Goal: Information Seeking & Learning: Check status

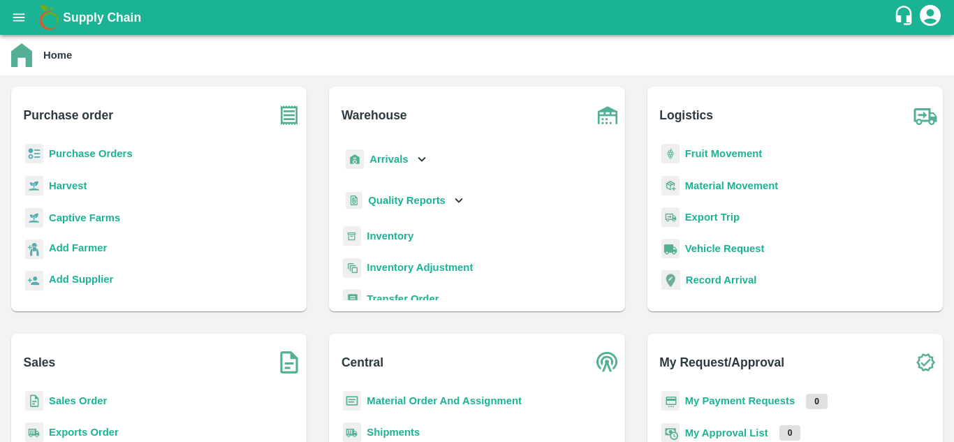
click at [110, 155] on b "Purchase Orders" at bounding box center [91, 153] width 84 height 11
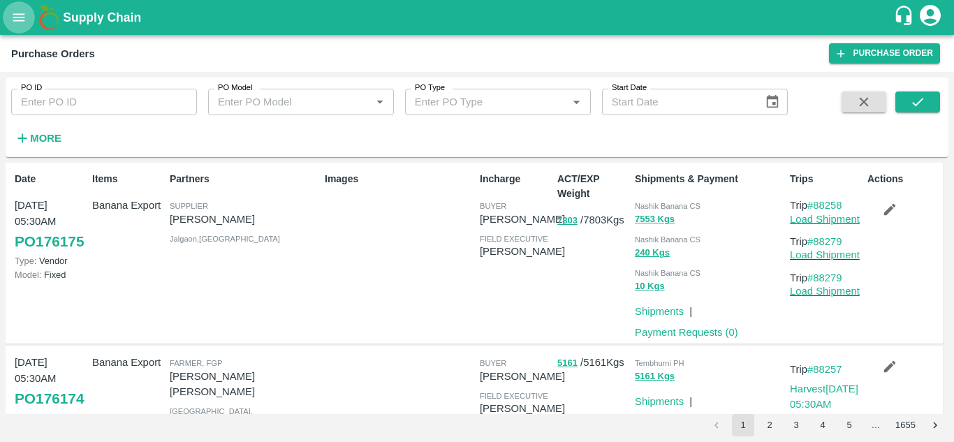
click at [17, 16] on icon "open drawer" at bounding box center [18, 17] width 15 height 15
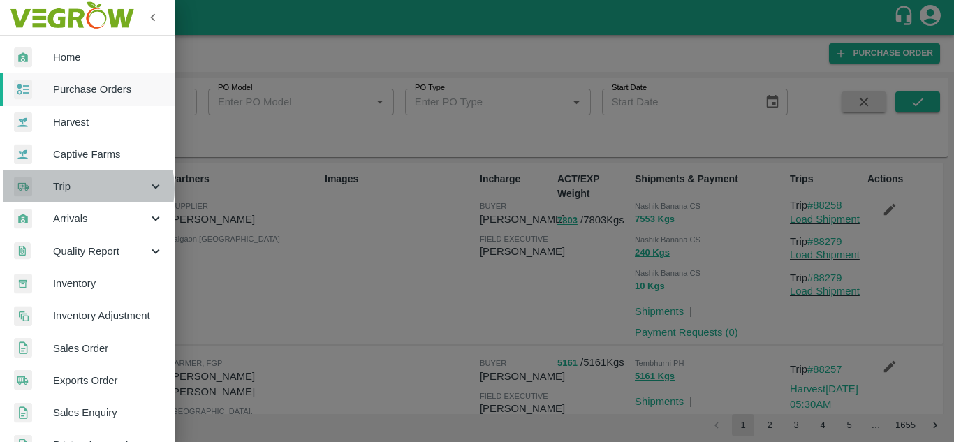
click at [86, 188] on span "Trip" at bounding box center [100, 186] width 95 height 15
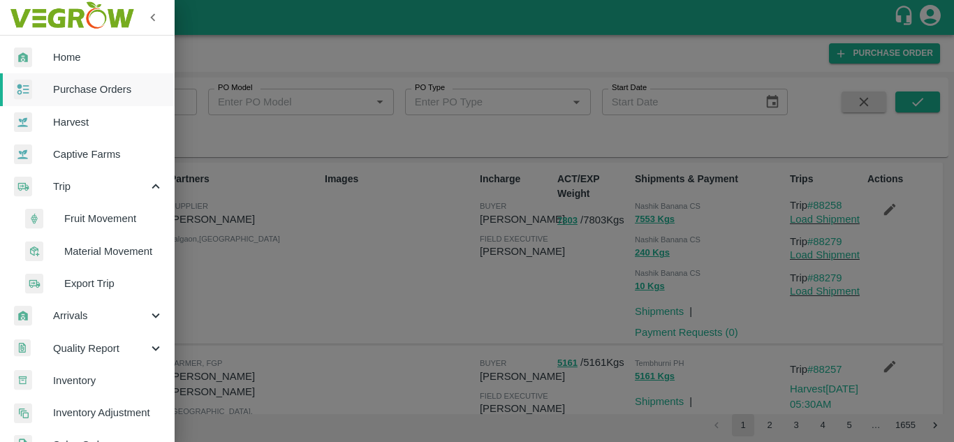
click at [98, 221] on span "Fruit Movement" at bounding box center [113, 218] width 99 height 15
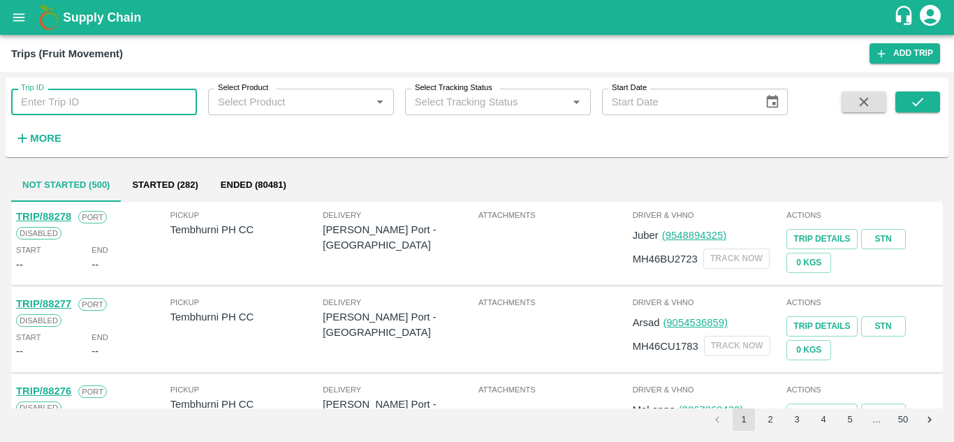
click at [68, 105] on input "Trip ID" at bounding box center [104, 102] width 186 height 27
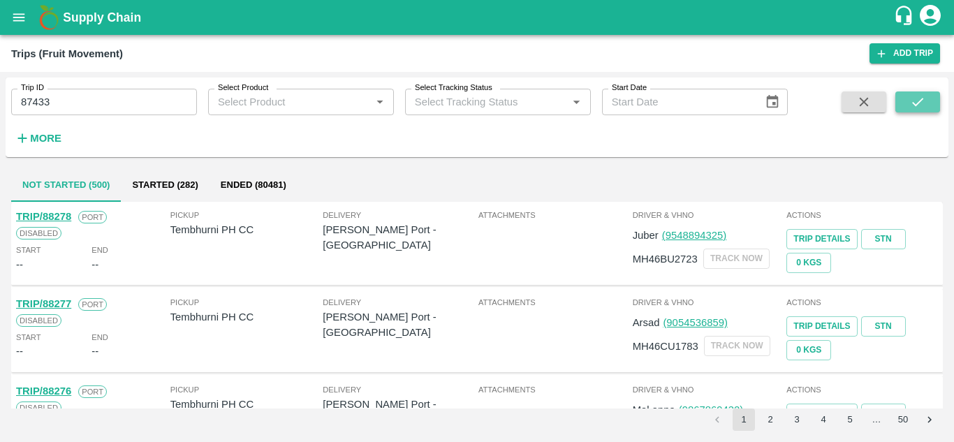
click at [912, 99] on icon "submit" at bounding box center [917, 101] width 15 height 15
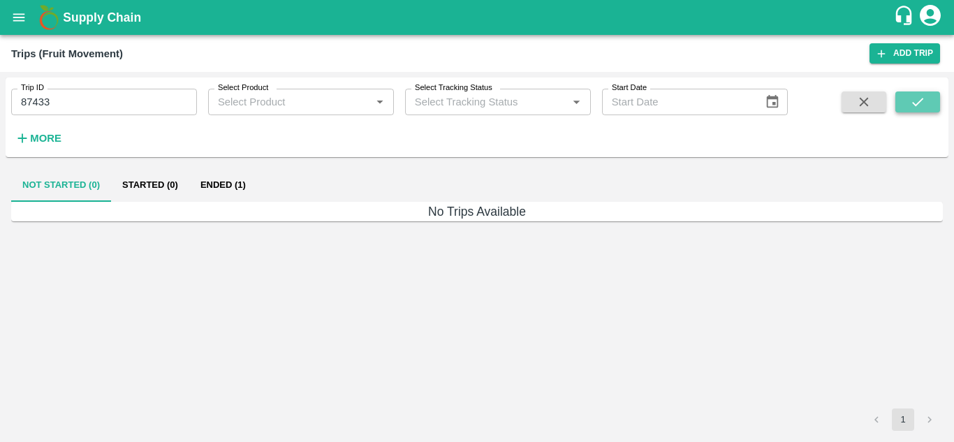
click at [915, 97] on icon "submit" at bounding box center [917, 101] width 15 height 15
click at [220, 178] on button "Ended (1)" at bounding box center [223, 185] width 68 height 34
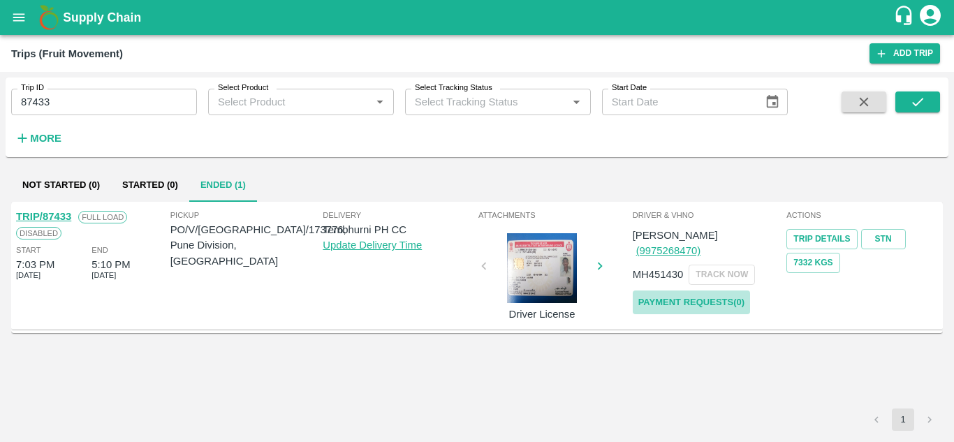
click at [690, 290] on link "Payment Requests( 0 )" at bounding box center [691, 302] width 117 height 24
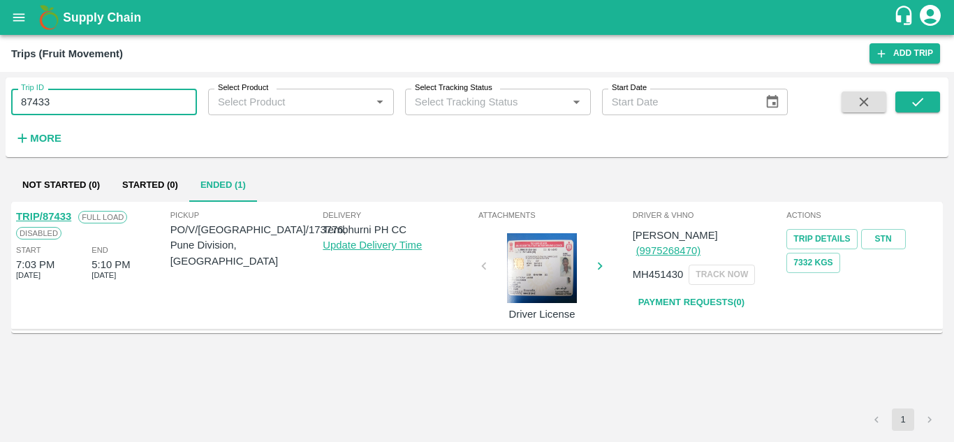
click at [69, 89] on input "87433" at bounding box center [104, 102] width 186 height 27
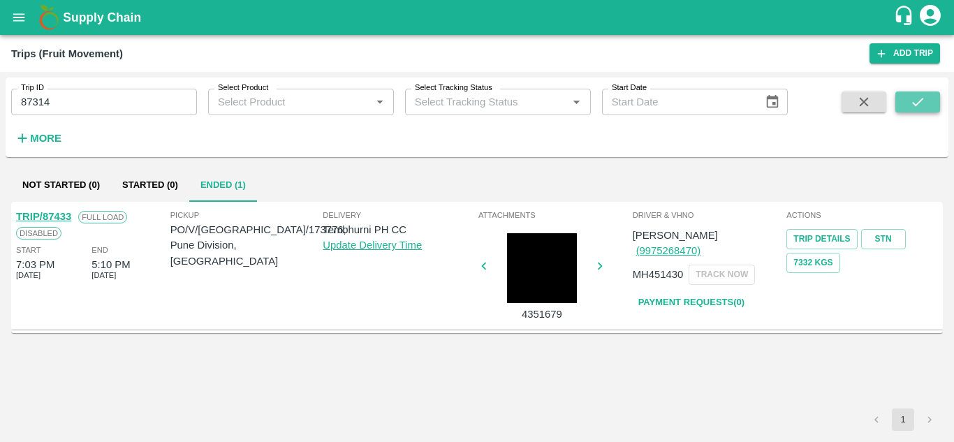
click at [914, 104] on icon "submit" at bounding box center [917, 102] width 11 height 8
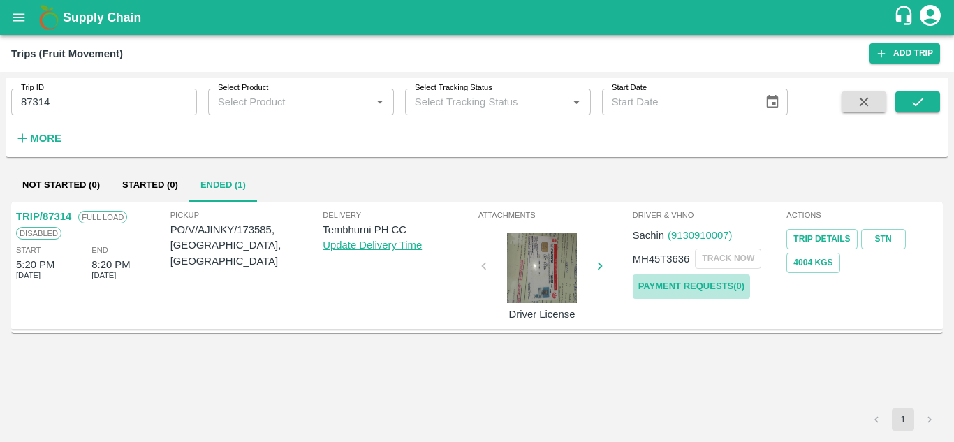
click at [686, 286] on link "Payment Requests( 0 )" at bounding box center [691, 286] width 117 height 24
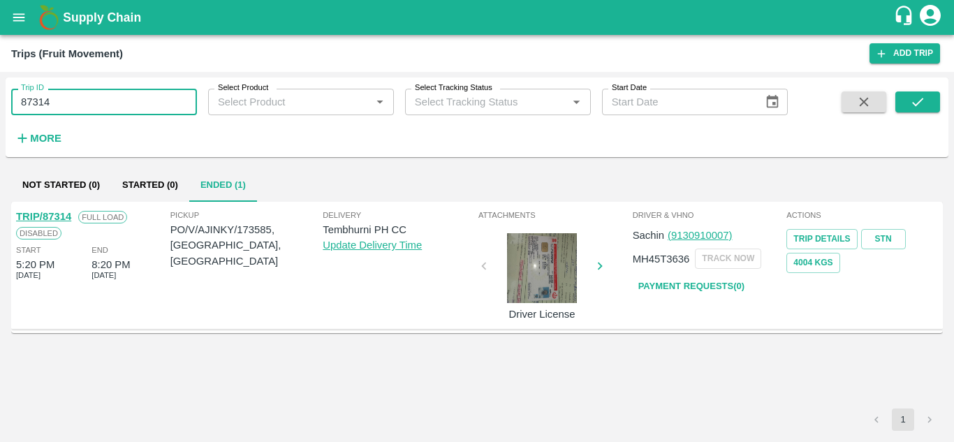
click at [75, 105] on input "87314" at bounding box center [104, 102] width 186 height 27
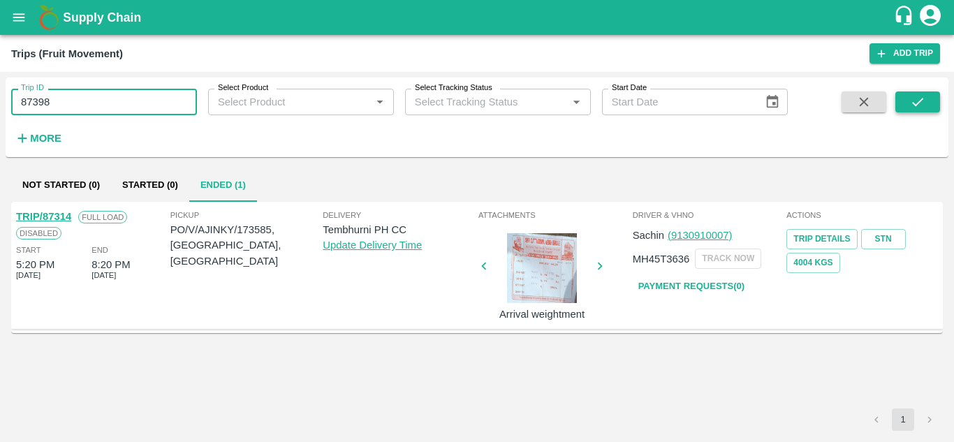
click at [929, 96] on button "submit" at bounding box center [917, 101] width 45 height 21
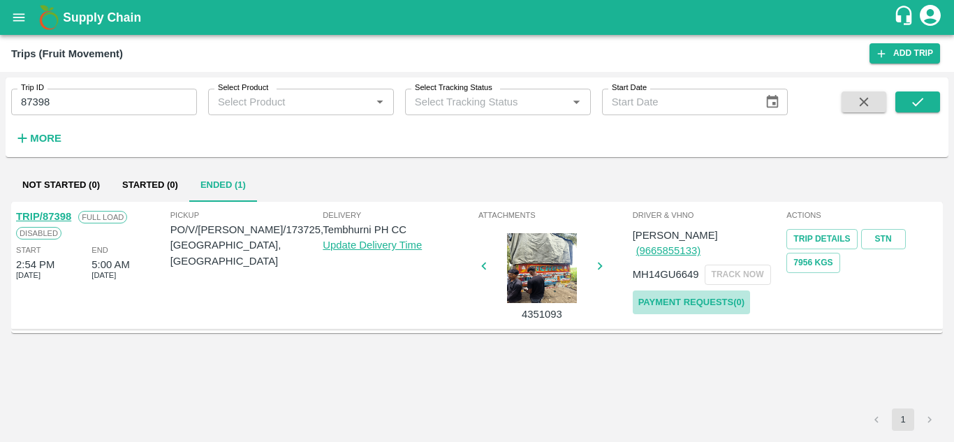
click at [686, 290] on link "Payment Requests( 0 )" at bounding box center [691, 302] width 117 height 24
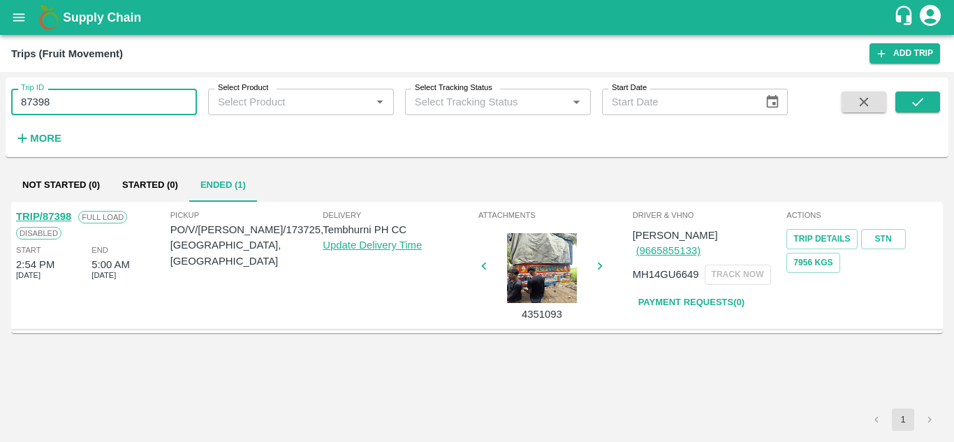
click at [80, 100] on input "87398" at bounding box center [104, 102] width 186 height 27
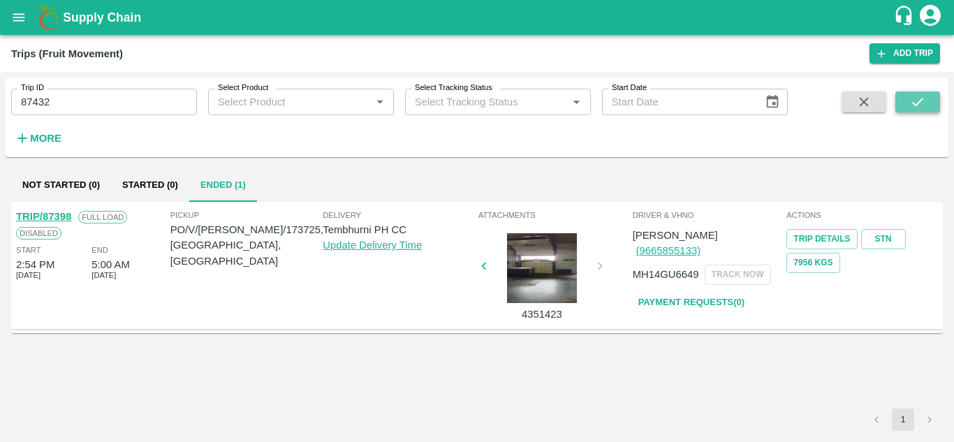
click at [919, 107] on icon "submit" at bounding box center [917, 101] width 15 height 15
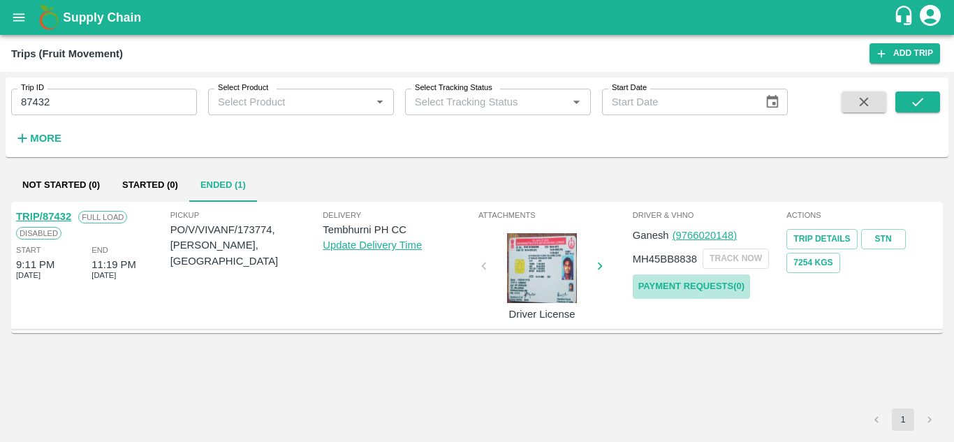
click at [704, 282] on link "Payment Requests( 0 )" at bounding box center [691, 286] width 117 height 24
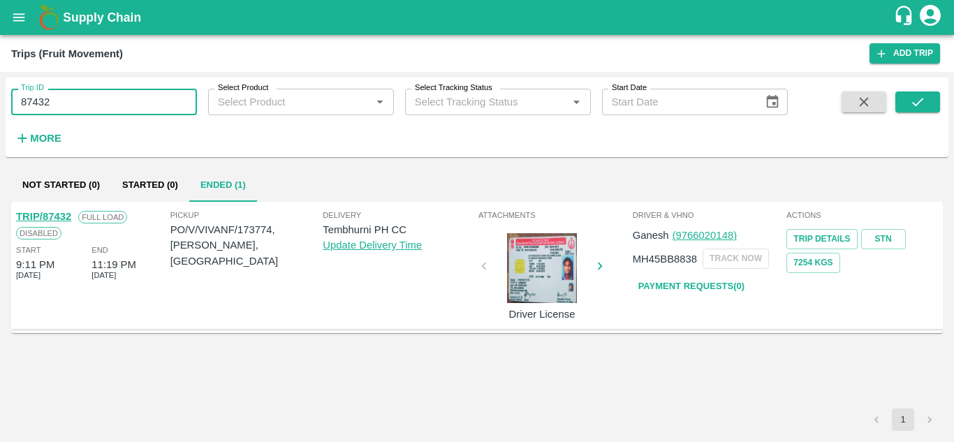
click at [68, 103] on input "87432" at bounding box center [104, 102] width 186 height 27
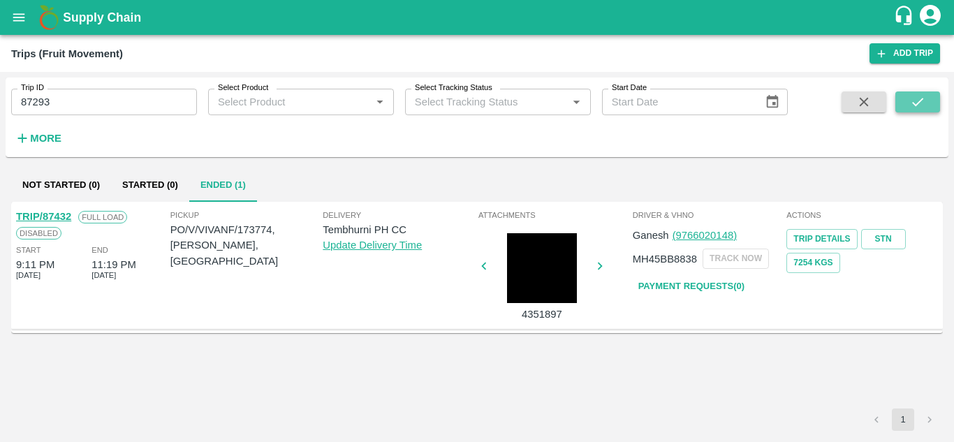
click at [920, 99] on icon "submit" at bounding box center [917, 101] width 15 height 15
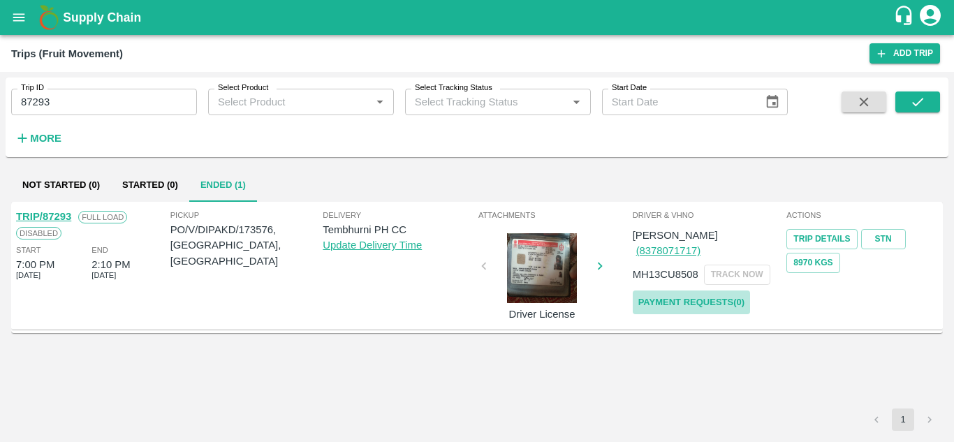
click at [709, 290] on link "Payment Requests( 0 )" at bounding box center [691, 302] width 117 height 24
click at [77, 96] on input "87293" at bounding box center [104, 102] width 186 height 27
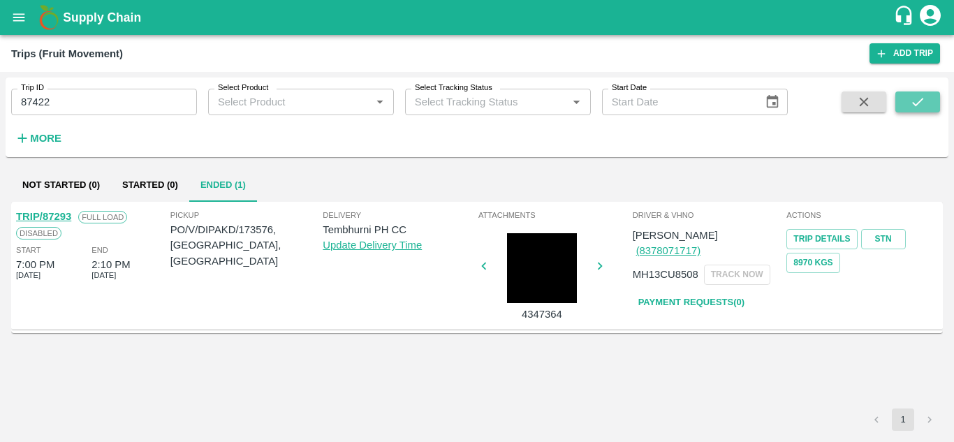
click at [912, 105] on icon "submit" at bounding box center [917, 101] width 15 height 15
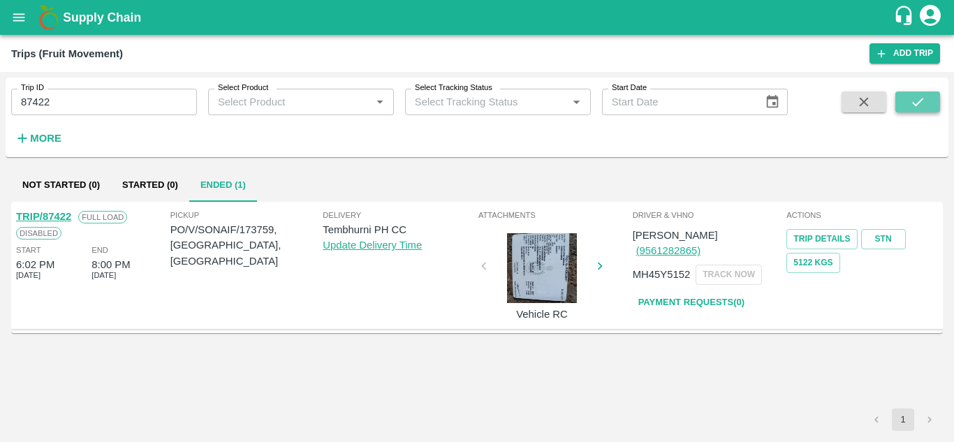
click at [910, 96] on icon "submit" at bounding box center [917, 101] width 15 height 15
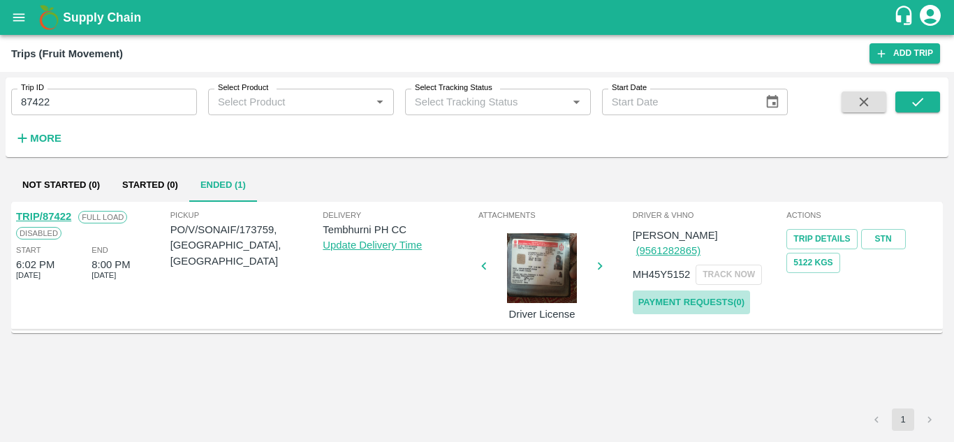
click at [704, 290] on link "Payment Requests( 0 )" at bounding box center [691, 302] width 117 height 24
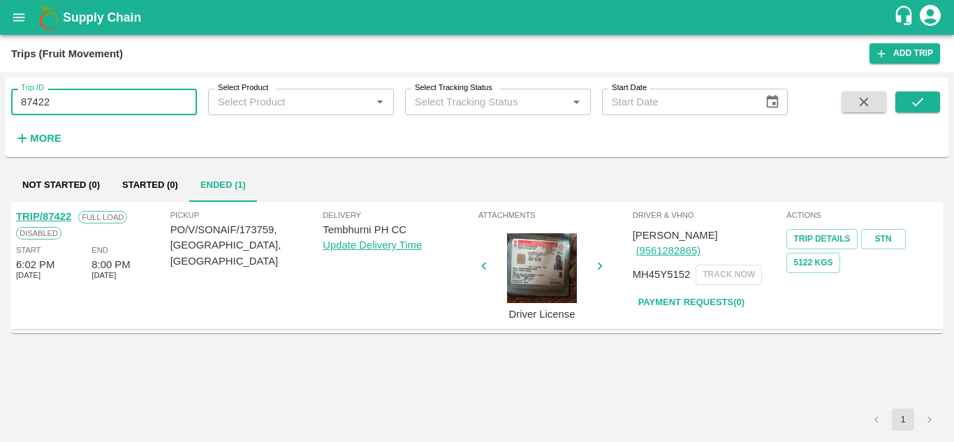
click at [79, 110] on input "87422" at bounding box center [104, 102] width 186 height 27
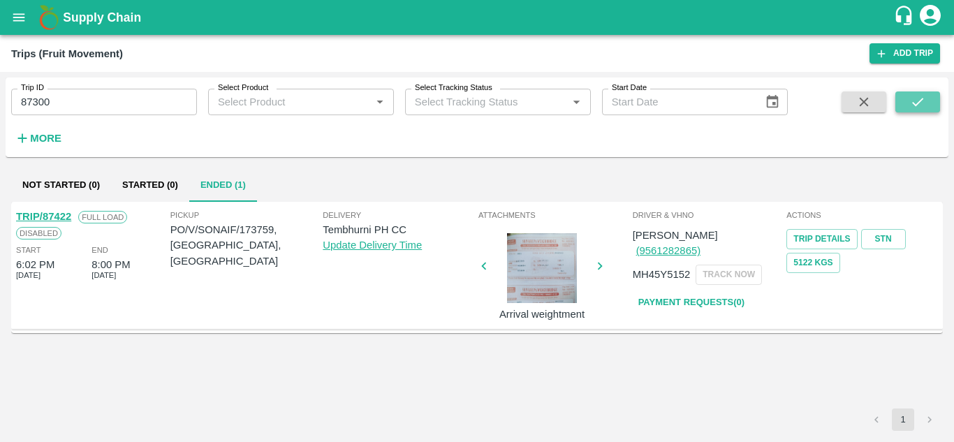
click at [919, 98] on icon "submit" at bounding box center [917, 101] width 15 height 15
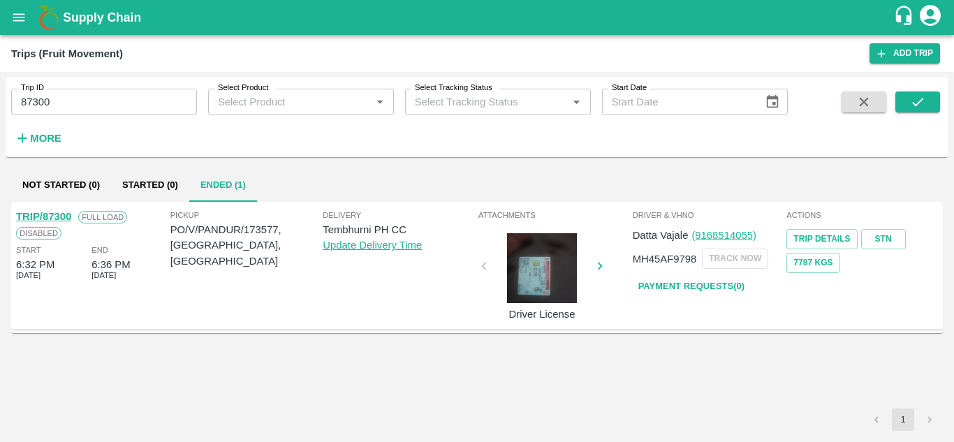
click at [704, 279] on link "Payment Requests( 0 )" at bounding box center [691, 286] width 117 height 24
click at [73, 103] on input "87300" at bounding box center [104, 102] width 186 height 27
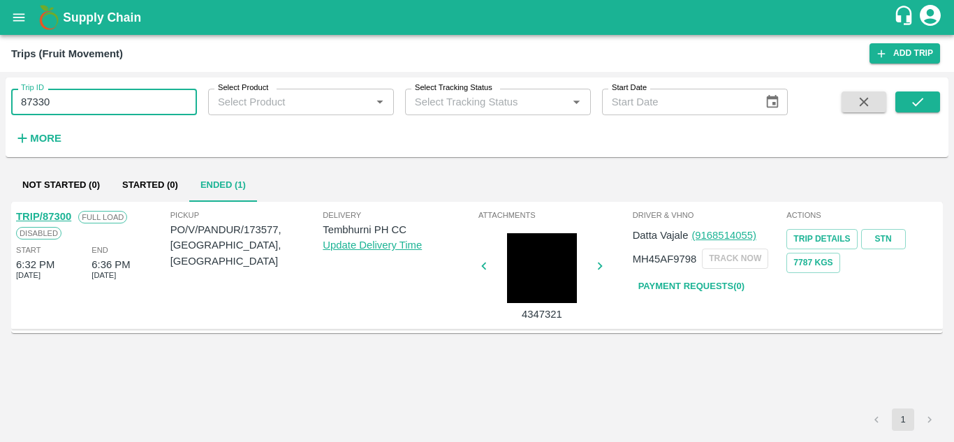
type input "87330"
click at [926, 91] on button "submit" at bounding box center [917, 101] width 45 height 21
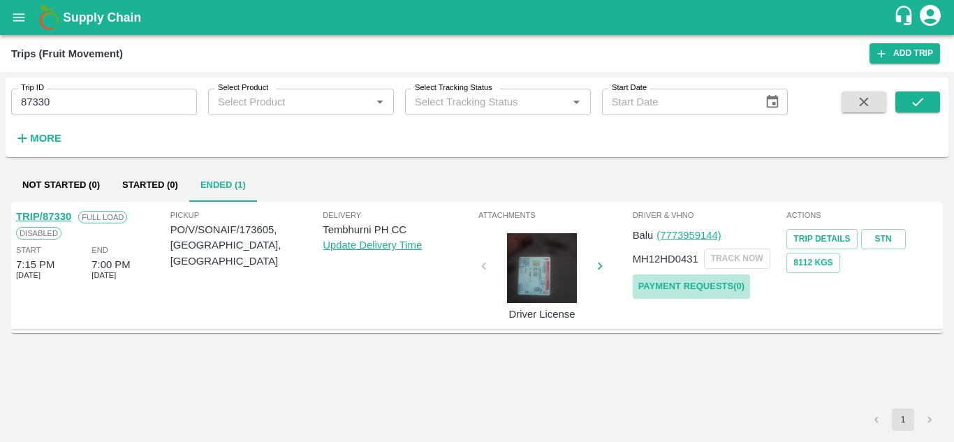
click at [690, 283] on link "Payment Requests( 0 )" at bounding box center [691, 286] width 117 height 24
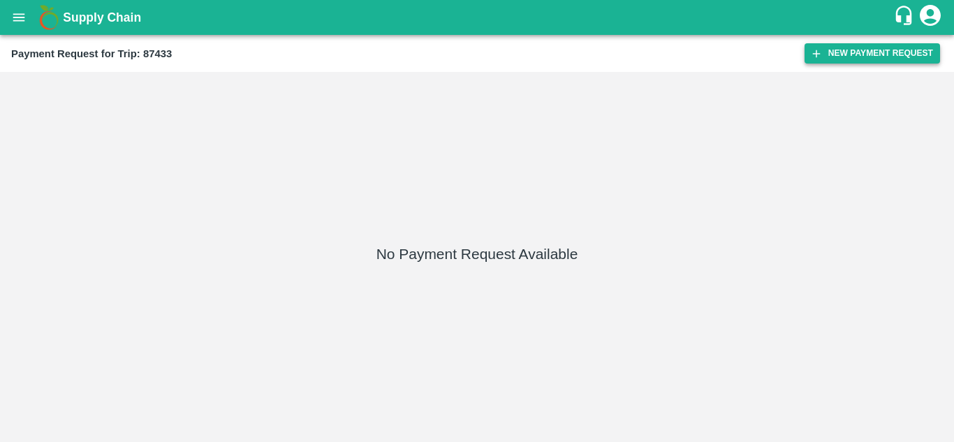
click at [877, 47] on button "New Payment Request" at bounding box center [871, 53] width 135 height 20
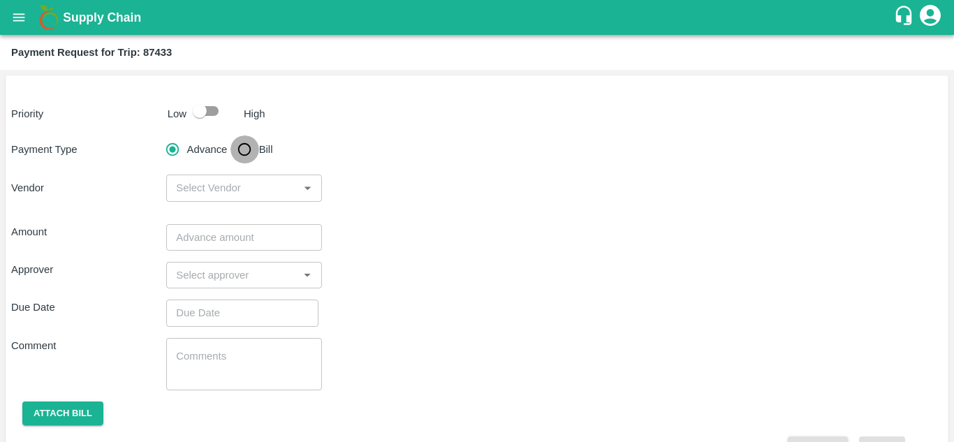
click at [244, 147] on input "Bill" at bounding box center [244, 149] width 28 height 28
radio input "true"
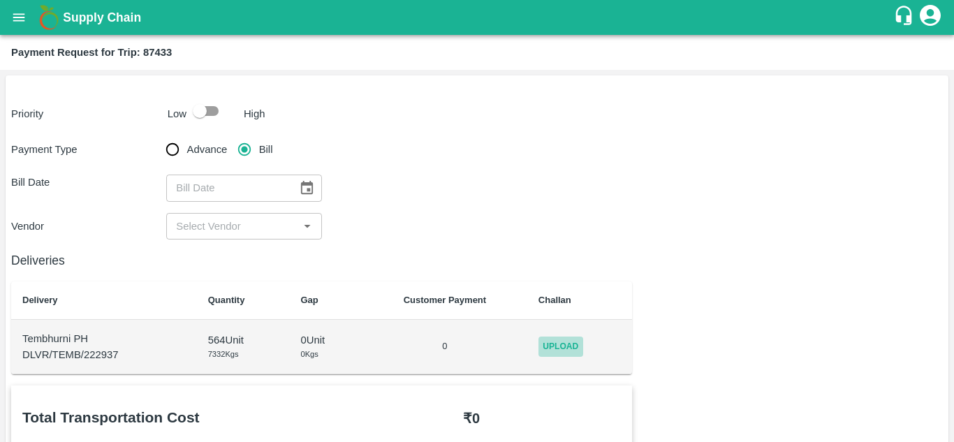
click at [555, 343] on span "Upload" at bounding box center [560, 346] width 45 height 20
click at [0, 0] on input "Upload" at bounding box center [0, 0] width 0 height 0
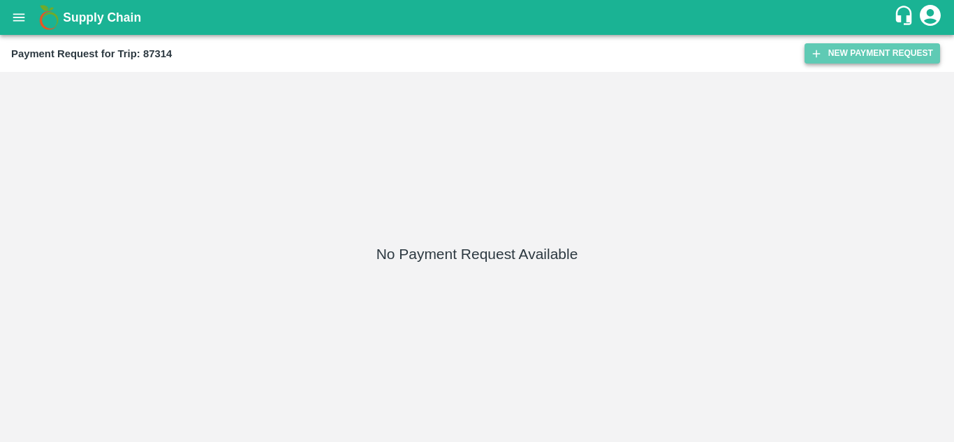
click at [850, 50] on button "New Payment Request" at bounding box center [871, 53] width 135 height 20
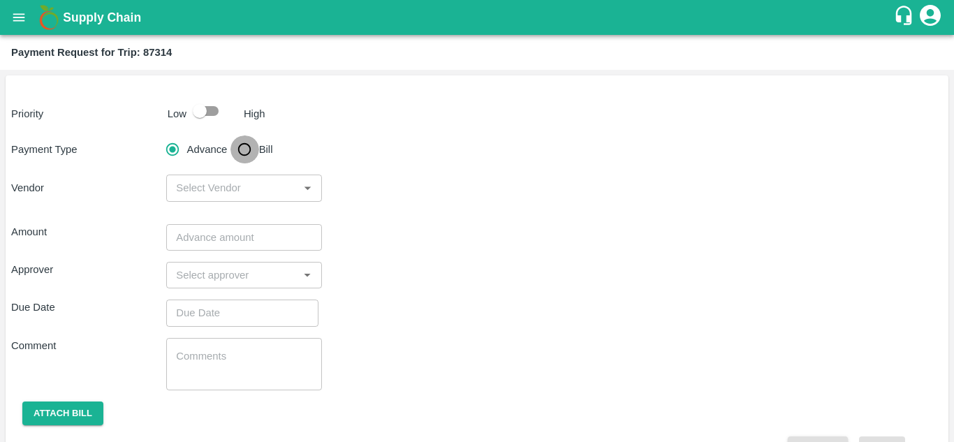
click at [244, 151] on input "Bill" at bounding box center [244, 149] width 28 height 28
radio input "true"
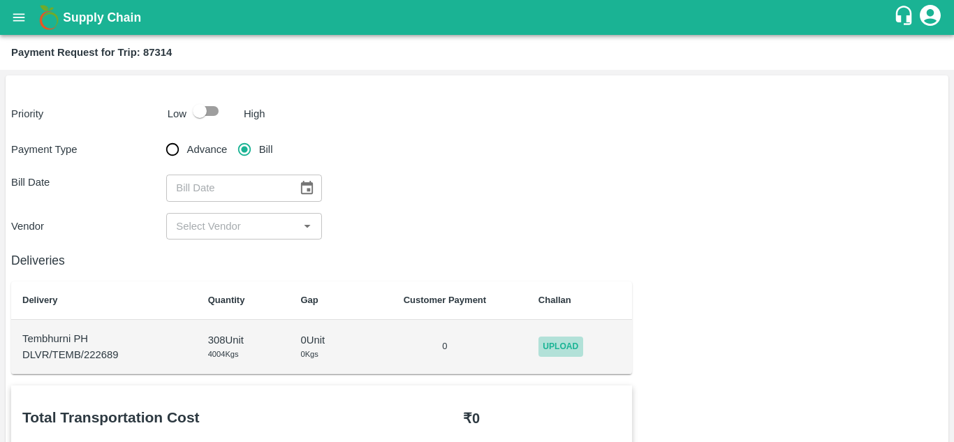
click at [553, 346] on span "Upload" at bounding box center [560, 346] width 45 height 20
click at [0, 0] on input "Upload" at bounding box center [0, 0] width 0 height 0
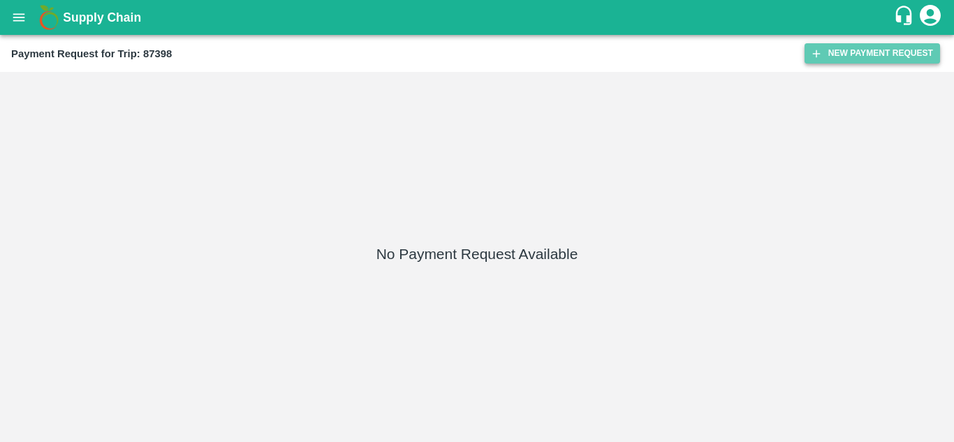
click at [850, 49] on button "New Payment Request" at bounding box center [871, 53] width 135 height 20
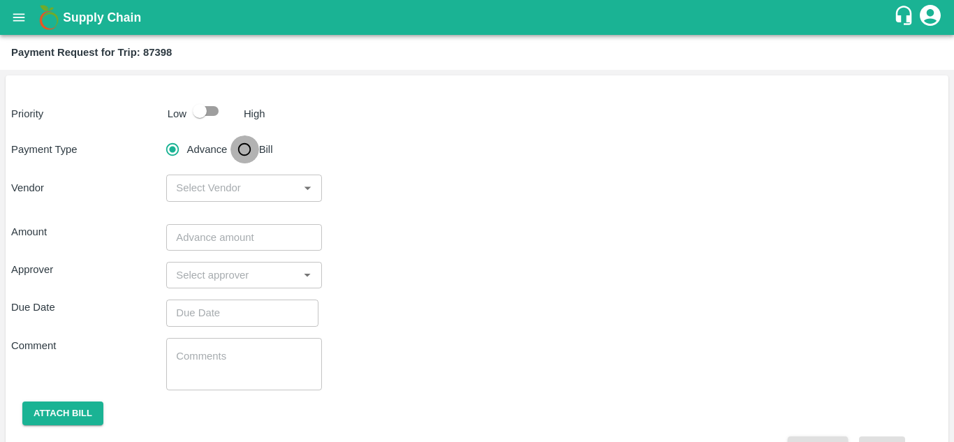
click at [244, 151] on input "Bill" at bounding box center [244, 149] width 28 height 28
radio input "true"
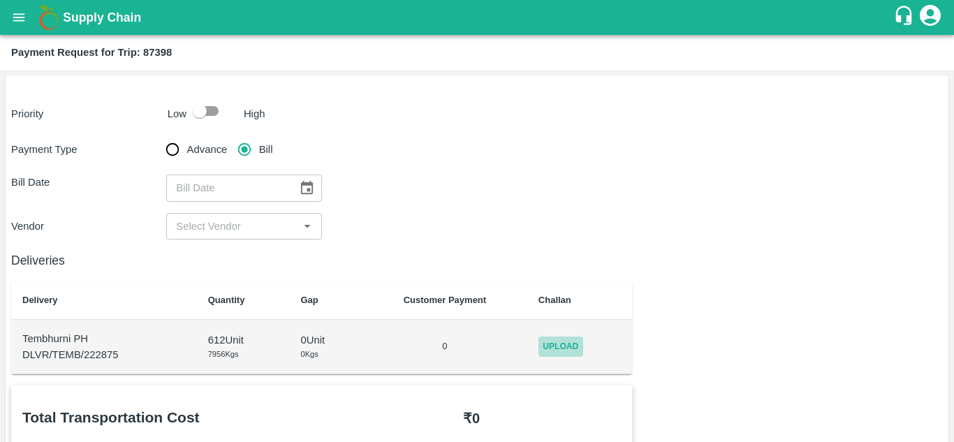
click at [571, 339] on span "Upload" at bounding box center [560, 346] width 45 height 20
click at [0, 0] on input "Upload" at bounding box center [0, 0] width 0 height 0
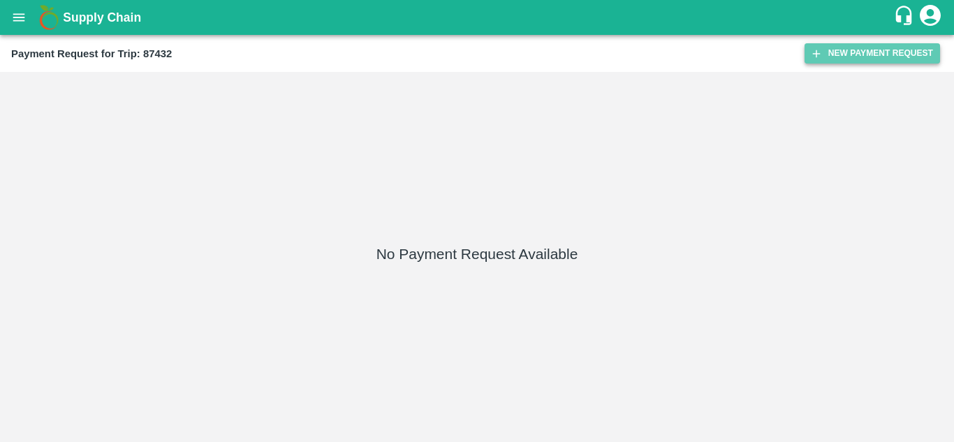
click at [859, 51] on button "New Payment Request" at bounding box center [871, 53] width 135 height 20
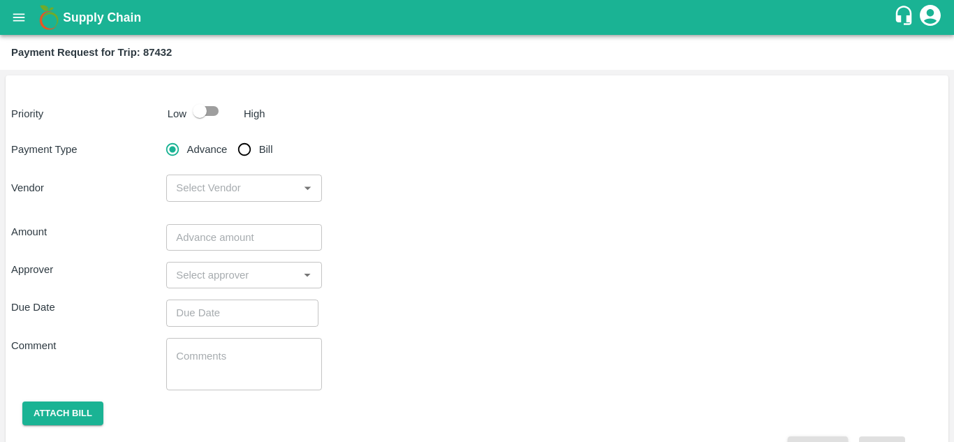
click at [245, 145] on input "Bill" at bounding box center [244, 149] width 28 height 28
radio input "true"
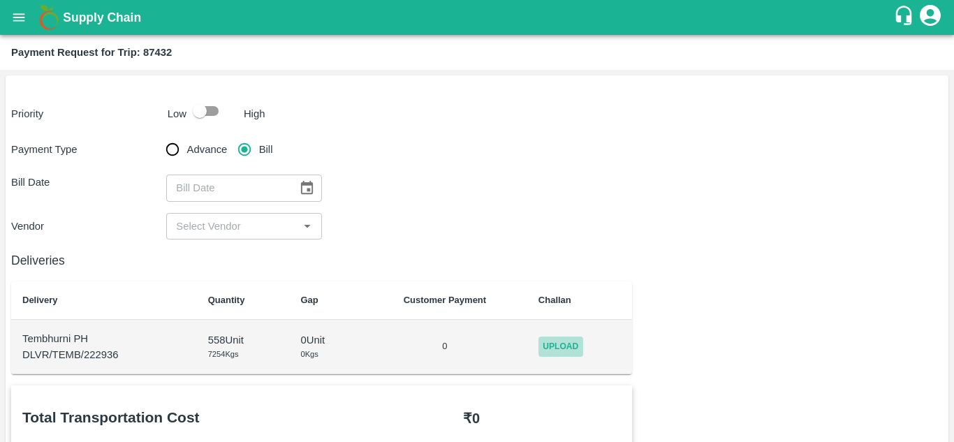
click at [559, 347] on span "Upload" at bounding box center [560, 346] width 45 height 20
click at [0, 0] on input "Upload" at bounding box center [0, 0] width 0 height 0
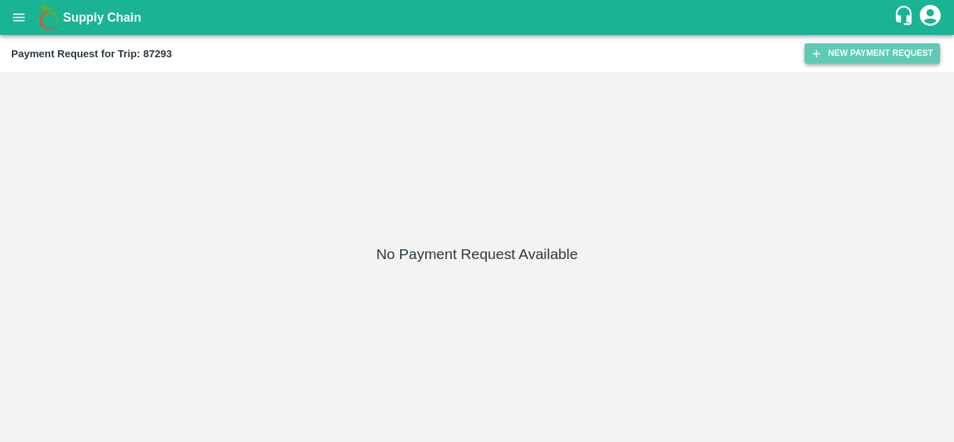
click at [851, 52] on button "New Payment Request" at bounding box center [871, 53] width 135 height 20
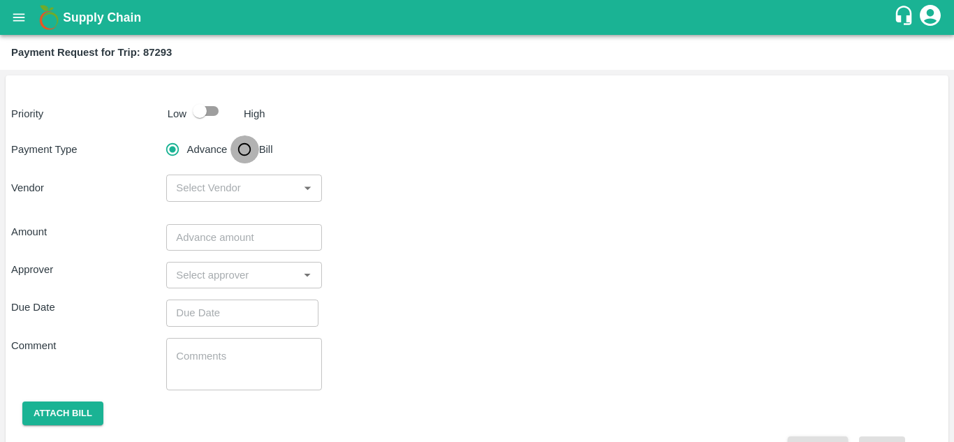
click at [239, 146] on input "Bill" at bounding box center [244, 149] width 28 height 28
radio input "true"
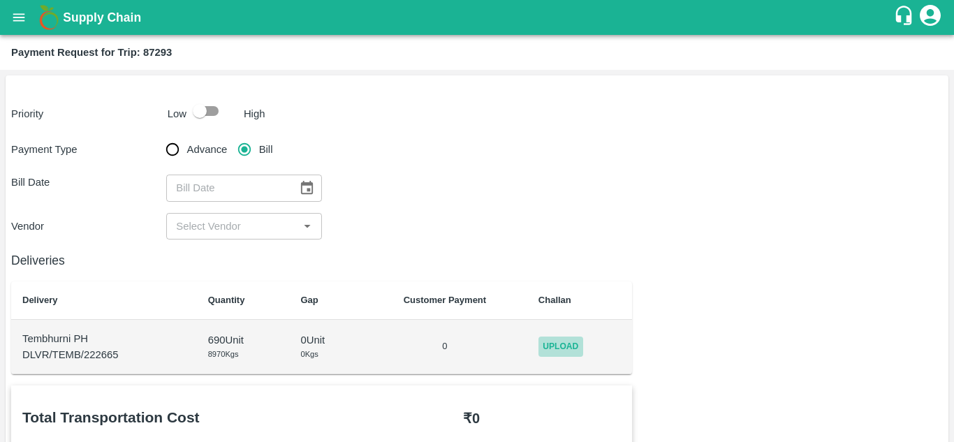
click at [549, 345] on span "Upload" at bounding box center [560, 346] width 45 height 20
click at [0, 0] on input "Upload" at bounding box center [0, 0] width 0 height 0
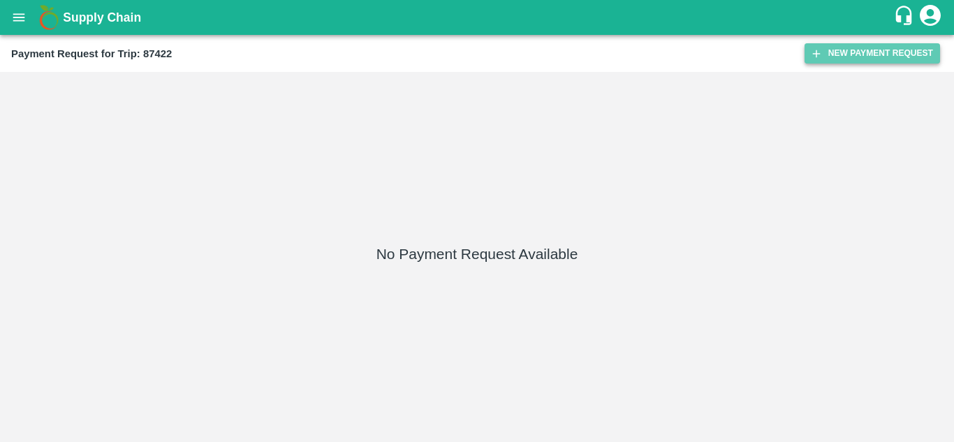
click at [852, 55] on button "New Payment Request" at bounding box center [871, 53] width 135 height 20
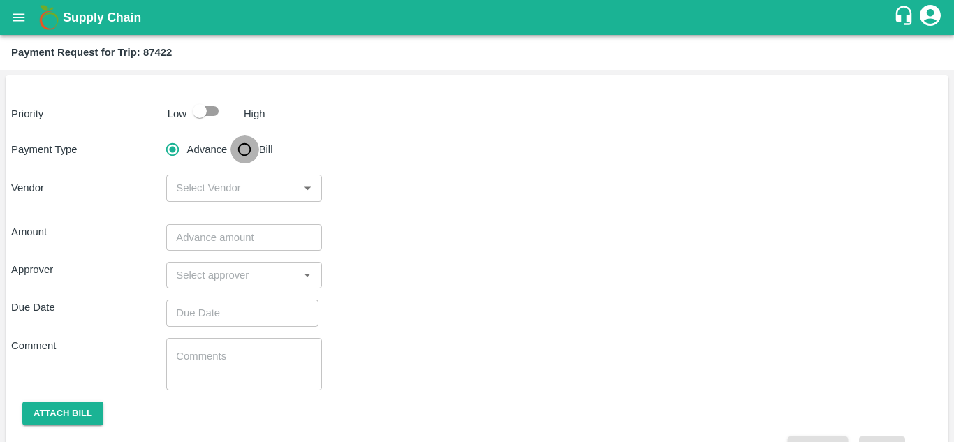
click at [244, 149] on input "Bill" at bounding box center [244, 149] width 28 height 28
radio input "true"
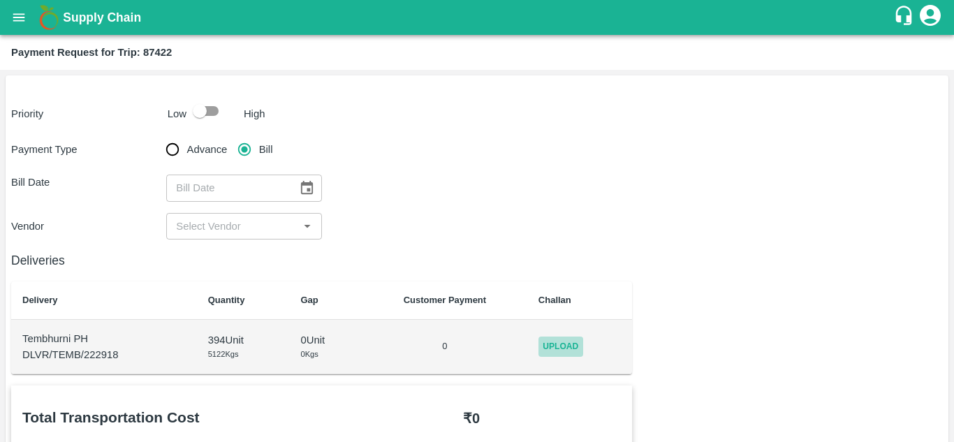
click at [572, 348] on span "Upload" at bounding box center [560, 346] width 45 height 20
click at [0, 0] on input "Upload" at bounding box center [0, 0] width 0 height 0
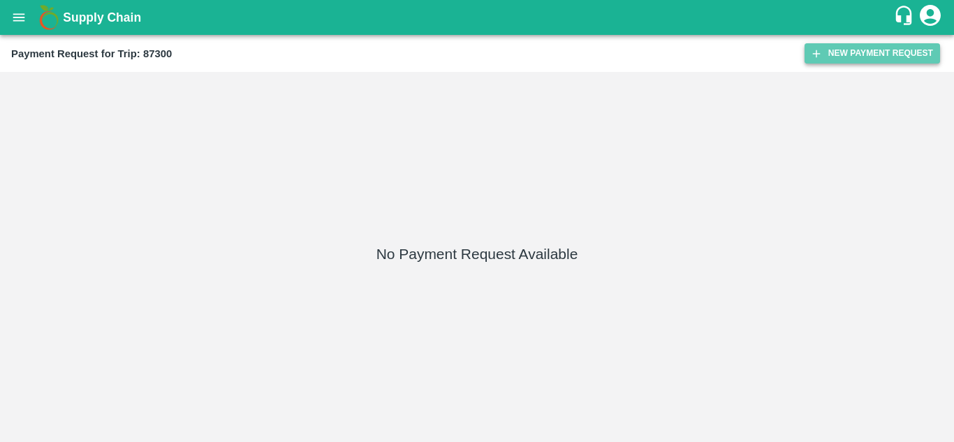
click at [842, 50] on button "New Payment Request" at bounding box center [871, 53] width 135 height 20
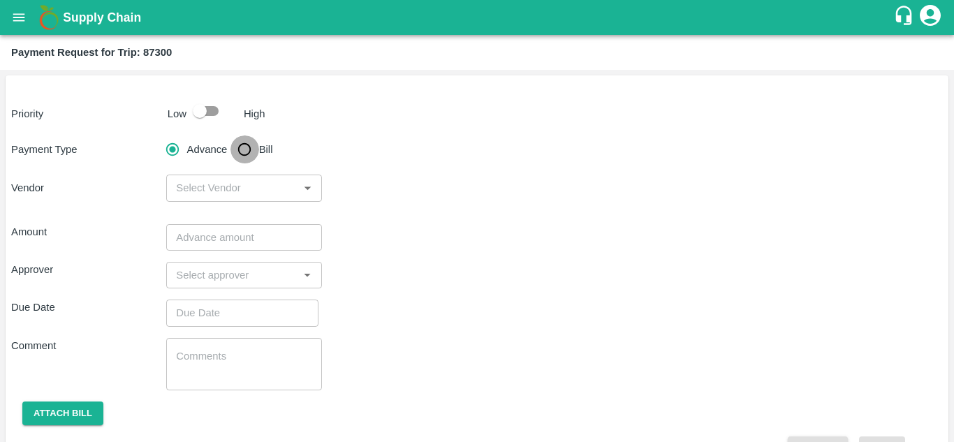
click at [246, 147] on input "Bill" at bounding box center [244, 149] width 28 height 28
radio input "true"
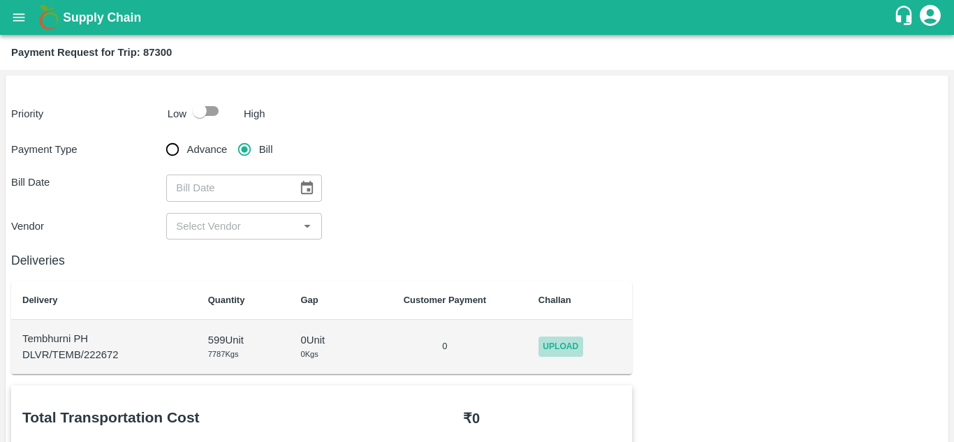
click at [568, 355] on span "Upload" at bounding box center [560, 346] width 45 height 20
click at [0, 0] on input "Upload" at bounding box center [0, 0] width 0 height 0
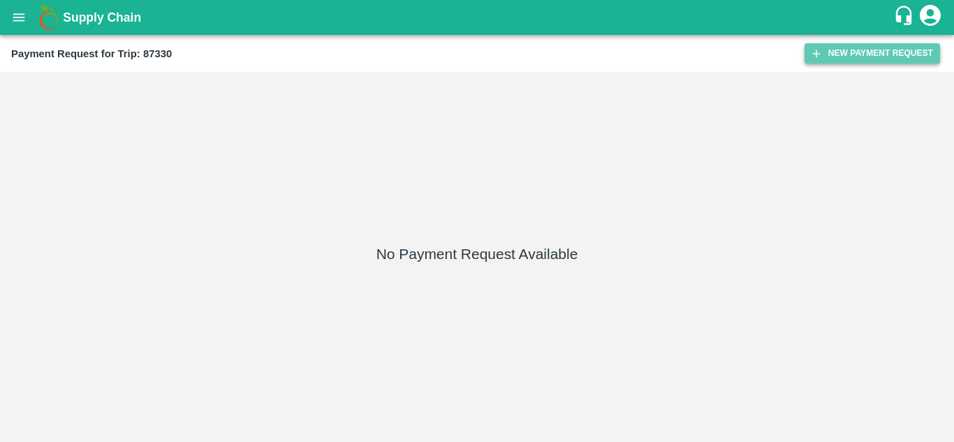
click at [869, 52] on button "New Payment Request" at bounding box center [871, 53] width 135 height 20
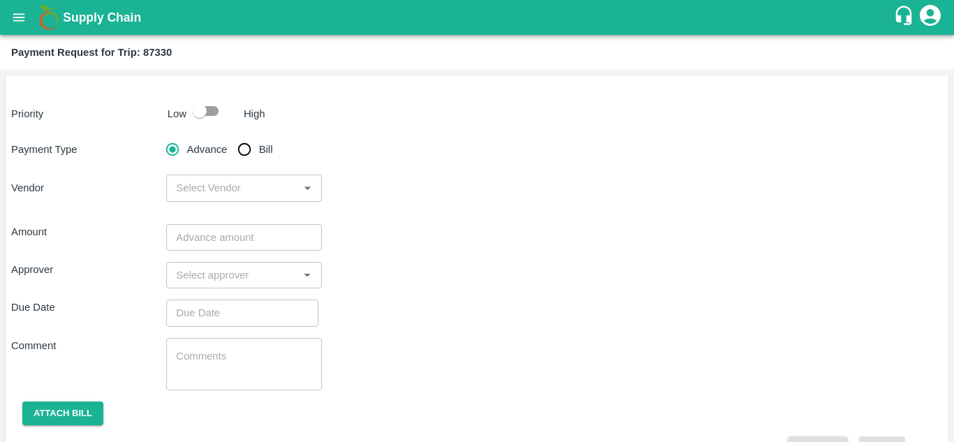
click at [250, 156] on input "Bill" at bounding box center [244, 149] width 28 height 28
radio input "true"
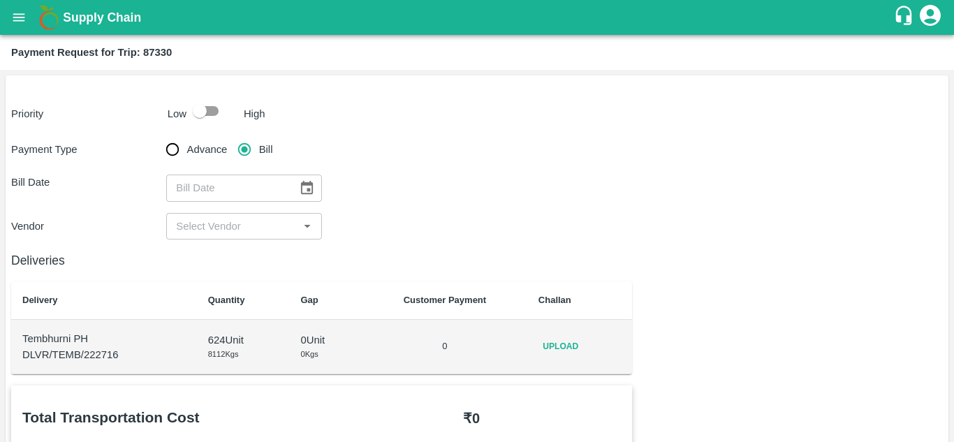
click at [559, 347] on span "Upload" at bounding box center [560, 346] width 45 height 20
click at [0, 0] on input "Upload" at bounding box center [0, 0] width 0 height 0
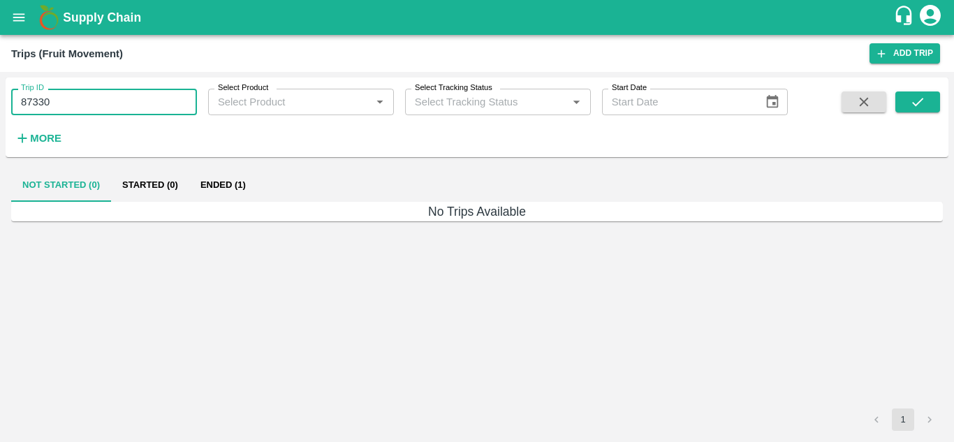
click at [68, 98] on input "87330" at bounding box center [104, 102] width 186 height 27
click at [924, 108] on icon "submit" at bounding box center [917, 101] width 15 height 15
click at [226, 182] on button "Ended (1)" at bounding box center [223, 185] width 68 height 34
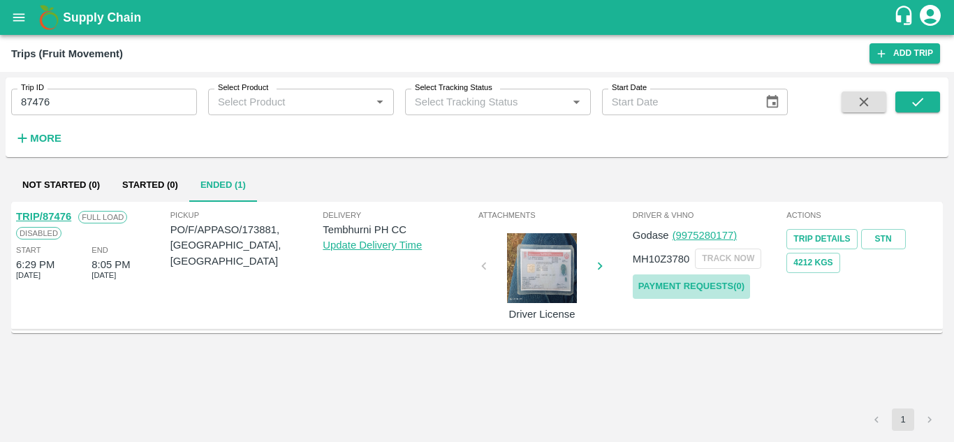
click at [698, 291] on link "Payment Requests( 0 )" at bounding box center [691, 286] width 117 height 24
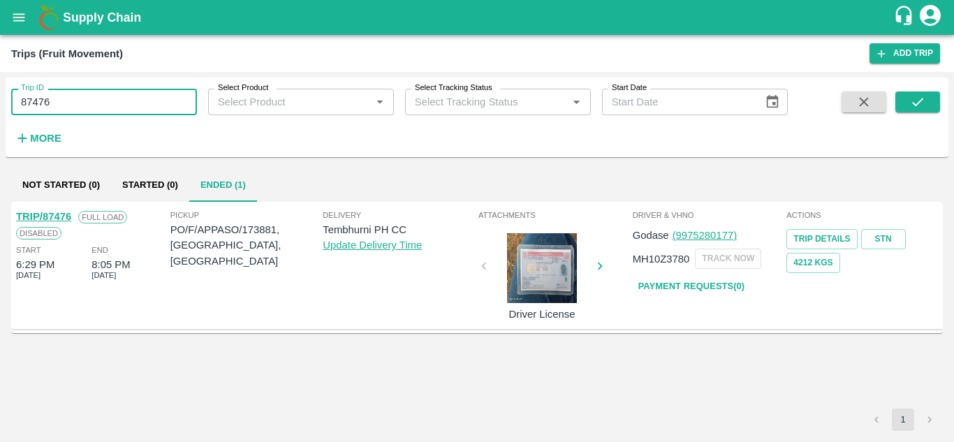
click at [72, 104] on input "87476" at bounding box center [104, 102] width 186 height 27
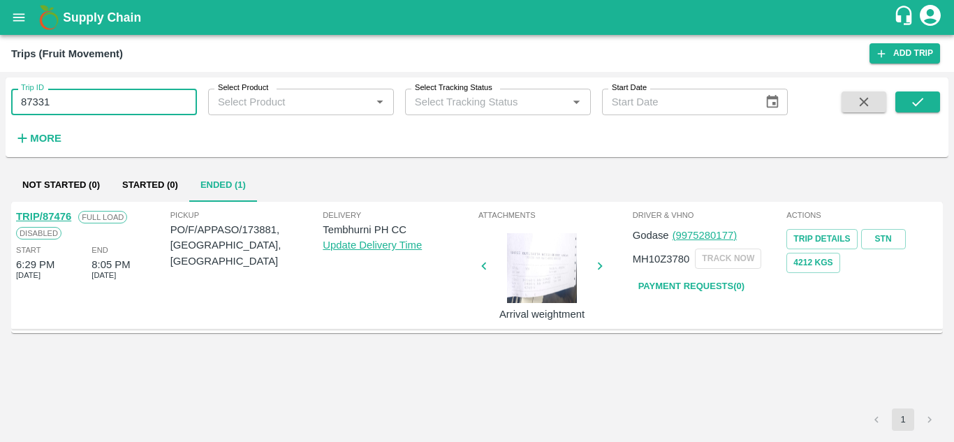
type input "87331"
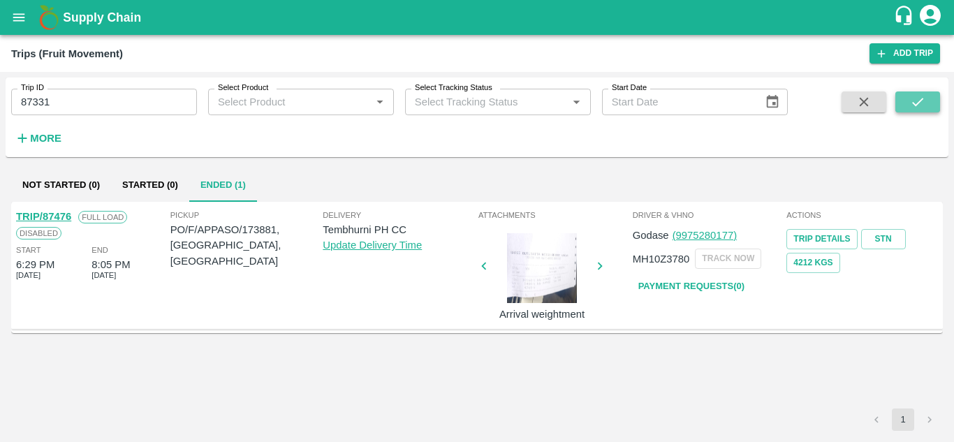
click at [938, 99] on button "submit" at bounding box center [917, 101] width 45 height 21
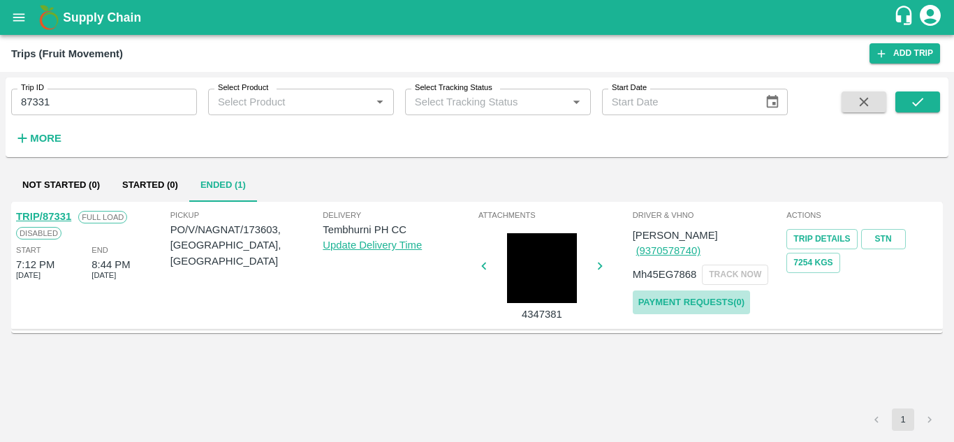
click at [679, 292] on link "Payment Requests( 0 )" at bounding box center [691, 302] width 117 height 24
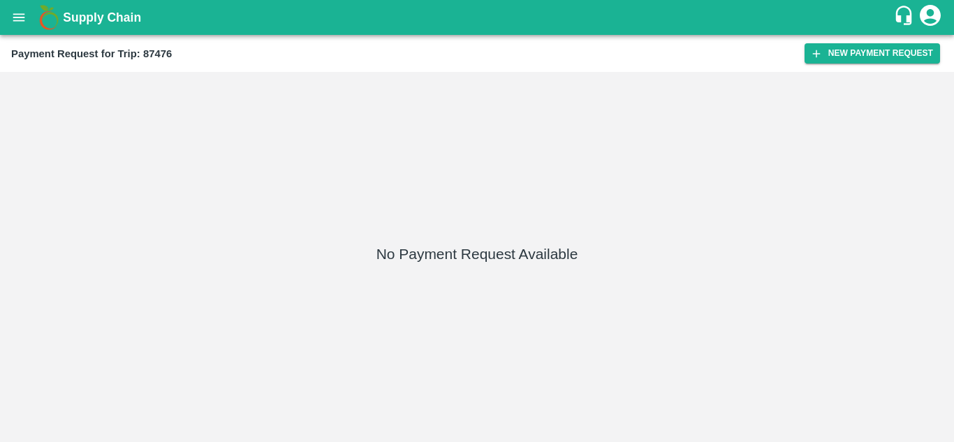
click at [867, 43] on div "Payment Request for Trip: 87476 New Payment Request" at bounding box center [477, 53] width 954 height 37
click at [857, 50] on button "New Payment Request" at bounding box center [871, 53] width 135 height 20
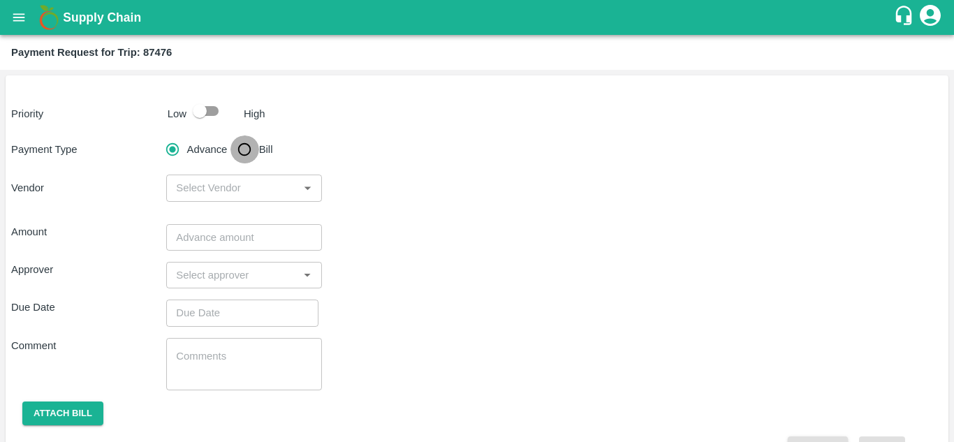
click at [246, 148] on input "Bill" at bounding box center [244, 149] width 28 height 28
radio input "true"
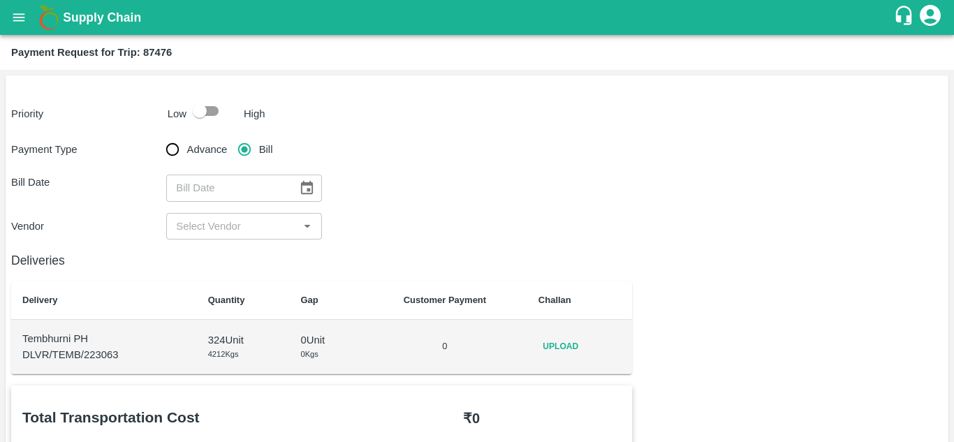
click at [573, 346] on span "Upload" at bounding box center [560, 346] width 45 height 20
click at [0, 0] on input "Upload" at bounding box center [0, 0] width 0 height 0
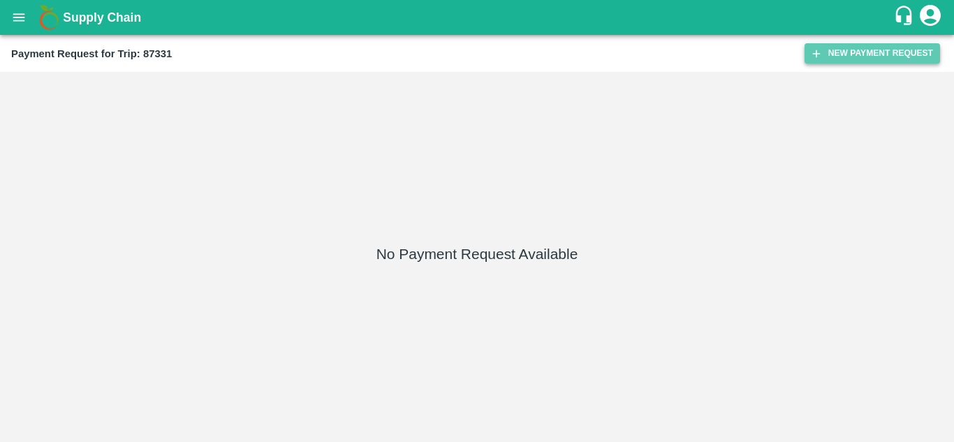
click at [869, 55] on button "New Payment Request" at bounding box center [871, 53] width 135 height 20
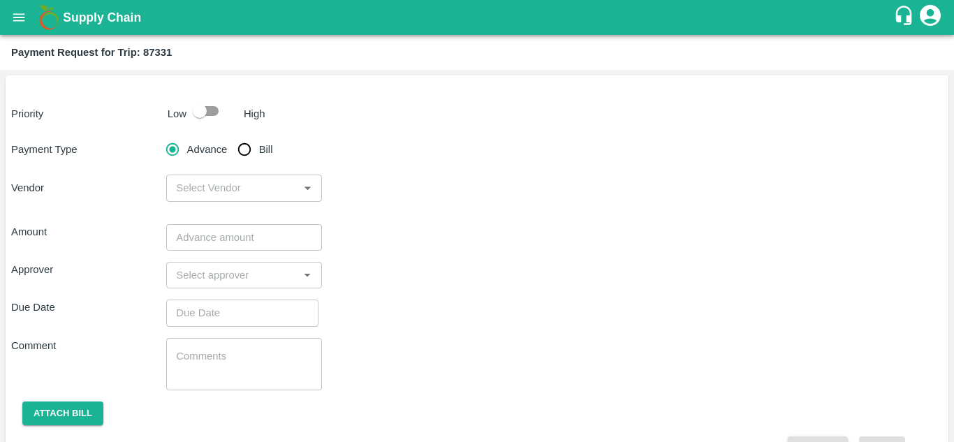
click at [243, 151] on input "Bill" at bounding box center [244, 149] width 28 height 28
radio input "true"
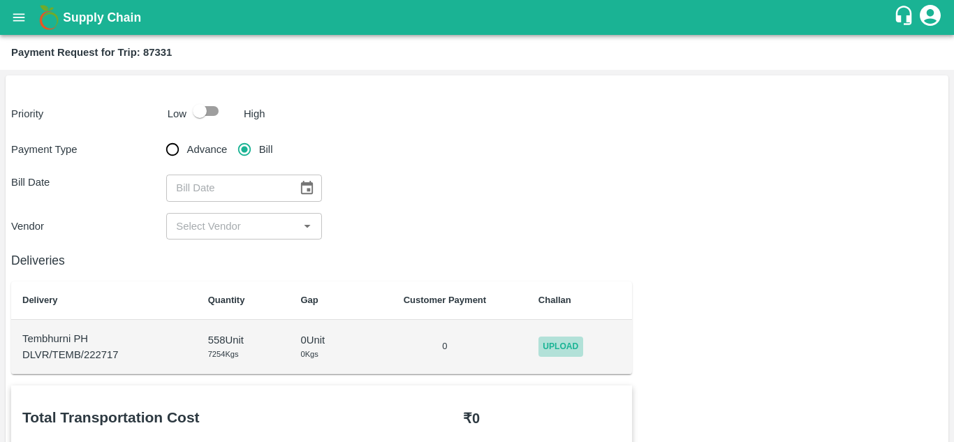
click at [570, 344] on span "Upload" at bounding box center [560, 346] width 45 height 20
click at [0, 0] on input "Upload" at bounding box center [0, 0] width 0 height 0
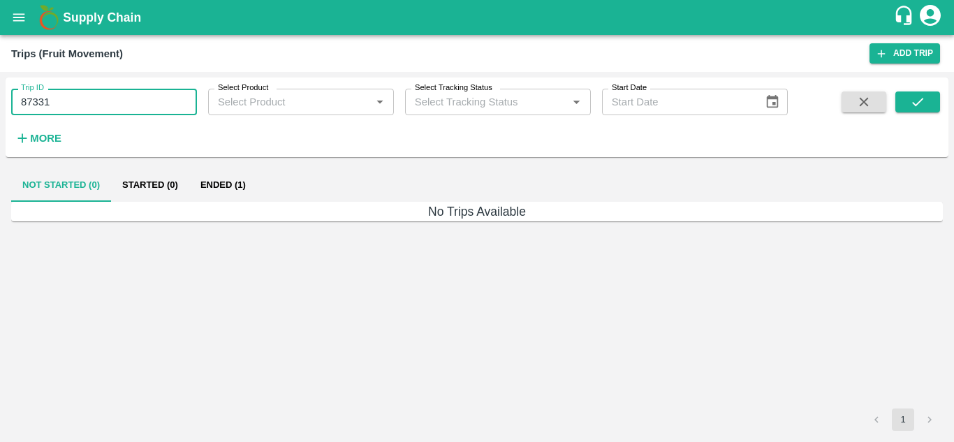
click at [62, 97] on input "87331" at bounding box center [104, 102] width 186 height 27
click at [905, 96] on button "submit" at bounding box center [917, 101] width 45 height 21
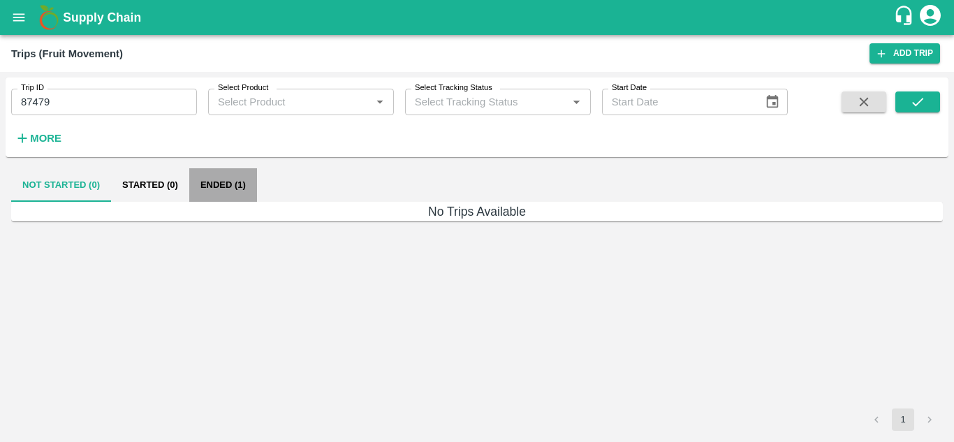
click at [217, 187] on button "Ended (1)" at bounding box center [223, 185] width 68 height 34
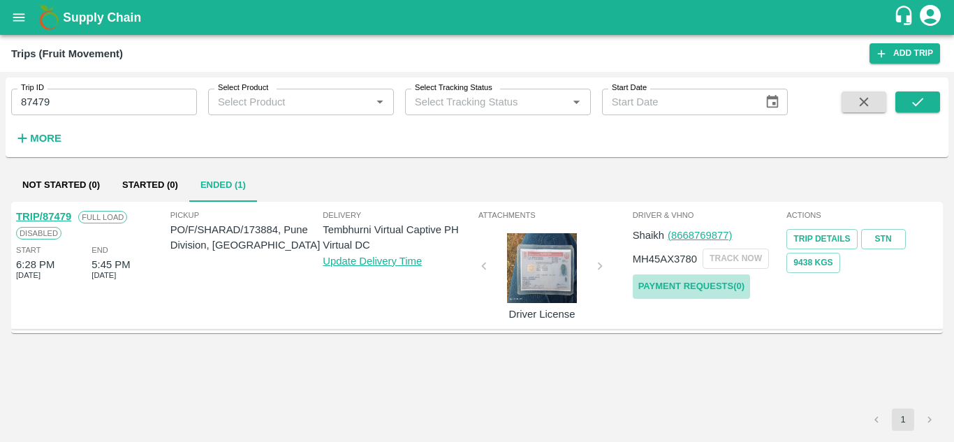
click at [707, 287] on link "Payment Requests( 0 )" at bounding box center [691, 286] width 117 height 24
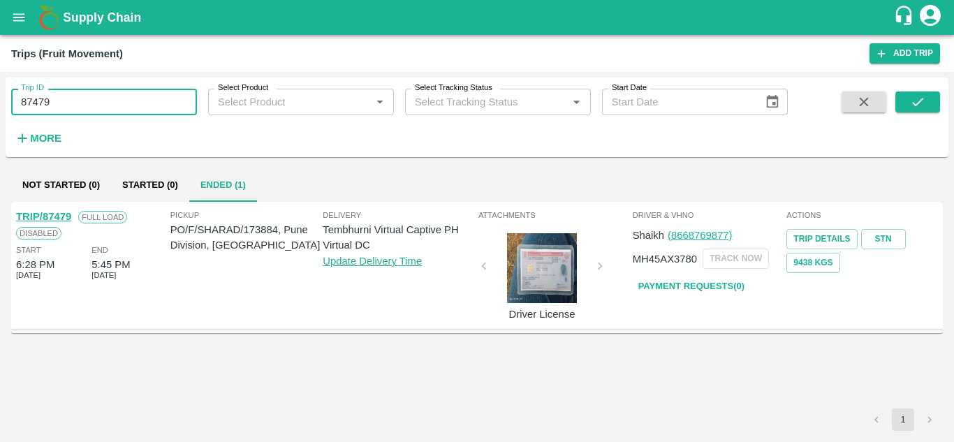
click at [61, 95] on input "87479" at bounding box center [104, 102] width 186 height 27
type input "87301"
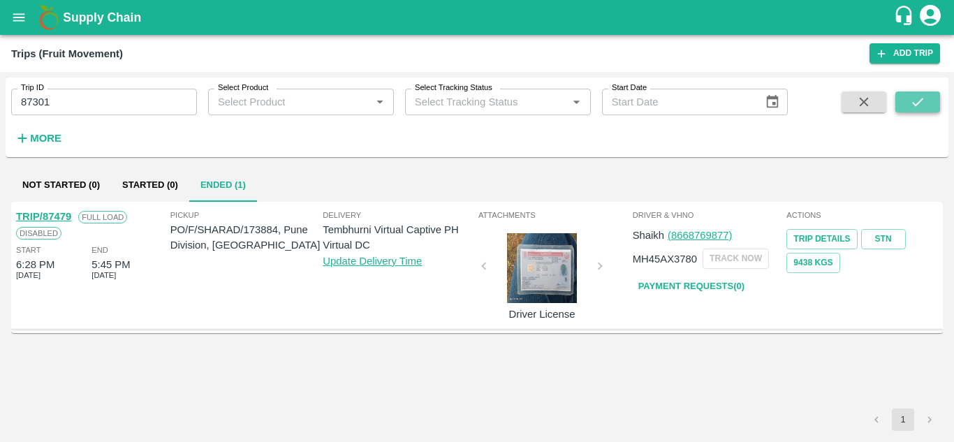
click at [922, 103] on icon "submit" at bounding box center [917, 101] width 15 height 15
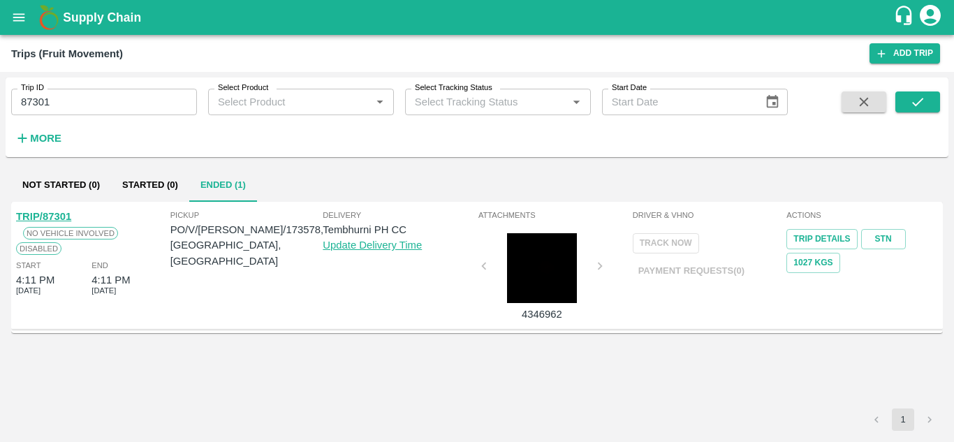
click at [38, 212] on link "TRIP/87301" at bounding box center [43, 216] width 55 height 11
click at [54, 105] on input "87301" at bounding box center [104, 102] width 186 height 27
click at [918, 96] on icon "submit" at bounding box center [917, 101] width 15 height 15
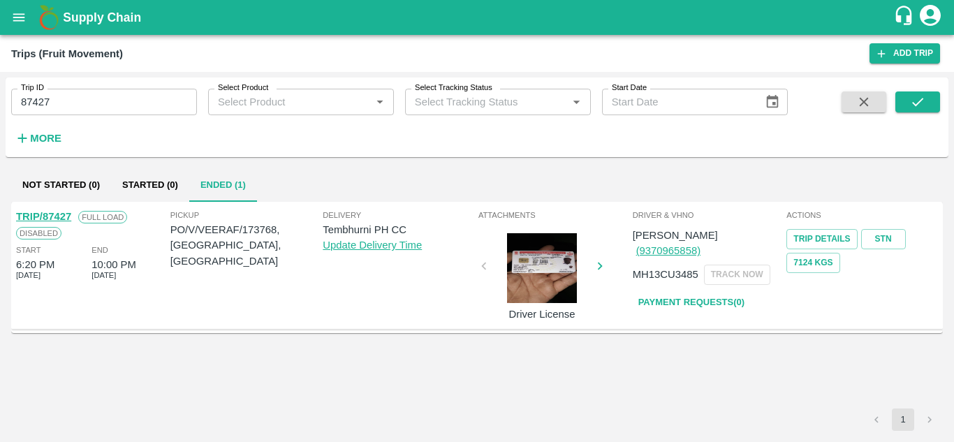
click at [701, 290] on link "Payment Requests( 0 )" at bounding box center [691, 302] width 117 height 24
click at [64, 105] on input "87427" at bounding box center [104, 102] width 186 height 27
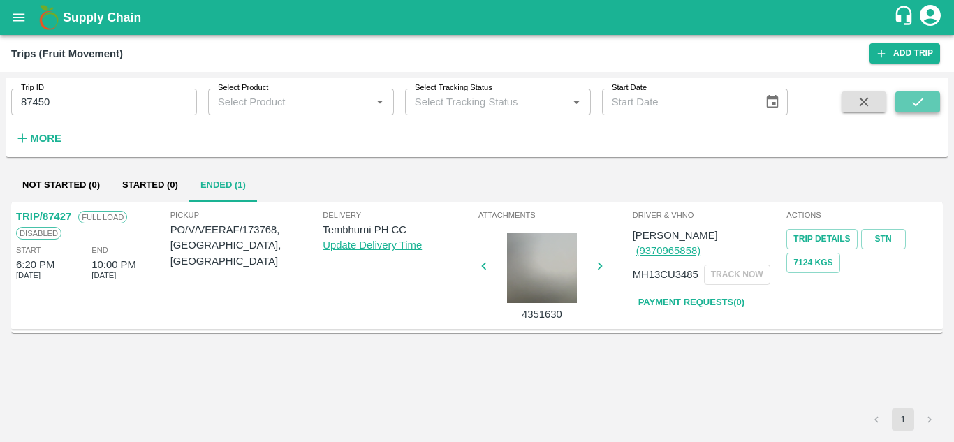
click at [910, 93] on button "submit" at bounding box center [917, 101] width 45 height 21
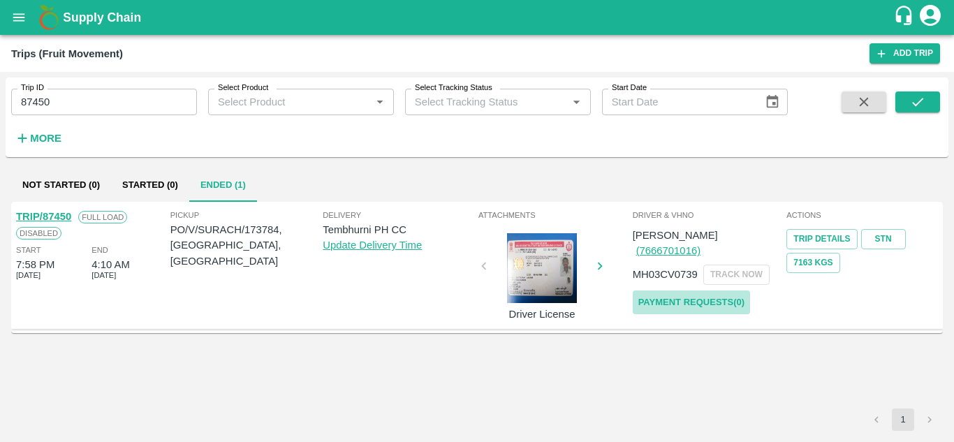
click at [701, 290] on link "Payment Requests( 0 )" at bounding box center [691, 302] width 117 height 24
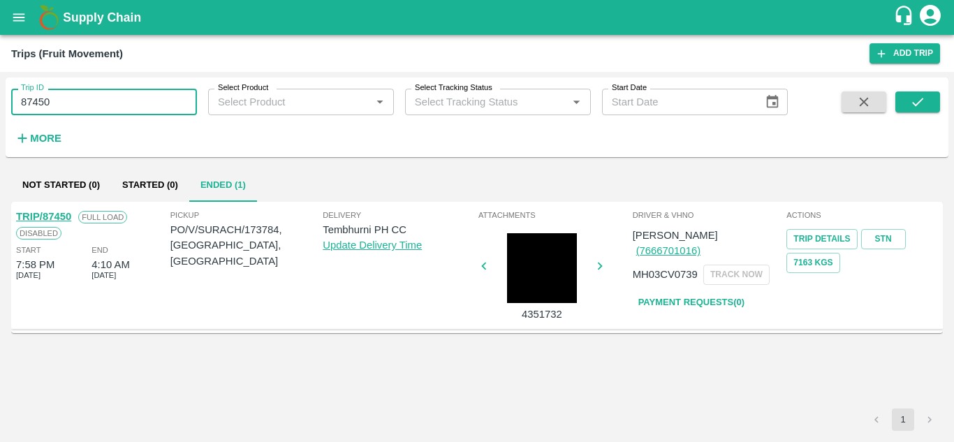
click at [58, 96] on input "87450" at bounding box center [104, 102] width 186 height 27
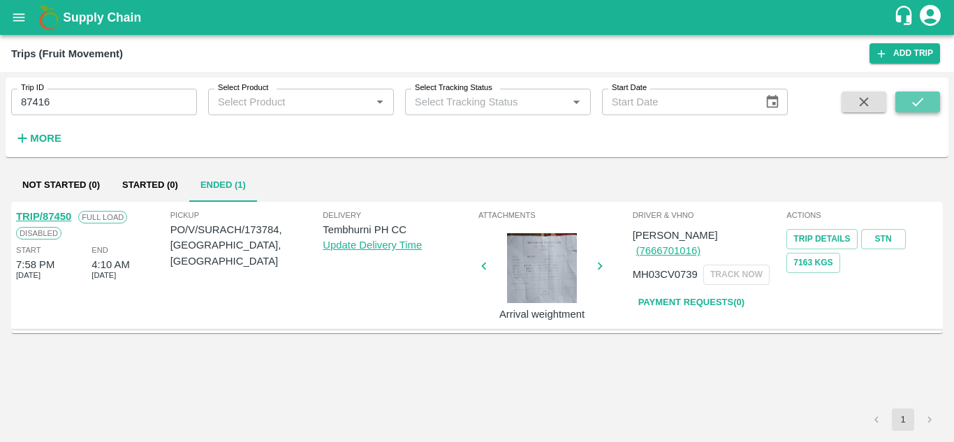
click at [918, 111] on button "submit" at bounding box center [917, 101] width 45 height 21
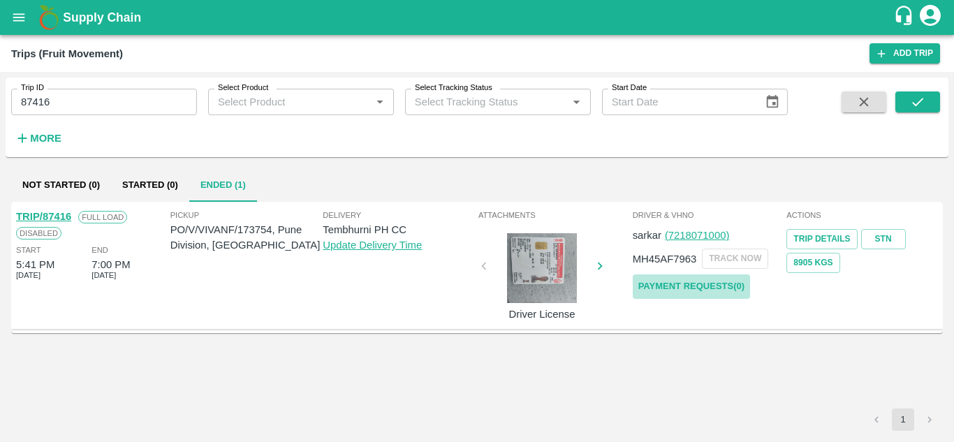
click at [684, 286] on link "Payment Requests( 0 )" at bounding box center [691, 286] width 117 height 24
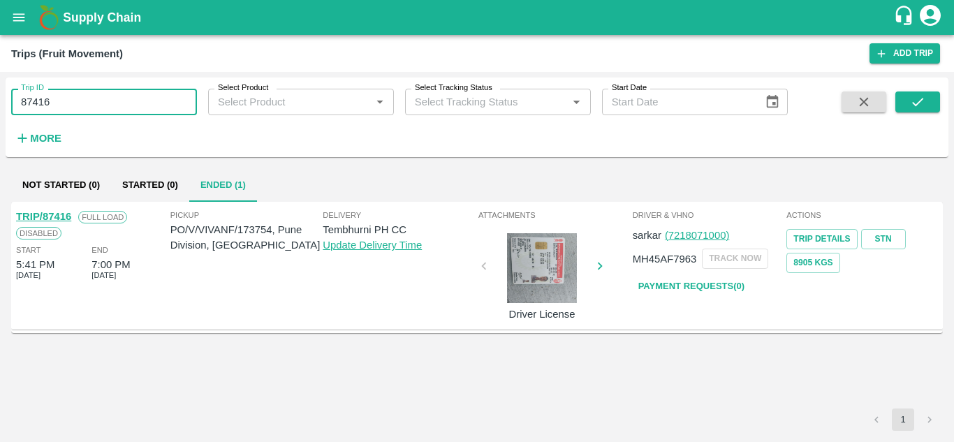
click at [69, 91] on input "87416" at bounding box center [104, 102] width 186 height 27
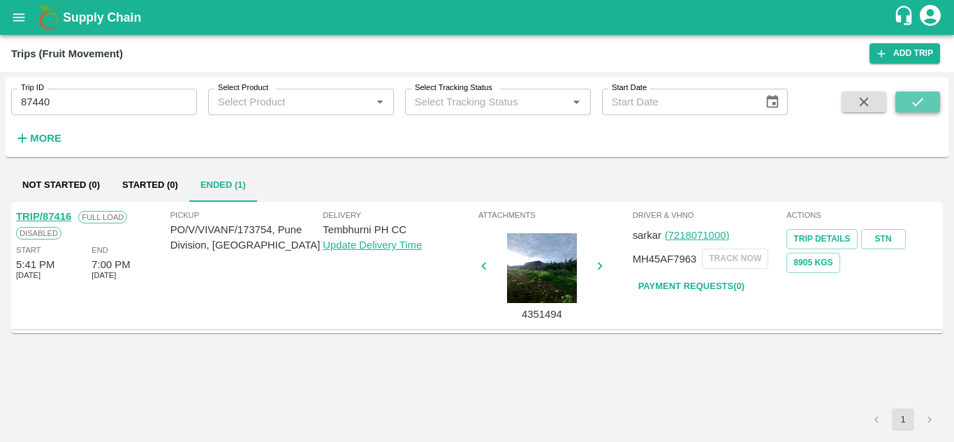
click at [920, 108] on icon "submit" at bounding box center [917, 101] width 15 height 15
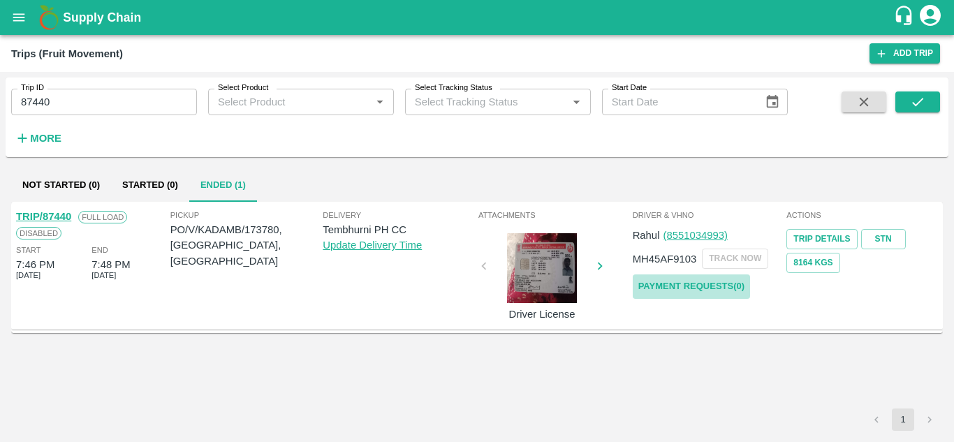
click at [707, 288] on link "Payment Requests( 0 )" at bounding box center [691, 286] width 117 height 24
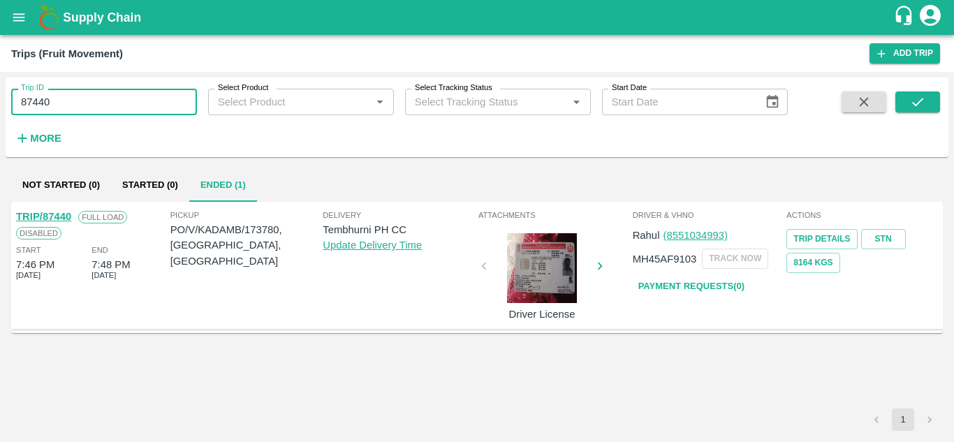
click at [65, 103] on input "87440" at bounding box center [104, 102] width 186 height 27
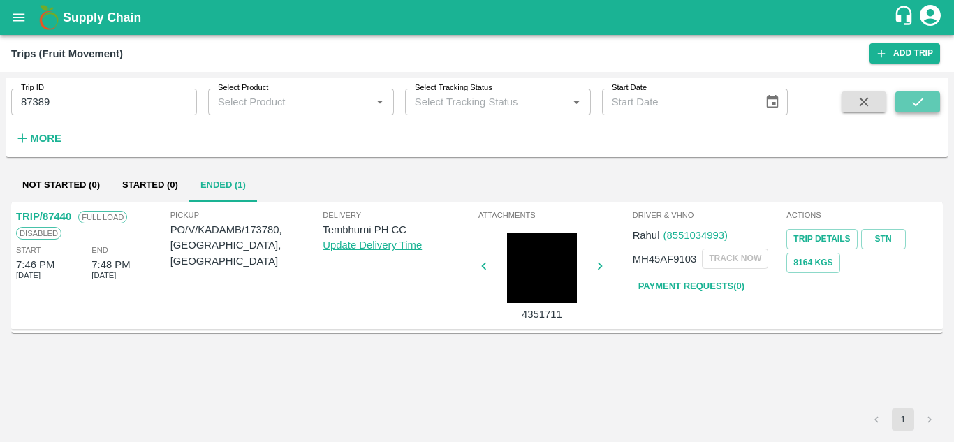
click at [914, 101] on icon "submit" at bounding box center [917, 101] width 15 height 15
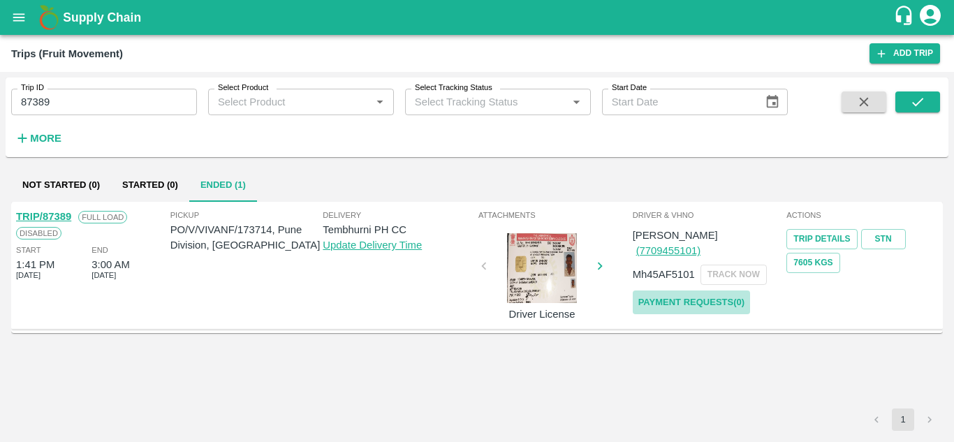
click at [683, 290] on link "Payment Requests( 0 )" at bounding box center [691, 302] width 117 height 24
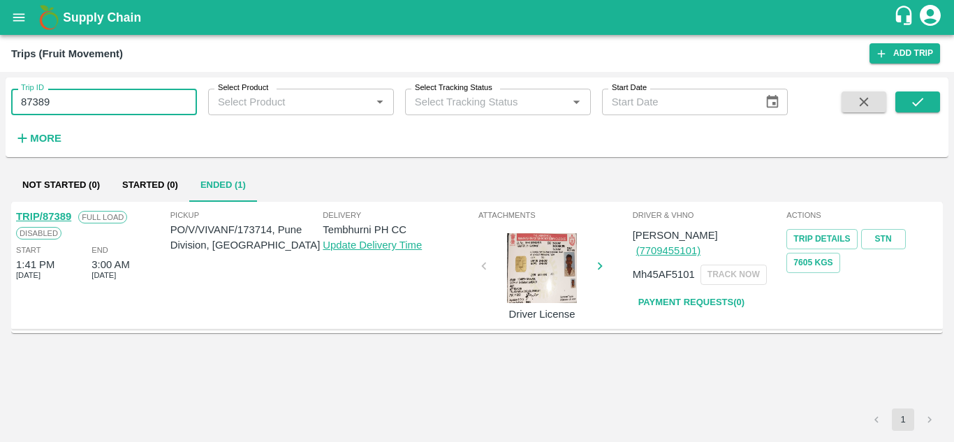
click at [66, 94] on input "87389" at bounding box center [104, 102] width 186 height 27
type input "8"
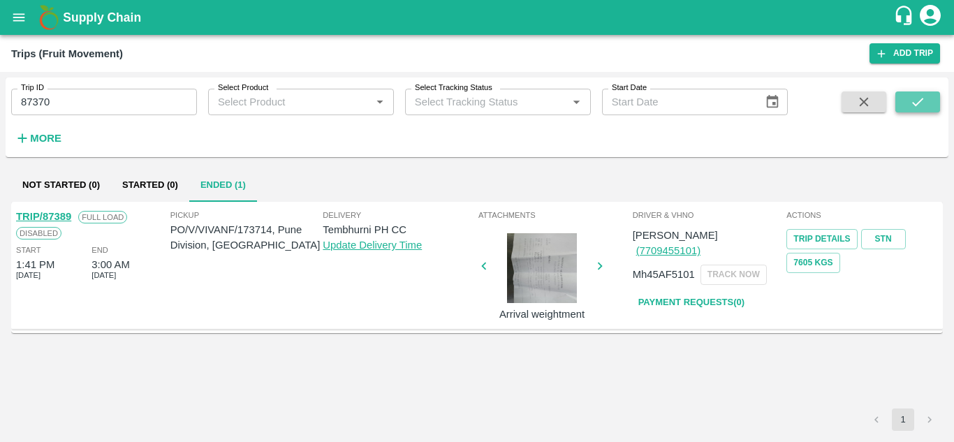
click at [925, 92] on button "submit" at bounding box center [917, 101] width 45 height 21
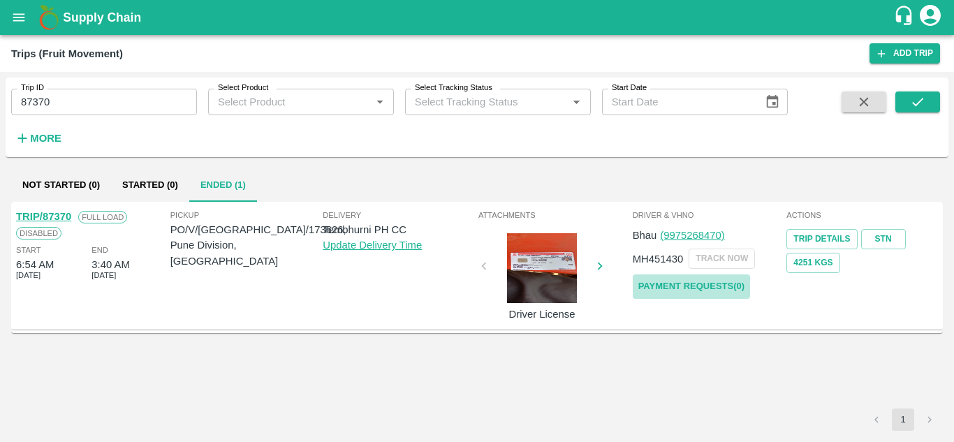
click at [698, 290] on link "Payment Requests( 0 )" at bounding box center [691, 286] width 117 height 24
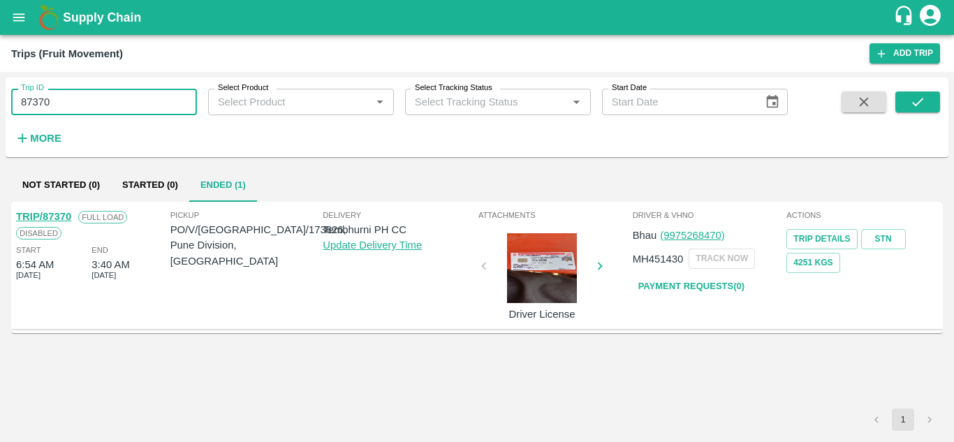
click at [57, 104] on input "87370" at bounding box center [104, 102] width 186 height 27
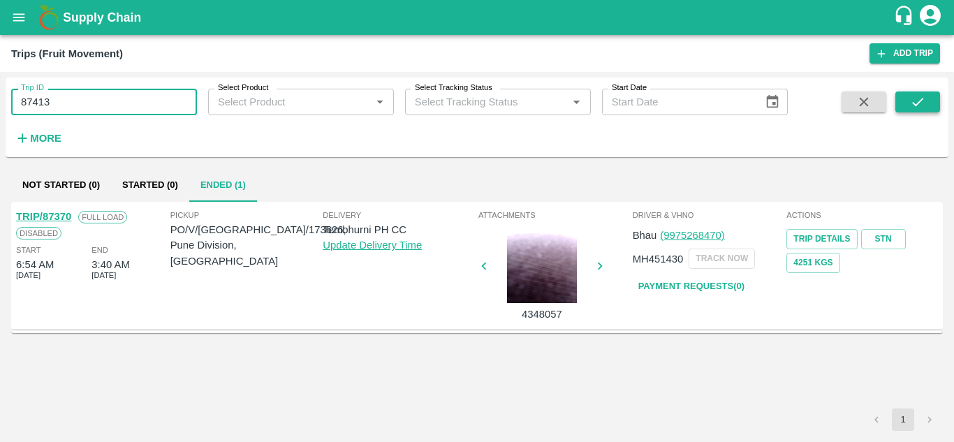
click at [921, 112] on button "submit" at bounding box center [917, 101] width 45 height 21
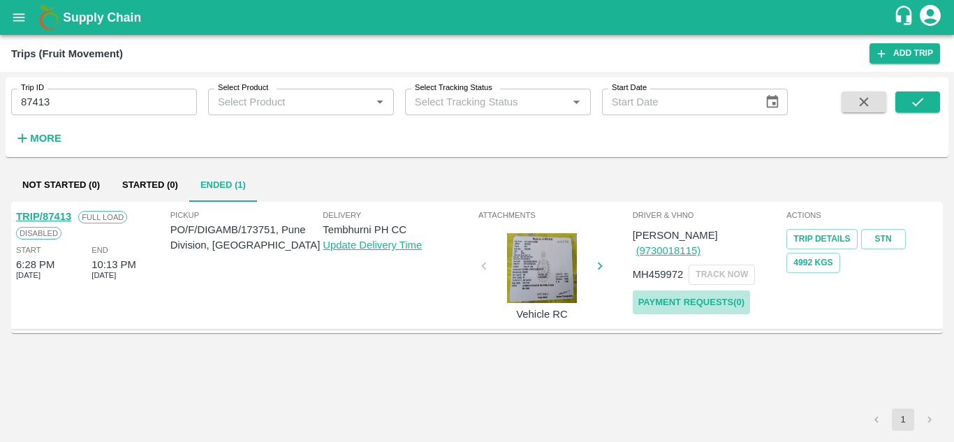
click at [681, 290] on link "Payment Requests( 0 )" at bounding box center [691, 302] width 117 height 24
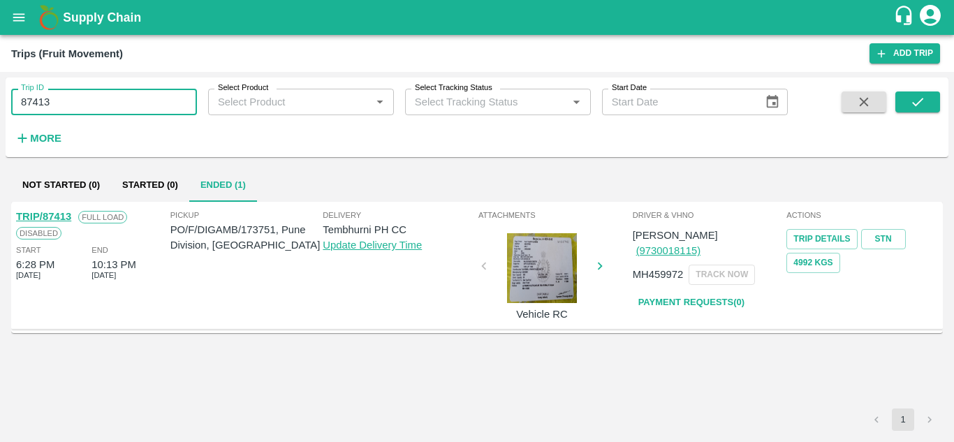
click at [66, 106] on input "87413" at bounding box center [104, 102] width 186 height 27
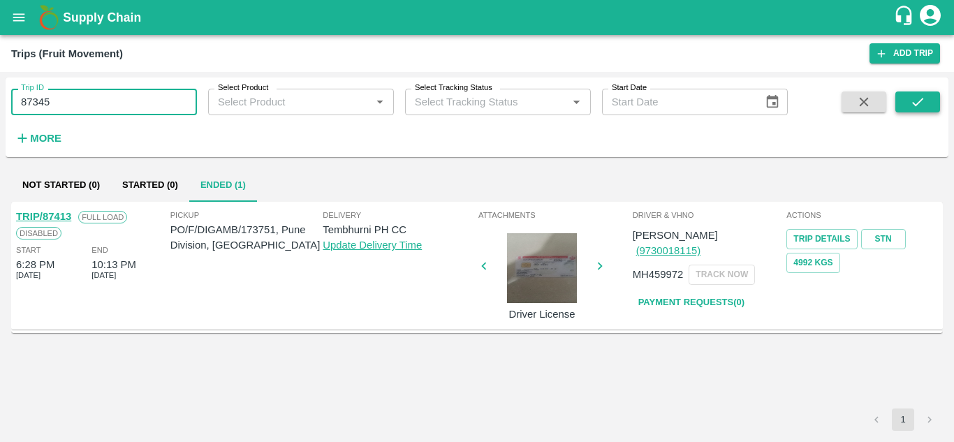
type input "87345"
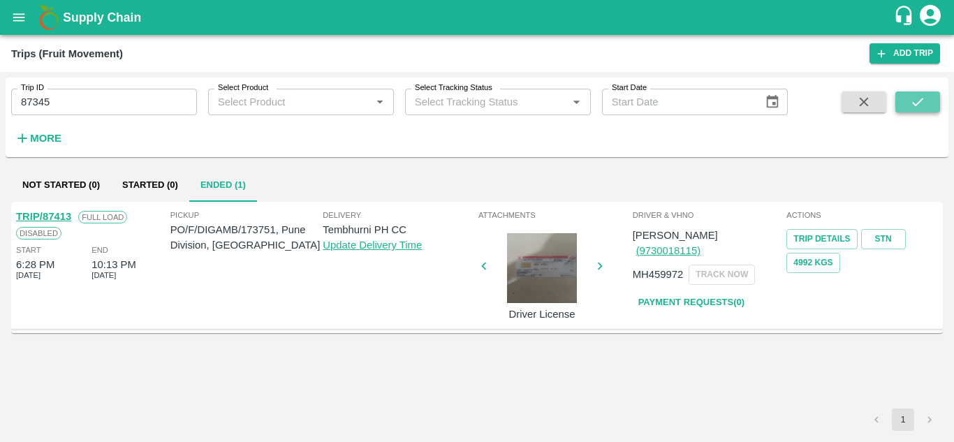
click at [913, 100] on icon "submit" at bounding box center [917, 101] width 15 height 15
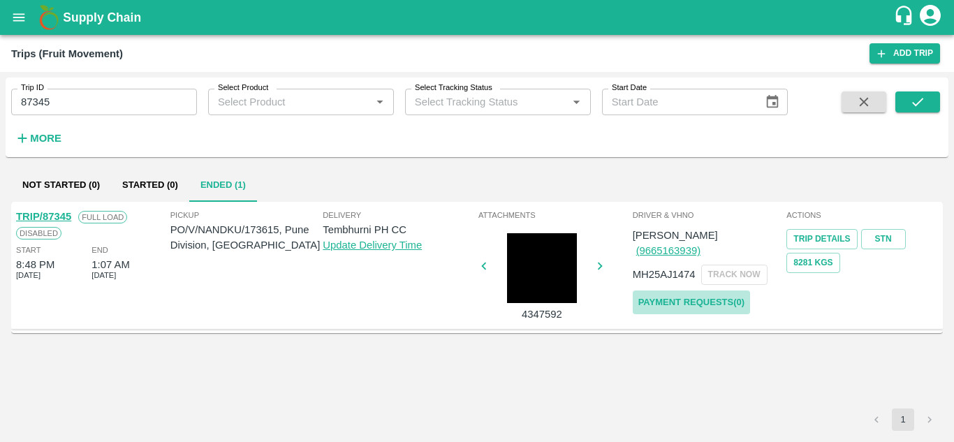
click at [688, 290] on link "Payment Requests( 0 )" at bounding box center [691, 302] width 117 height 24
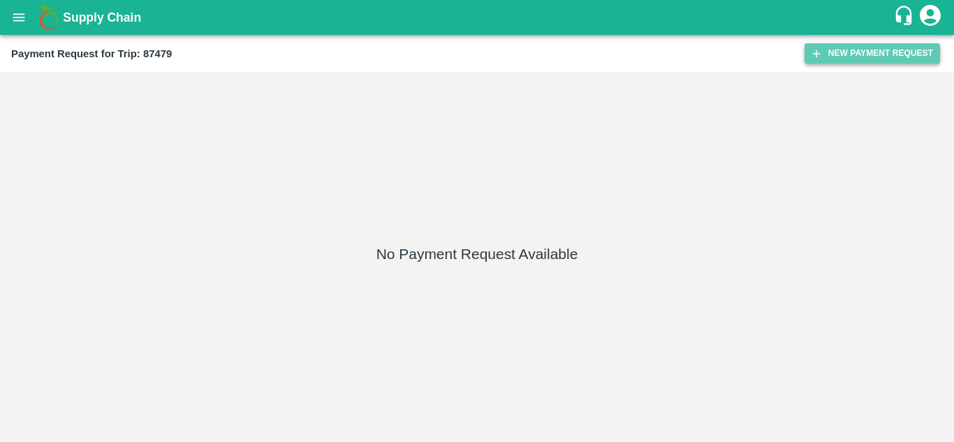
click at [853, 50] on button "New Payment Request" at bounding box center [871, 53] width 135 height 20
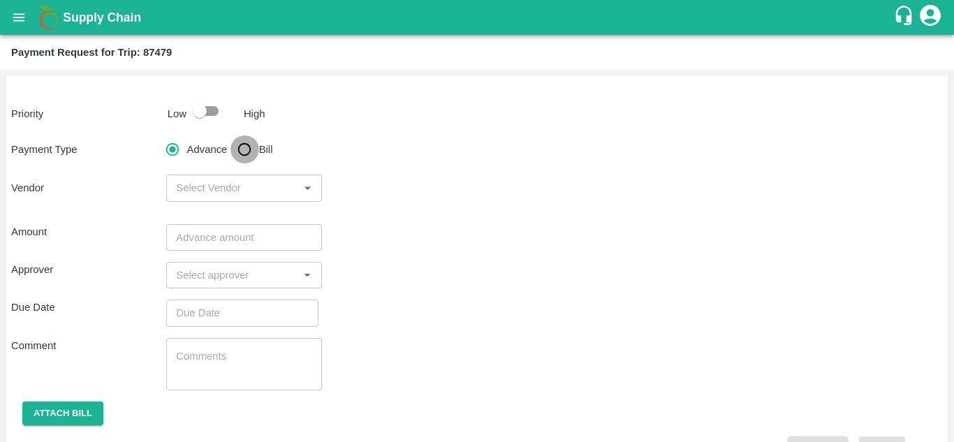
click at [245, 156] on input "Bill" at bounding box center [244, 149] width 28 height 28
radio input "true"
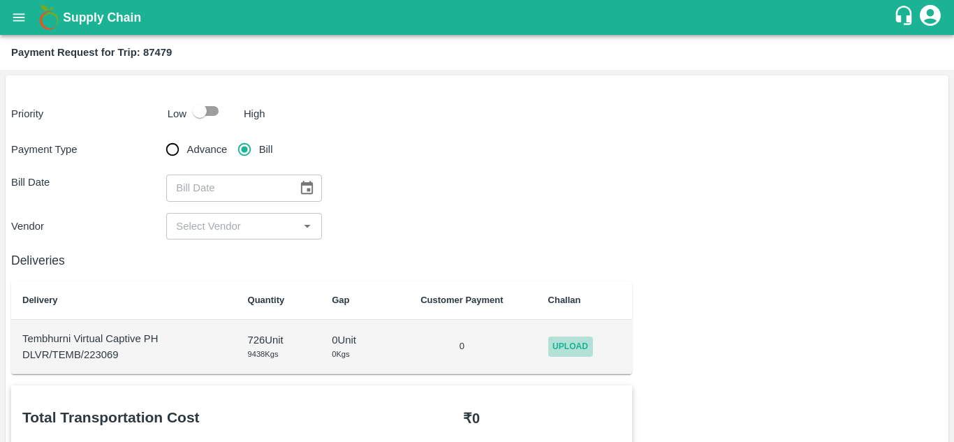
click at [579, 341] on span "Upload" at bounding box center [570, 346] width 45 height 20
click at [0, 0] on input "Upload" at bounding box center [0, 0] width 0 height 0
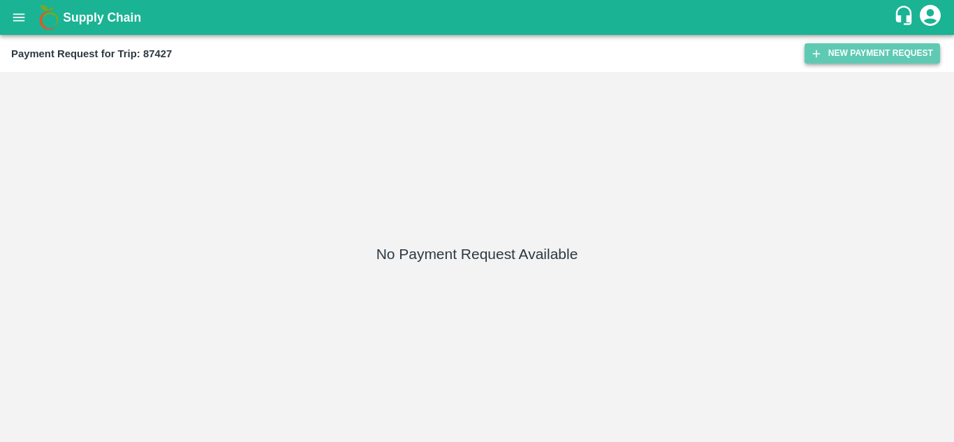
click at [853, 52] on button "New Payment Request" at bounding box center [871, 53] width 135 height 20
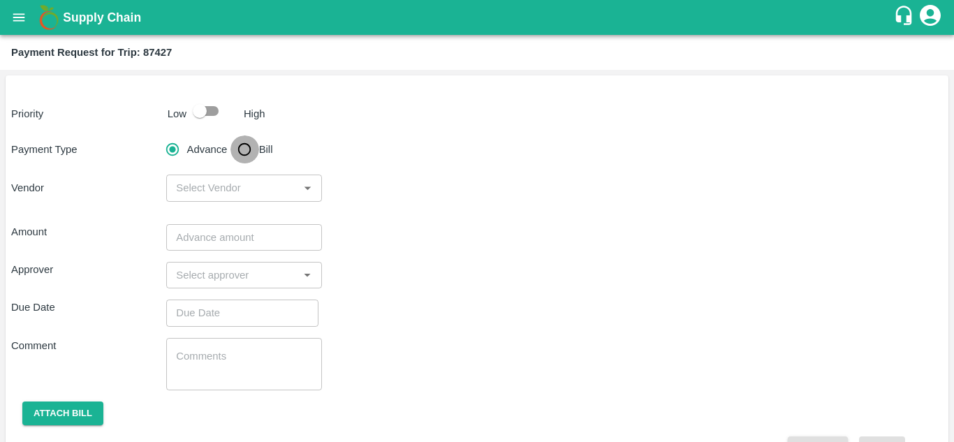
click at [242, 150] on input "Bill" at bounding box center [244, 149] width 28 height 28
radio input "true"
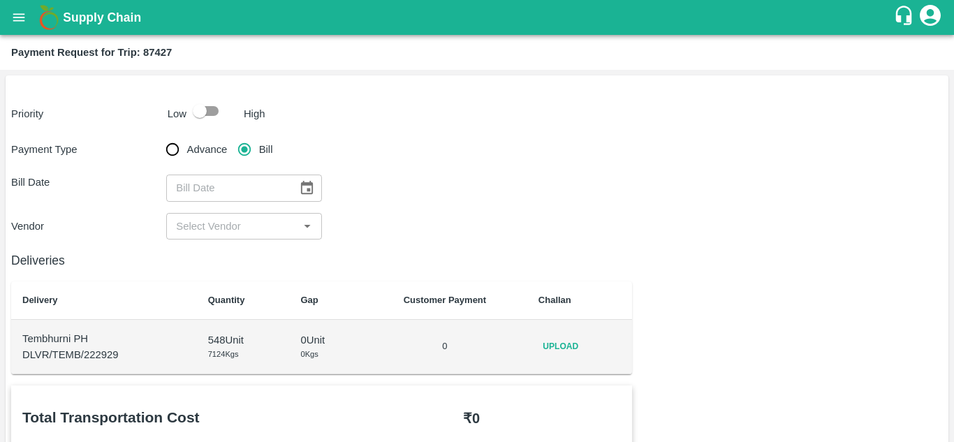
click at [568, 350] on span "Upload" at bounding box center [560, 346] width 45 height 20
click at [0, 0] on input "Upload" at bounding box center [0, 0] width 0 height 0
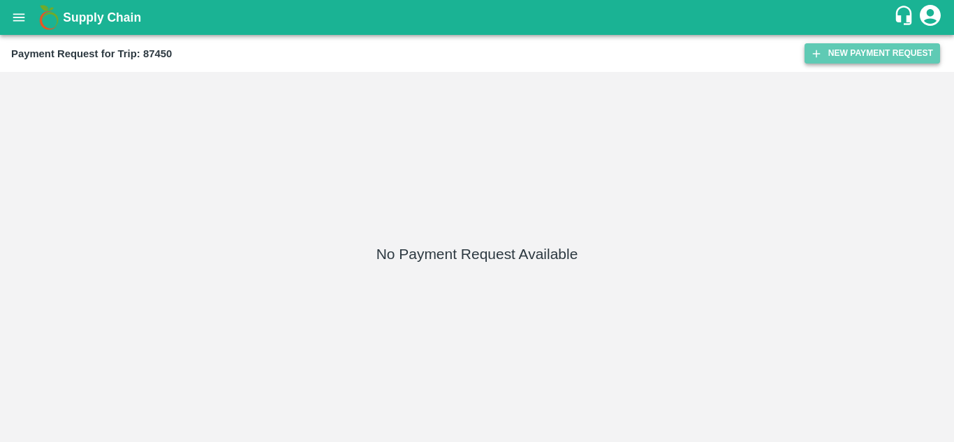
click at [855, 51] on button "New Payment Request" at bounding box center [871, 53] width 135 height 20
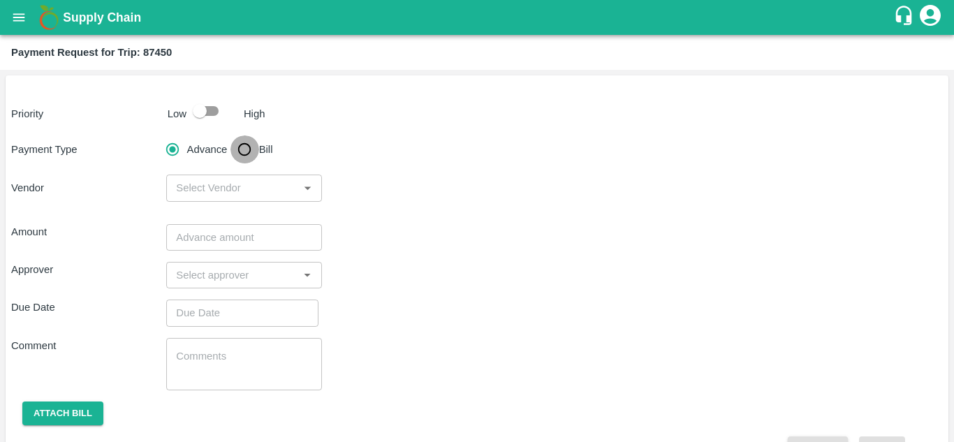
click at [246, 150] on input "Bill" at bounding box center [244, 149] width 28 height 28
radio input "true"
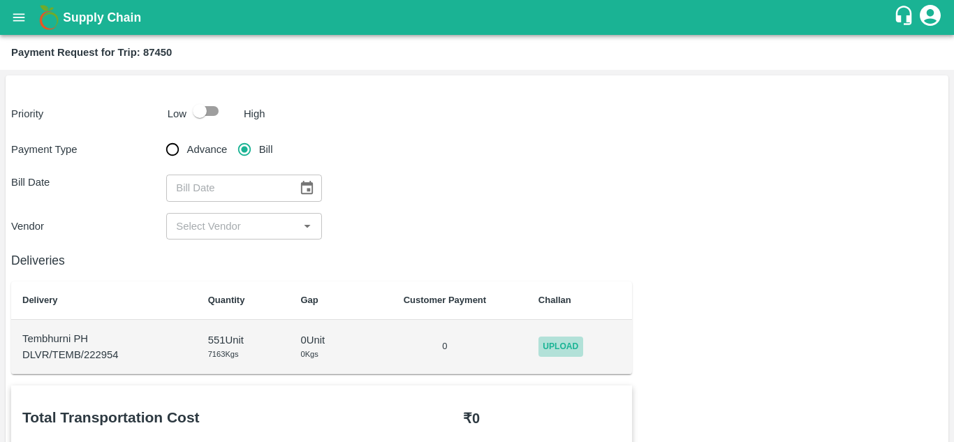
click at [563, 348] on span "Upload" at bounding box center [560, 346] width 45 height 20
click at [0, 0] on input "Upload" at bounding box center [0, 0] width 0 height 0
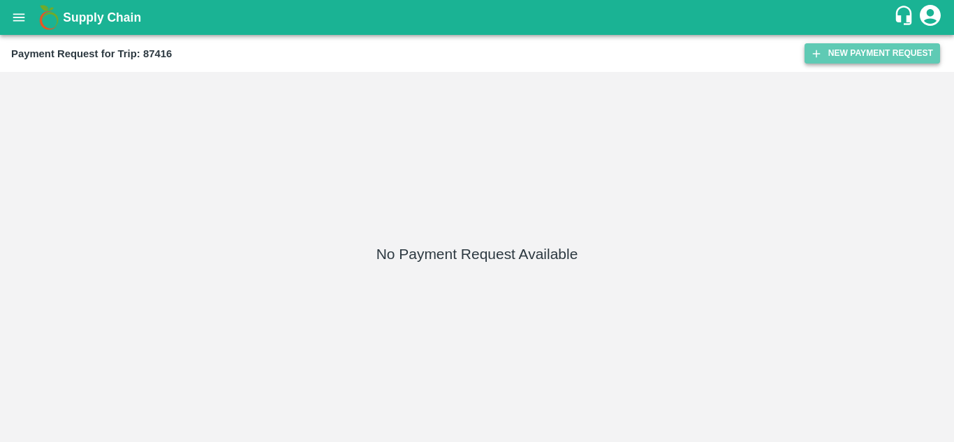
click at [865, 54] on button "New Payment Request" at bounding box center [871, 53] width 135 height 20
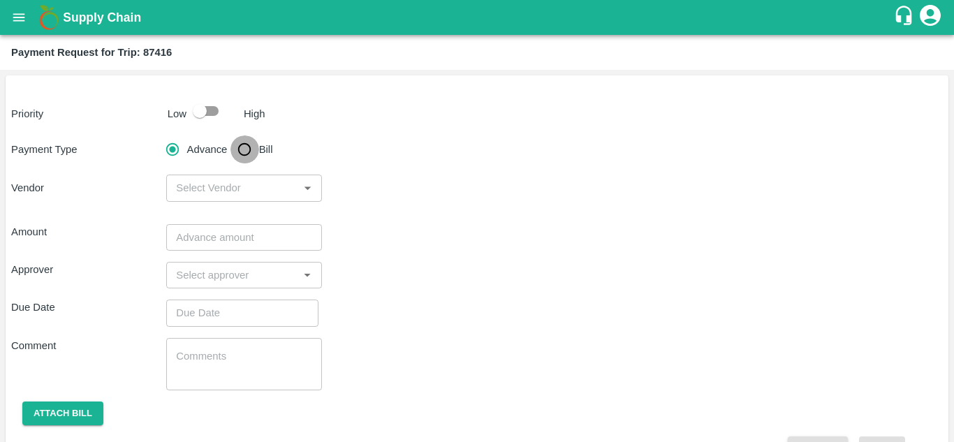
click at [243, 153] on input "Bill" at bounding box center [244, 149] width 28 height 28
radio input "true"
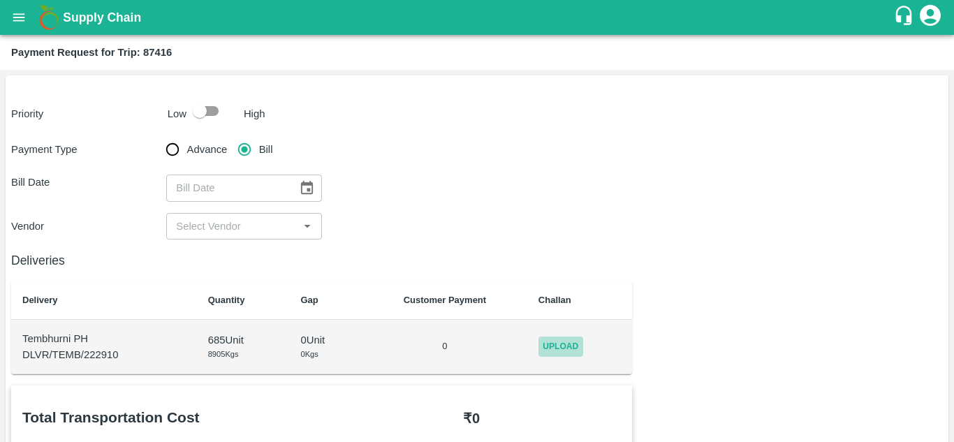
click at [554, 345] on span "Upload" at bounding box center [560, 346] width 45 height 20
click at [0, 0] on input "Upload" at bounding box center [0, 0] width 0 height 0
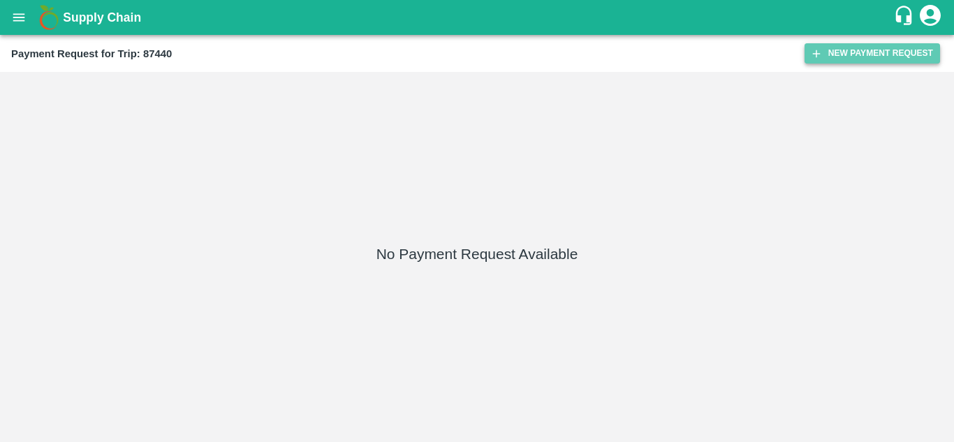
click at [864, 47] on button "New Payment Request" at bounding box center [871, 53] width 135 height 20
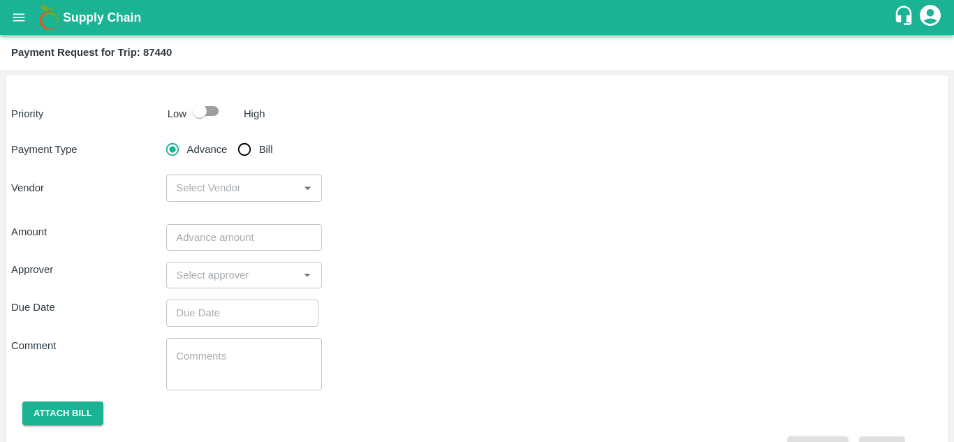
click at [244, 147] on input "Bill" at bounding box center [244, 149] width 28 height 28
radio input "true"
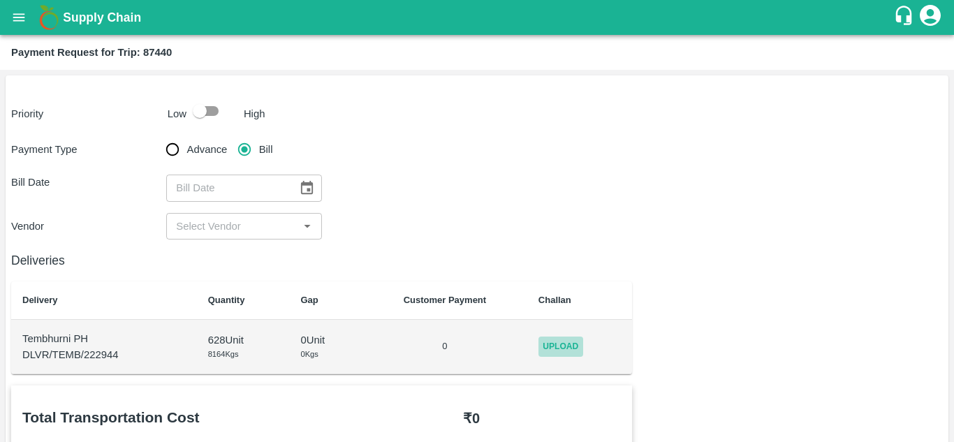
click at [565, 347] on span "Upload" at bounding box center [560, 346] width 45 height 20
click at [0, 0] on input "Upload" at bounding box center [0, 0] width 0 height 0
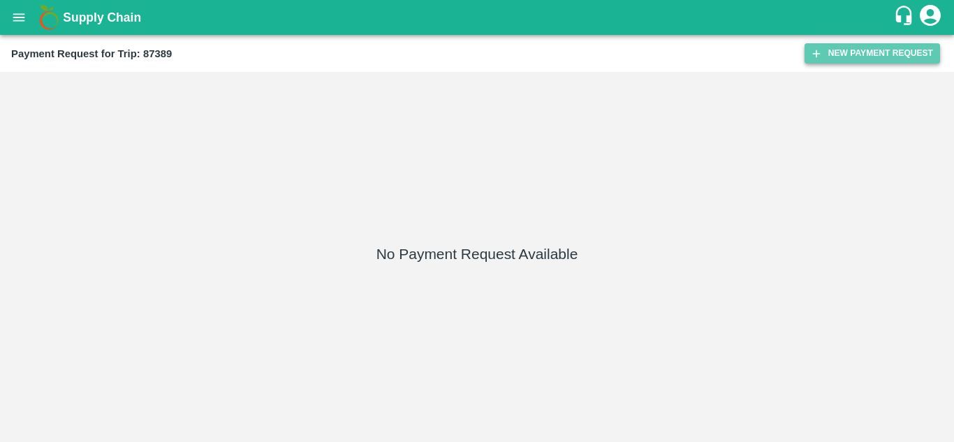
click at [852, 55] on button "New Payment Request" at bounding box center [871, 53] width 135 height 20
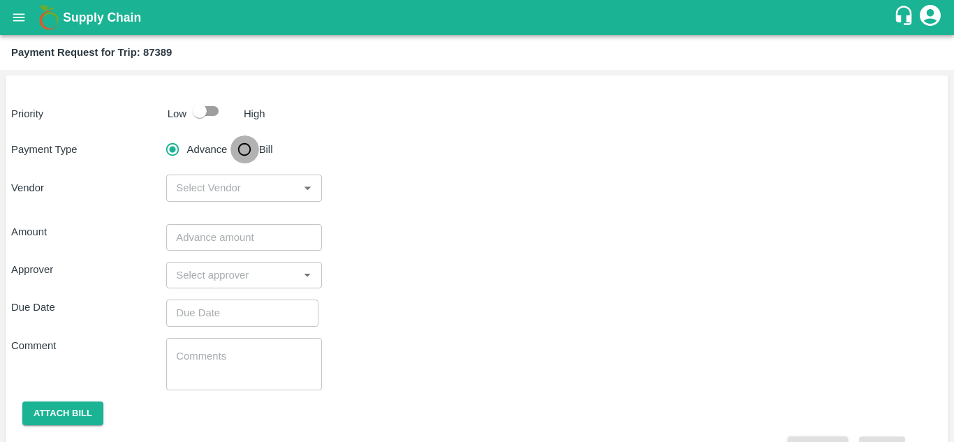
click at [246, 150] on input "Bill" at bounding box center [244, 149] width 28 height 28
radio input "true"
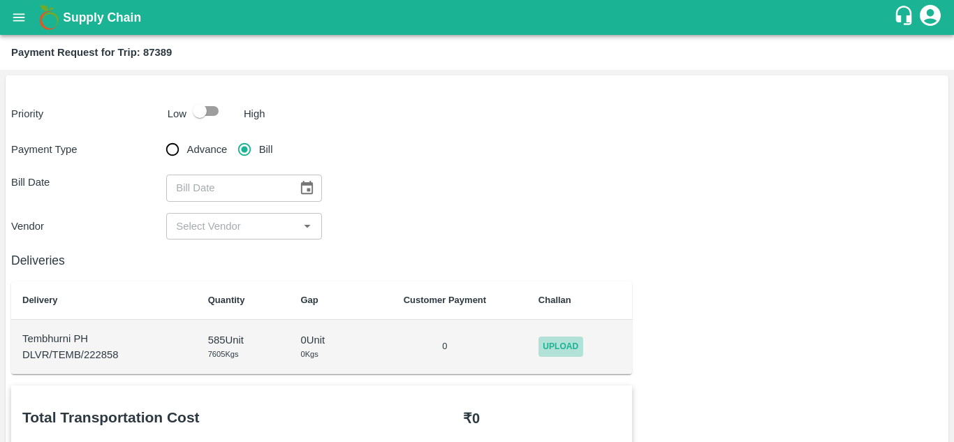
click at [563, 348] on span "Upload" at bounding box center [560, 346] width 45 height 20
click at [0, 0] on input "Upload" at bounding box center [0, 0] width 0 height 0
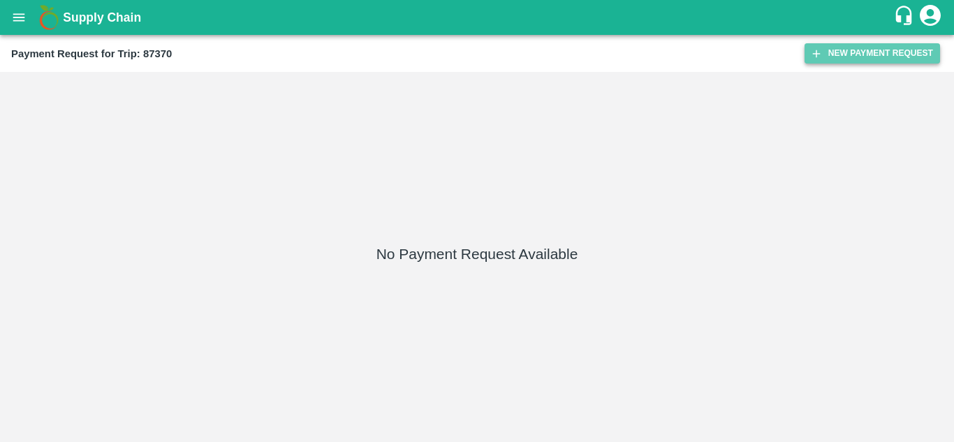
click at [861, 46] on button "New Payment Request" at bounding box center [871, 53] width 135 height 20
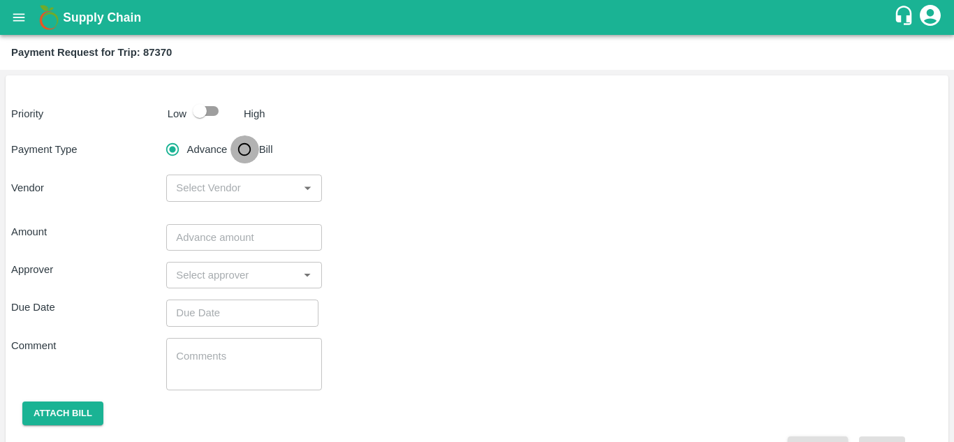
click at [243, 145] on input "Bill" at bounding box center [244, 149] width 28 height 28
radio input "true"
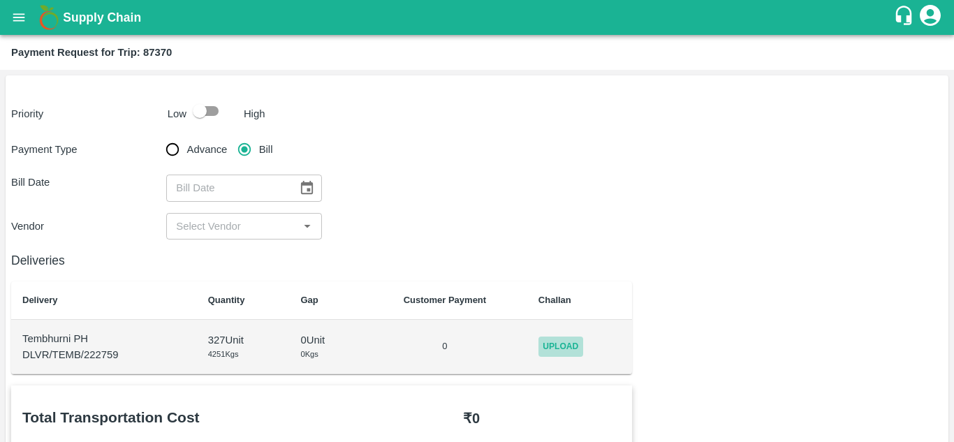
click at [554, 350] on span "Upload" at bounding box center [560, 346] width 45 height 20
click at [0, 0] on input "Upload" at bounding box center [0, 0] width 0 height 0
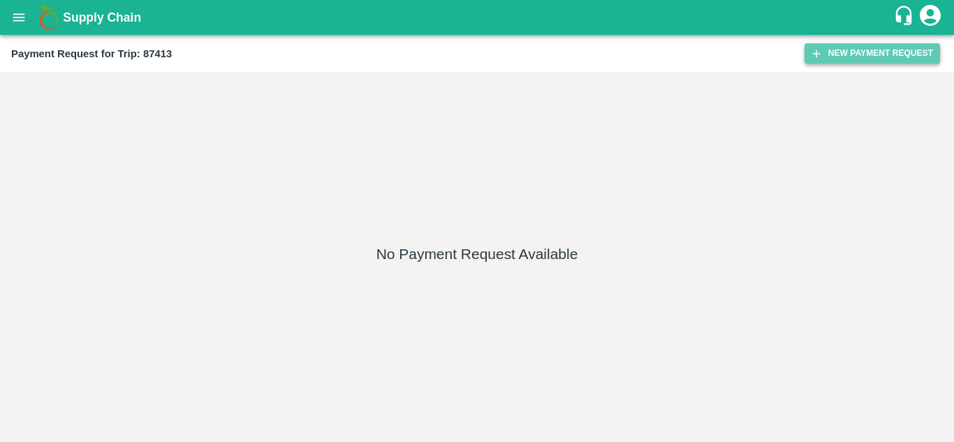
click at [845, 51] on button "New Payment Request" at bounding box center [871, 53] width 135 height 20
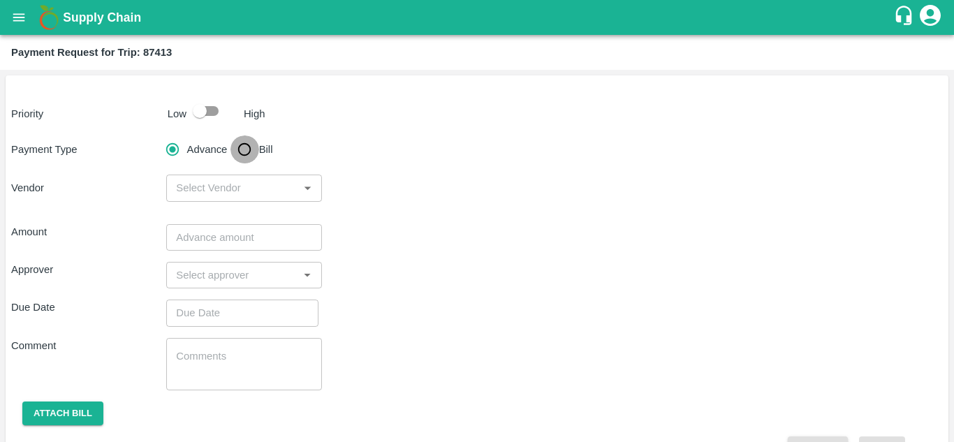
click at [246, 147] on input "Bill" at bounding box center [244, 149] width 28 height 28
radio input "true"
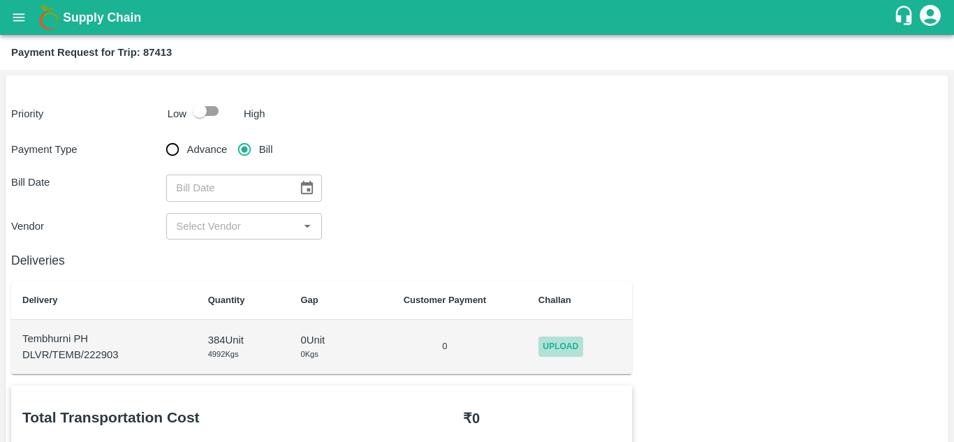
click at [573, 352] on span "Upload" at bounding box center [560, 346] width 45 height 20
click at [0, 0] on input "Upload" at bounding box center [0, 0] width 0 height 0
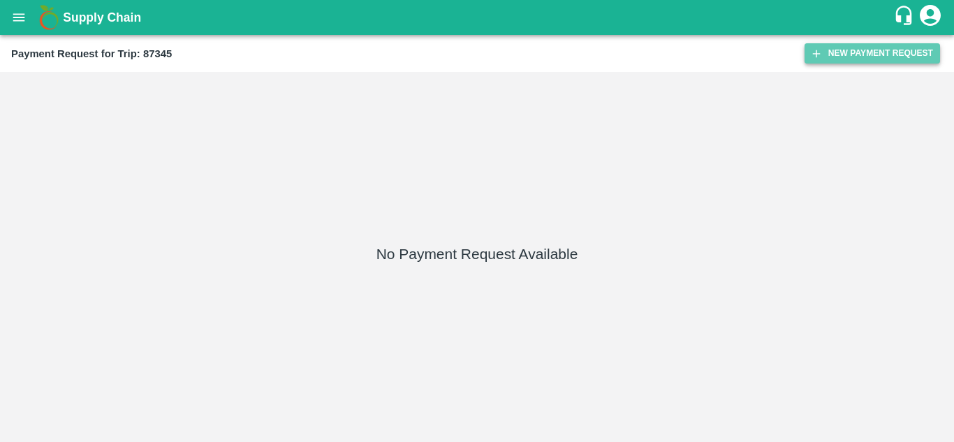
click at [863, 52] on button "New Payment Request" at bounding box center [871, 53] width 135 height 20
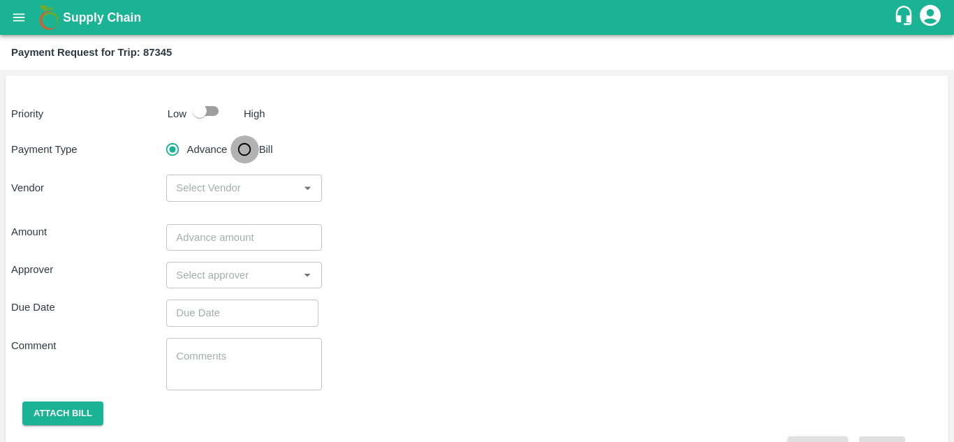
click at [238, 149] on input "Bill" at bounding box center [244, 149] width 28 height 28
radio input "true"
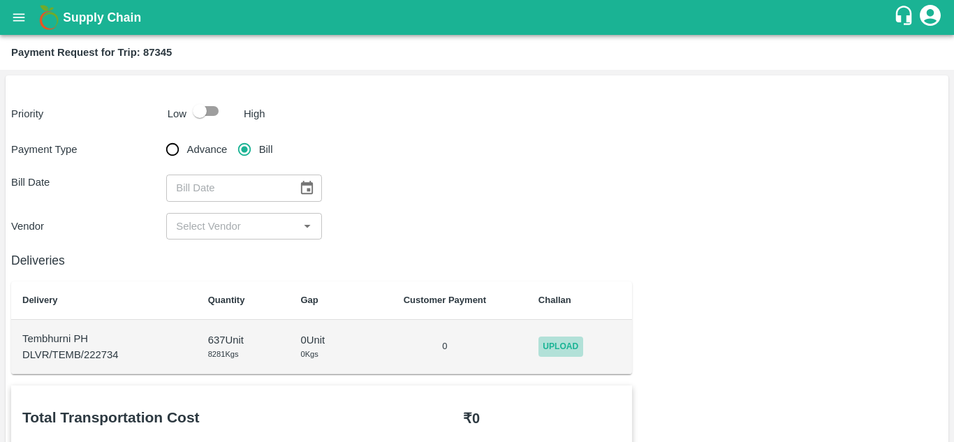
click at [556, 336] on span "Upload" at bounding box center [560, 346] width 45 height 20
click at [0, 0] on input "Upload" at bounding box center [0, 0] width 0 height 0
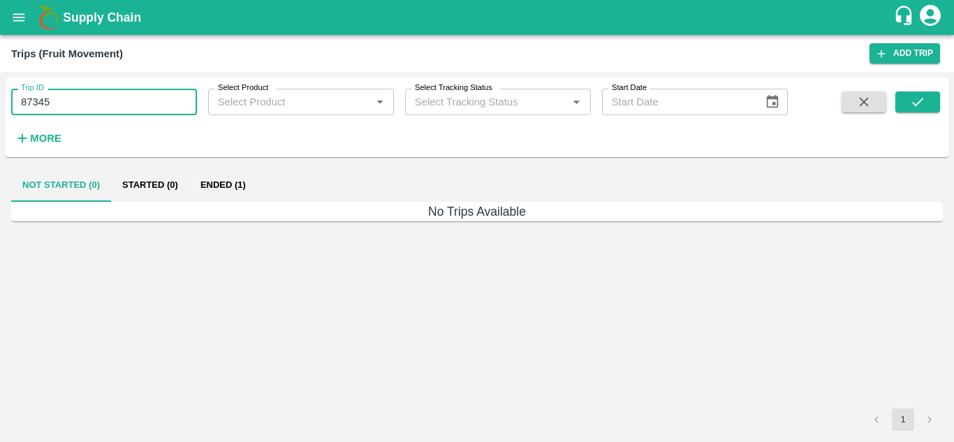
click at [50, 98] on input "87345" at bounding box center [104, 102] width 186 height 27
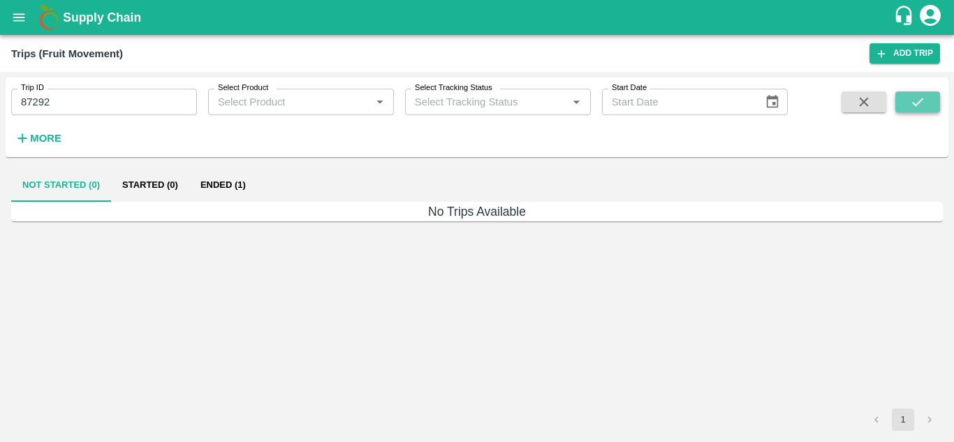
click at [925, 97] on icon "submit" at bounding box center [917, 101] width 15 height 15
click at [217, 189] on button "Ended (1)" at bounding box center [223, 185] width 68 height 34
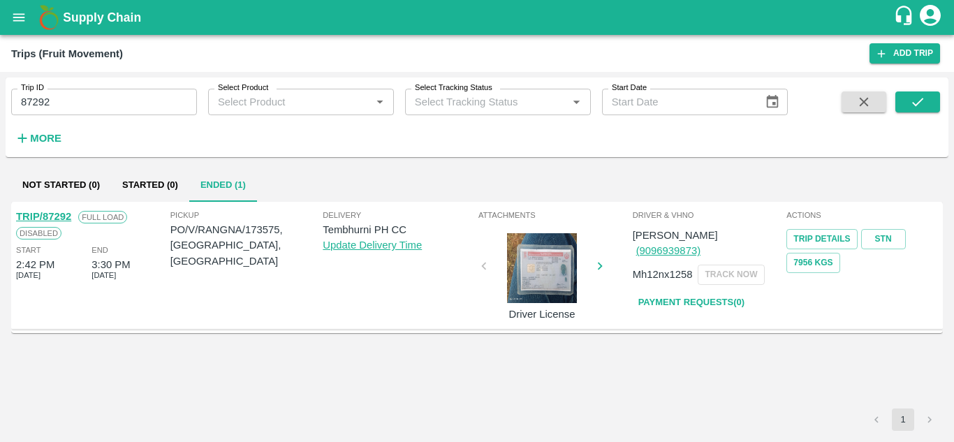
click at [682, 290] on link "Payment Requests( 0 )" at bounding box center [691, 302] width 117 height 24
click at [69, 100] on input "87292" at bounding box center [104, 102] width 186 height 27
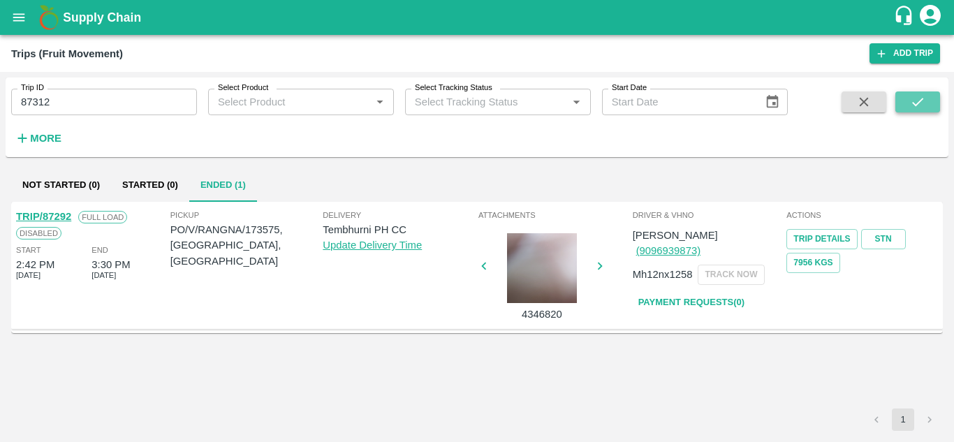
click at [916, 103] on icon "submit" at bounding box center [917, 101] width 15 height 15
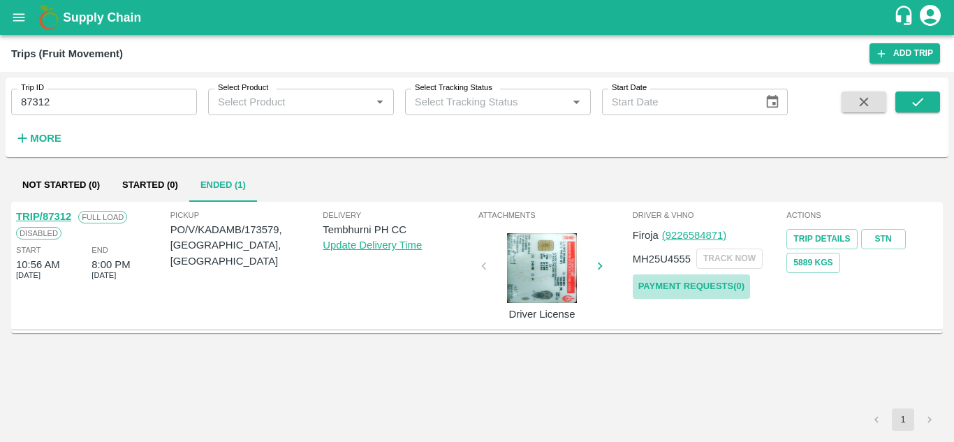
click at [674, 280] on link "Payment Requests( 0 )" at bounding box center [691, 286] width 117 height 24
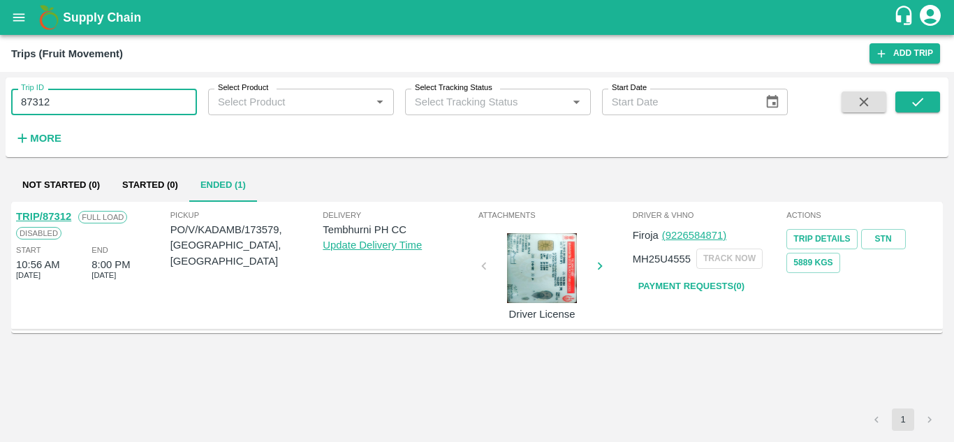
click at [64, 94] on input "87312" at bounding box center [104, 102] width 186 height 27
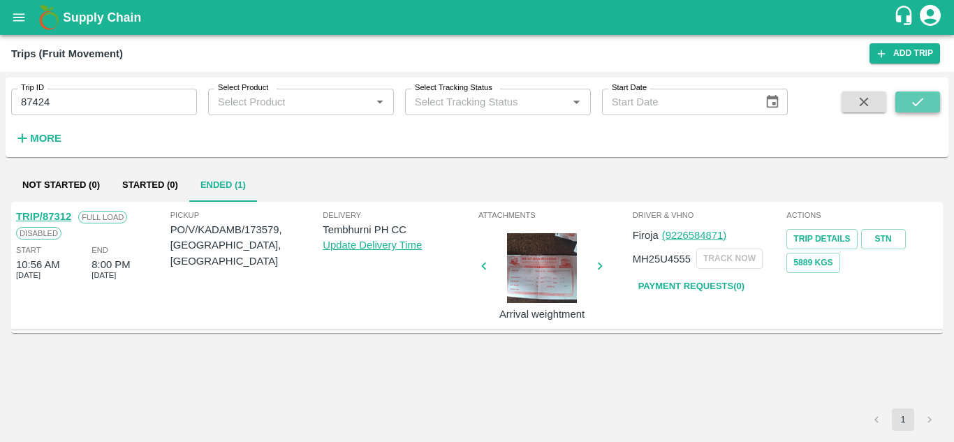
click at [914, 105] on icon "submit" at bounding box center [917, 101] width 15 height 15
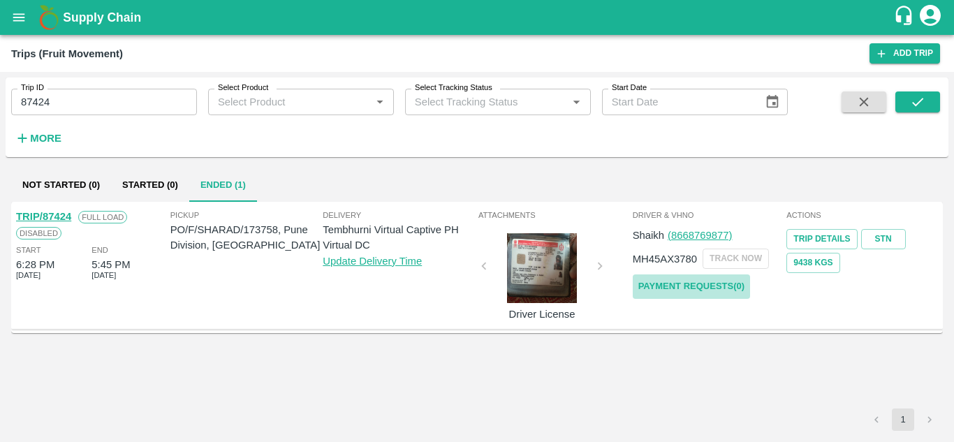
click at [690, 280] on link "Payment Requests( 0 )" at bounding box center [691, 286] width 117 height 24
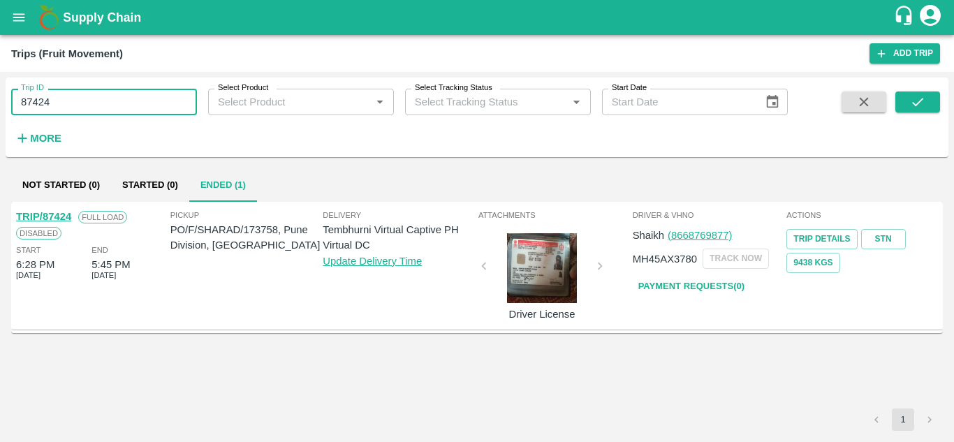
click at [85, 101] on input "87424" at bounding box center [104, 102] width 186 height 27
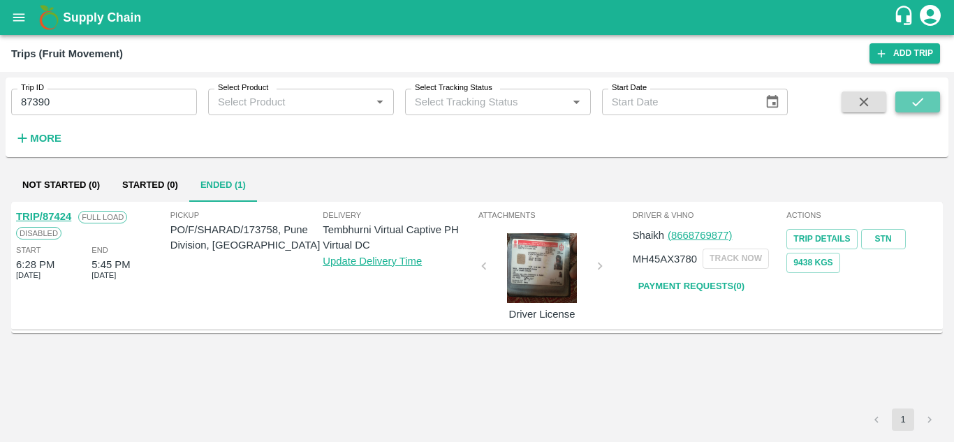
click at [932, 98] on button "submit" at bounding box center [917, 101] width 45 height 21
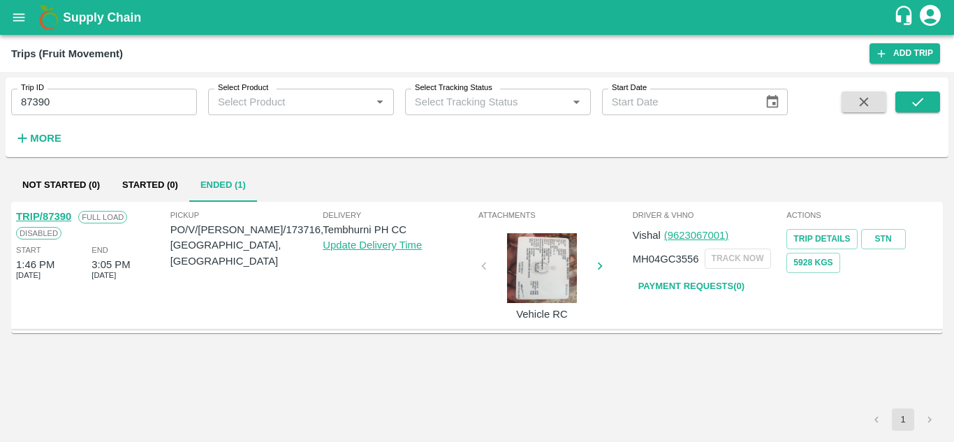
click at [677, 288] on link "Payment Requests( 0 )" at bounding box center [691, 286] width 117 height 24
click at [89, 103] on input "87390" at bounding box center [104, 102] width 186 height 27
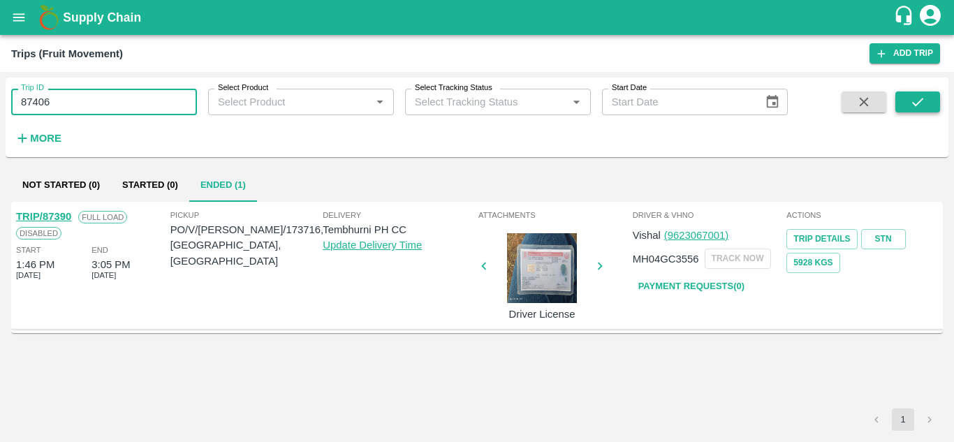
type input "87406"
click at [925, 102] on icon "submit" at bounding box center [917, 101] width 15 height 15
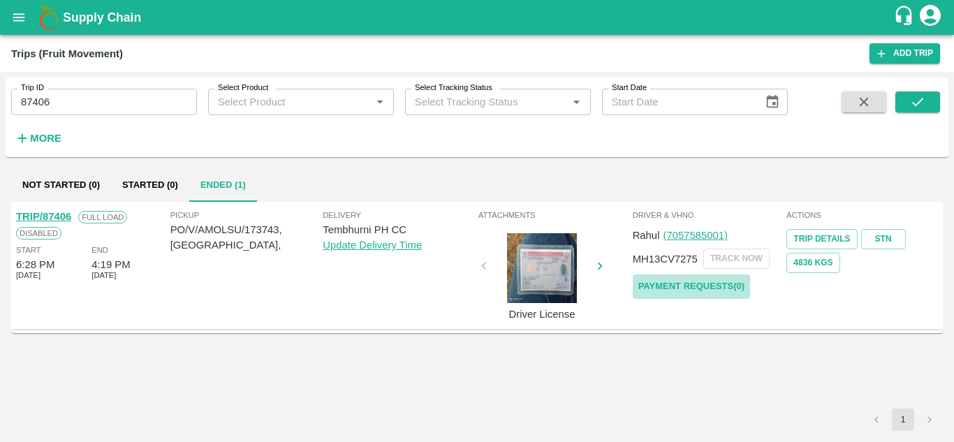
click at [716, 285] on link "Payment Requests( 0 )" at bounding box center [691, 286] width 117 height 24
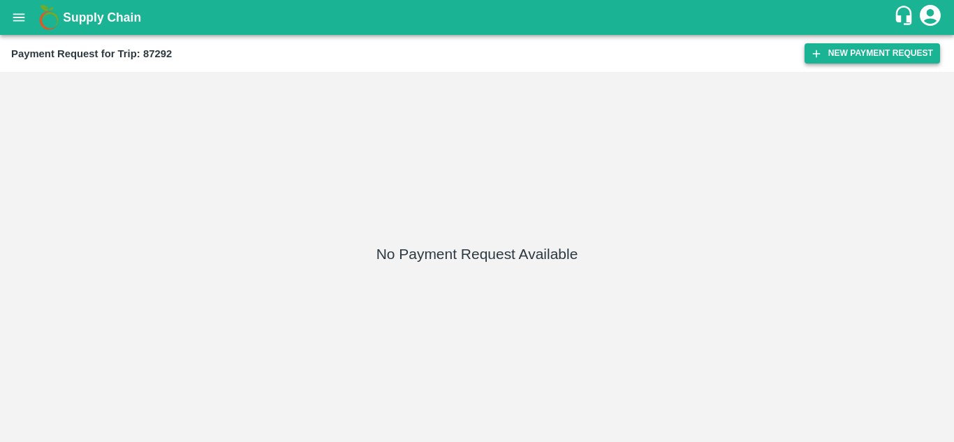
click at [850, 47] on button "New Payment Request" at bounding box center [871, 53] width 135 height 20
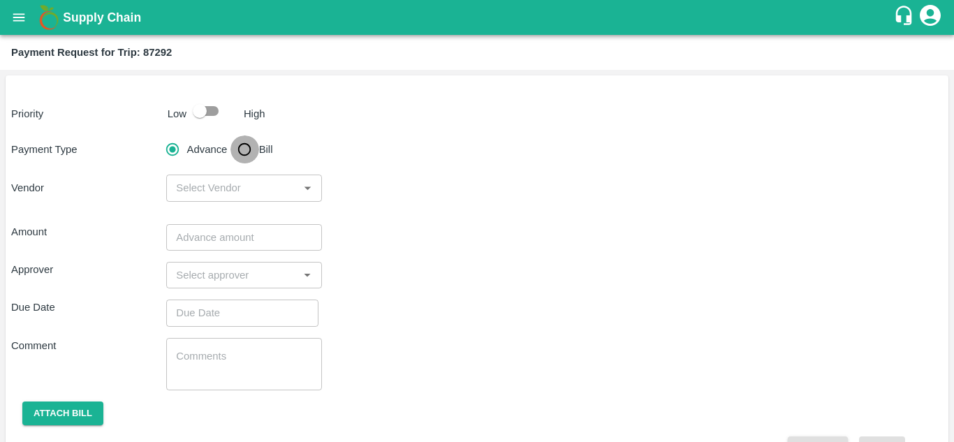
click at [236, 147] on input "Bill" at bounding box center [244, 149] width 28 height 28
radio input "true"
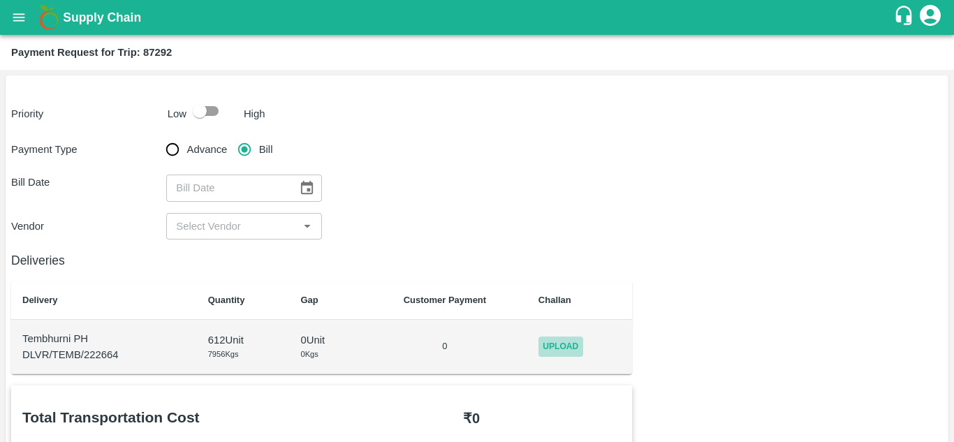
click at [555, 347] on span "Upload" at bounding box center [560, 346] width 45 height 20
click at [0, 0] on input "Upload" at bounding box center [0, 0] width 0 height 0
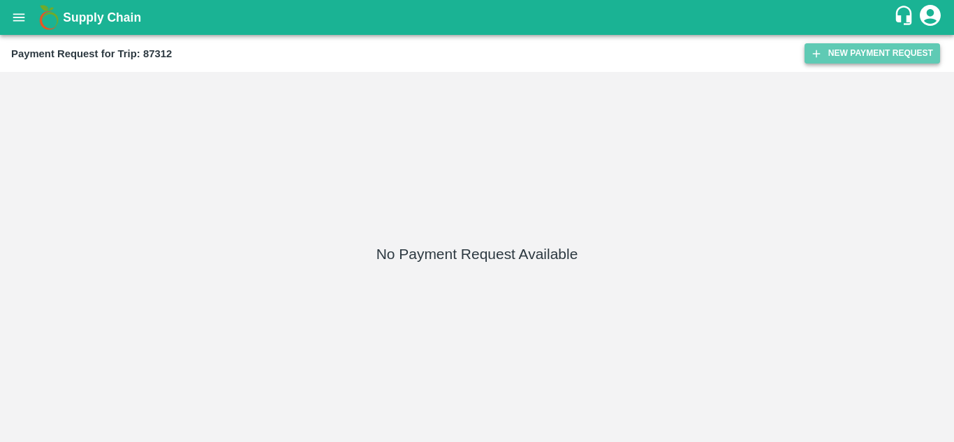
click at [854, 49] on button "New Payment Request" at bounding box center [871, 53] width 135 height 20
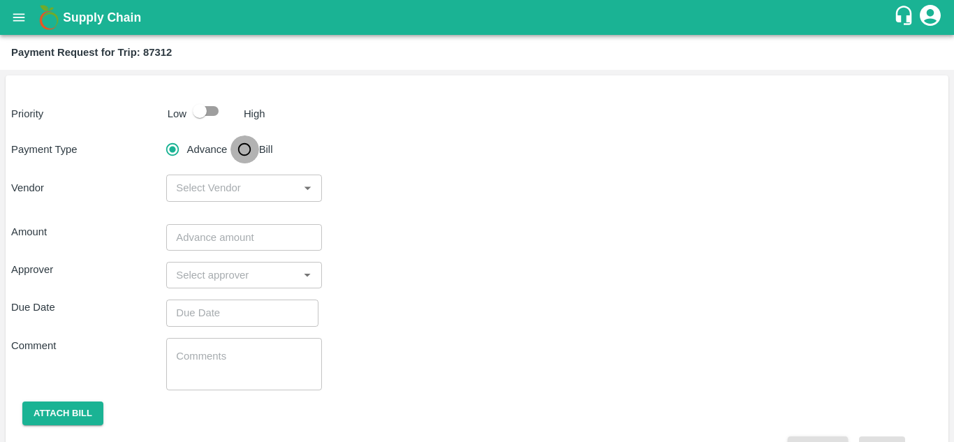
click at [241, 147] on input "Bill" at bounding box center [244, 149] width 28 height 28
radio input "true"
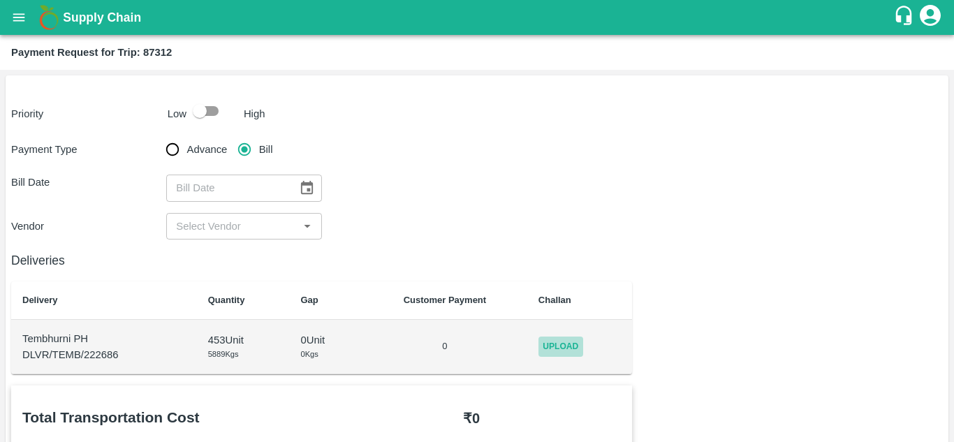
click at [577, 345] on span "Upload" at bounding box center [560, 346] width 45 height 20
click at [0, 0] on input "Upload" at bounding box center [0, 0] width 0 height 0
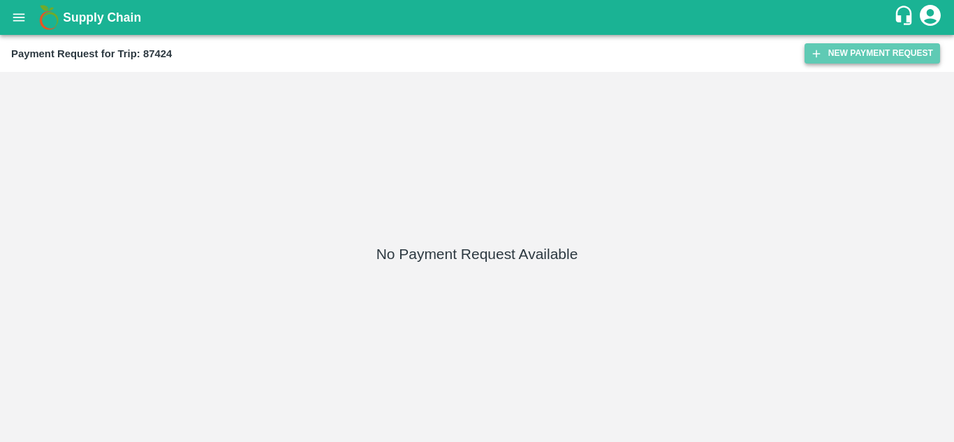
click at [856, 53] on button "New Payment Request" at bounding box center [871, 53] width 135 height 20
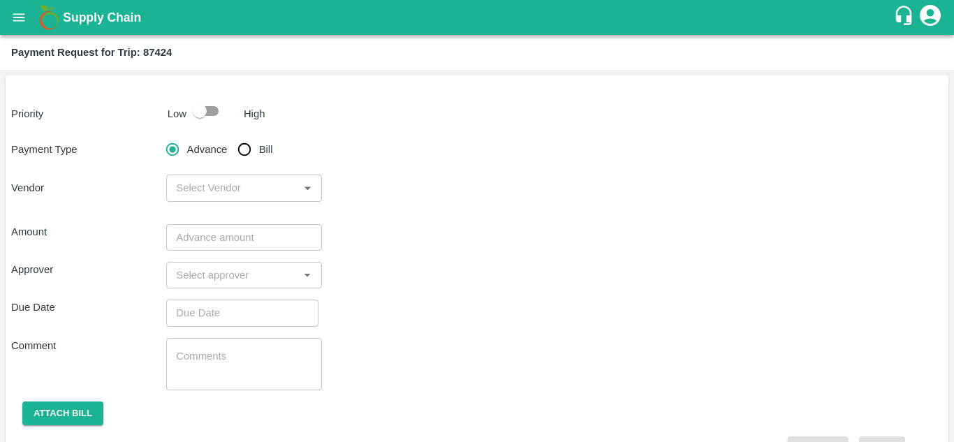
click at [243, 147] on input "Bill" at bounding box center [244, 149] width 28 height 28
radio input "true"
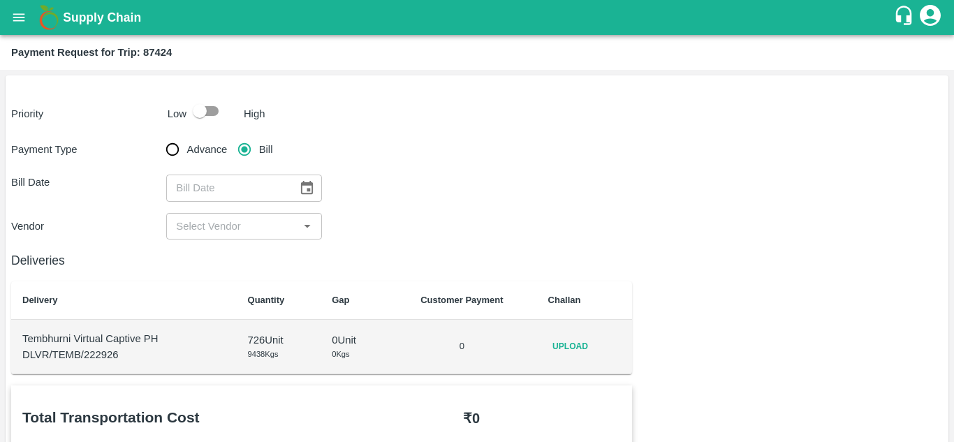
click at [581, 335] on td "Upload" at bounding box center [585, 347] width 96 height 54
click at [572, 346] on span "Upload" at bounding box center [570, 346] width 45 height 20
click at [0, 0] on input "Upload" at bounding box center [0, 0] width 0 height 0
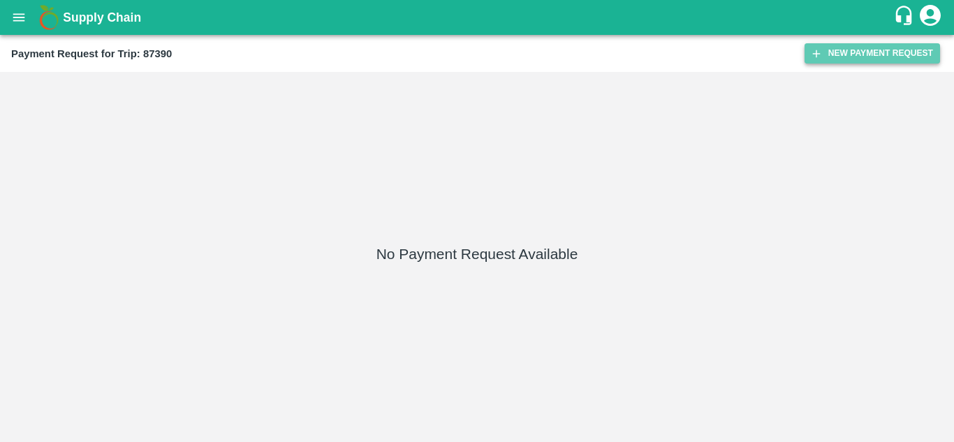
click at [868, 49] on button "New Payment Request" at bounding box center [871, 53] width 135 height 20
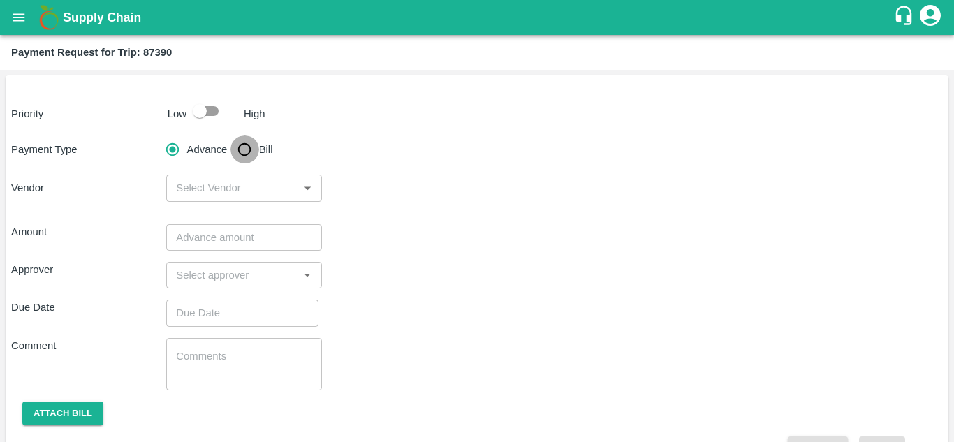
click at [242, 152] on input "Bill" at bounding box center [244, 149] width 28 height 28
radio input "true"
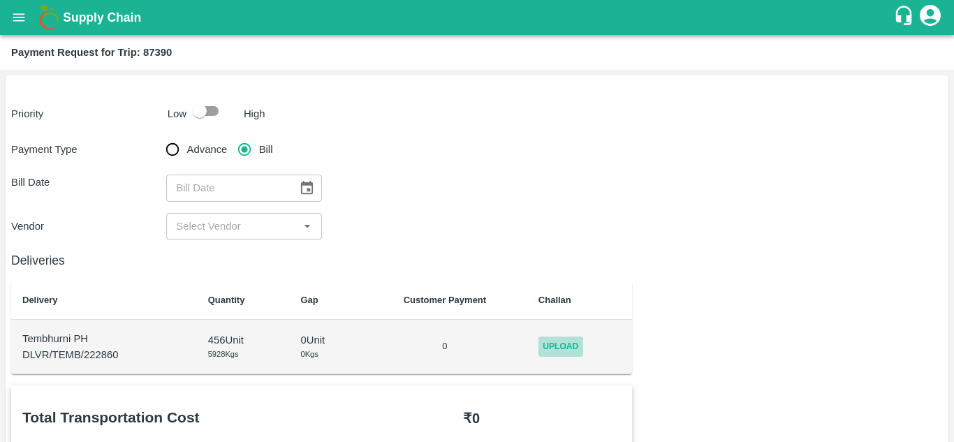
click at [561, 351] on span "Upload" at bounding box center [560, 346] width 45 height 20
click at [0, 0] on input "Upload" at bounding box center [0, 0] width 0 height 0
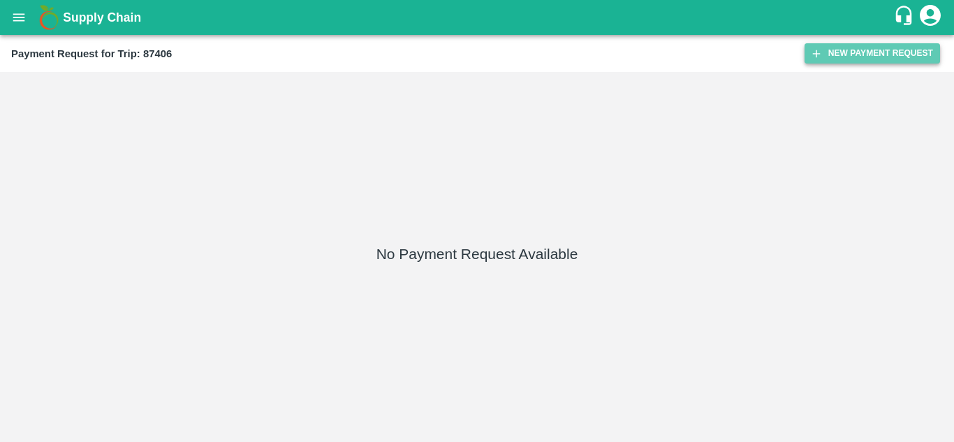
click at [874, 54] on button "New Payment Request" at bounding box center [871, 53] width 135 height 20
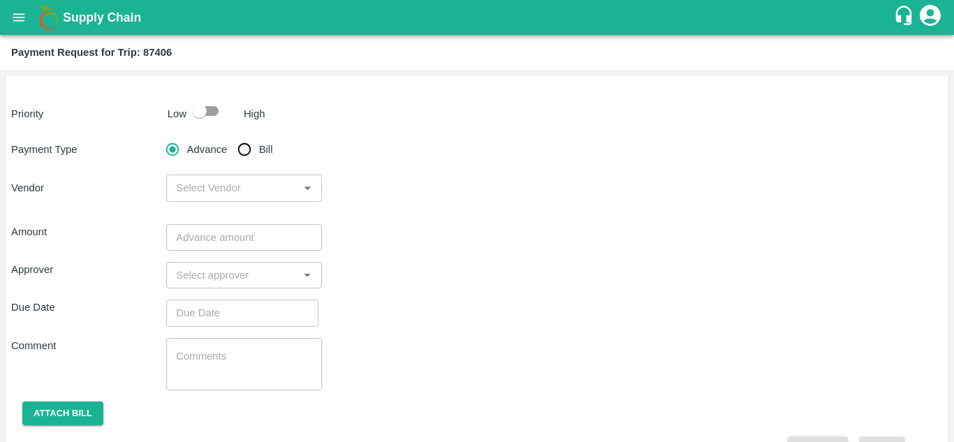
click at [246, 153] on input "Bill" at bounding box center [244, 149] width 28 height 28
radio input "true"
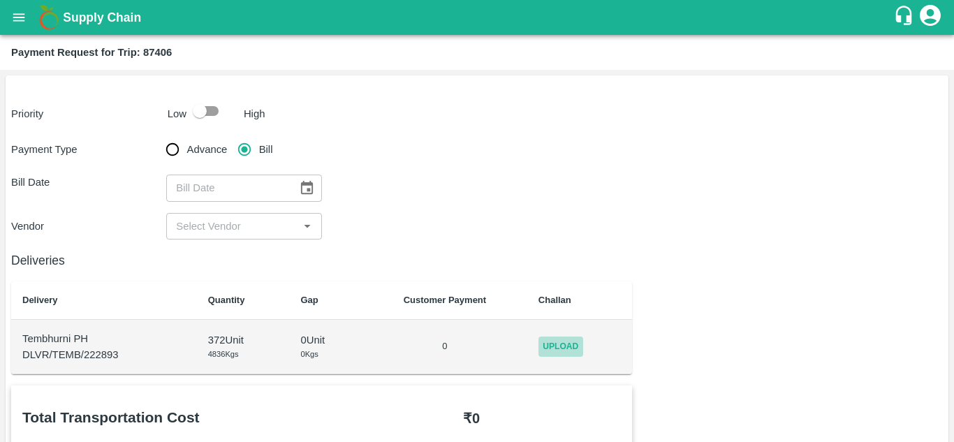
click at [549, 353] on span "Upload" at bounding box center [560, 346] width 45 height 20
click at [0, 0] on input "Upload" at bounding box center [0, 0] width 0 height 0
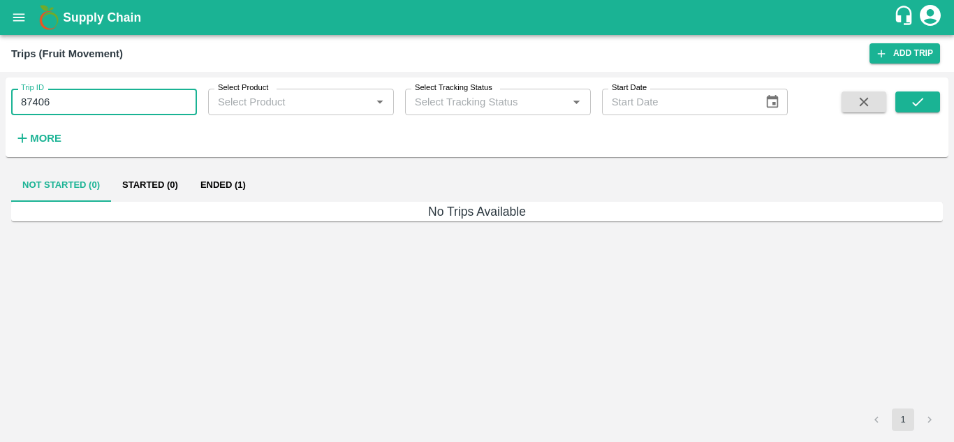
drag, startPoint x: 0, startPoint y: 0, endPoint x: 75, endPoint y: 105, distance: 129.0
click at [75, 105] on input "87406" at bounding box center [104, 102] width 186 height 27
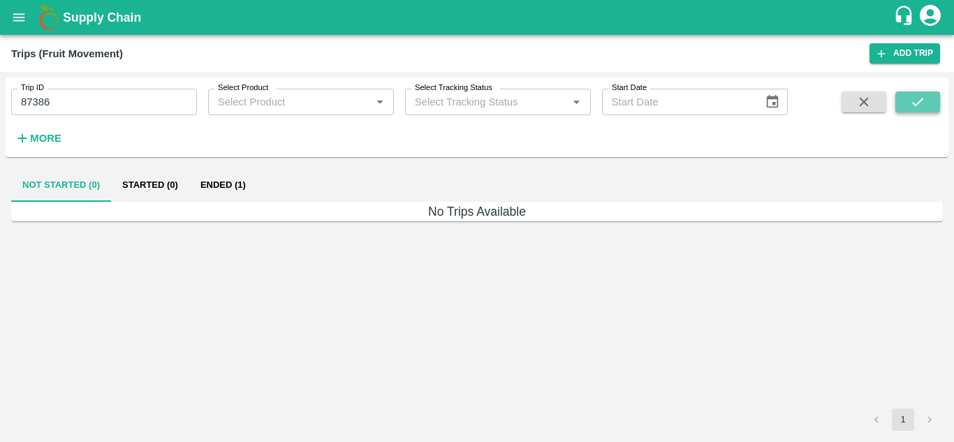
click at [912, 96] on icon "submit" at bounding box center [917, 101] width 15 height 15
click at [208, 175] on button "Ended (1)" at bounding box center [223, 185] width 68 height 34
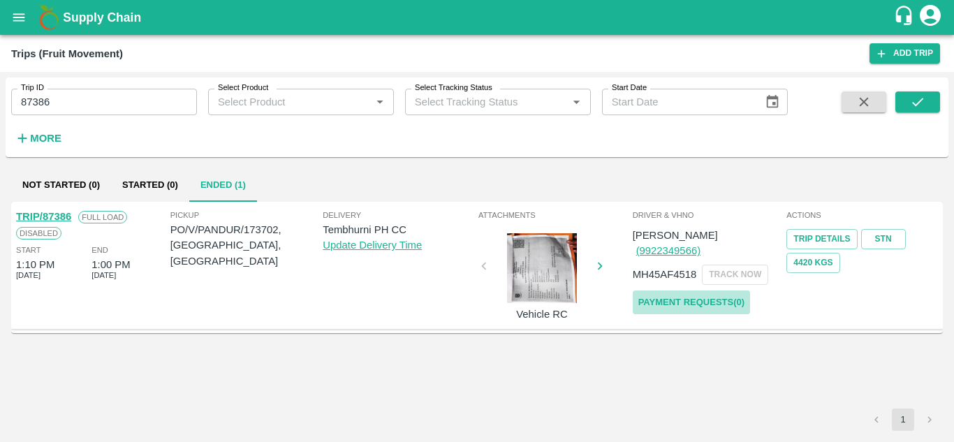
click at [713, 290] on link "Payment Requests( 0 )" at bounding box center [691, 302] width 117 height 24
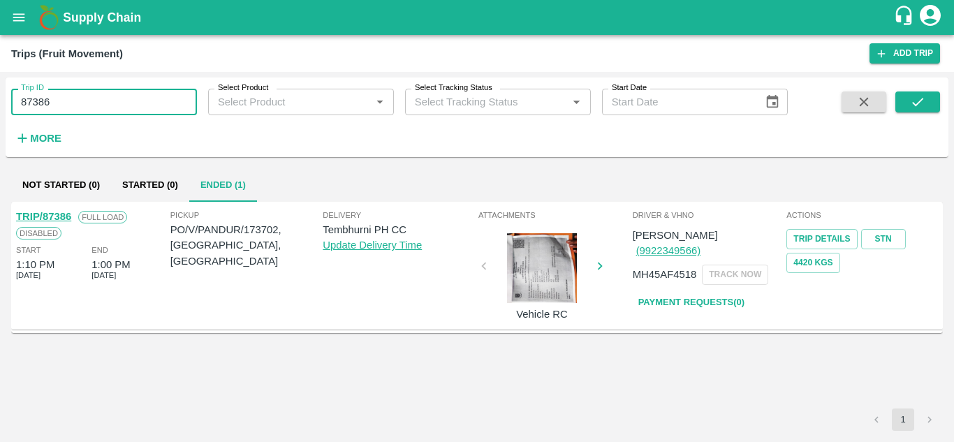
click at [59, 101] on input "87386" at bounding box center [104, 102] width 186 height 27
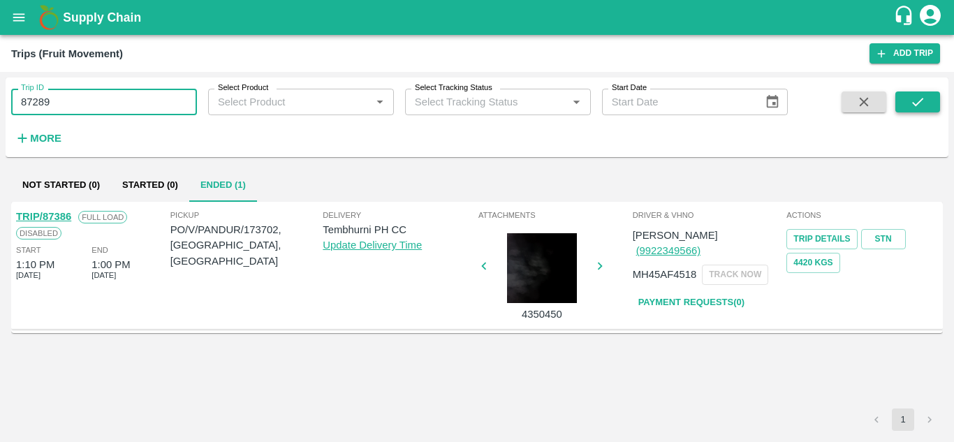
type input "87289"
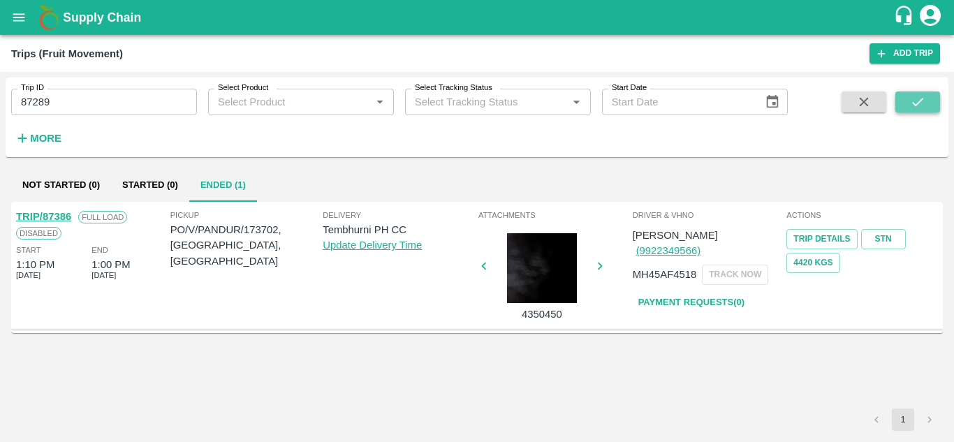
click at [919, 98] on icon "submit" at bounding box center [917, 101] width 15 height 15
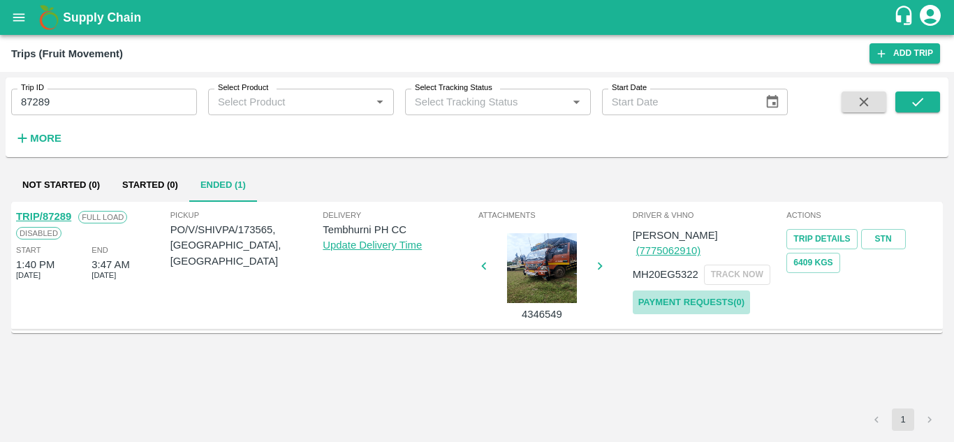
click at [697, 290] on link "Payment Requests( 0 )" at bounding box center [691, 302] width 117 height 24
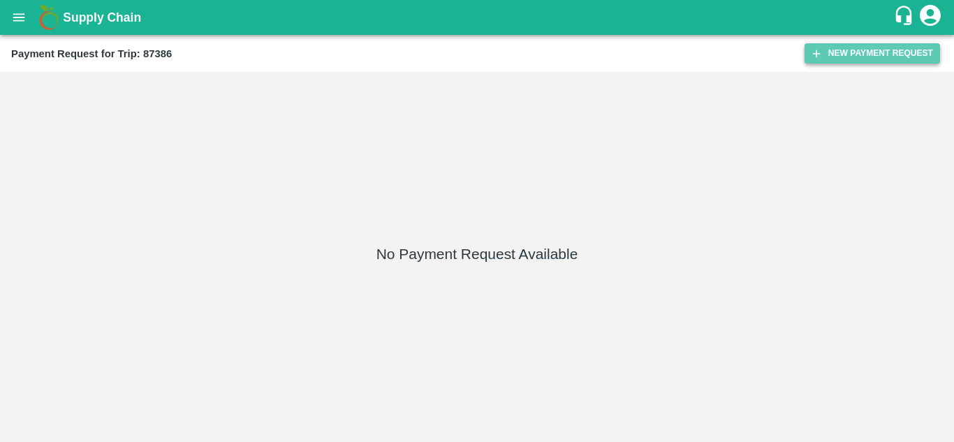
click at [860, 56] on button "New Payment Request" at bounding box center [871, 53] width 135 height 20
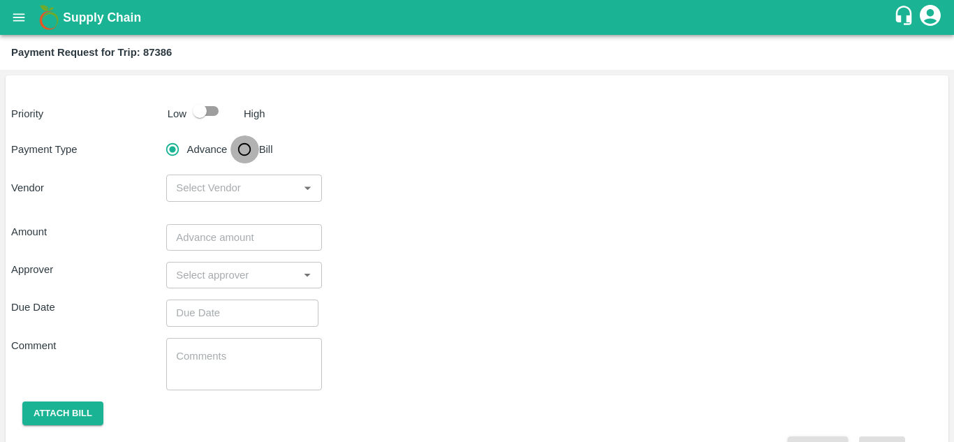
click at [236, 150] on input "Bill" at bounding box center [244, 149] width 28 height 28
radio input "true"
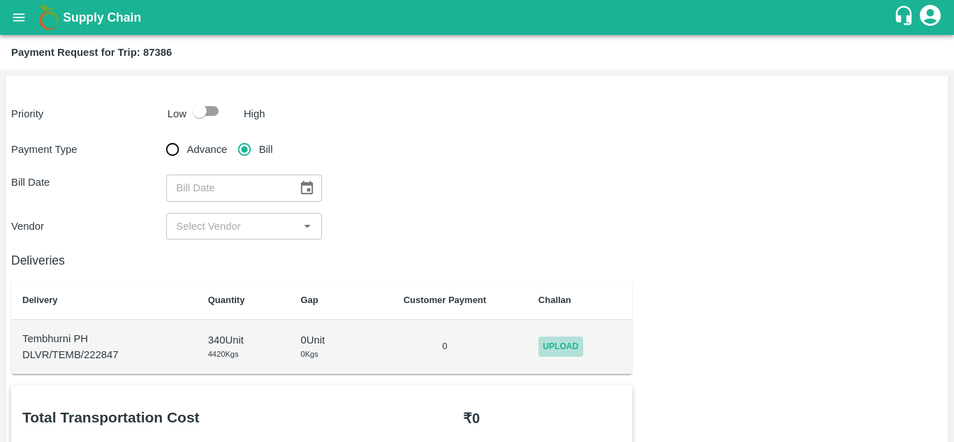
click at [568, 343] on span "Upload" at bounding box center [560, 346] width 45 height 20
click at [0, 0] on input "Upload" at bounding box center [0, 0] width 0 height 0
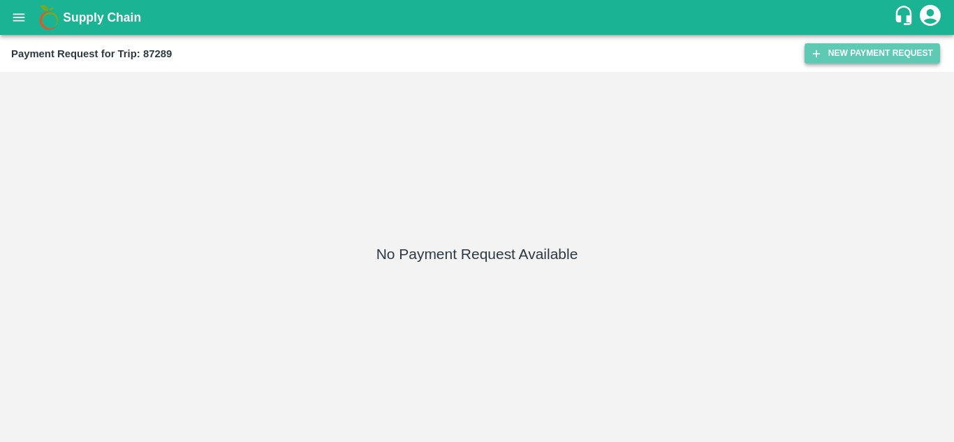
click at [852, 50] on button "New Payment Request" at bounding box center [871, 53] width 135 height 20
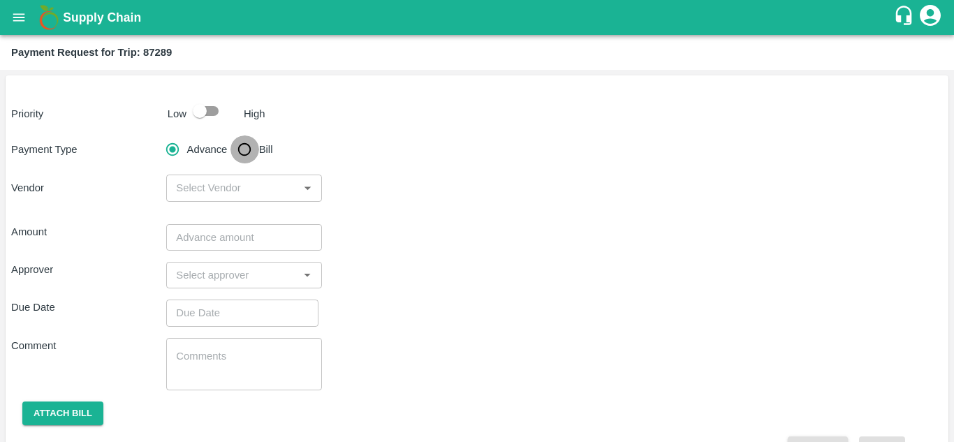
click at [246, 154] on input "Bill" at bounding box center [244, 149] width 28 height 28
radio input "true"
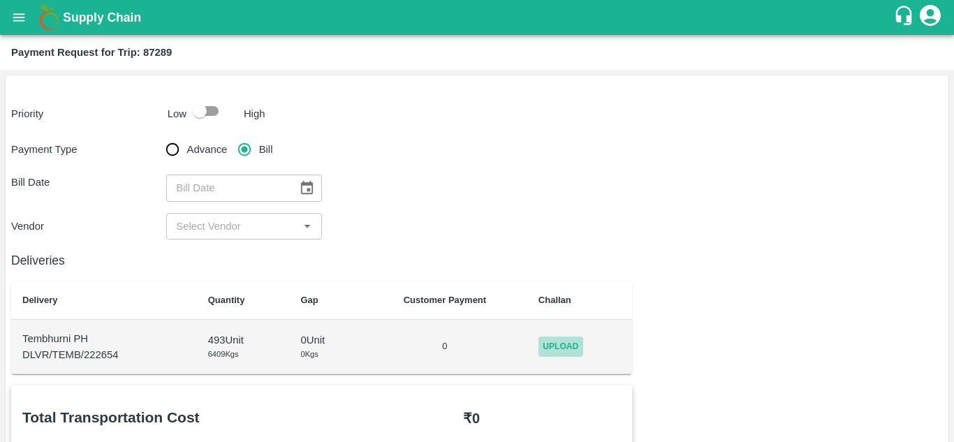
click at [557, 348] on span "Upload" at bounding box center [560, 346] width 45 height 20
click at [0, 0] on input "Upload" at bounding box center [0, 0] width 0 height 0
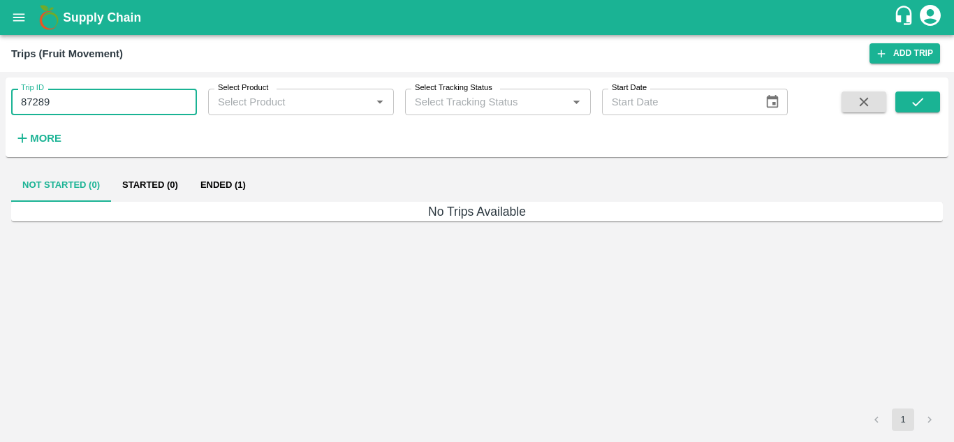
drag, startPoint x: 0, startPoint y: 0, endPoint x: 89, endPoint y: 111, distance: 142.5
click at [89, 111] on input "87289" at bounding box center [104, 102] width 186 height 27
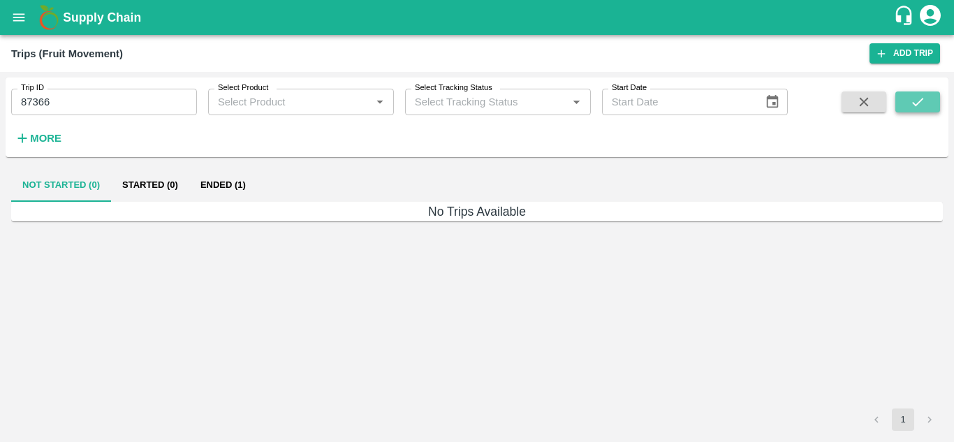
click at [924, 100] on icon "submit" at bounding box center [917, 101] width 15 height 15
click at [216, 173] on button "Ended (1)" at bounding box center [223, 185] width 68 height 34
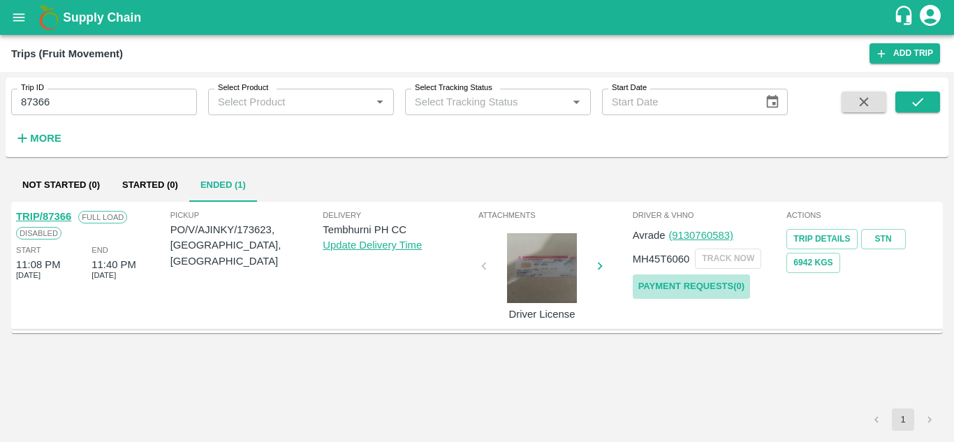
click at [685, 283] on link "Payment Requests( 0 )" at bounding box center [691, 286] width 117 height 24
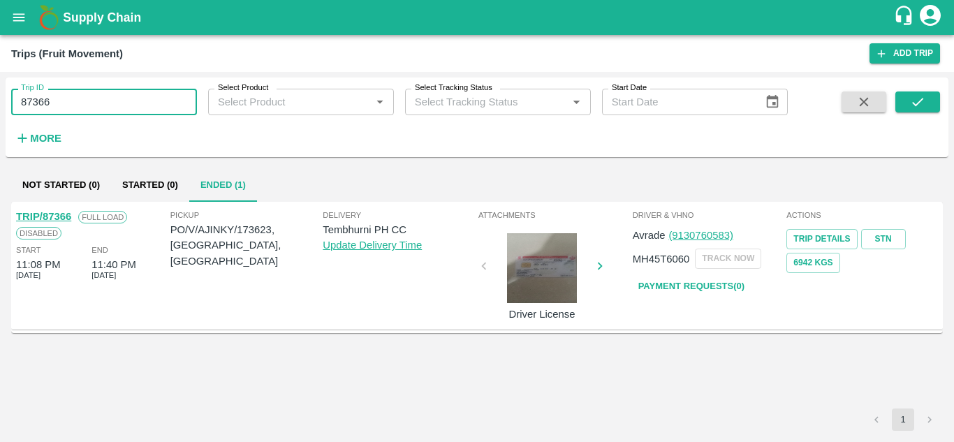
click at [57, 107] on input "87366" at bounding box center [104, 102] width 186 height 27
type input "8"
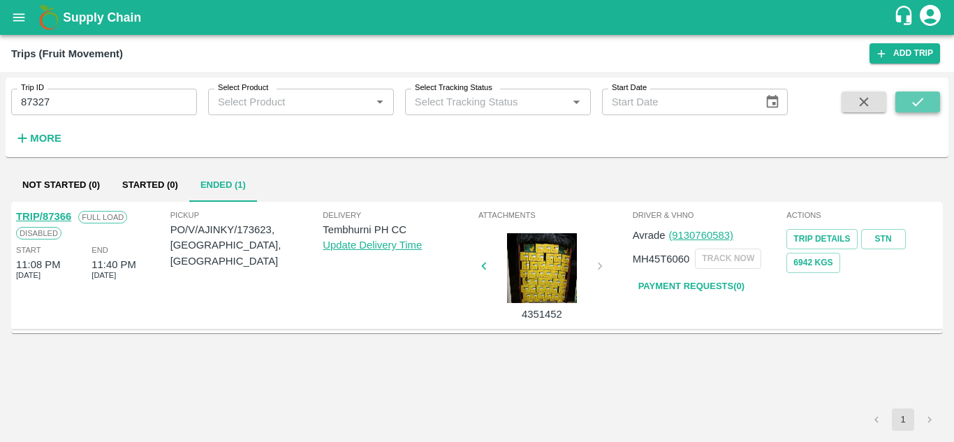
click at [925, 100] on icon "submit" at bounding box center [917, 101] width 15 height 15
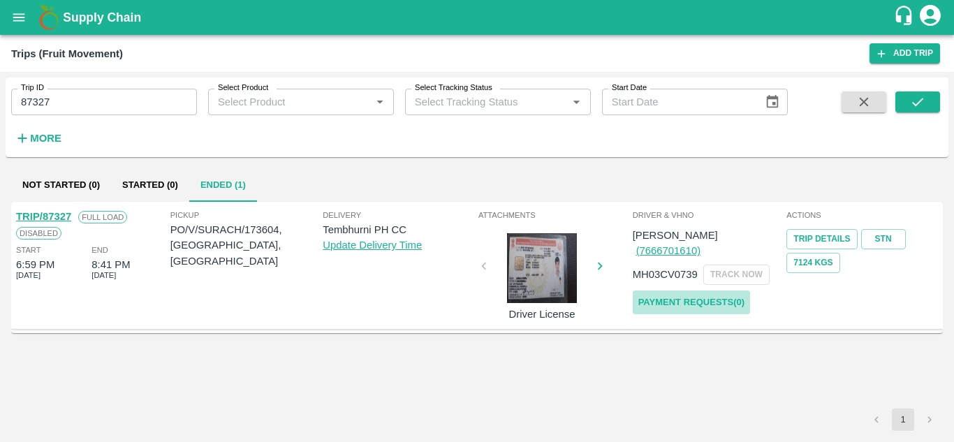
click at [690, 290] on link "Payment Requests( 0 )" at bounding box center [691, 302] width 117 height 24
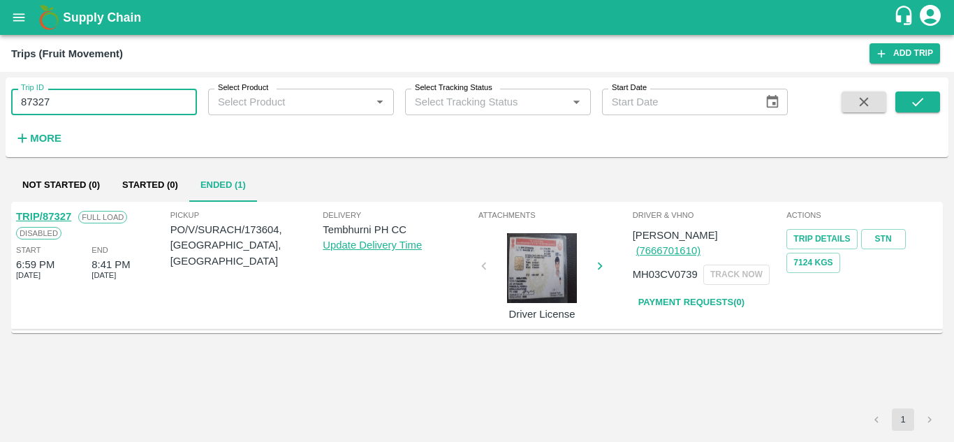
click at [110, 108] on input "87327" at bounding box center [104, 102] width 186 height 27
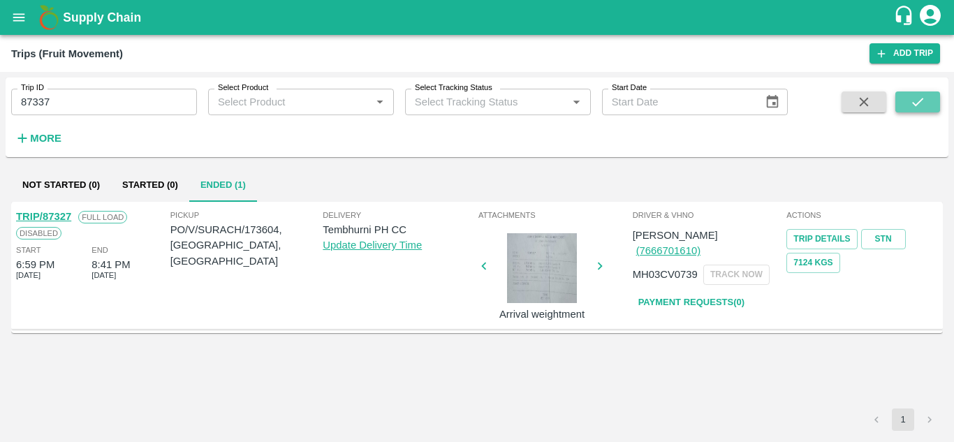
click at [912, 106] on icon "submit" at bounding box center [917, 101] width 15 height 15
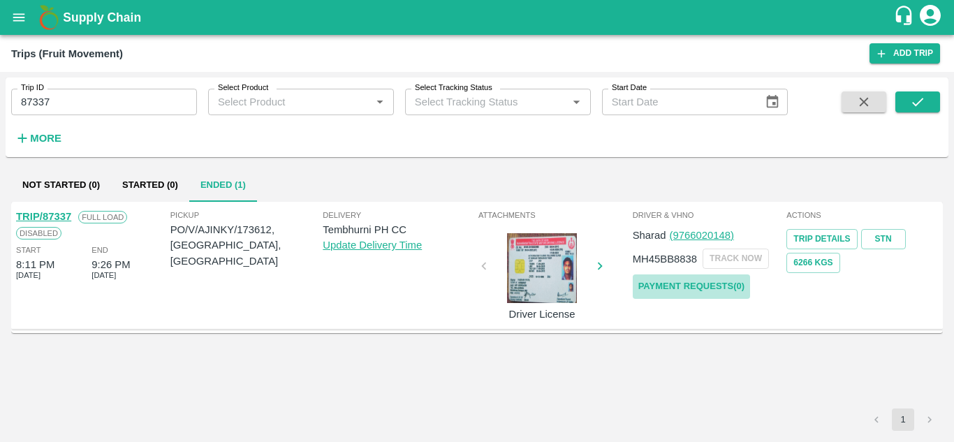
click at [713, 280] on link "Payment Requests( 0 )" at bounding box center [691, 286] width 117 height 24
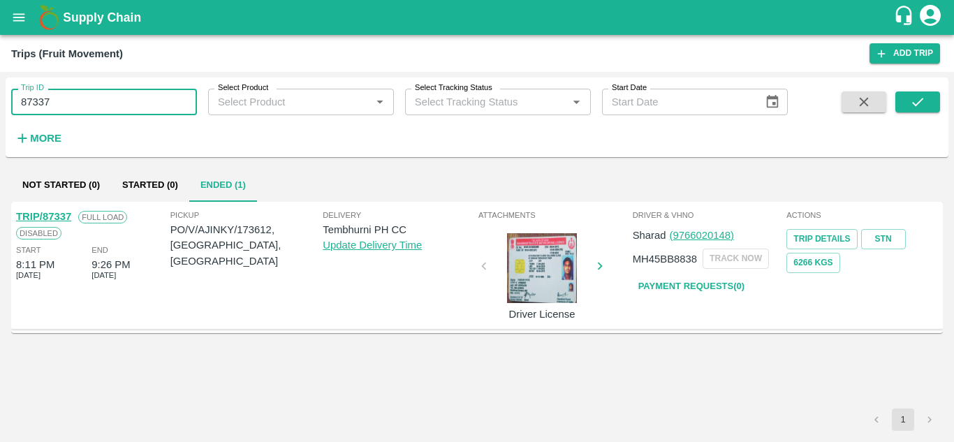
click at [65, 108] on input "87337" at bounding box center [104, 102] width 186 height 27
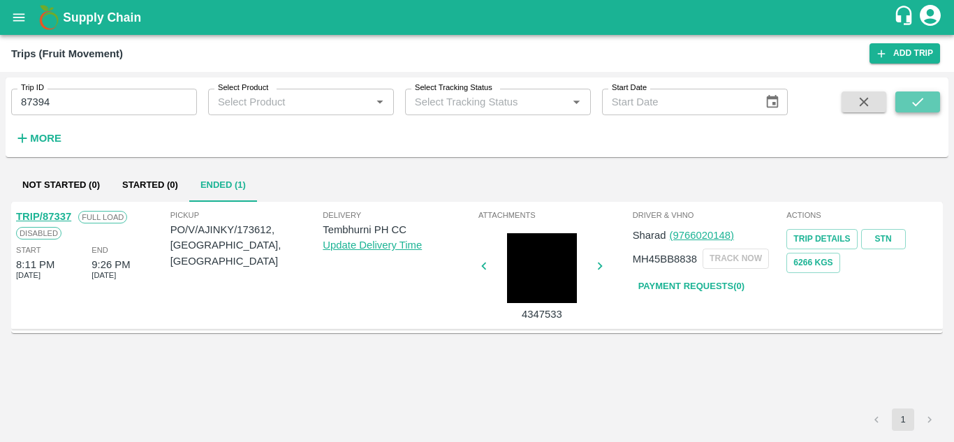
click at [919, 97] on icon "submit" at bounding box center [917, 101] width 15 height 15
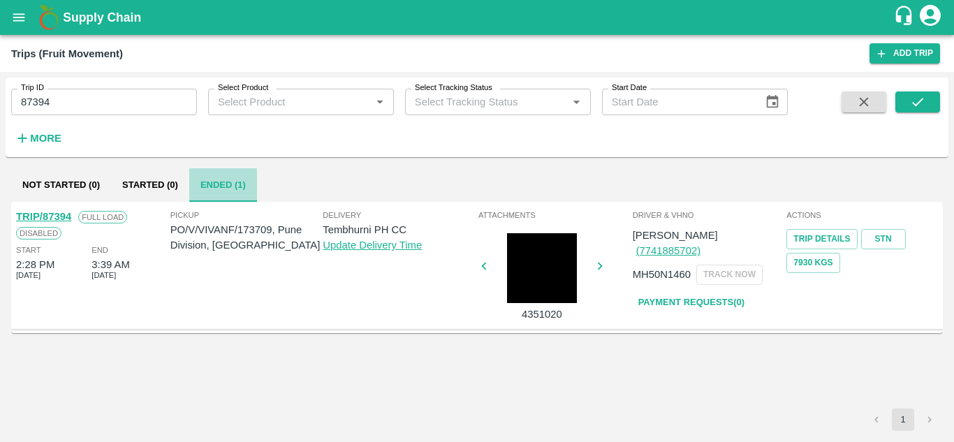
click at [221, 182] on button "Ended (1)" at bounding box center [223, 185] width 68 height 34
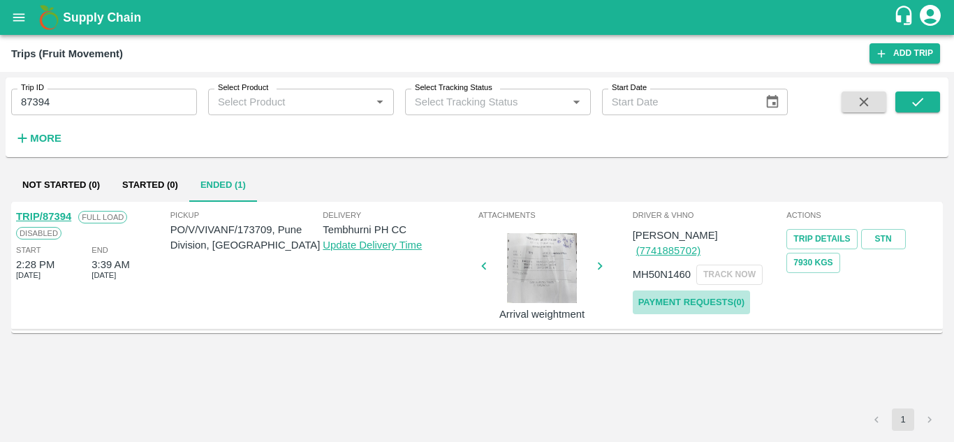
click at [700, 290] on link "Payment Requests( 0 )" at bounding box center [691, 302] width 117 height 24
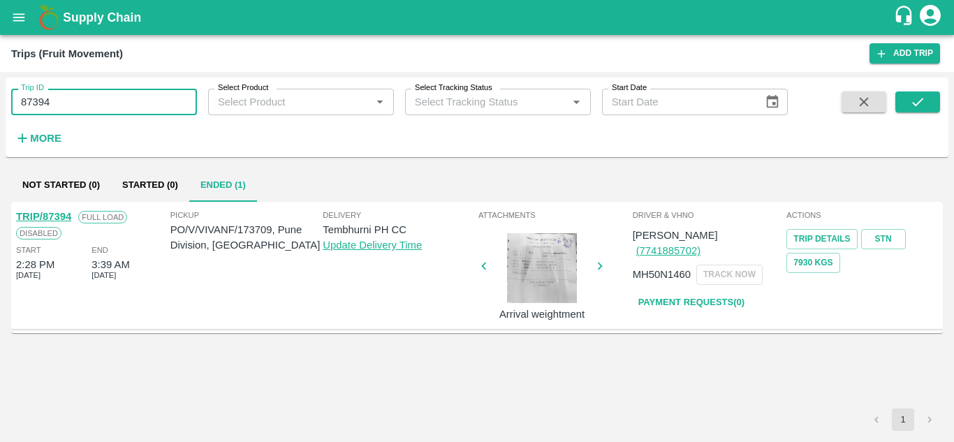
click at [66, 98] on input "87394" at bounding box center [104, 102] width 186 height 27
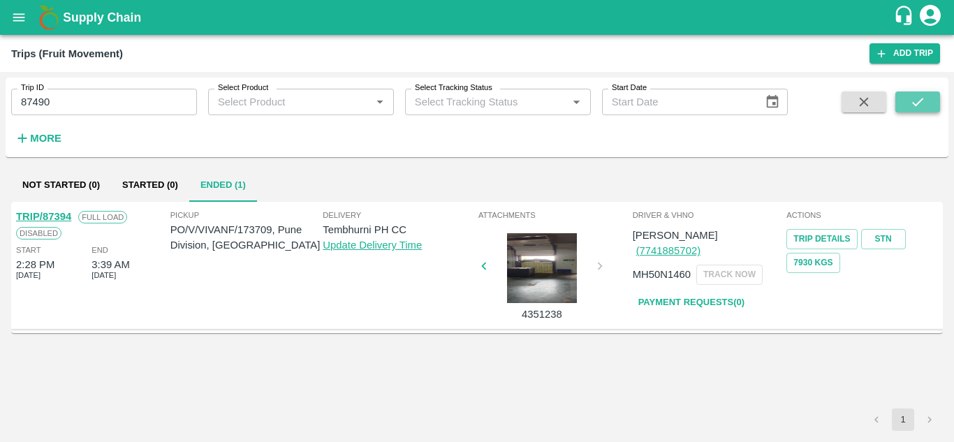
click at [908, 98] on button "submit" at bounding box center [917, 101] width 45 height 21
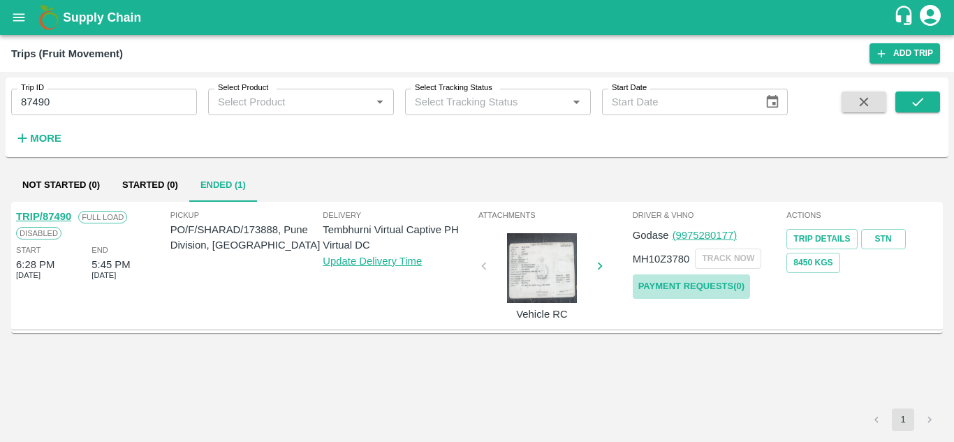
click at [698, 288] on link "Payment Requests( 0 )" at bounding box center [691, 286] width 117 height 24
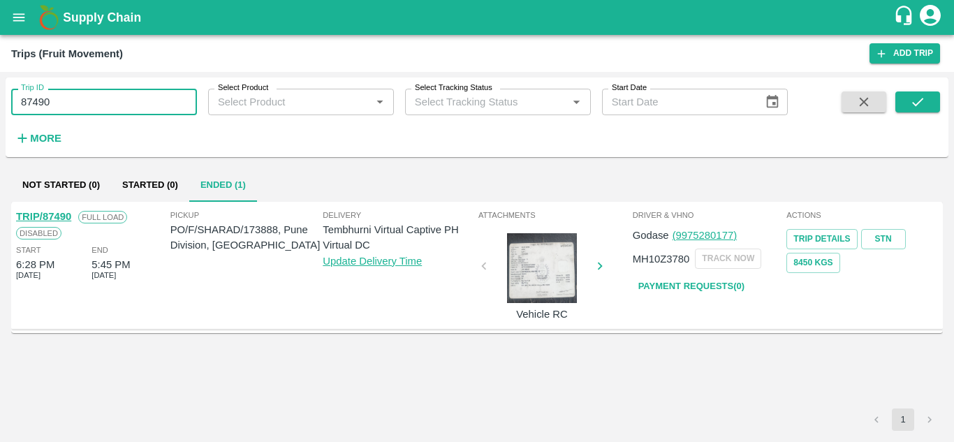
click at [72, 95] on input "87490" at bounding box center [104, 102] width 186 height 27
click at [915, 91] on div "Trip ID 87332 Trip ID Select Product Select Product   * Select Tracking Status …" at bounding box center [477, 117] width 942 height 68
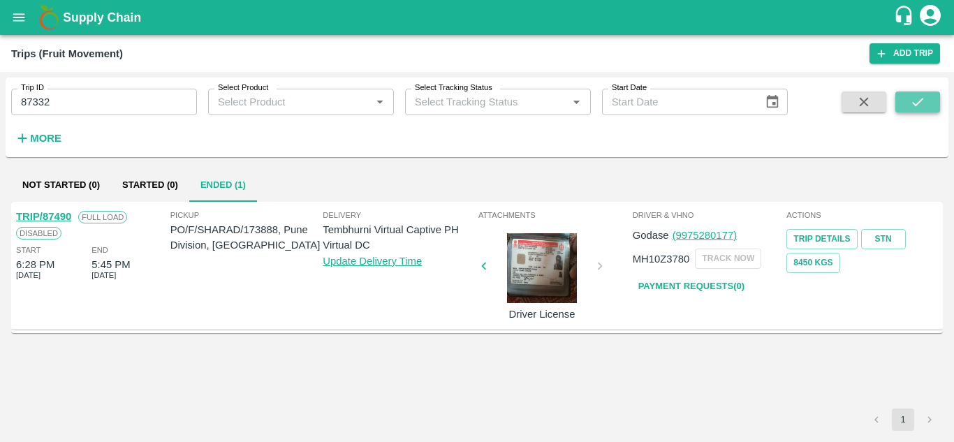
click at [908, 99] on button "submit" at bounding box center [917, 101] width 45 height 21
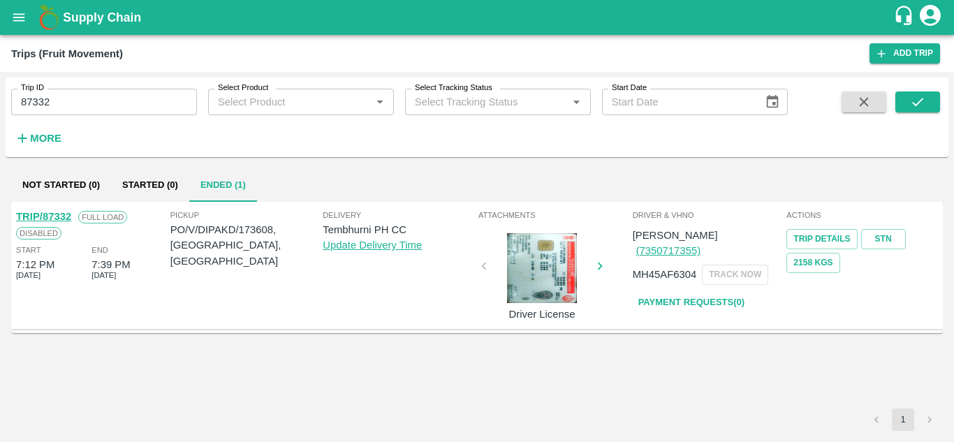
click at [688, 290] on link "Payment Requests( 0 )" at bounding box center [691, 302] width 117 height 24
click at [87, 103] on input "87332" at bounding box center [104, 102] width 186 height 27
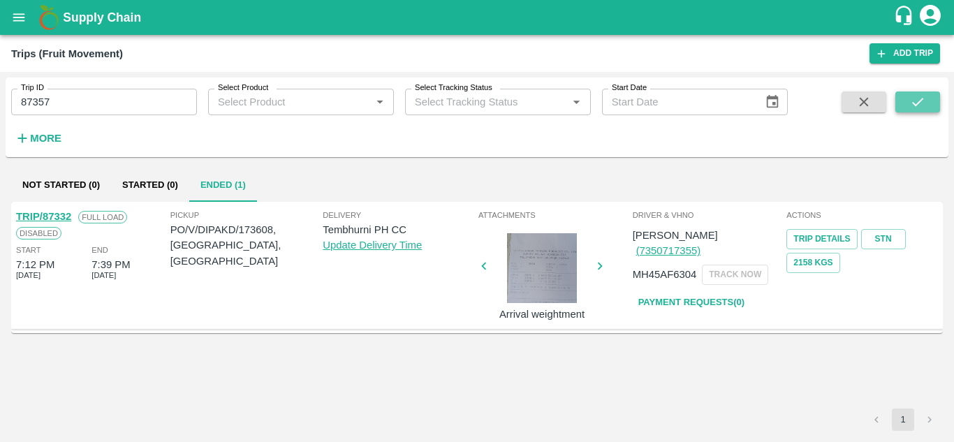
click at [915, 106] on icon "submit" at bounding box center [917, 101] width 15 height 15
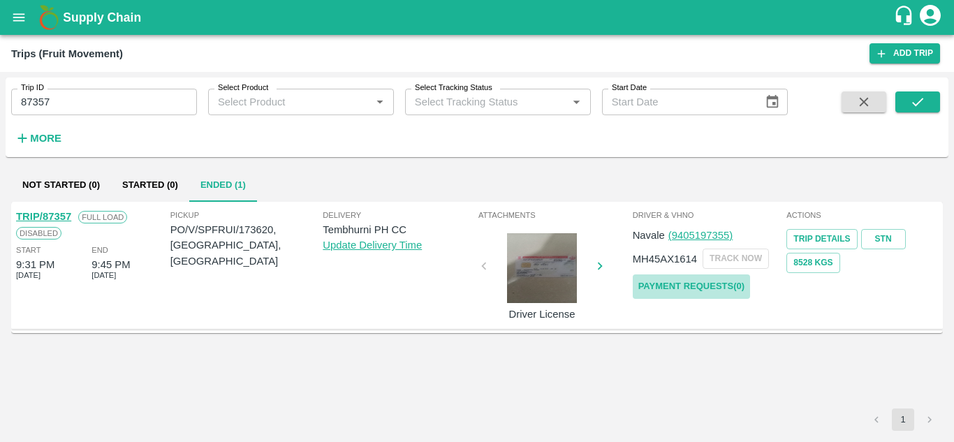
click at [667, 295] on link "Payment Requests( 0 )" at bounding box center [691, 286] width 117 height 24
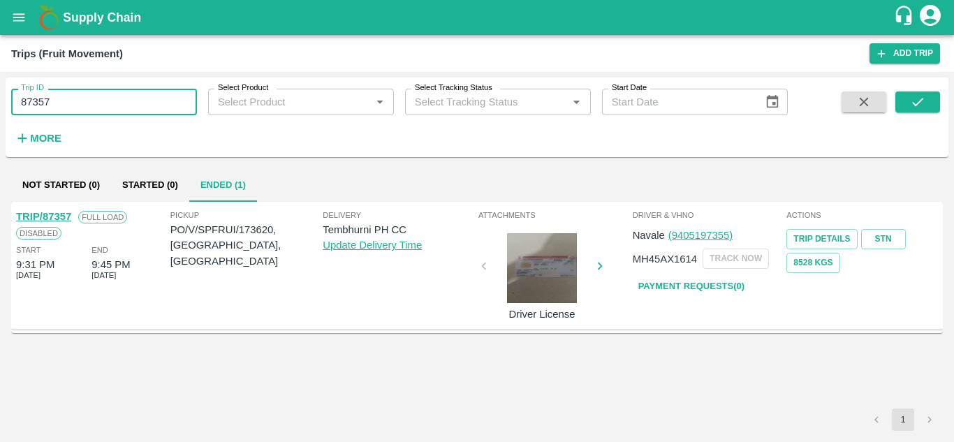
click at [66, 93] on input "87357" at bounding box center [104, 102] width 186 height 27
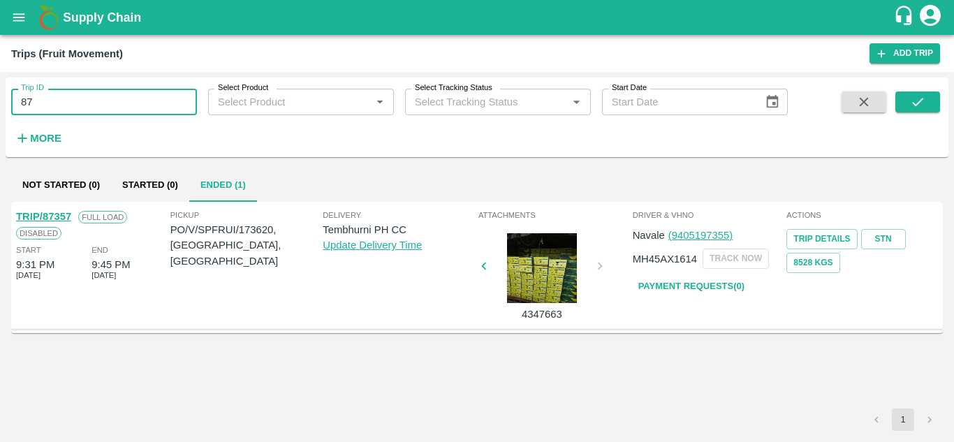
click at [39, 101] on input "87" at bounding box center [104, 102] width 186 height 27
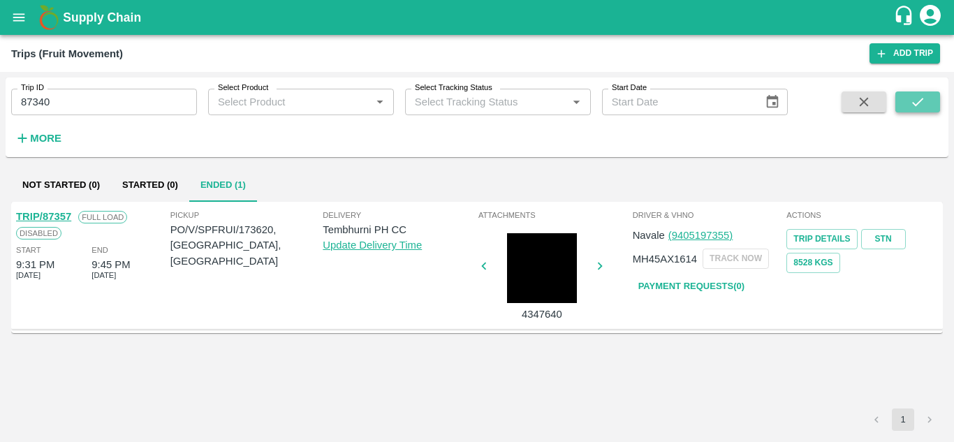
click at [933, 96] on button "submit" at bounding box center [917, 101] width 45 height 21
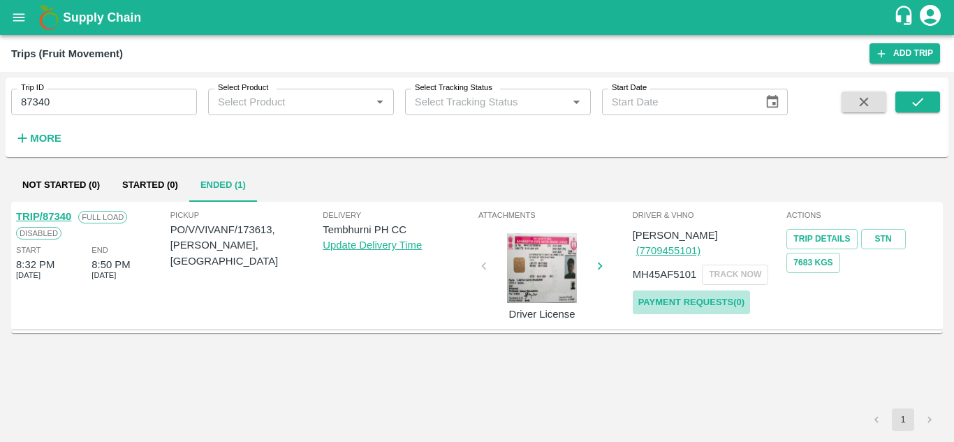
click at [702, 290] on link "Payment Requests( 0 )" at bounding box center [691, 302] width 117 height 24
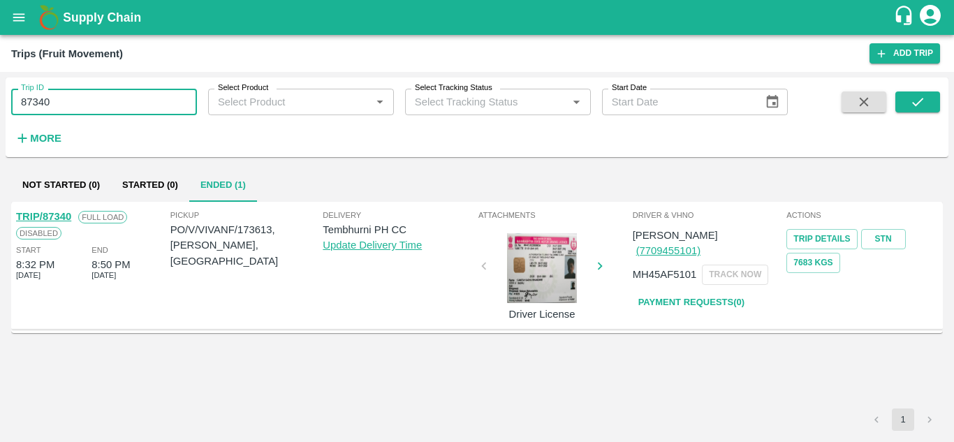
click at [61, 103] on input "87340" at bounding box center [104, 102] width 186 height 27
click at [901, 95] on button "submit" at bounding box center [917, 101] width 45 height 21
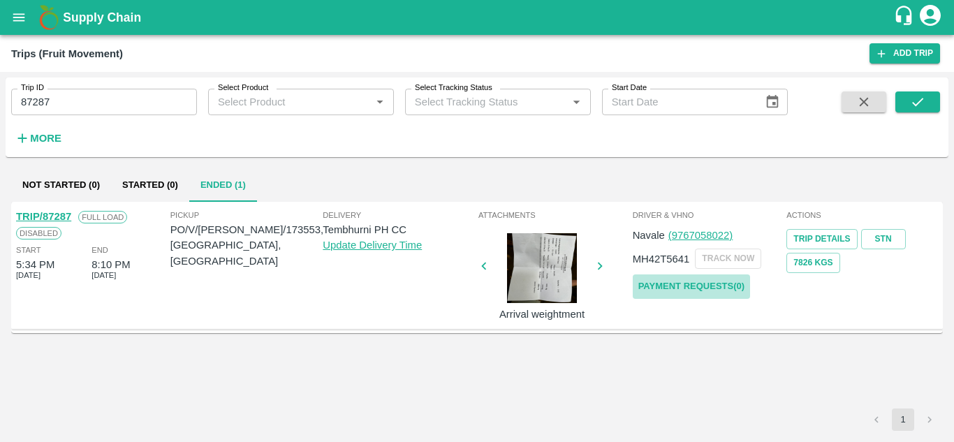
click at [697, 280] on link "Payment Requests( 0 )" at bounding box center [691, 286] width 117 height 24
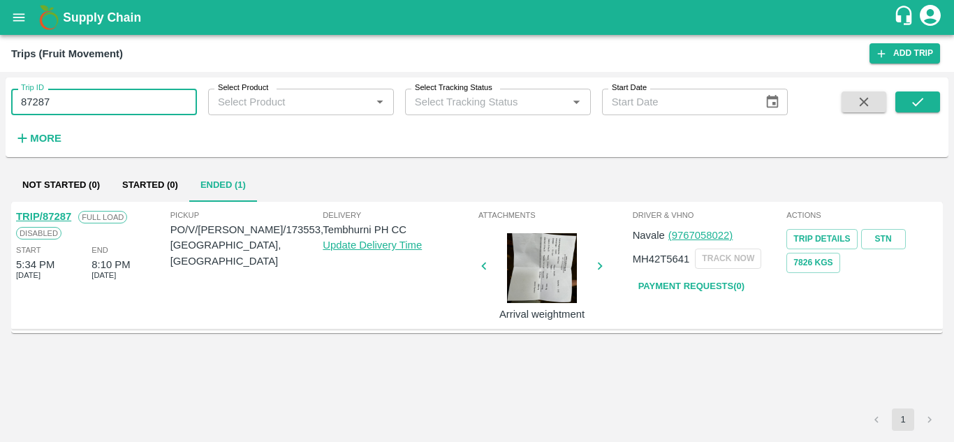
click at [64, 101] on input "87287" at bounding box center [104, 102] width 186 height 27
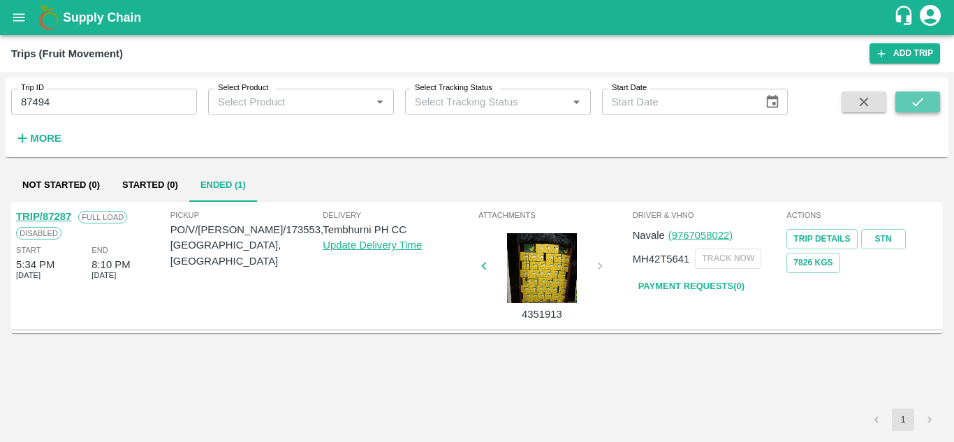
click at [914, 97] on icon "submit" at bounding box center [917, 101] width 15 height 15
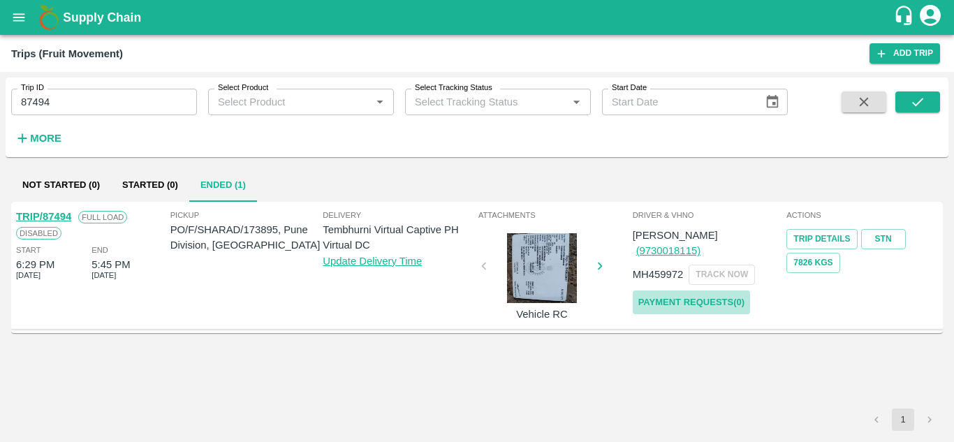
click at [709, 290] on link "Payment Requests( 0 )" at bounding box center [691, 302] width 117 height 24
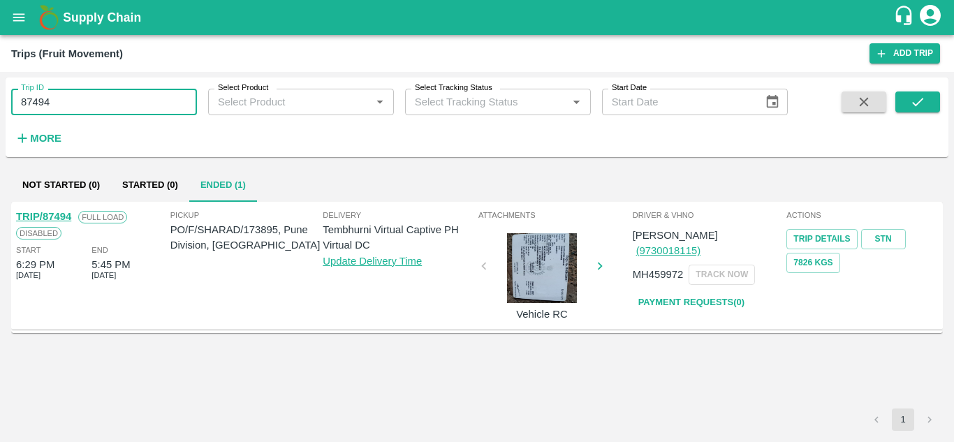
click at [73, 101] on input "87494" at bounding box center [104, 102] width 186 height 27
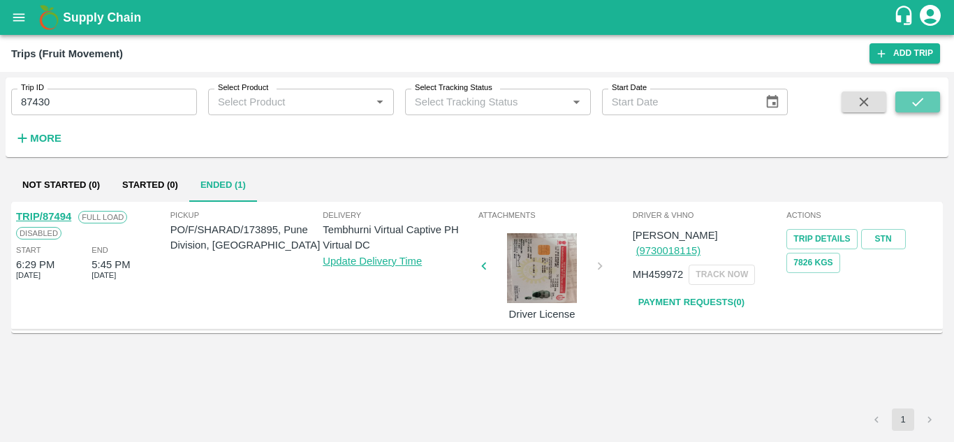
click at [919, 95] on icon "submit" at bounding box center [917, 101] width 15 height 15
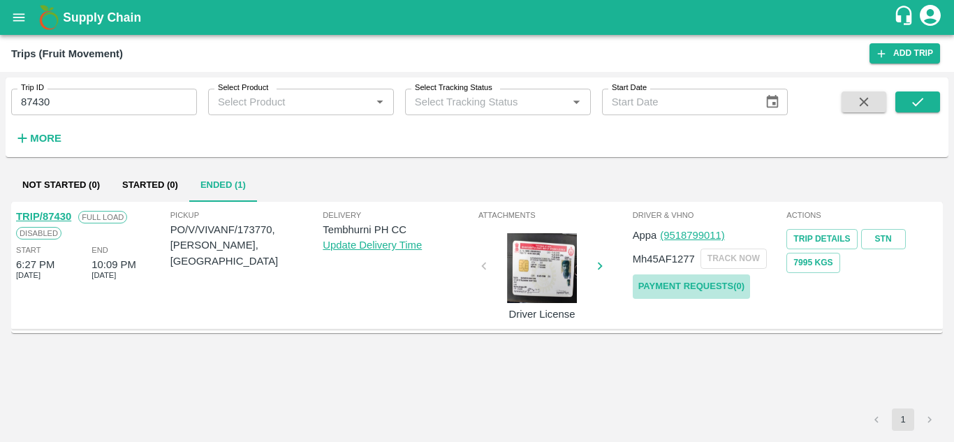
click at [715, 284] on link "Payment Requests( 0 )" at bounding box center [691, 286] width 117 height 24
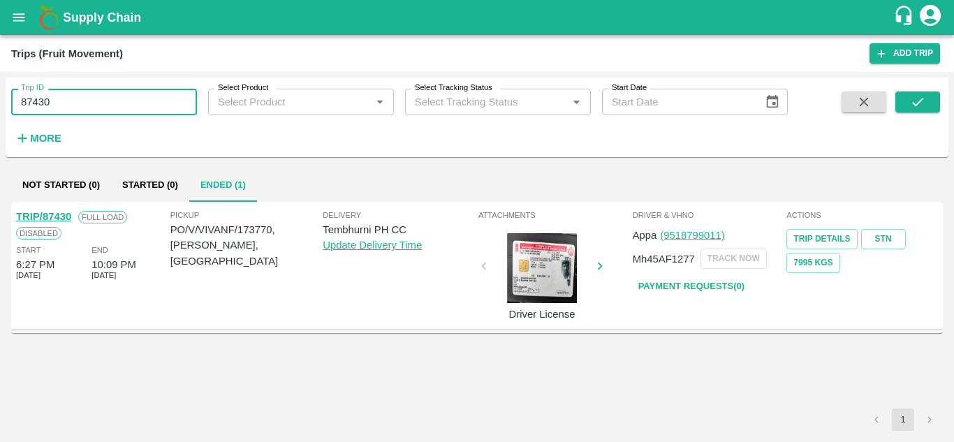
click at [84, 105] on input "87430" at bounding box center [104, 102] width 186 height 27
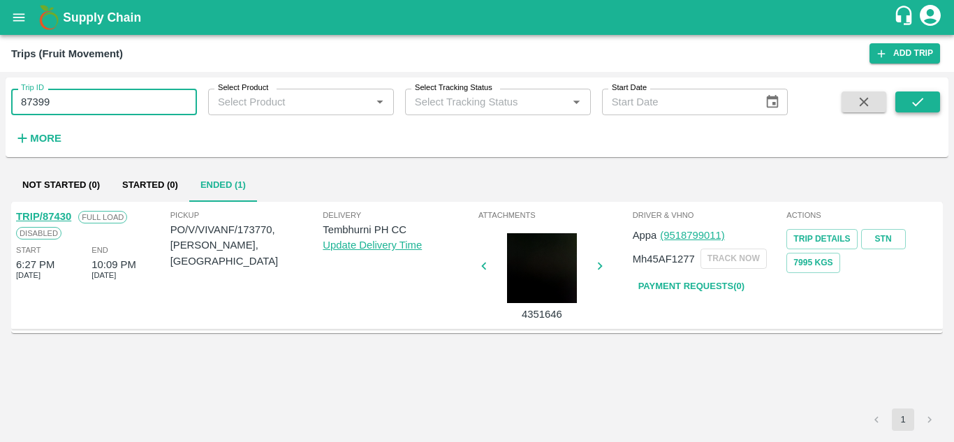
type input "87399"
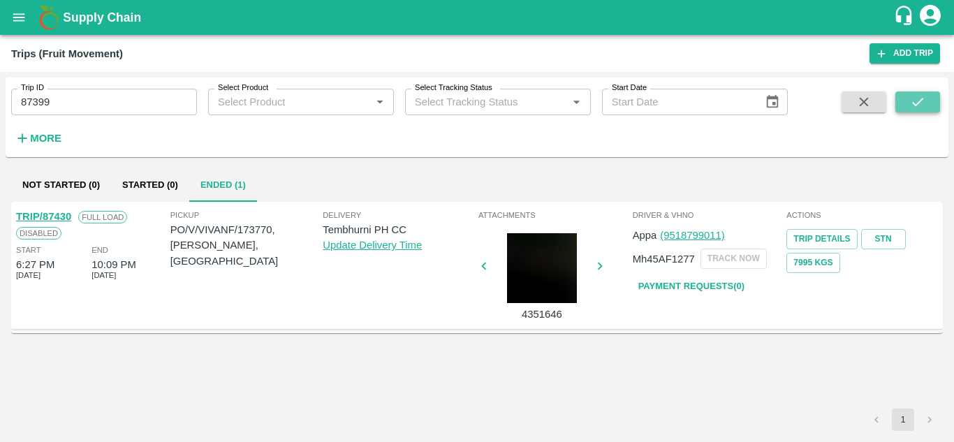
click at [916, 96] on icon "submit" at bounding box center [917, 101] width 15 height 15
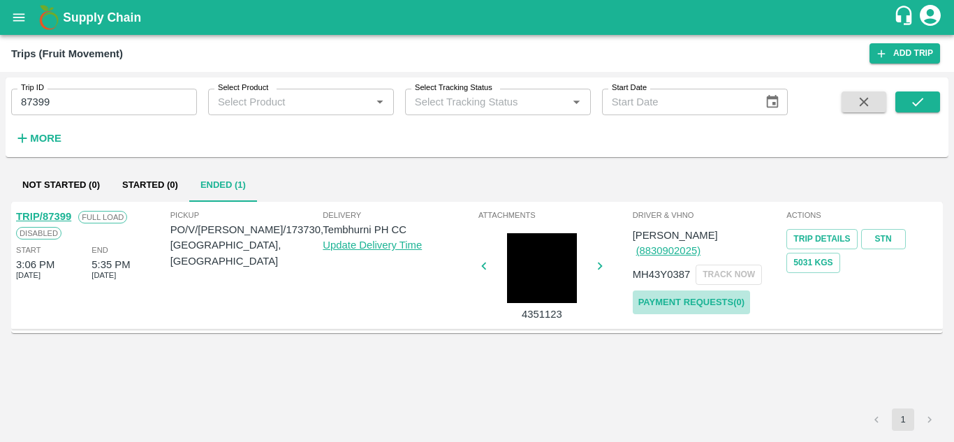
click at [708, 290] on link "Payment Requests( 0 )" at bounding box center [691, 302] width 117 height 24
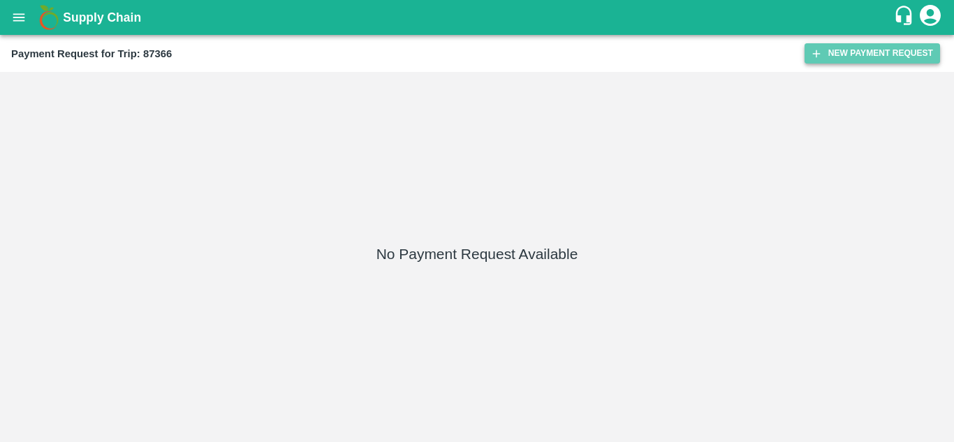
click at [867, 48] on button "New Payment Request" at bounding box center [871, 53] width 135 height 20
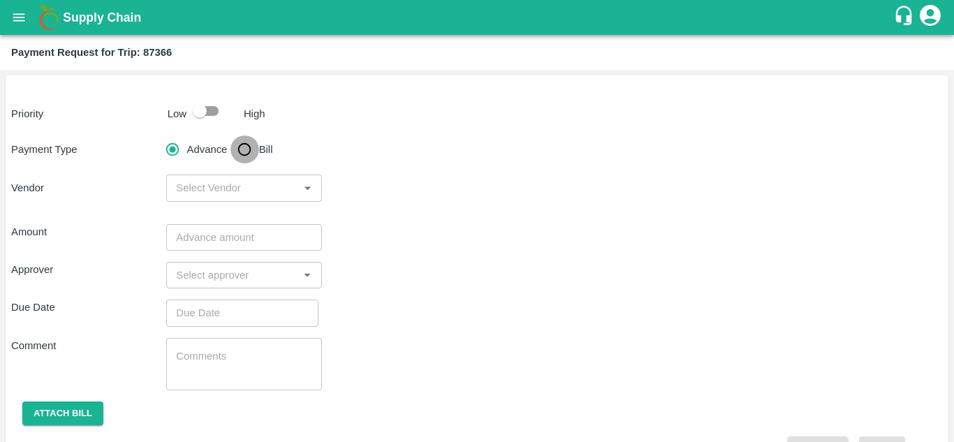
click at [244, 147] on input "Bill" at bounding box center [244, 149] width 28 height 28
radio input "true"
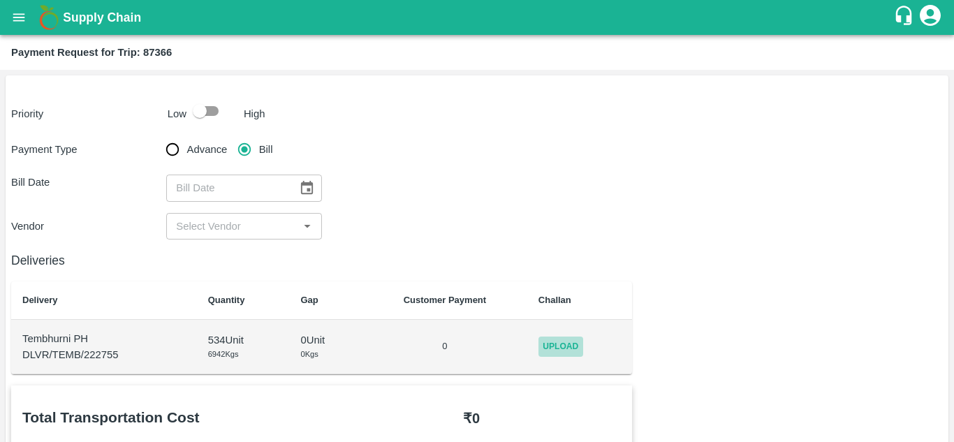
click at [562, 352] on span "Upload" at bounding box center [560, 346] width 45 height 20
click at [0, 0] on input "Upload" at bounding box center [0, 0] width 0 height 0
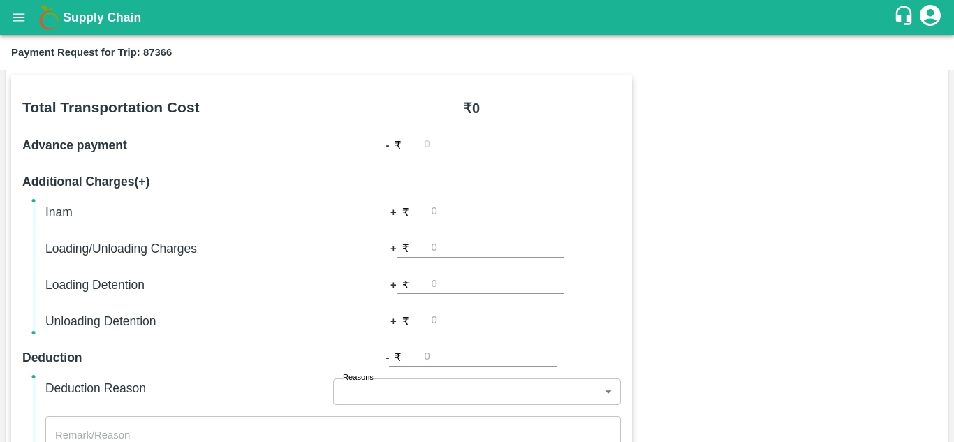
scroll to position [320, 0]
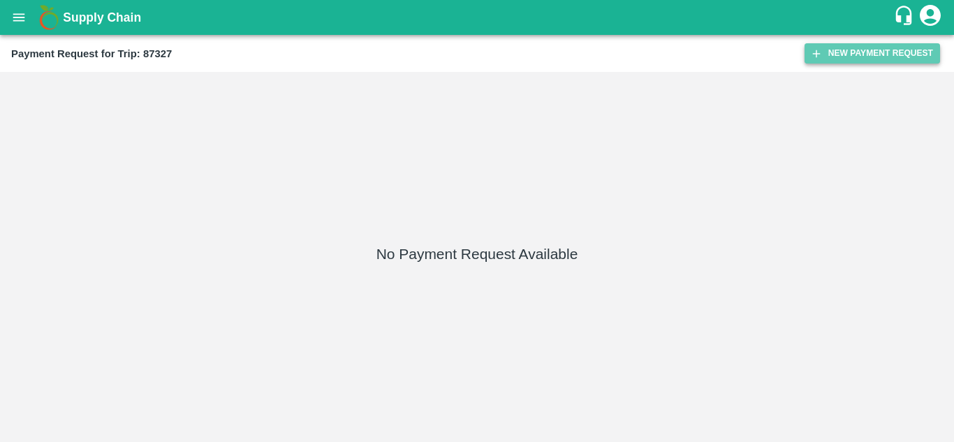
click at [834, 51] on button "New Payment Request" at bounding box center [871, 53] width 135 height 20
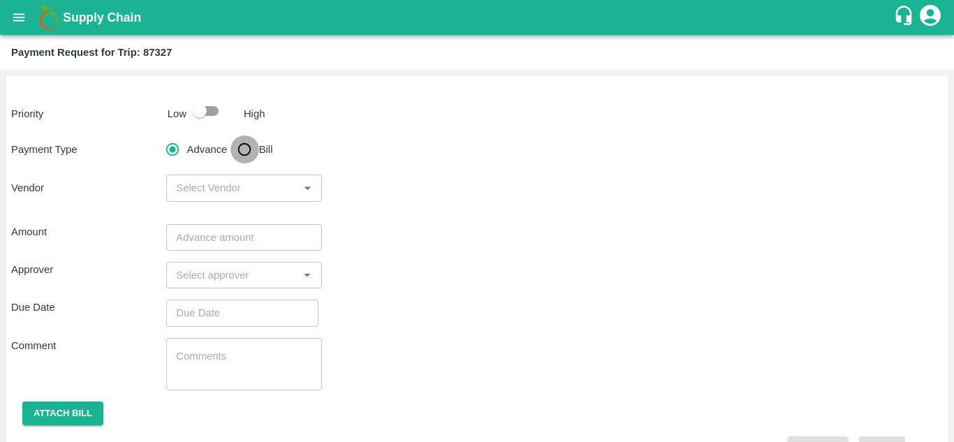
click at [240, 147] on input "Bill" at bounding box center [244, 149] width 28 height 28
radio input "true"
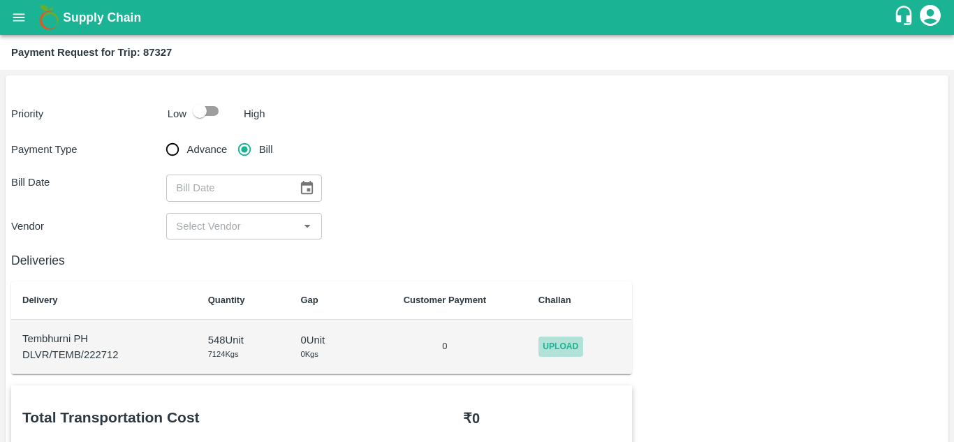
click at [559, 344] on span "Upload" at bounding box center [560, 346] width 45 height 20
click at [0, 0] on input "Upload" at bounding box center [0, 0] width 0 height 0
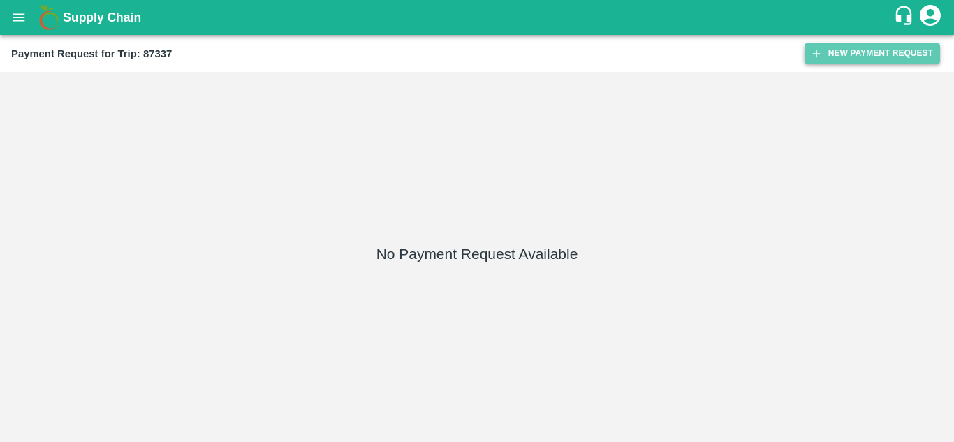
click at [863, 57] on button "New Payment Request" at bounding box center [871, 53] width 135 height 20
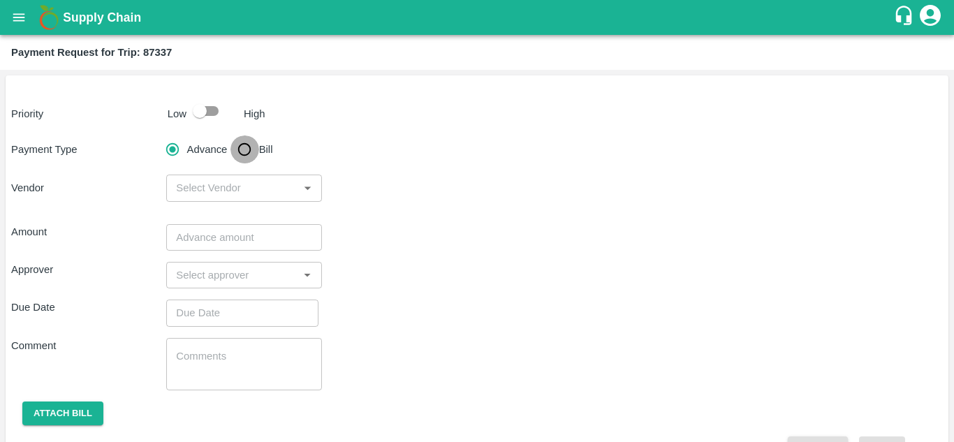
click at [246, 147] on input "Bill" at bounding box center [244, 149] width 28 height 28
radio input "true"
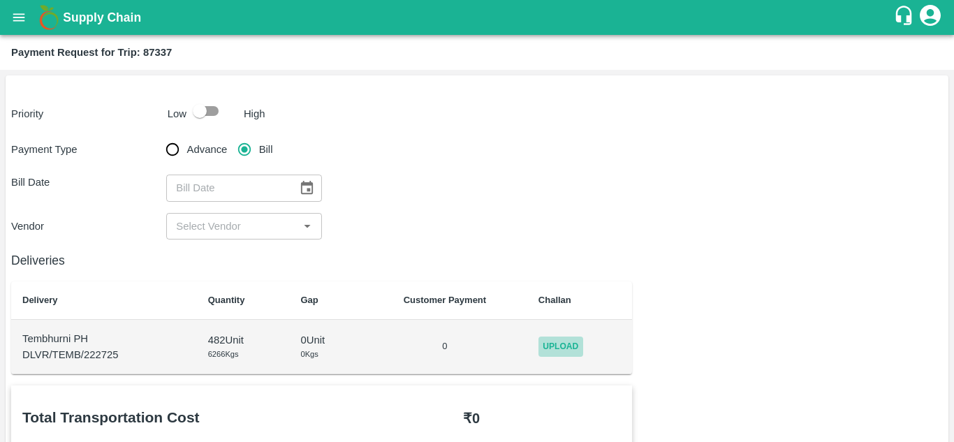
click at [564, 339] on span "Upload" at bounding box center [560, 346] width 45 height 20
click at [0, 0] on input "Upload" at bounding box center [0, 0] width 0 height 0
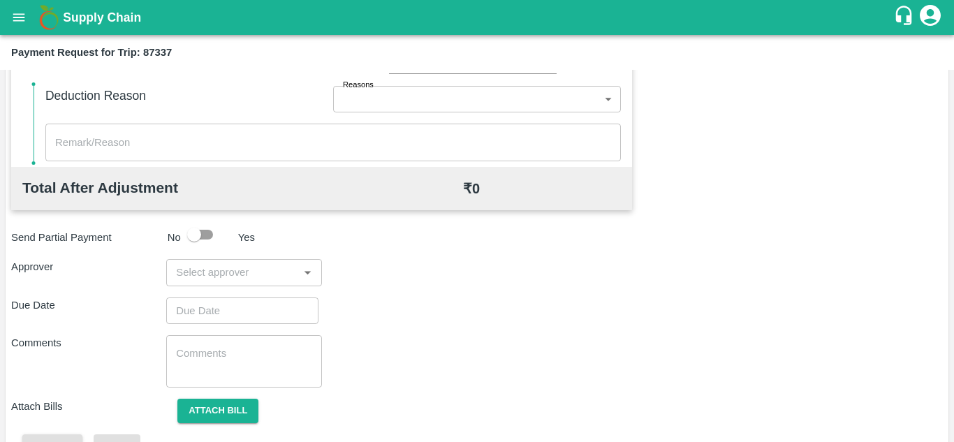
scroll to position [635, 0]
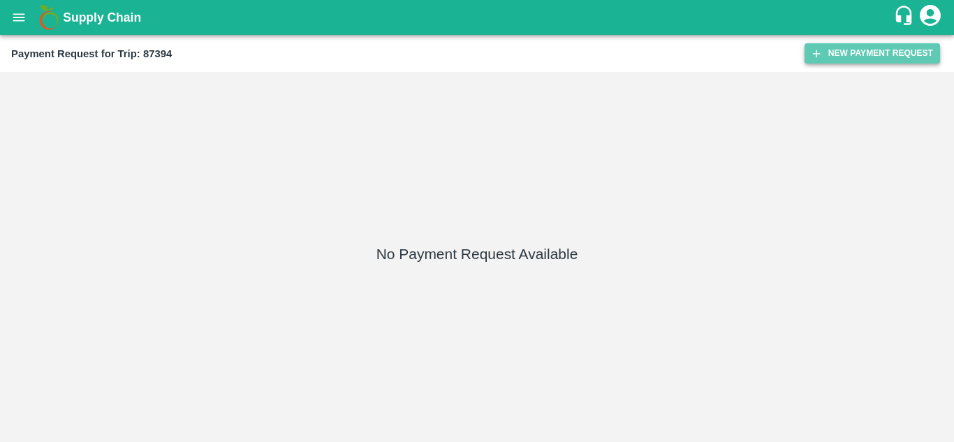
click at [880, 54] on button "New Payment Request" at bounding box center [871, 53] width 135 height 20
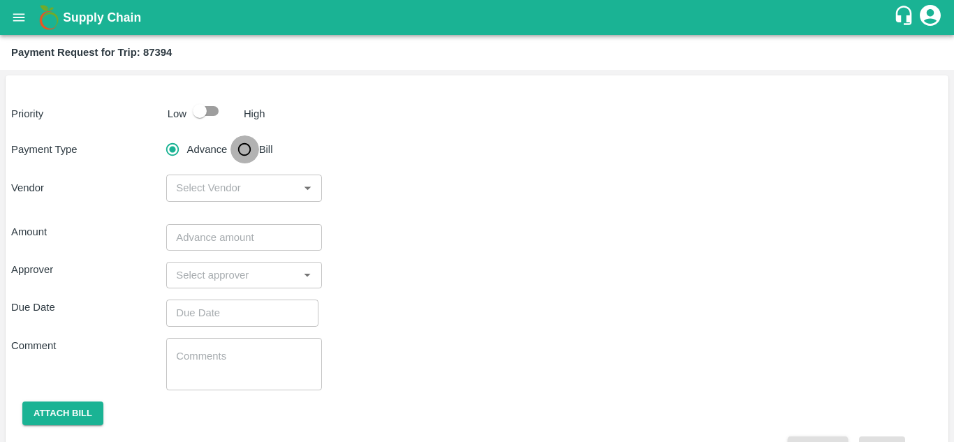
click at [251, 149] on input "Bill" at bounding box center [244, 149] width 28 height 28
radio input "true"
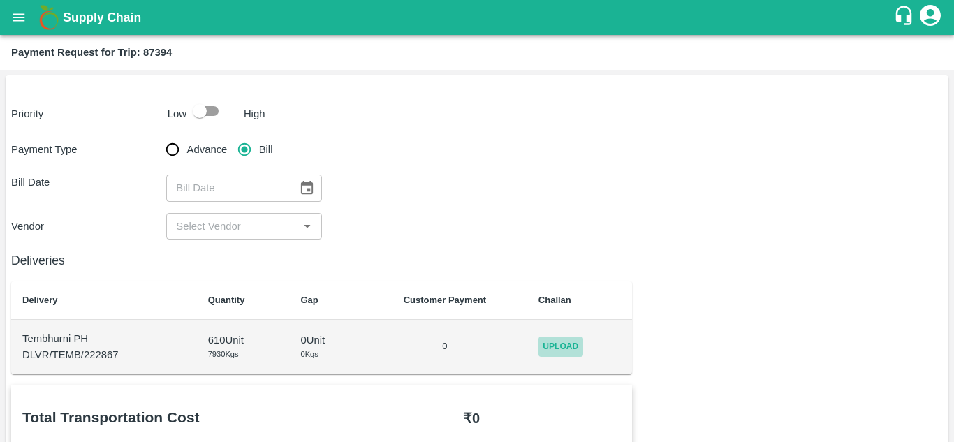
click at [557, 351] on span "Upload" at bounding box center [560, 346] width 45 height 20
click at [0, 0] on input "Upload" at bounding box center [0, 0] width 0 height 0
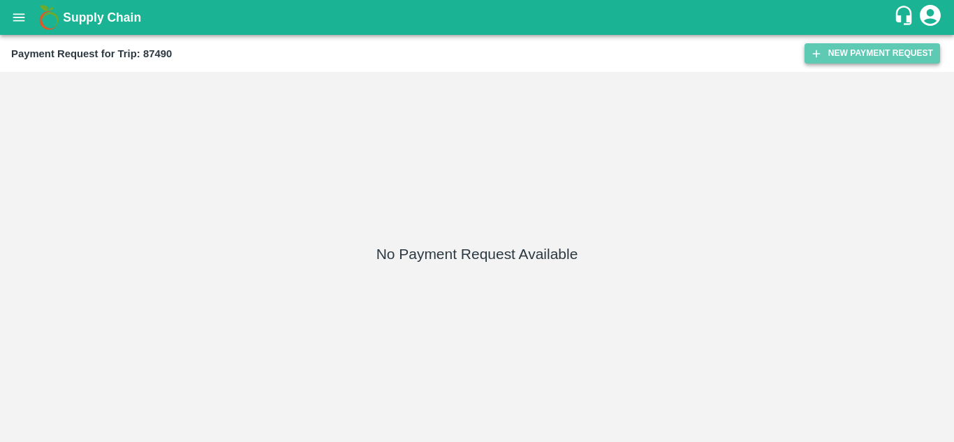
click at [871, 57] on button "New Payment Request" at bounding box center [871, 53] width 135 height 20
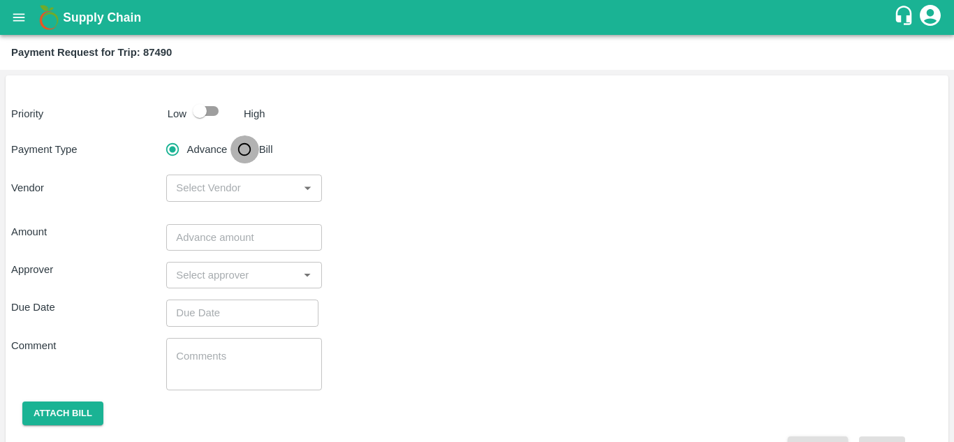
click at [250, 149] on input "Bill" at bounding box center [244, 149] width 28 height 28
radio input "true"
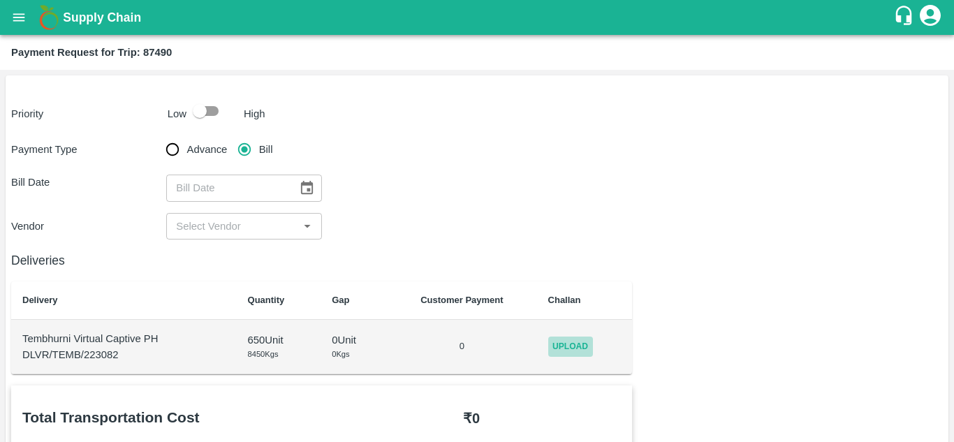
click at [576, 350] on span "Upload" at bounding box center [570, 346] width 45 height 20
click at [0, 0] on input "Upload" at bounding box center [0, 0] width 0 height 0
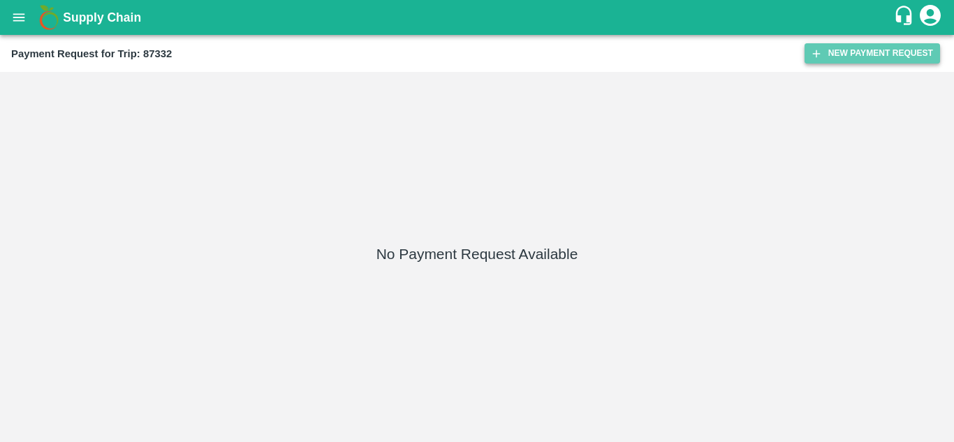
click at [863, 52] on button "New Payment Request" at bounding box center [871, 53] width 135 height 20
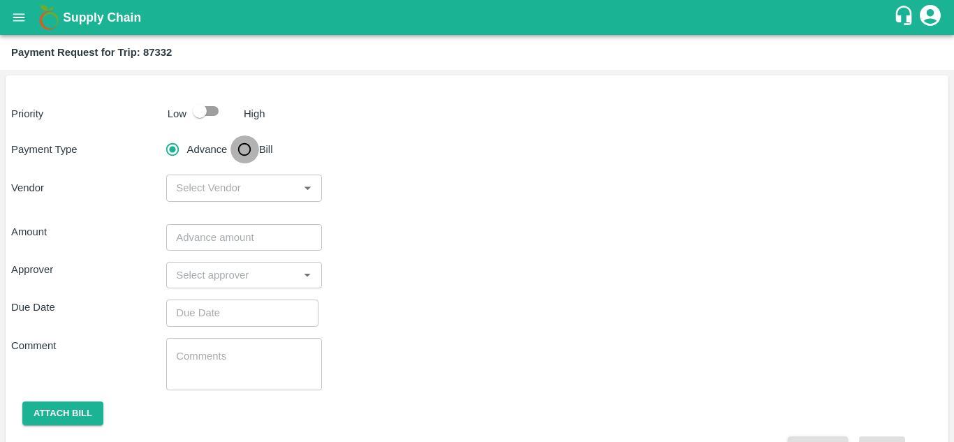
click at [244, 146] on input "Bill" at bounding box center [244, 149] width 28 height 28
radio input "true"
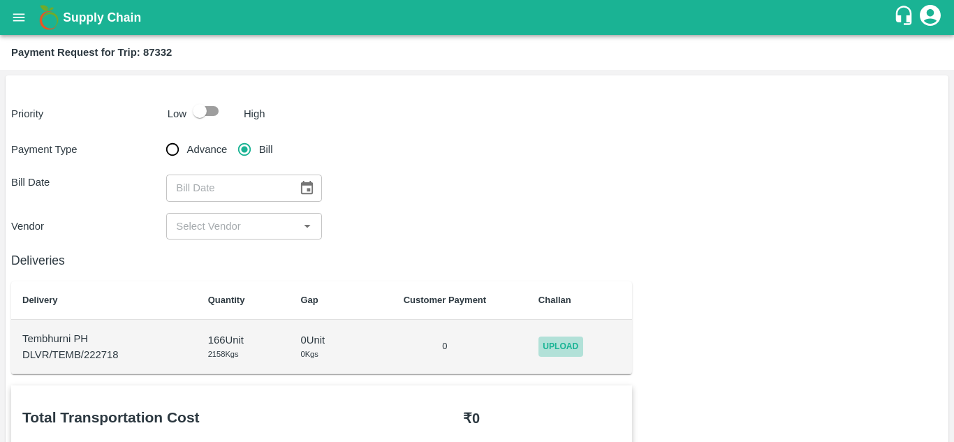
click at [552, 355] on span "Upload" at bounding box center [560, 346] width 45 height 20
click at [0, 0] on input "Upload" at bounding box center [0, 0] width 0 height 0
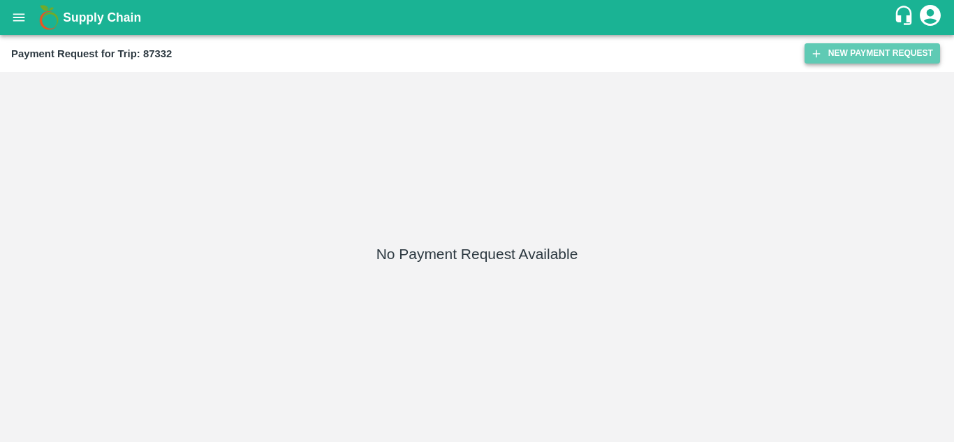
click at [857, 50] on button "New Payment Request" at bounding box center [871, 53] width 135 height 20
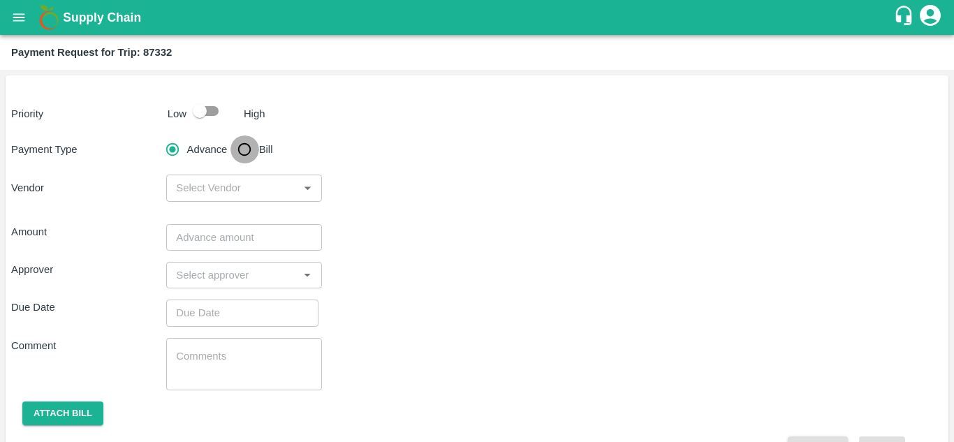
click at [248, 152] on input "Bill" at bounding box center [244, 149] width 28 height 28
radio input "true"
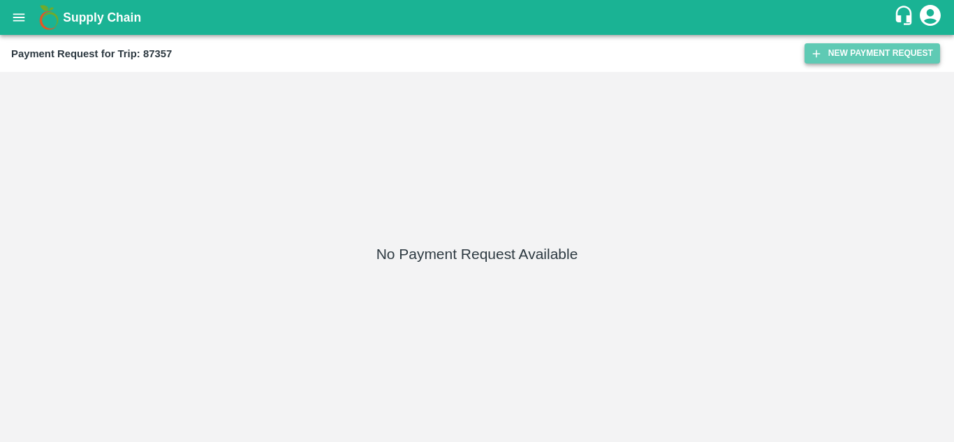
click at [855, 58] on button "New Payment Request" at bounding box center [871, 53] width 135 height 20
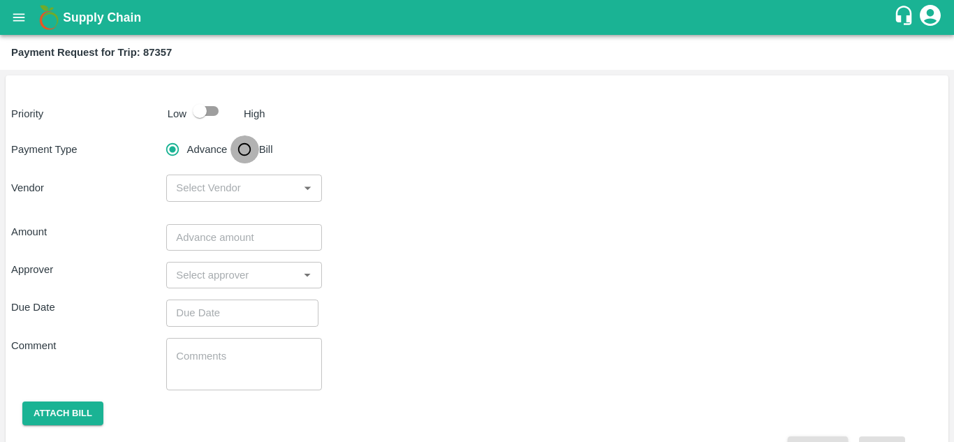
click at [247, 150] on input "Bill" at bounding box center [244, 149] width 28 height 28
radio input "true"
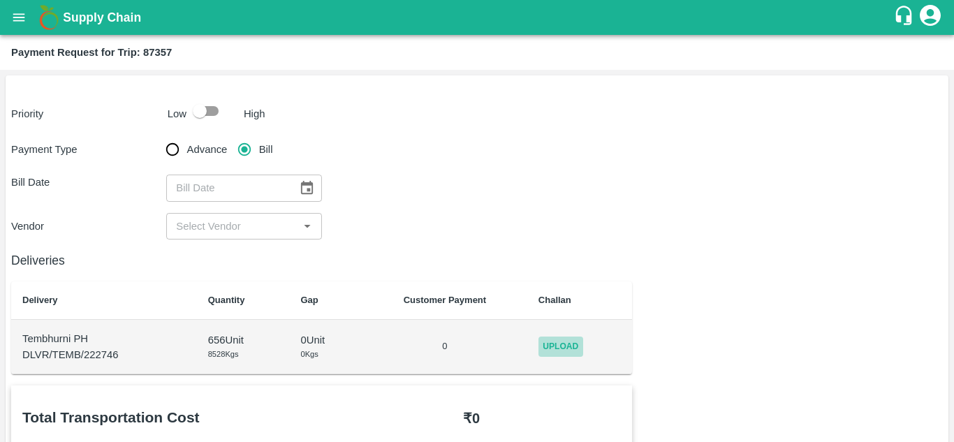
click at [565, 339] on span "Upload" at bounding box center [560, 346] width 45 height 20
click at [0, 0] on input "Upload" at bounding box center [0, 0] width 0 height 0
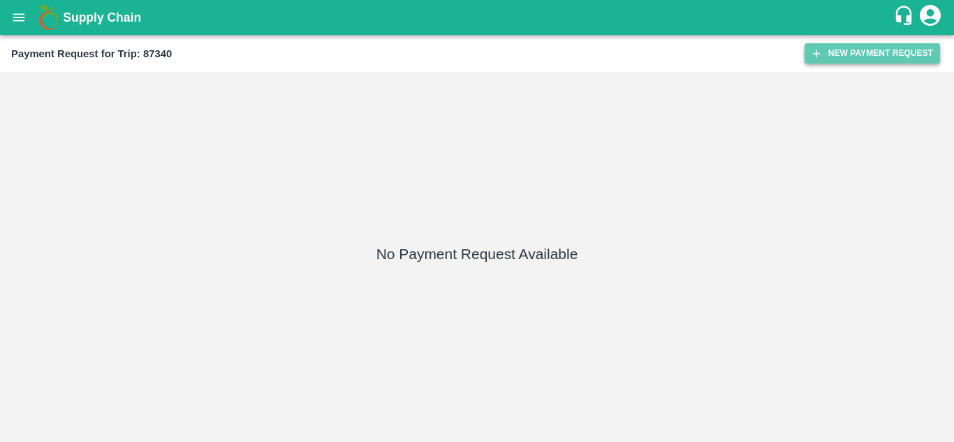
click at [846, 48] on button "New Payment Request" at bounding box center [871, 53] width 135 height 20
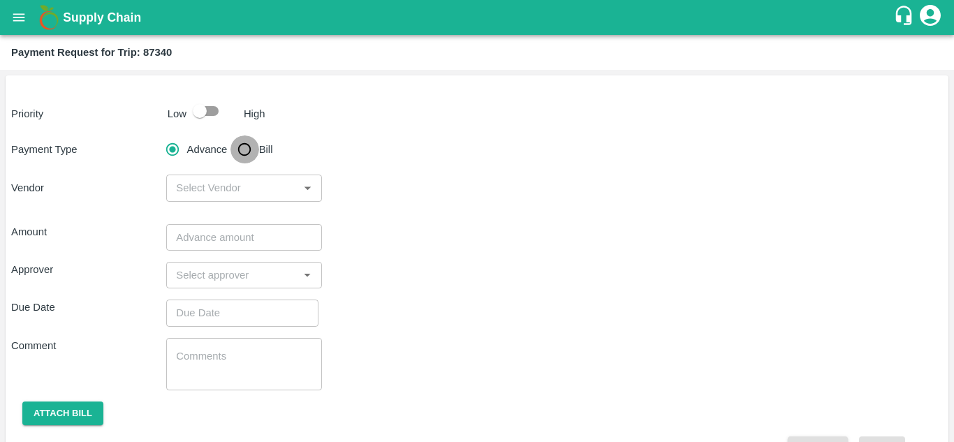
click at [246, 149] on input "Bill" at bounding box center [244, 149] width 28 height 28
radio input "true"
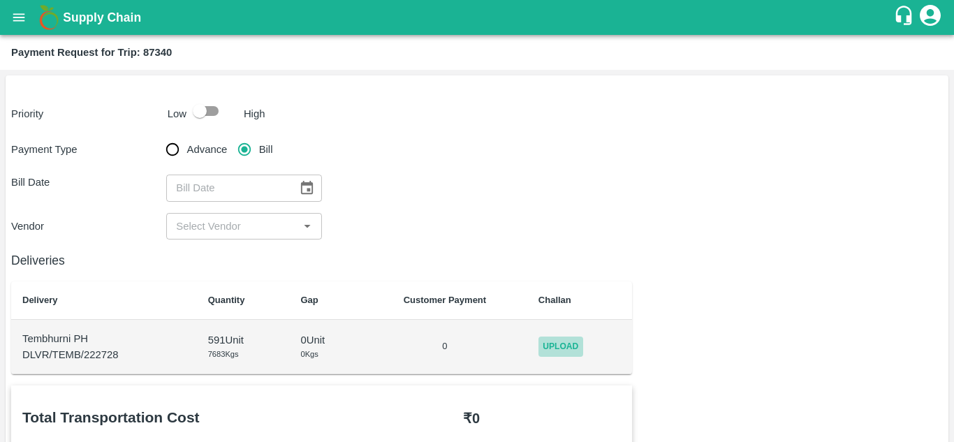
click at [565, 342] on span "Upload" at bounding box center [560, 346] width 45 height 20
click at [0, 0] on input "Upload" at bounding box center [0, 0] width 0 height 0
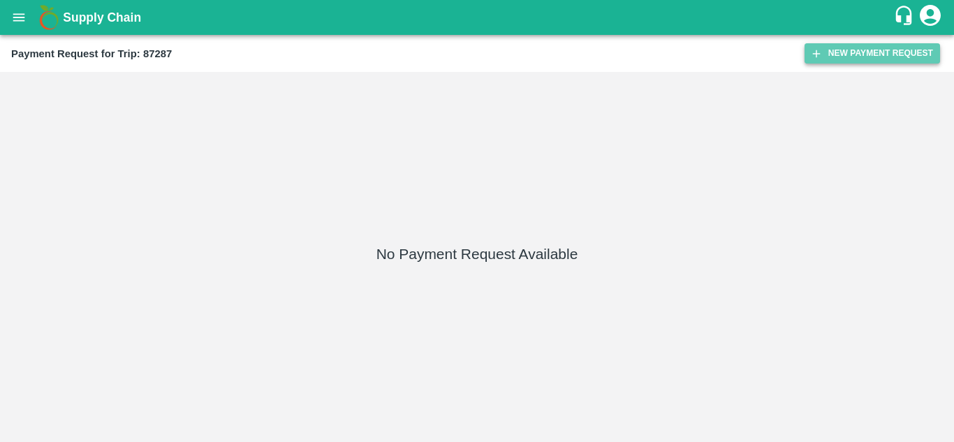
click at [849, 57] on button "New Payment Request" at bounding box center [871, 53] width 135 height 20
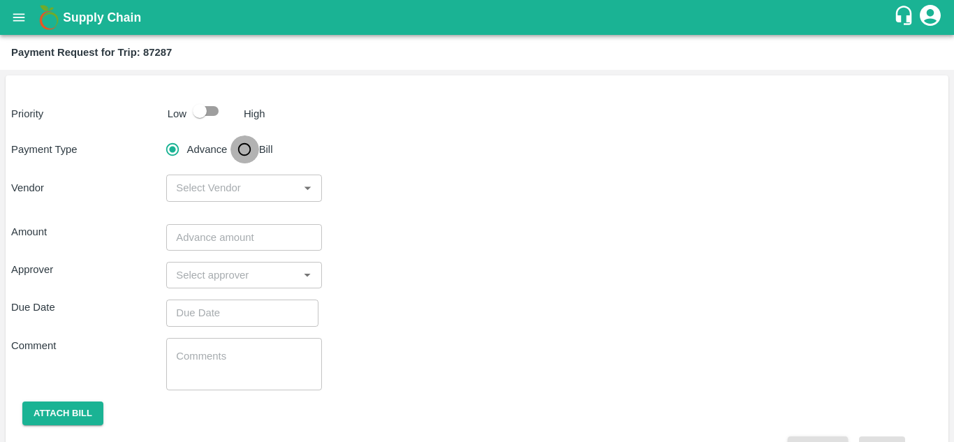
click at [245, 150] on input "Bill" at bounding box center [244, 149] width 28 height 28
radio input "true"
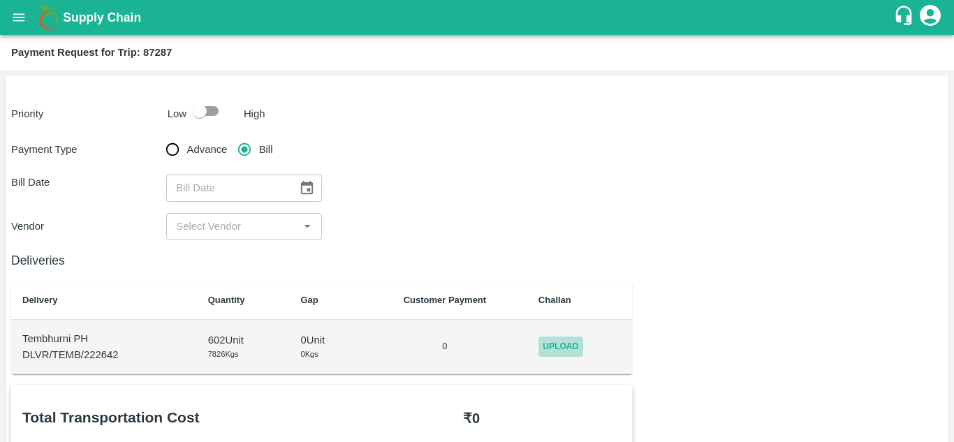
click at [558, 341] on span "Upload" at bounding box center [560, 346] width 45 height 20
click at [0, 0] on input "Upload" at bounding box center [0, 0] width 0 height 0
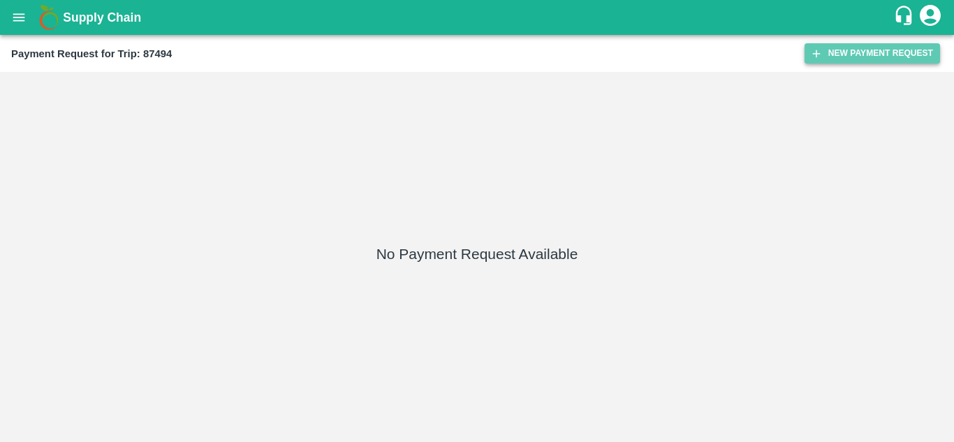
click at [892, 52] on button "New Payment Request" at bounding box center [871, 53] width 135 height 20
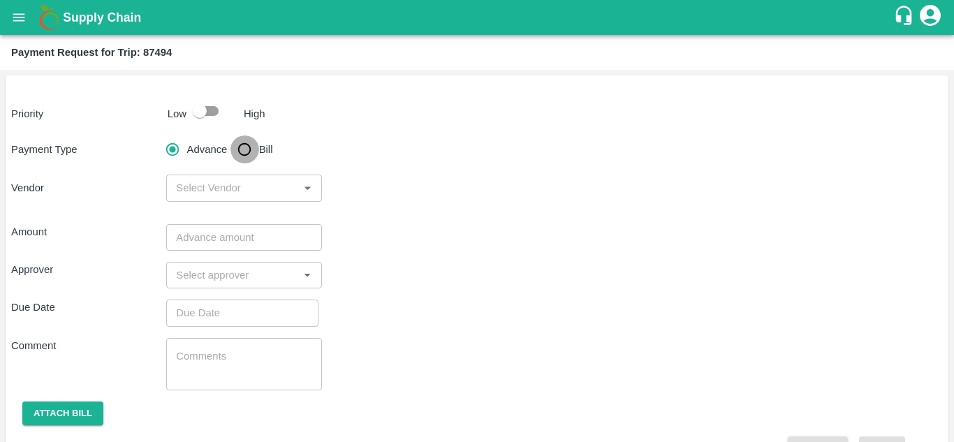
click at [237, 146] on input "Bill" at bounding box center [244, 149] width 28 height 28
radio input "true"
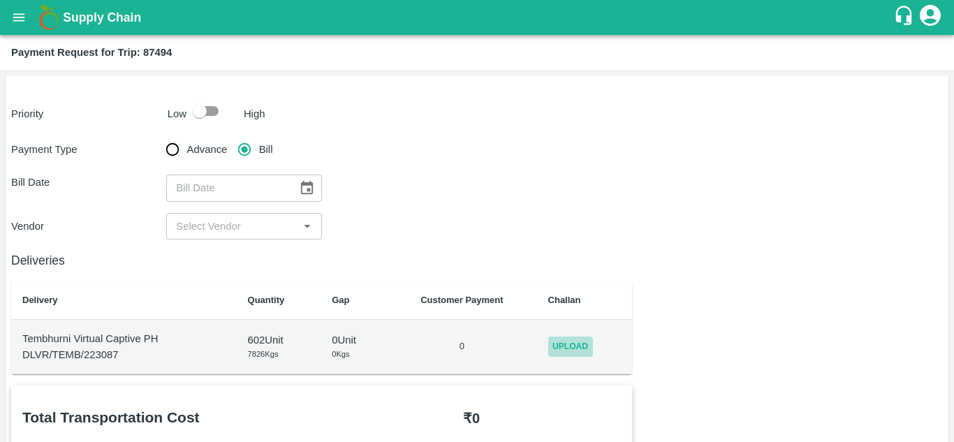
click at [577, 343] on span "Upload" at bounding box center [570, 346] width 45 height 20
click at [0, 0] on input "Upload" at bounding box center [0, 0] width 0 height 0
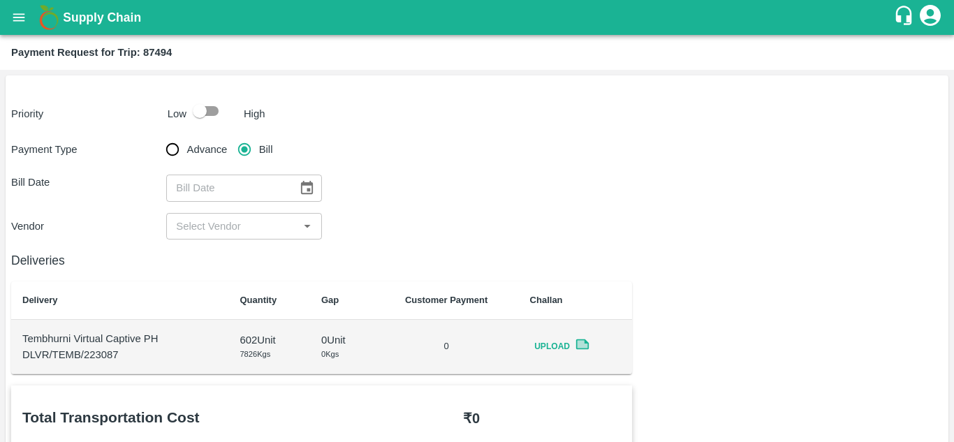
scroll to position [1, 0]
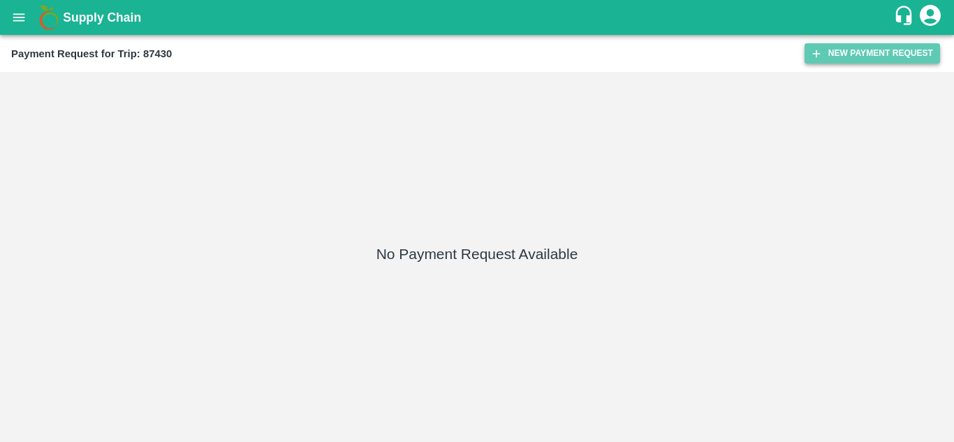
click at [843, 57] on button "New Payment Request" at bounding box center [871, 53] width 135 height 20
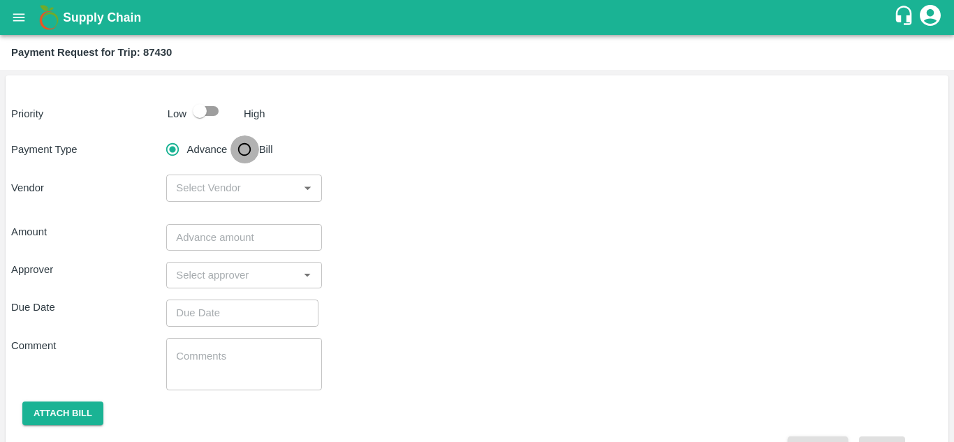
click at [249, 159] on input "Bill" at bounding box center [244, 149] width 28 height 28
radio input "true"
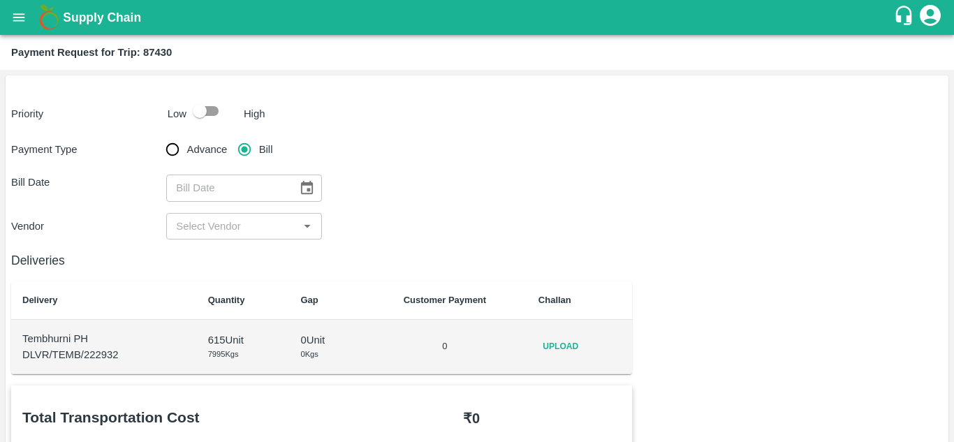
click at [572, 348] on span "Upload" at bounding box center [560, 346] width 45 height 20
click at [0, 0] on input "Upload" at bounding box center [0, 0] width 0 height 0
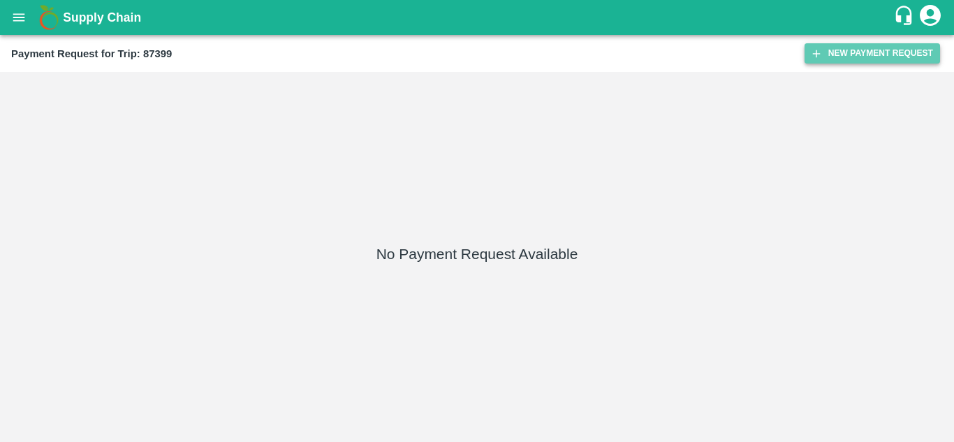
click at [868, 50] on button "New Payment Request" at bounding box center [871, 53] width 135 height 20
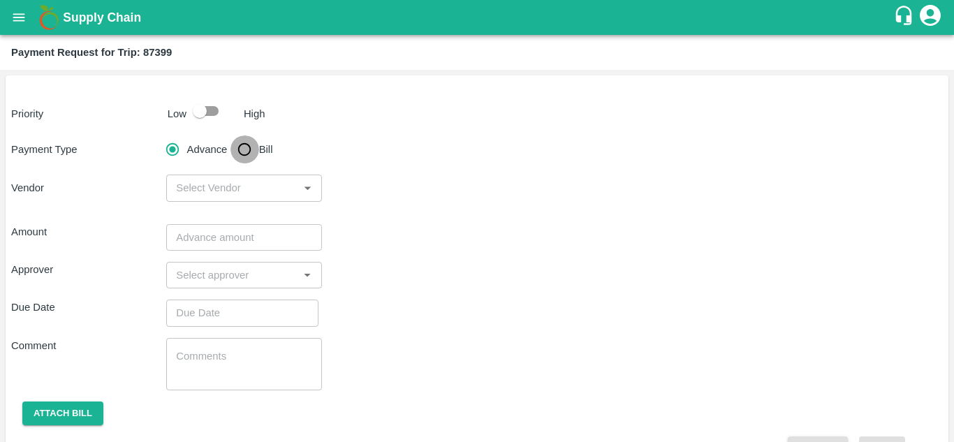
click at [242, 149] on input "Bill" at bounding box center [244, 149] width 28 height 28
radio input "true"
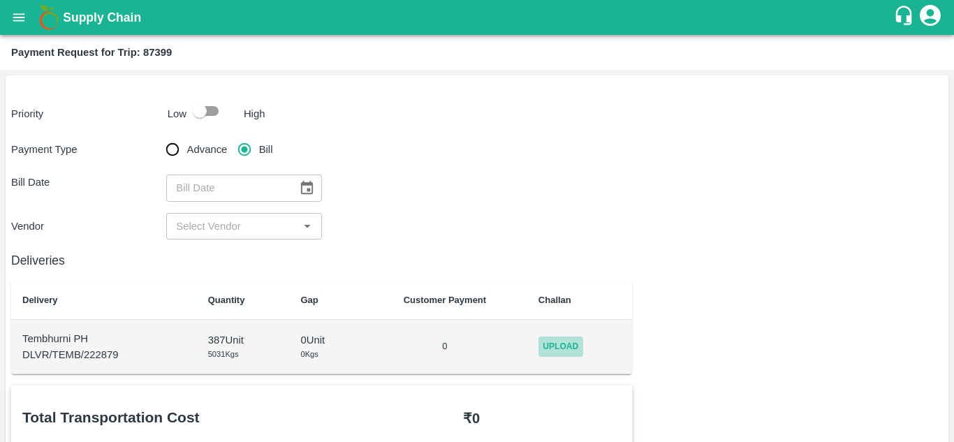
click at [567, 346] on span "Upload" at bounding box center [560, 346] width 45 height 20
click at [0, 0] on input "Upload" at bounding box center [0, 0] width 0 height 0
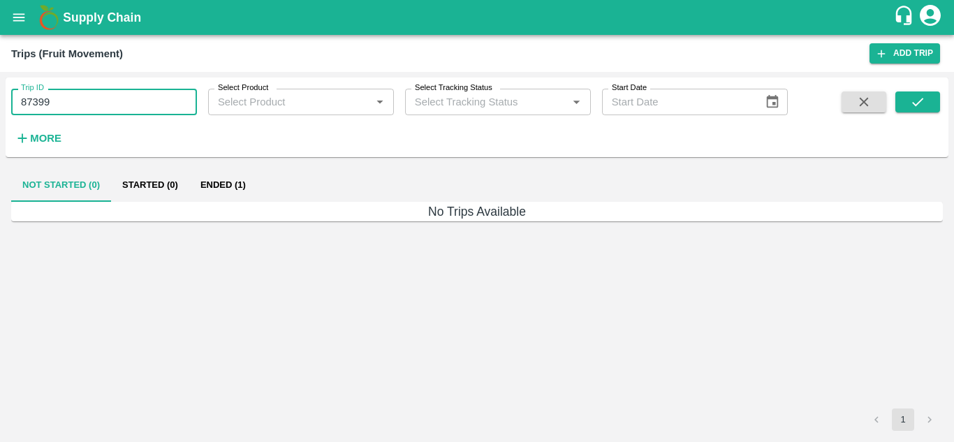
click at [86, 101] on input "87399" at bounding box center [104, 102] width 186 height 27
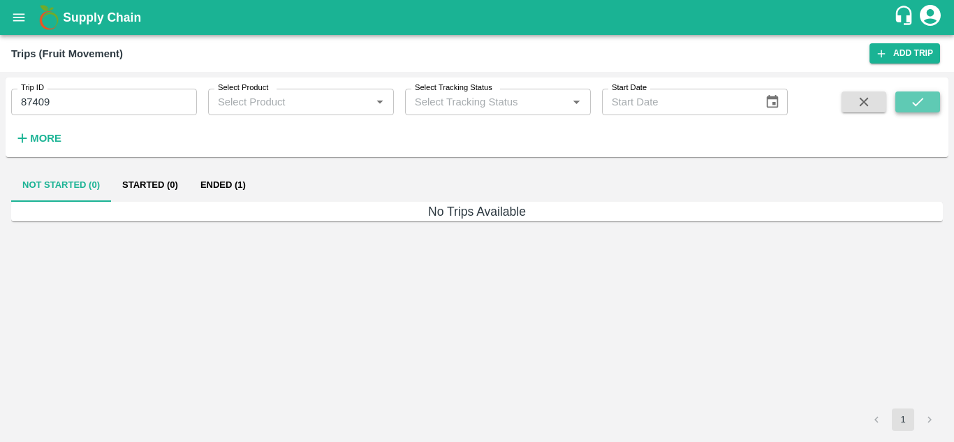
click at [920, 102] on icon "submit" at bounding box center [917, 101] width 15 height 15
click at [212, 179] on button "Ended (1)" at bounding box center [223, 185] width 68 height 34
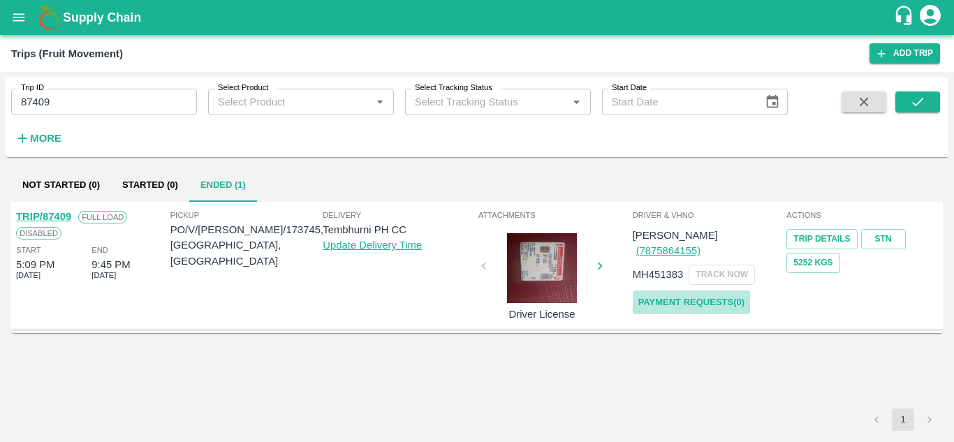
click at [715, 290] on link "Payment Requests( 0 )" at bounding box center [691, 302] width 117 height 24
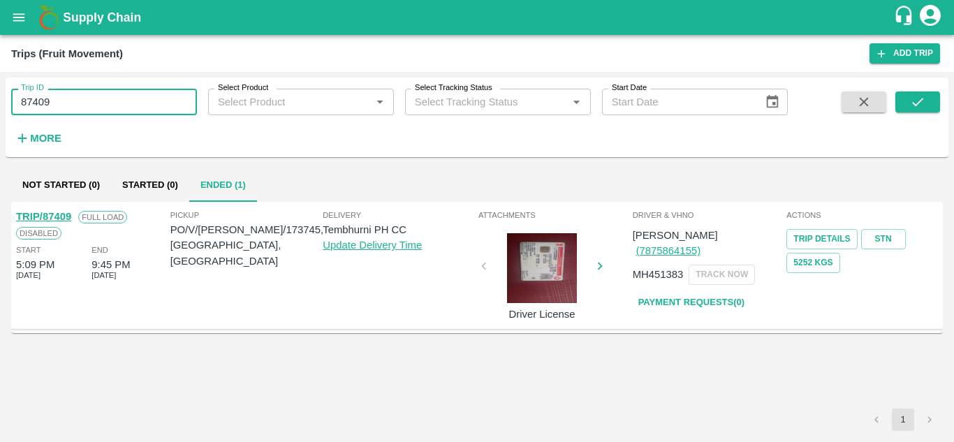
click at [67, 101] on input "87409" at bounding box center [104, 102] width 186 height 27
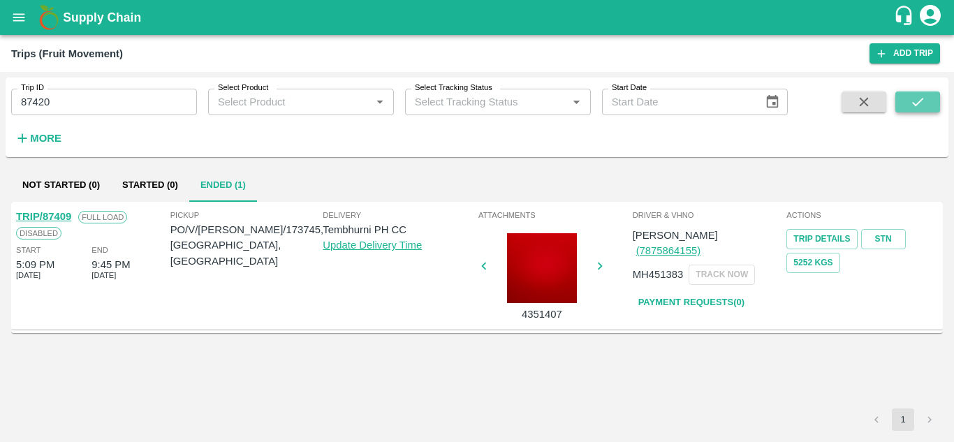
click at [920, 100] on icon "submit" at bounding box center [917, 101] width 15 height 15
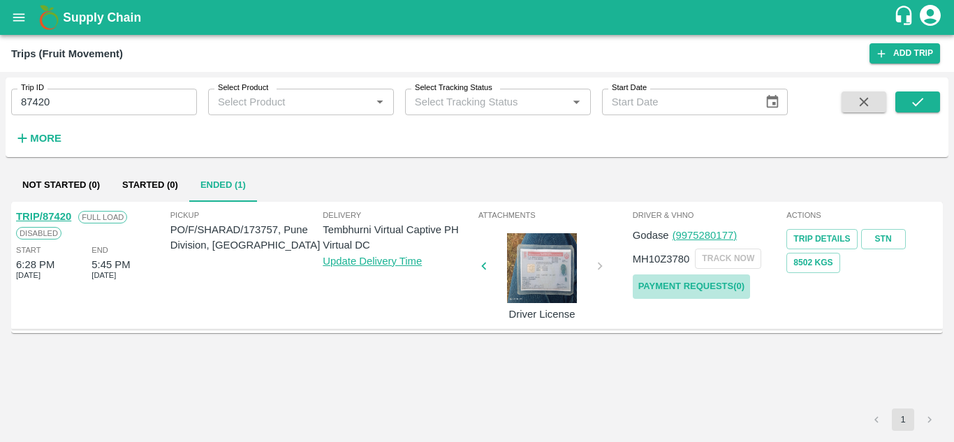
click at [728, 283] on link "Payment Requests( 0 )" at bounding box center [691, 286] width 117 height 24
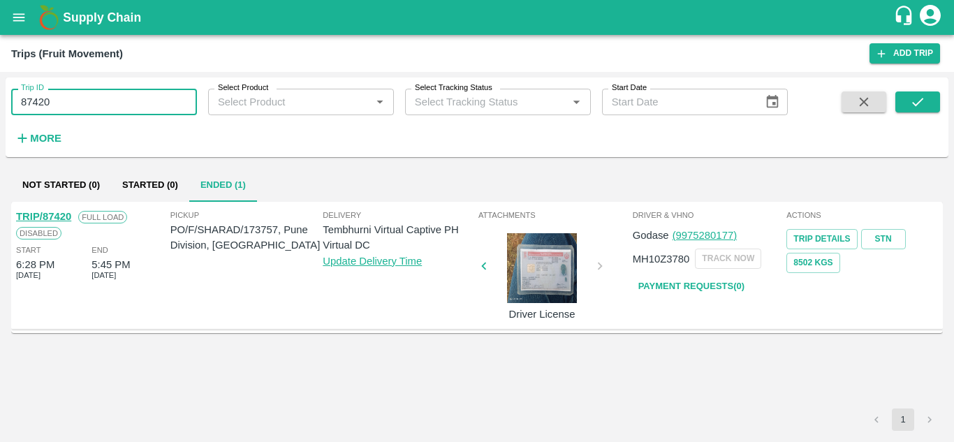
click at [68, 104] on input "87420" at bounding box center [104, 102] width 186 height 27
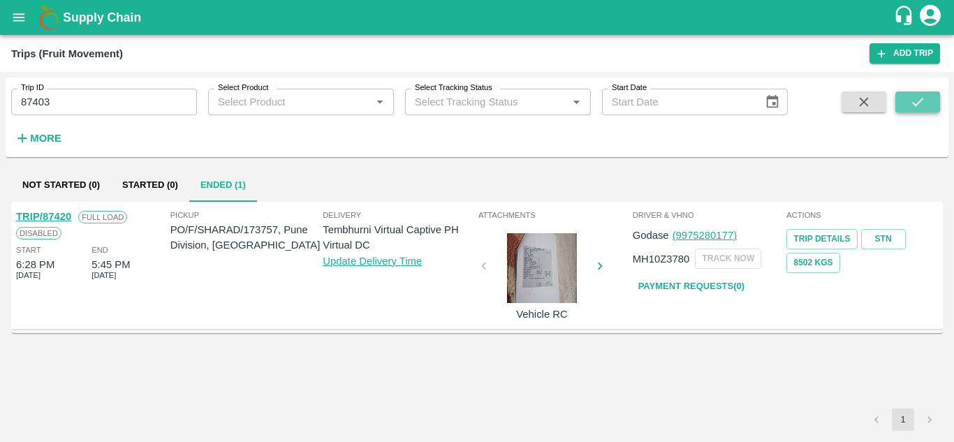
click at [919, 94] on icon "submit" at bounding box center [917, 101] width 15 height 15
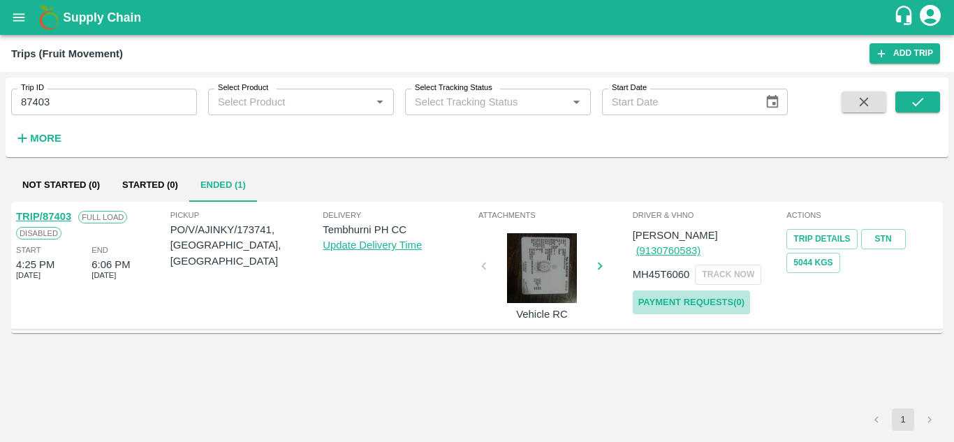
click at [698, 290] on link "Payment Requests( 0 )" at bounding box center [691, 302] width 117 height 24
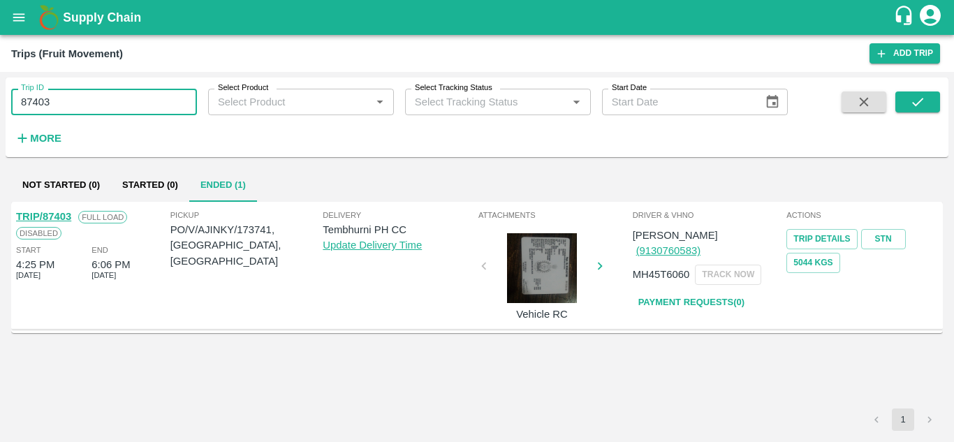
click at [78, 94] on input "87403" at bounding box center [104, 102] width 186 height 27
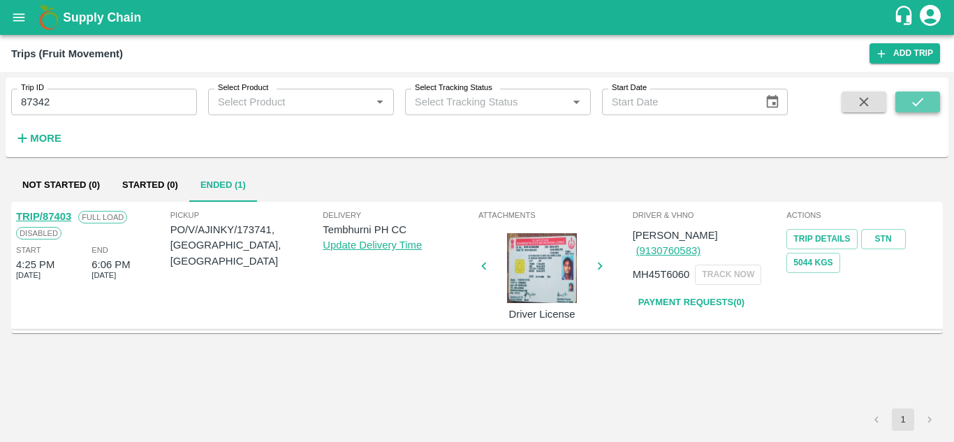
click at [926, 98] on button "submit" at bounding box center [917, 101] width 45 height 21
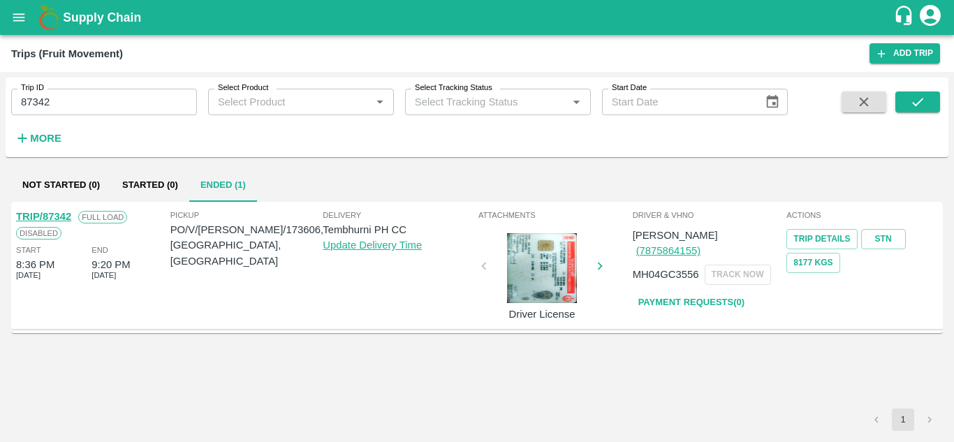
click at [711, 290] on link "Payment Requests( 0 )" at bounding box center [691, 302] width 117 height 24
click at [51, 96] on input "87342" at bounding box center [104, 102] width 186 height 27
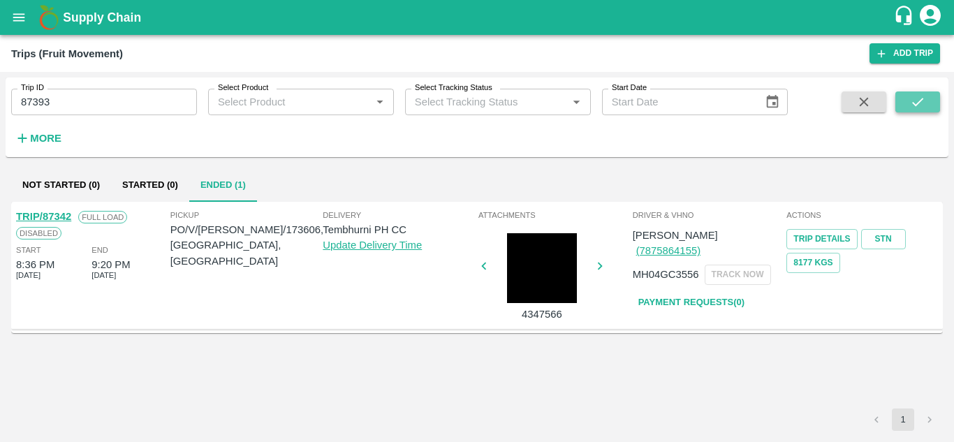
click at [928, 104] on button "submit" at bounding box center [917, 101] width 45 height 21
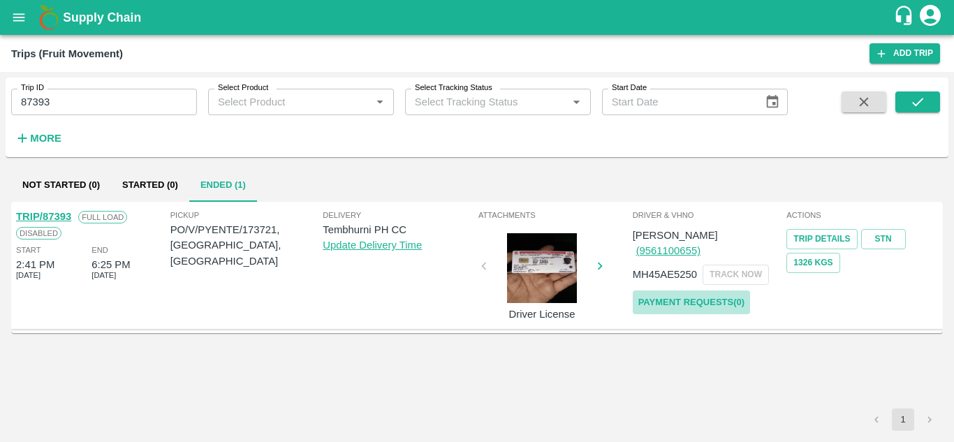
click at [693, 295] on link "Payment Requests( 0 )" at bounding box center [691, 302] width 117 height 24
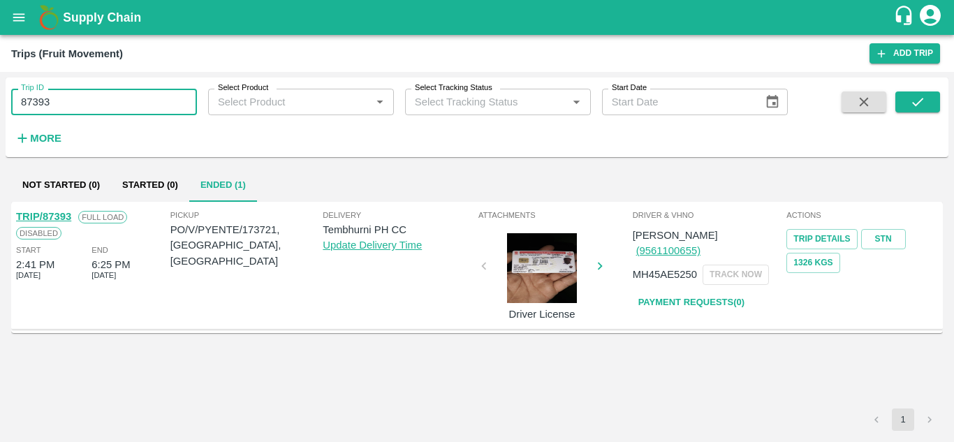
click at [71, 96] on input "87393" at bounding box center [104, 102] width 186 height 27
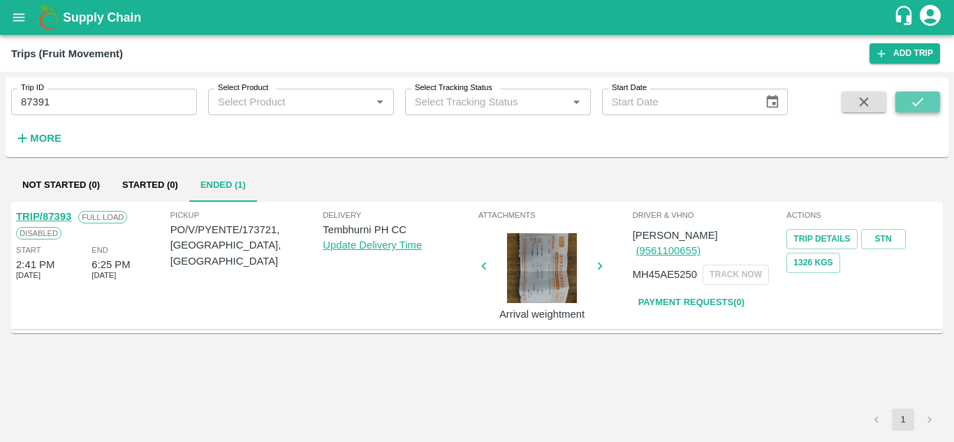
click at [926, 107] on button "submit" at bounding box center [917, 101] width 45 height 21
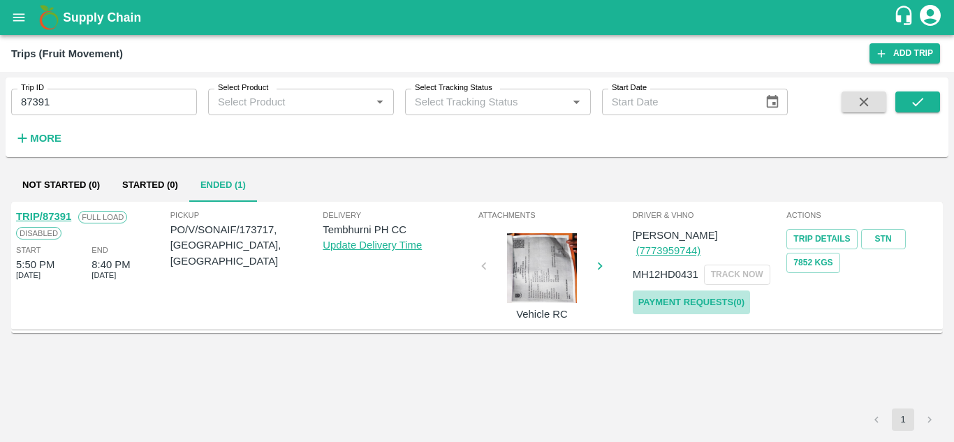
click at [694, 290] on link "Payment Requests( 0 )" at bounding box center [691, 302] width 117 height 24
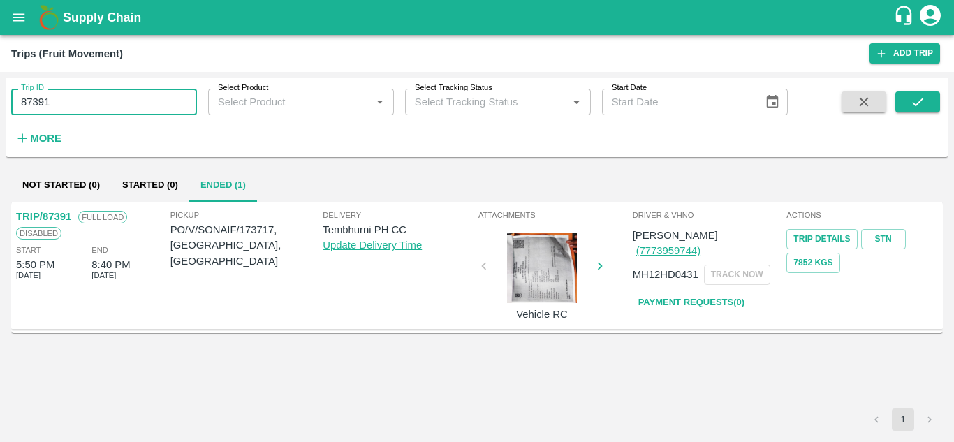
click at [64, 97] on input "87391" at bounding box center [104, 102] width 186 height 27
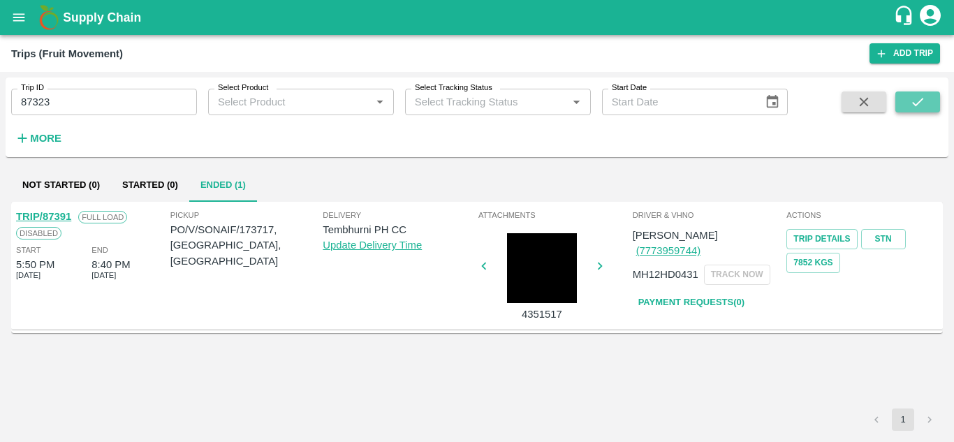
click at [915, 97] on icon "submit" at bounding box center [917, 101] width 15 height 15
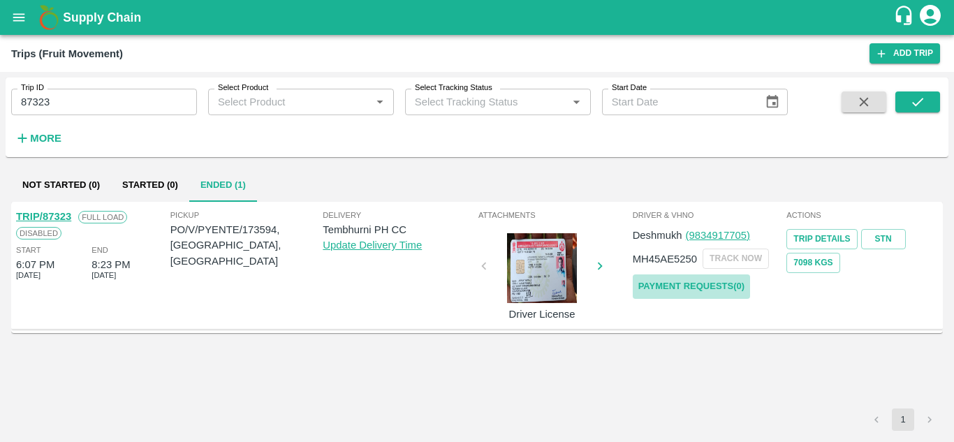
click at [718, 286] on link "Payment Requests( 0 )" at bounding box center [691, 286] width 117 height 24
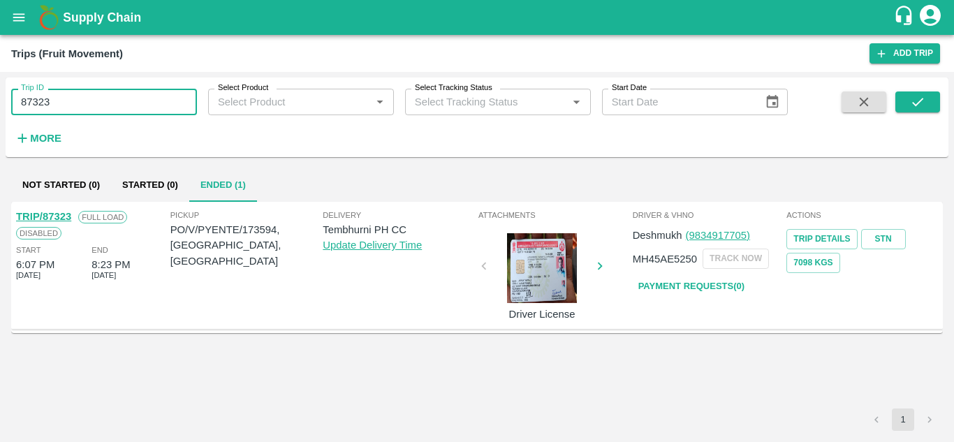
click at [67, 99] on input "87323" at bounding box center [104, 102] width 186 height 27
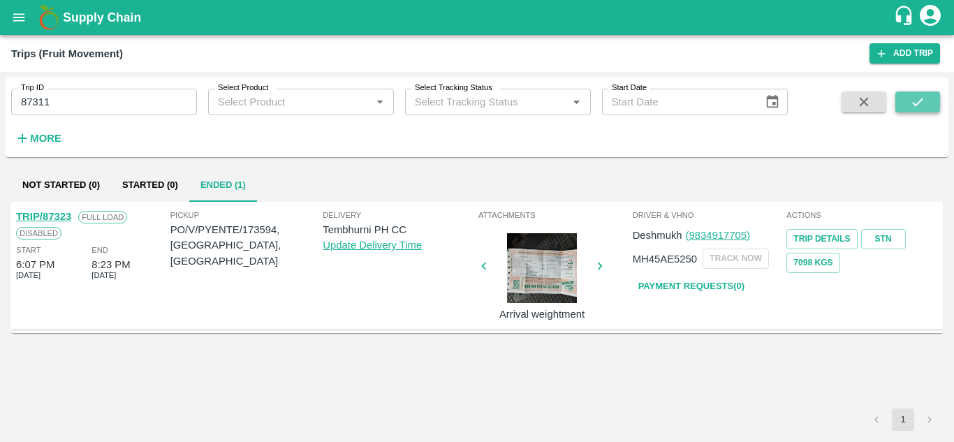
click at [910, 102] on icon "submit" at bounding box center [917, 101] width 15 height 15
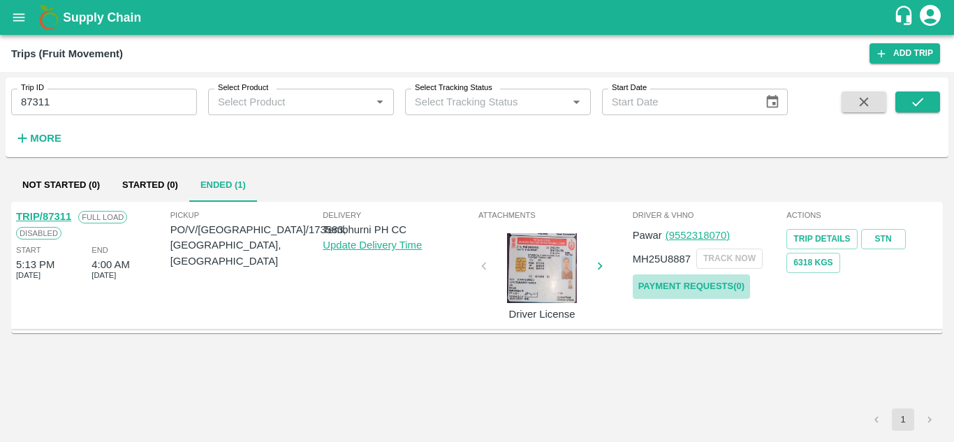
click at [700, 279] on link "Payment Requests( 0 )" at bounding box center [691, 286] width 117 height 24
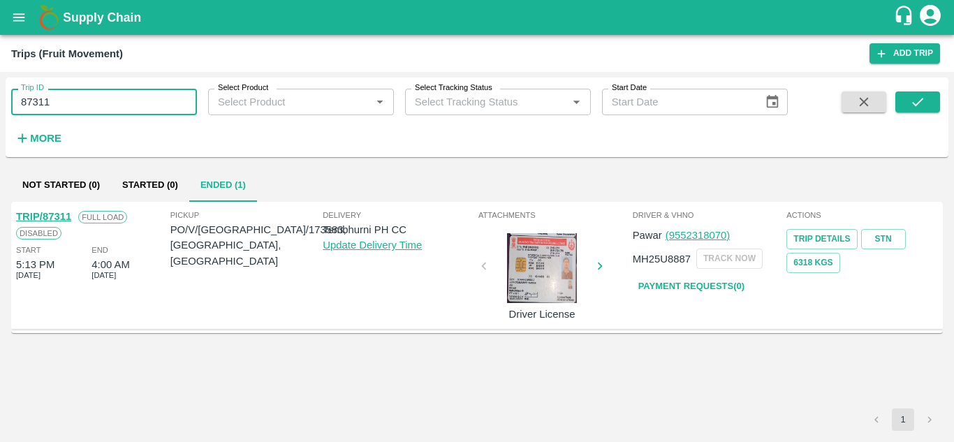
click at [73, 104] on input "87311" at bounding box center [104, 102] width 186 height 27
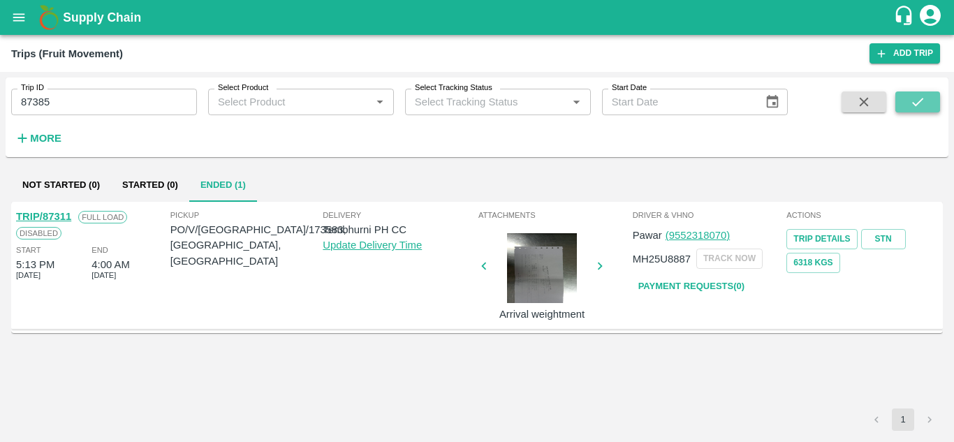
click at [921, 92] on button "submit" at bounding box center [917, 101] width 45 height 21
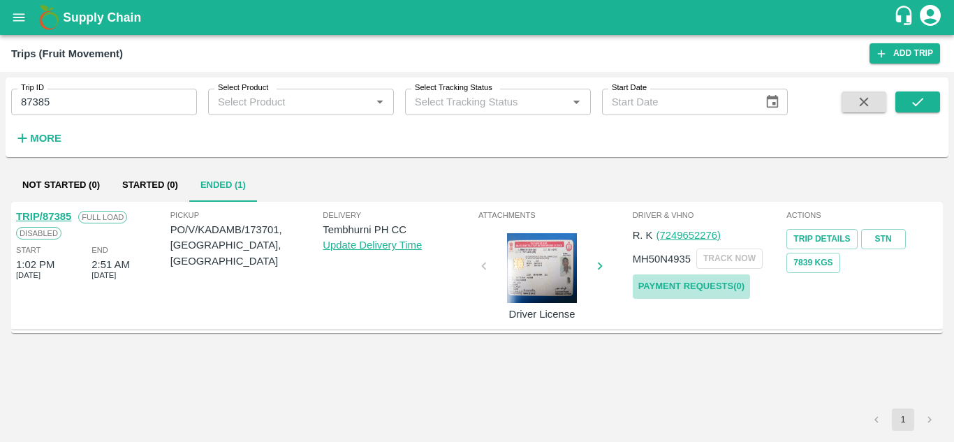
click at [695, 289] on link "Payment Requests( 0 )" at bounding box center [691, 286] width 117 height 24
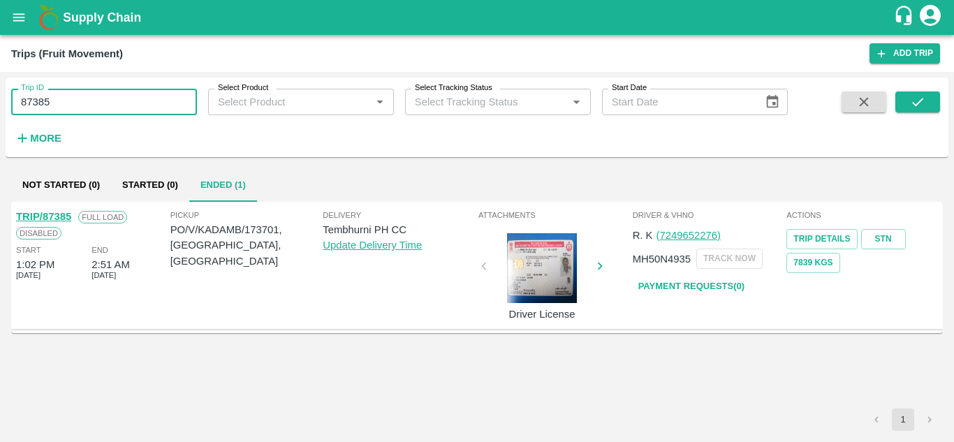
click at [93, 108] on input "87385" at bounding box center [104, 102] width 186 height 27
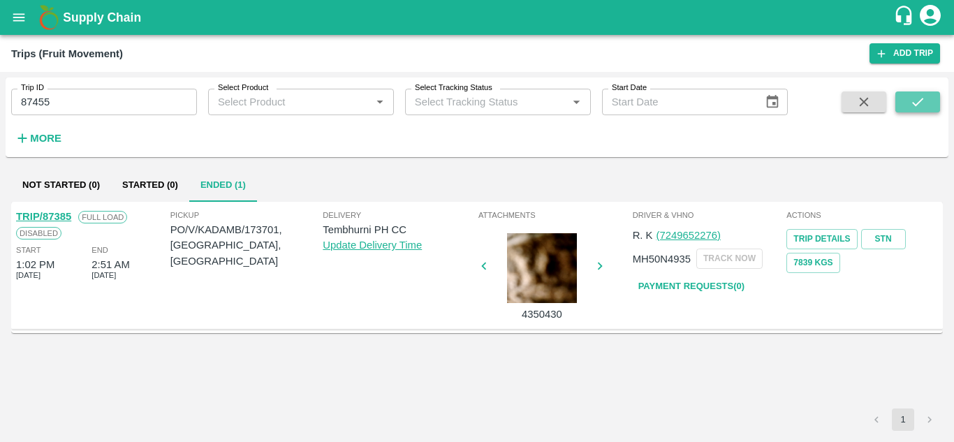
click at [915, 92] on button "submit" at bounding box center [917, 101] width 45 height 21
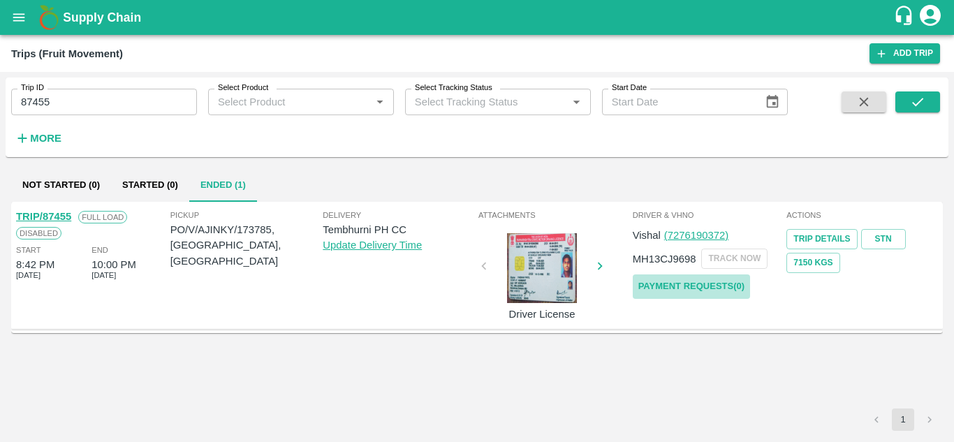
click at [697, 290] on link "Payment Requests( 0 )" at bounding box center [691, 286] width 117 height 24
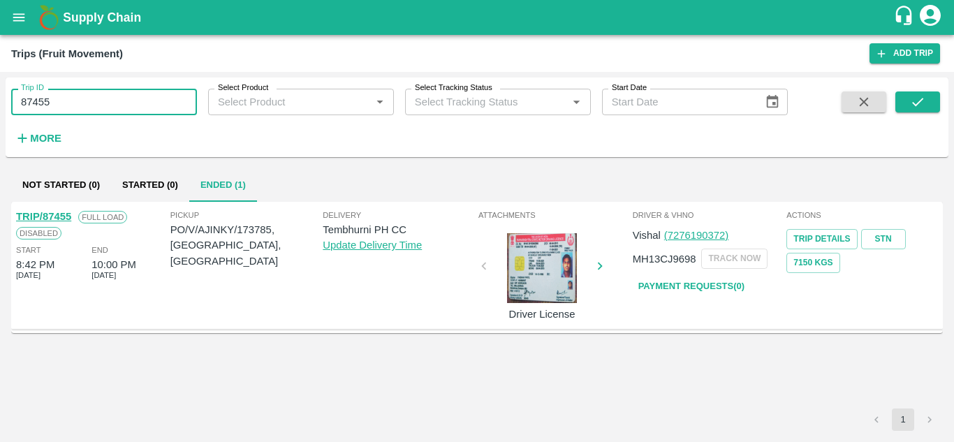
click at [64, 105] on input "87455" at bounding box center [104, 102] width 186 height 27
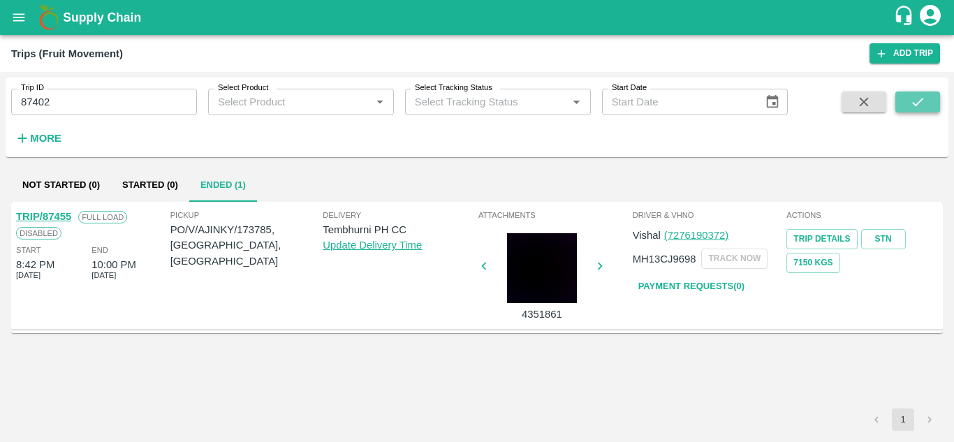
click at [926, 101] on button "submit" at bounding box center [917, 101] width 45 height 21
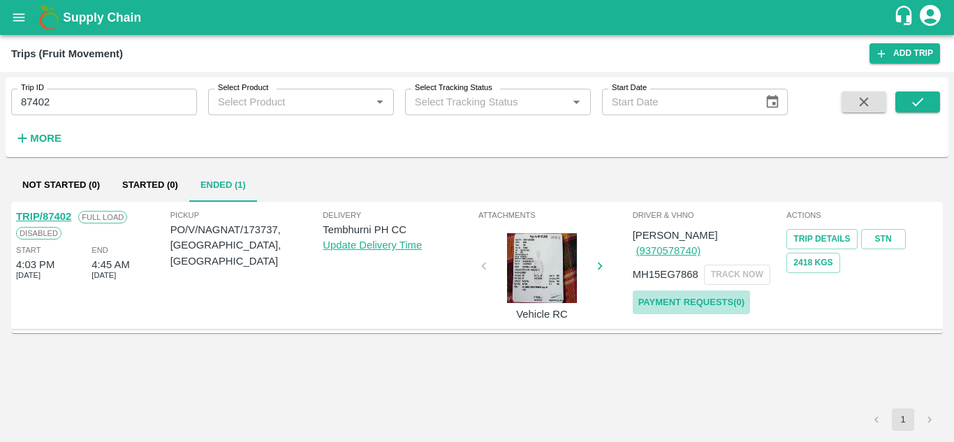
click at [706, 291] on link "Payment Requests( 0 )" at bounding box center [691, 302] width 117 height 24
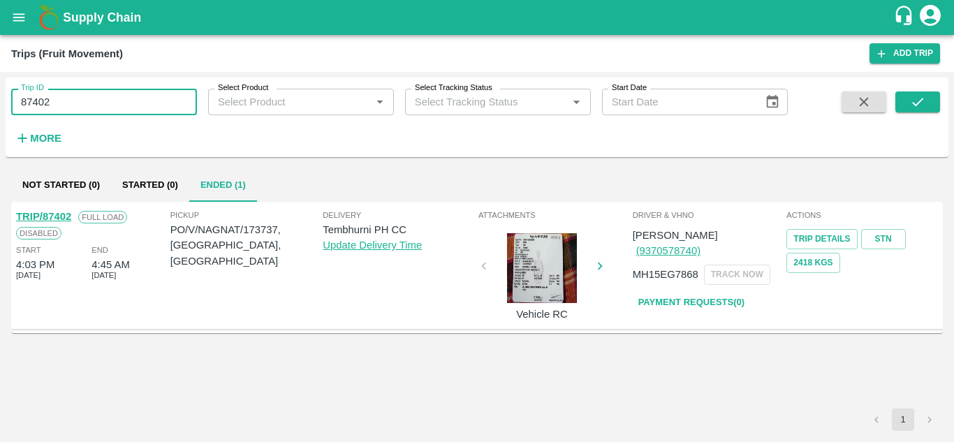
click at [68, 105] on input "87402" at bounding box center [104, 102] width 186 height 27
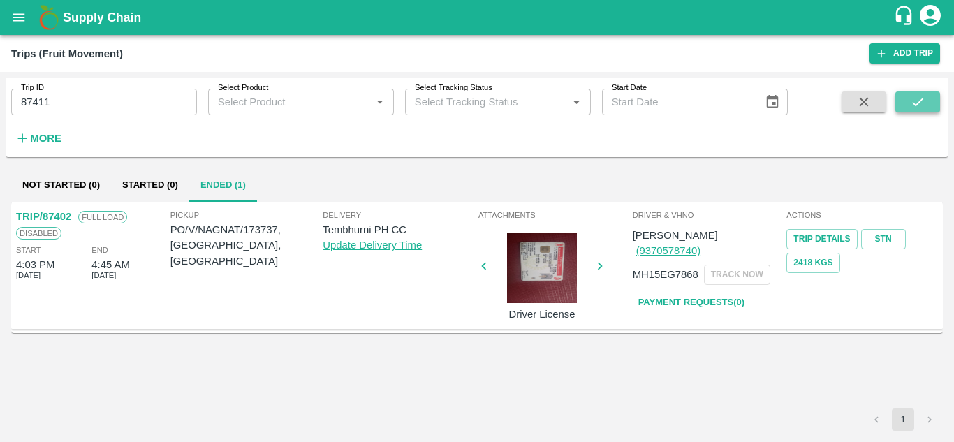
click at [922, 103] on icon "submit" at bounding box center [917, 101] width 15 height 15
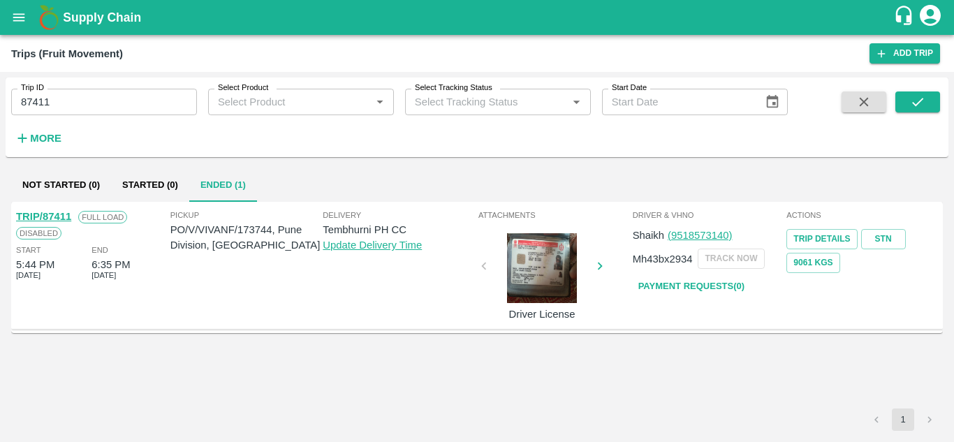
click at [703, 279] on link "Payment Requests( 0 )" at bounding box center [691, 286] width 117 height 24
click at [66, 98] on input "87411" at bounding box center [104, 102] width 186 height 27
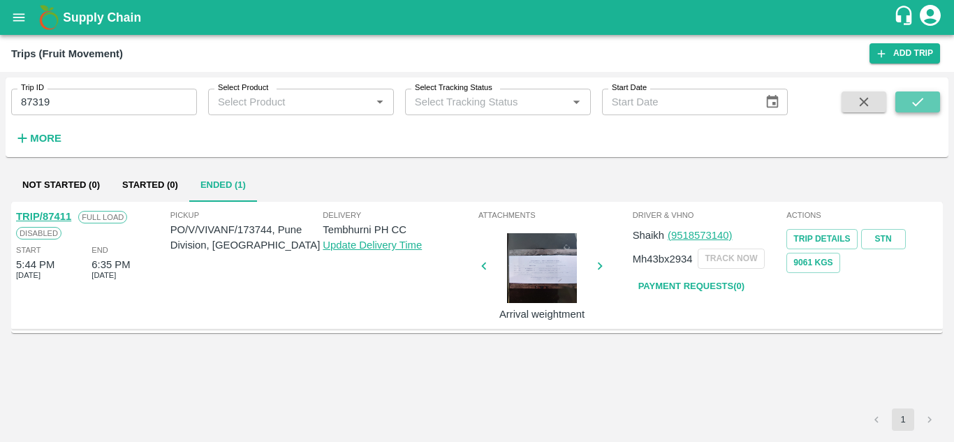
click at [925, 99] on icon "submit" at bounding box center [917, 101] width 15 height 15
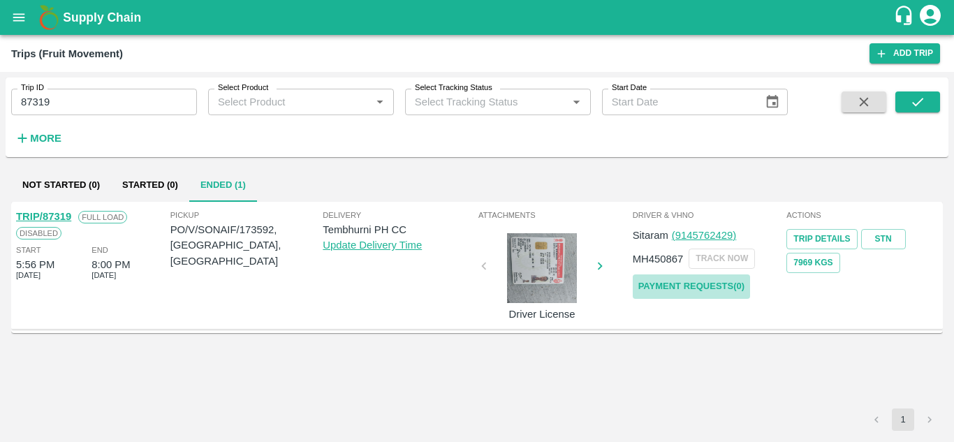
click at [698, 287] on link "Payment Requests( 0 )" at bounding box center [691, 286] width 117 height 24
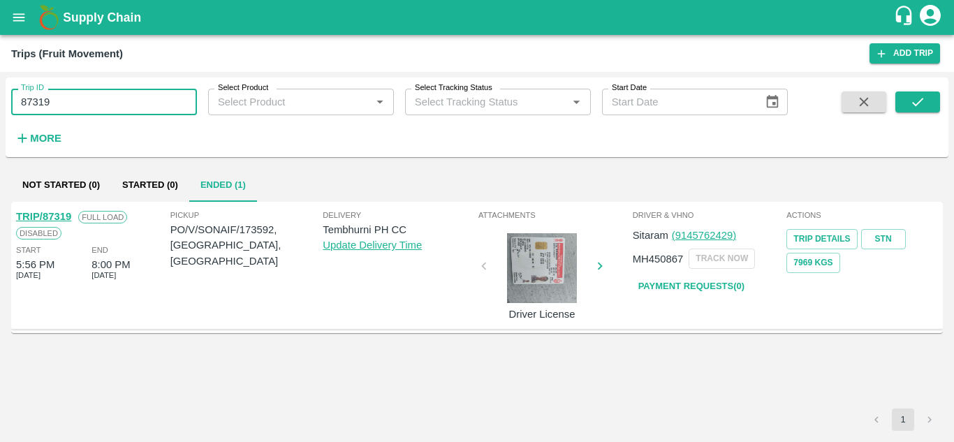
click at [73, 94] on input "87319" at bounding box center [104, 102] width 186 height 27
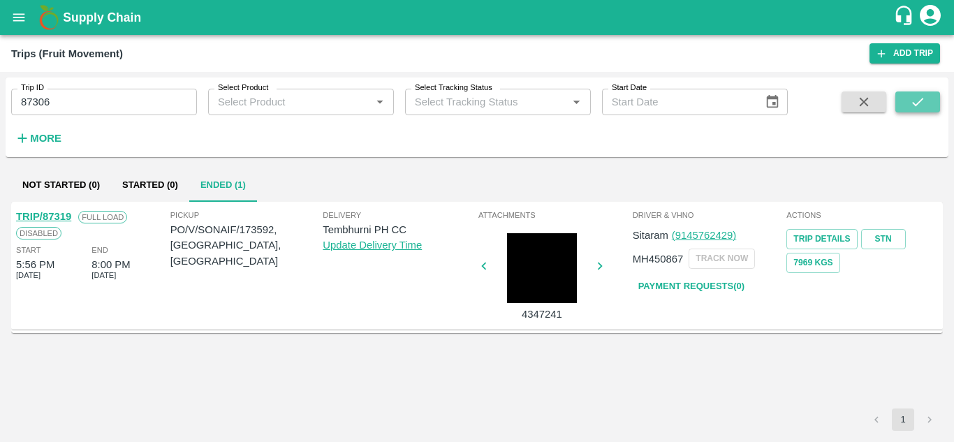
click at [933, 101] on button "submit" at bounding box center [917, 101] width 45 height 21
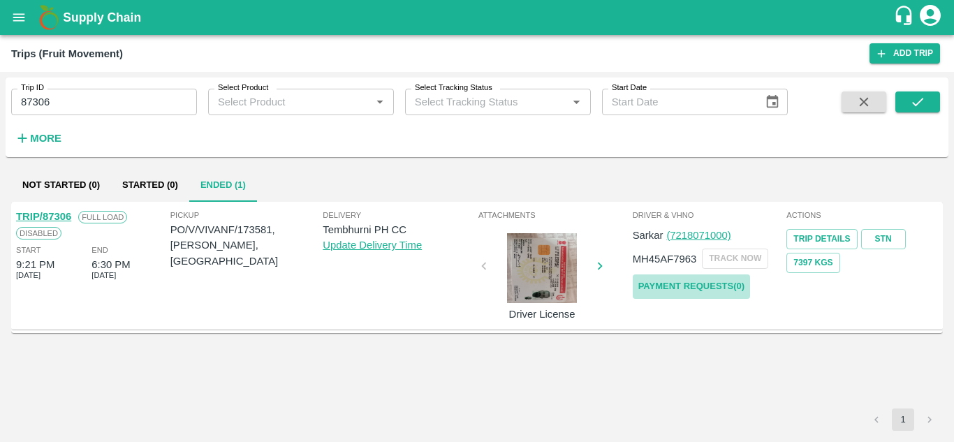
click at [675, 286] on link "Payment Requests( 0 )" at bounding box center [691, 286] width 117 height 24
drag, startPoint x: 80, startPoint y: 87, endPoint x: 68, endPoint y: 101, distance: 17.9
click at [68, 101] on div "Trip ID 87306 Trip ID" at bounding box center [98, 96] width 197 height 38
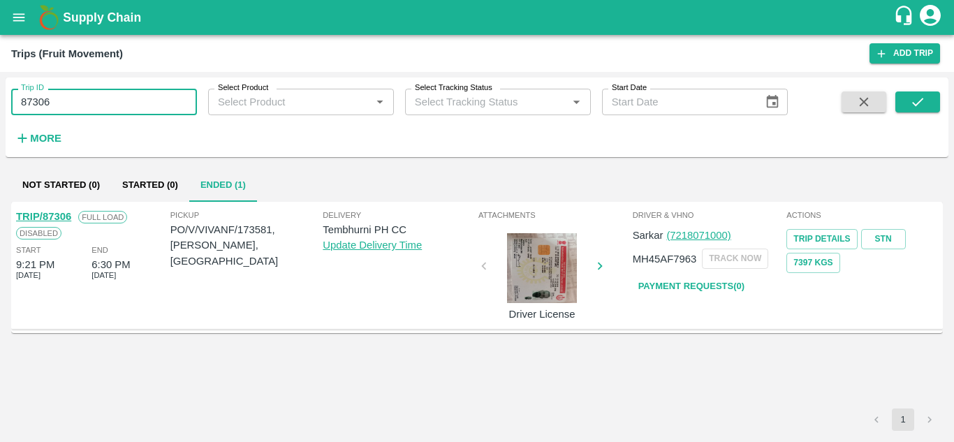
click at [68, 101] on input "87306" at bounding box center [104, 102] width 186 height 27
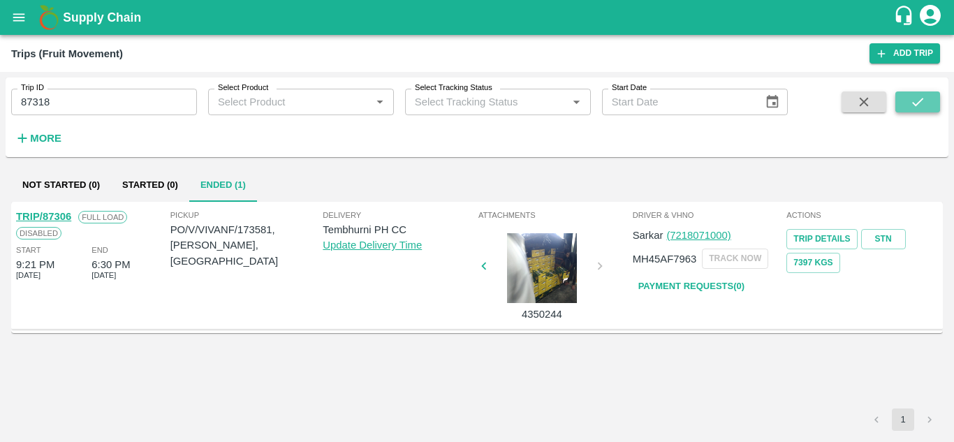
click at [930, 104] on button "submit" at bounding box center [917, 101] width 45 height 21
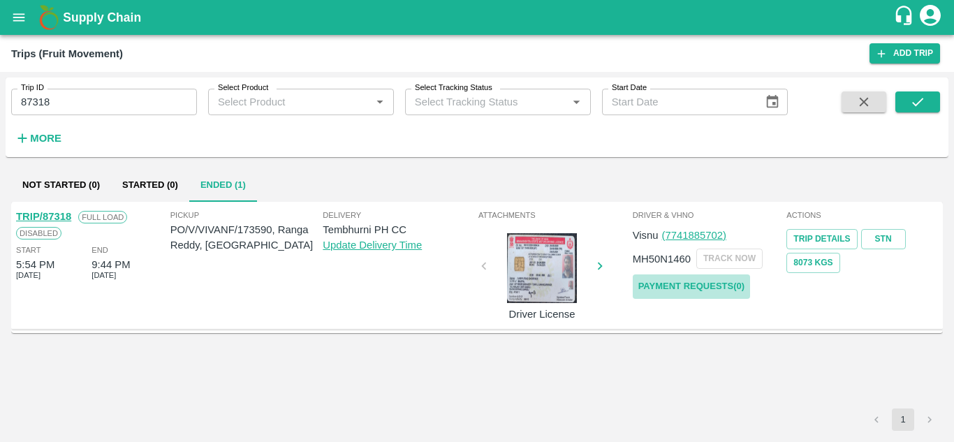
click at [677, 279] on link "Payment Requests( 0 )" at bounding box center [691, 286] width 117 height 24
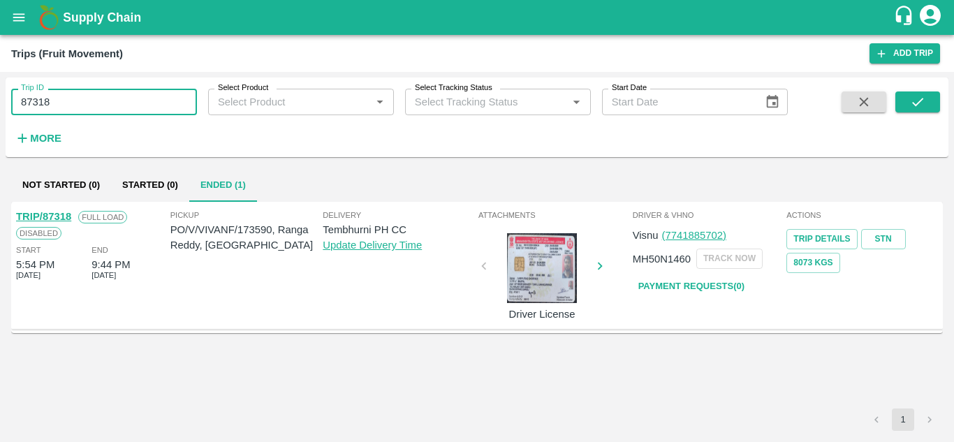
click at [69, 110] on input "87318" at bounding box center [104, 102] width 186 height 27
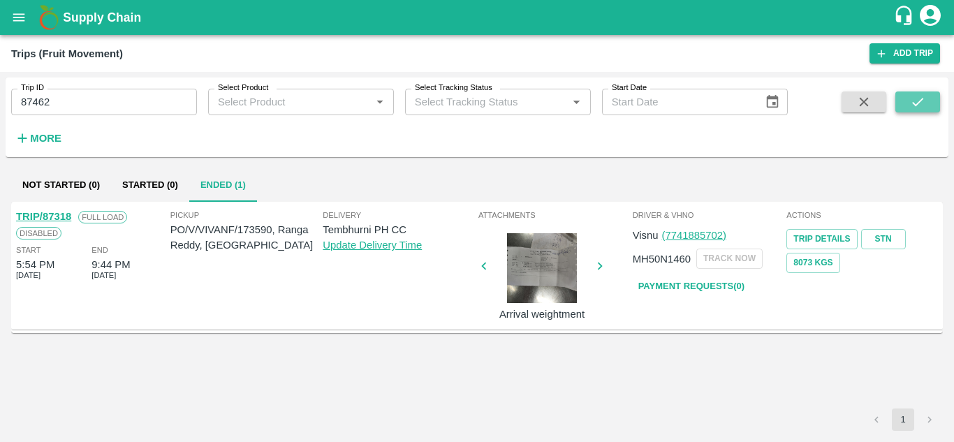
click at [913, 106] on icon "submit" at bounding box center [917, 101] width 15 height 15
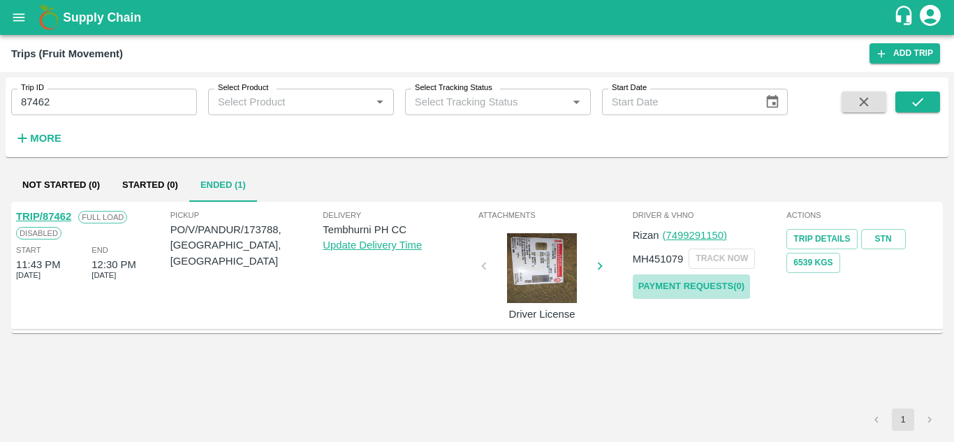
click at [683, 282] on link "Payment Requests( 0 )" at bounding box center [691, 286] width 117 height 24
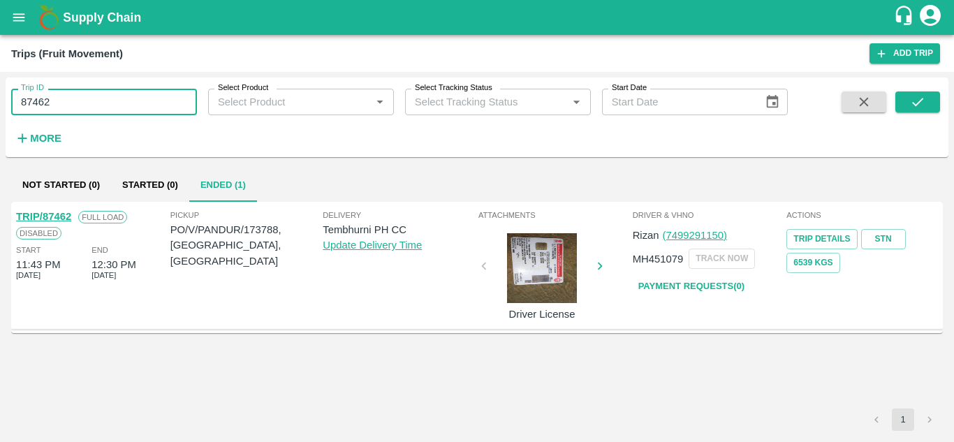
click at [69, 103] on input "87462" at bounding box center [104, 102] width 186 height 27
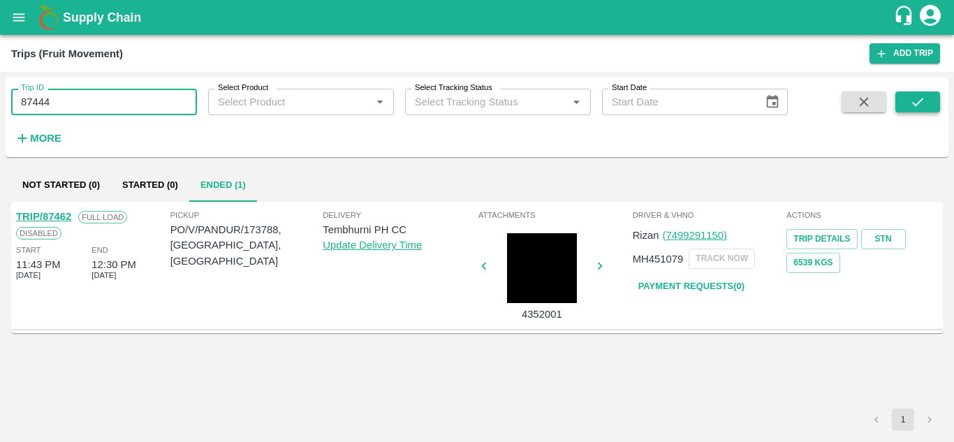
type input "87444"
click at [924, 108] on icon "submit" at bounding box center [917, 101] width 15 height 15
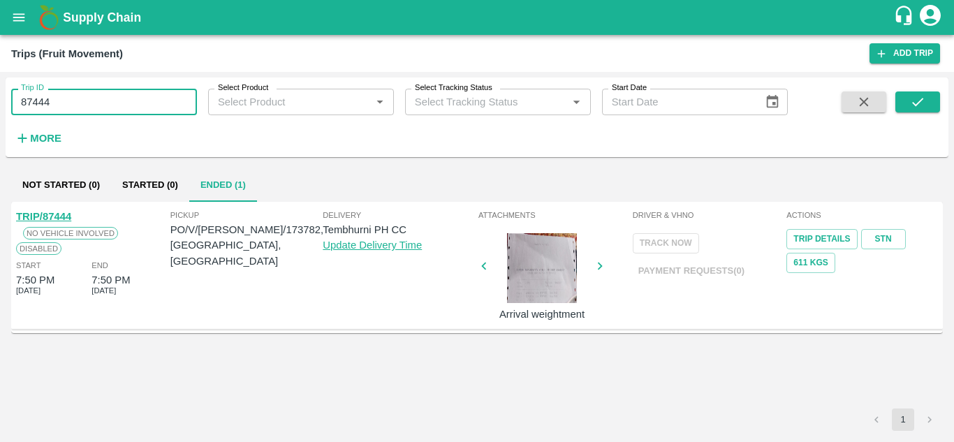
click at [66, 101] on input "87444" at bounding box center [104, 102] width 186 height 27
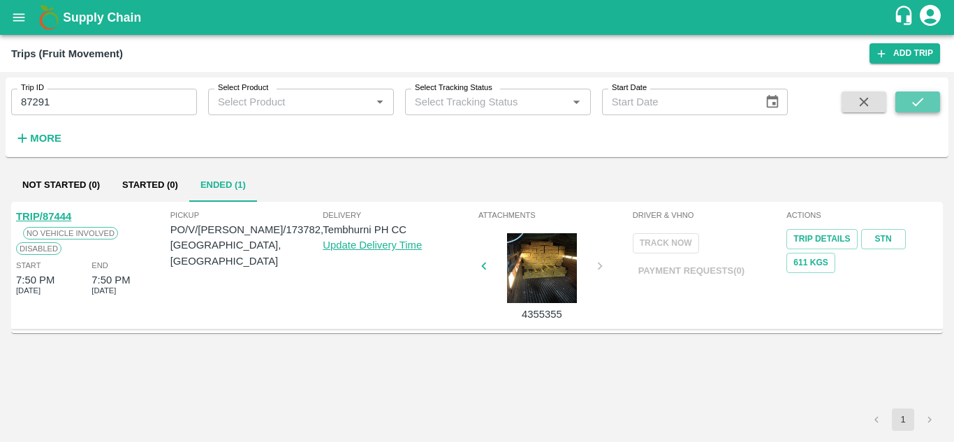
click at [916, 95] on icon "submit" at bounding box center [917, 101] width 15 height 15
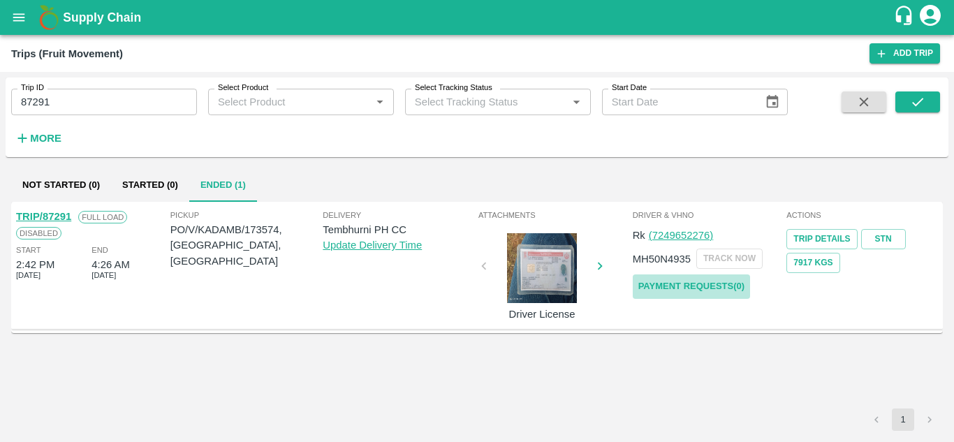
click at [694, 283] on link "Payment Requests( 0 )" at bounding box center [691, 286] width 117 height 24
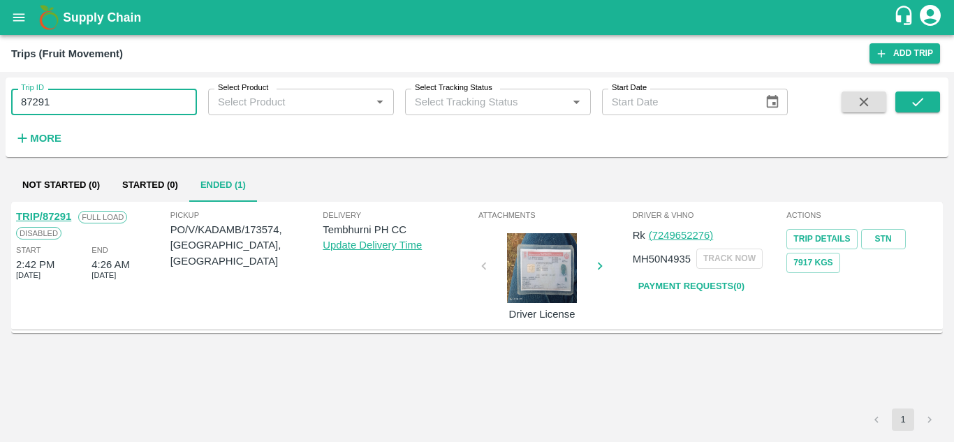
click at [71, 99] on input "87291" at bounding box center [104, 102] width 186 height 27
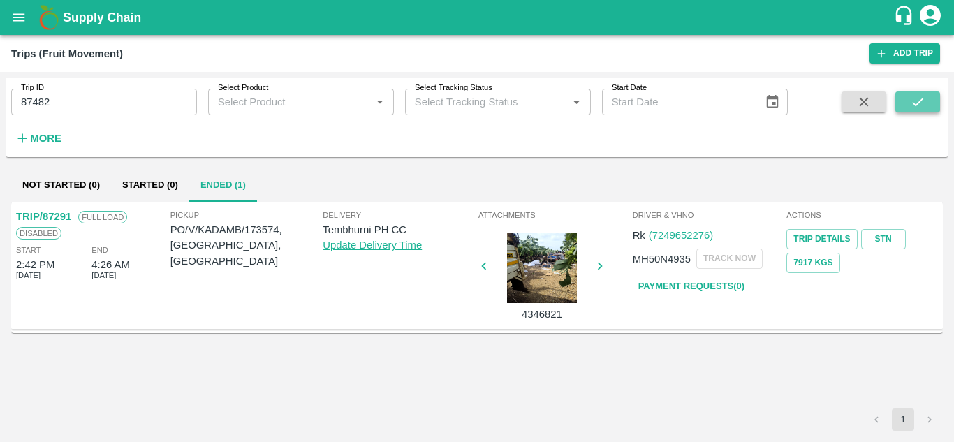
click at [924, 101] on icon "submit" at bounding box center [917, 101] width 15 height 15
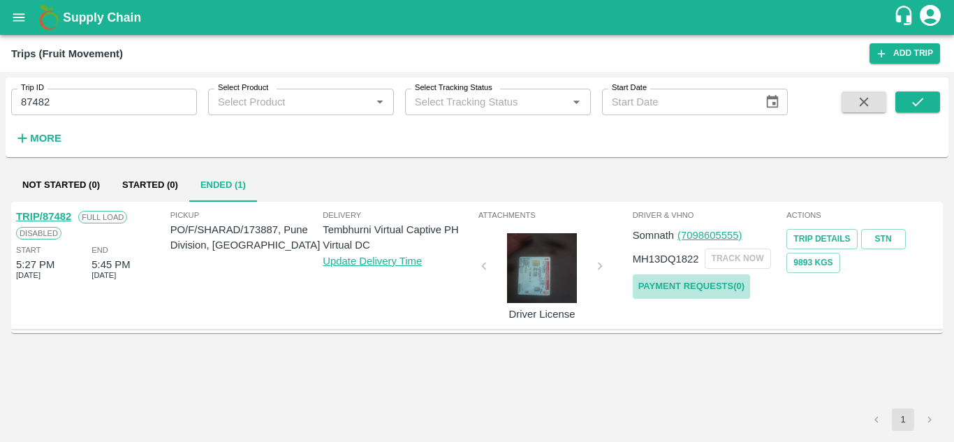
click at [700, 282] on link "Payment Requests( 0 )" at bounding box center [691, 286] width 117 height 24
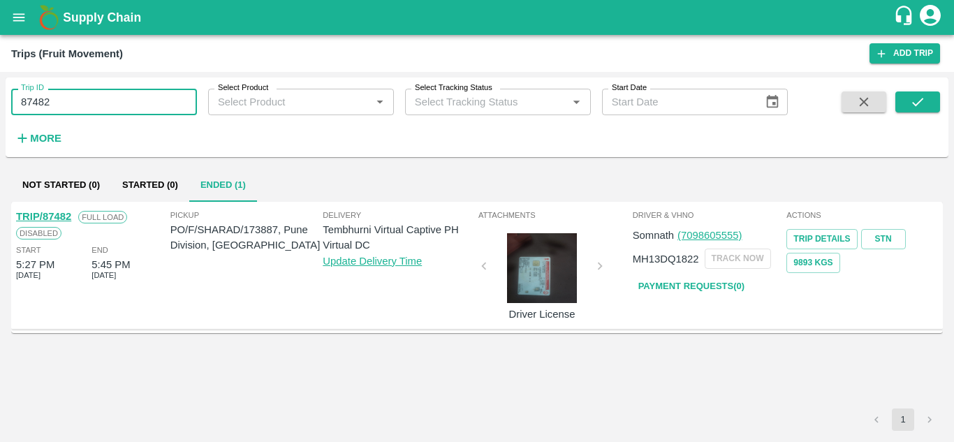
click at [79, 101] on input "87482" at bounding box center [104, 102] width 186 height 27
type input "87428"
click at [922, 95] on icon "submit" at bounding box center [917, 101] width 15 height 15
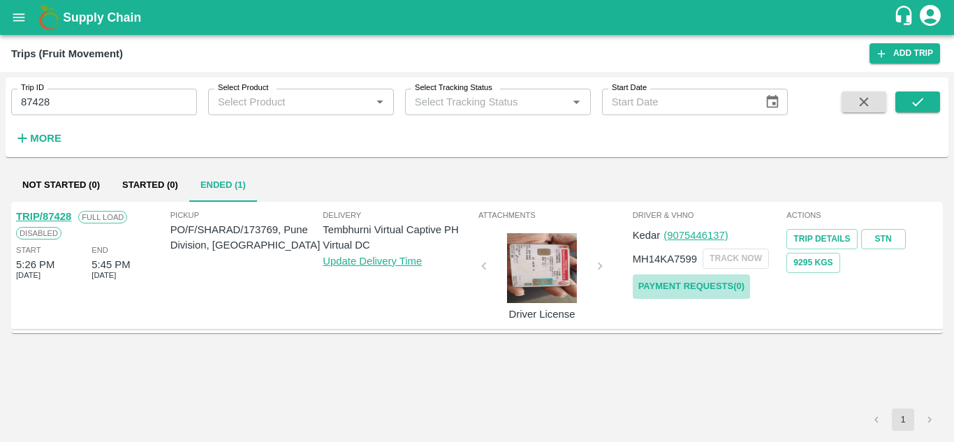
click at [669, 293] on link "Payment Requests( 0 )" at bounding box center [691, 286] width 117 height 24
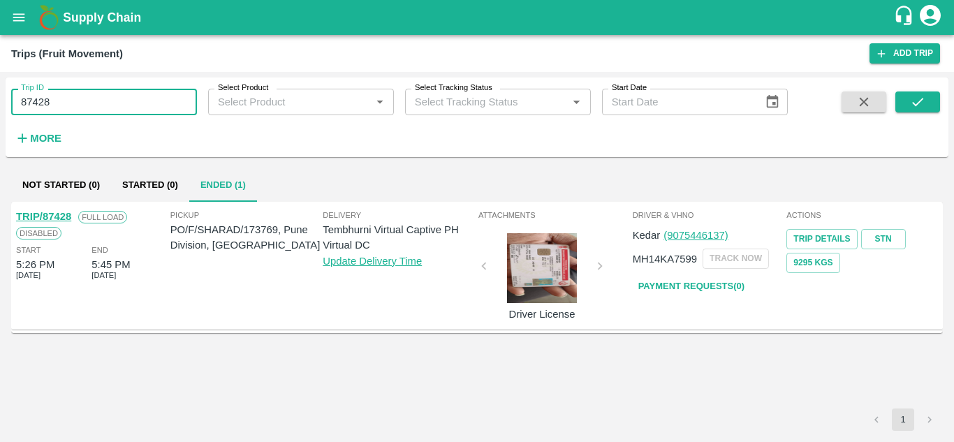
click at [75, 101] on input "87428" at bounding box center [104, 102] width 186 height 27
click at [59, 112] on input "87428" at bounding box center [104, 102] width 186 height 27
click at [13, 17] on icon "open drawer" at bounding box center [19, 17] width 12 height 8
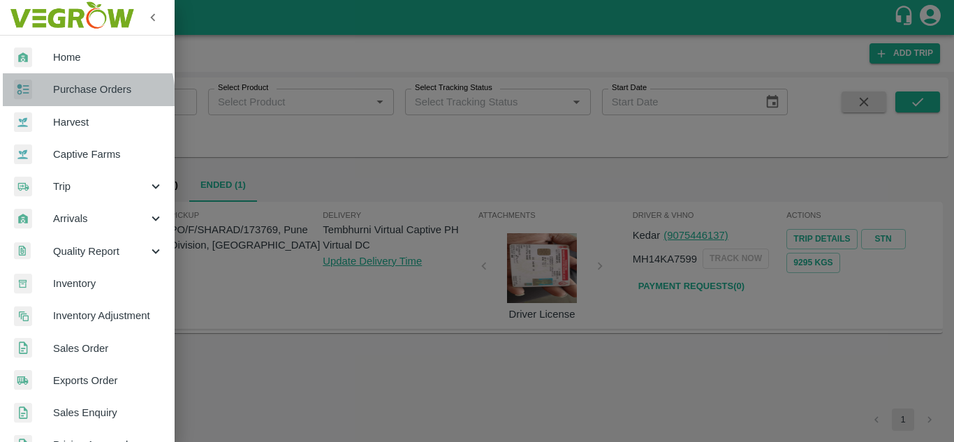
click at [76, 97] on span "Purchase Orders" at bounding box center [108, 89] width 110 height 15
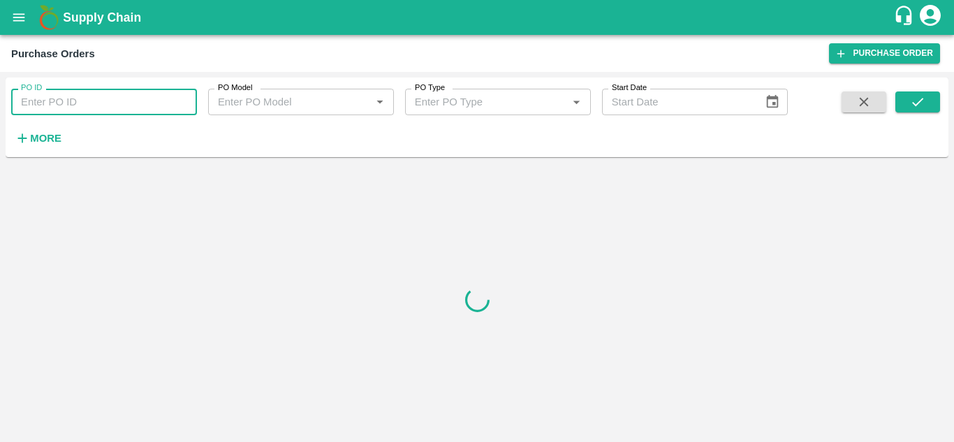
click at [84, 103] on input "PO ID" at bounding box center [104, 102] width 186 height 27
paste input "173909"
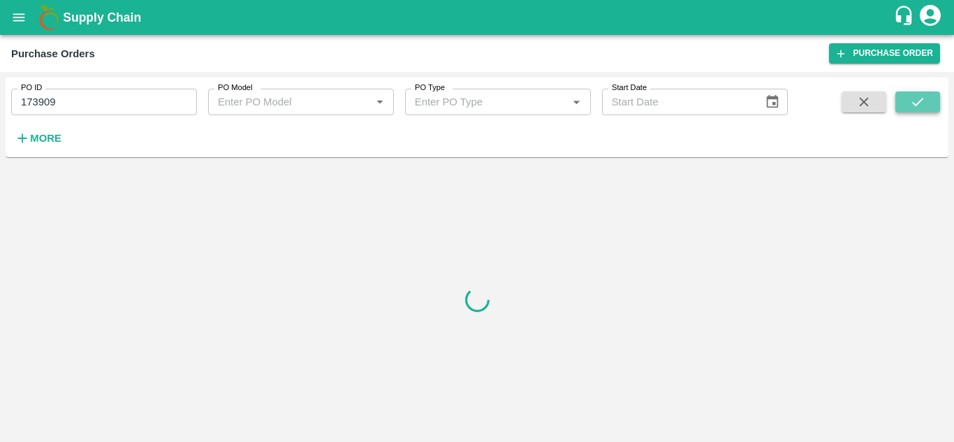
click at [914, 100] on icon "submit" at bounding box center [917, 101] width 15 height 15
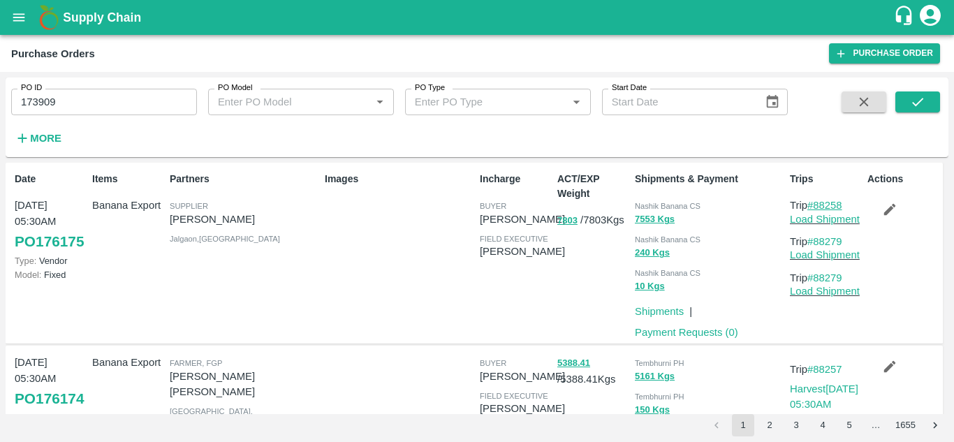
drag, startPoint x: 845, startPoint y: 202, endPoint x: 813, endPoint y: 204, distance: 32.9
click at [813, 204] on p "Trip #88258" at bounding box center [826, 205] width 72 height 15
copy link "88258"
click at [926, 96] on button "submit" at bounding box center [917, 101] width 45 height 21
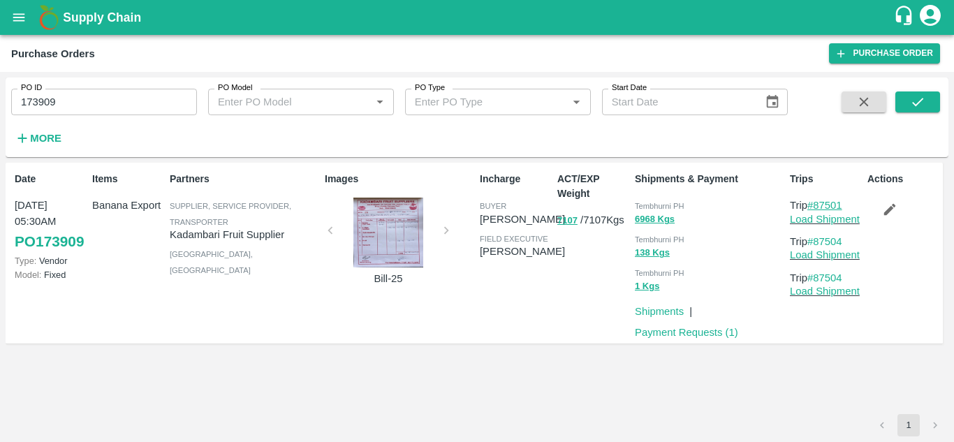
drag, startPoint x: 845, startPoint y: 203, endPoint x: 815, endPoint y: 203, distance: 30.7
click at [815, 203] on p "Trip #87501" at bounding box center [826, 205] width 72 height 15
copy link "87501"
click at [815, 203] on link "#87501" at bounding box center [824, 205] width 35 height 11
click at [68, 96] on input "173909" at bounding box center [104, 102] width 186 height 27
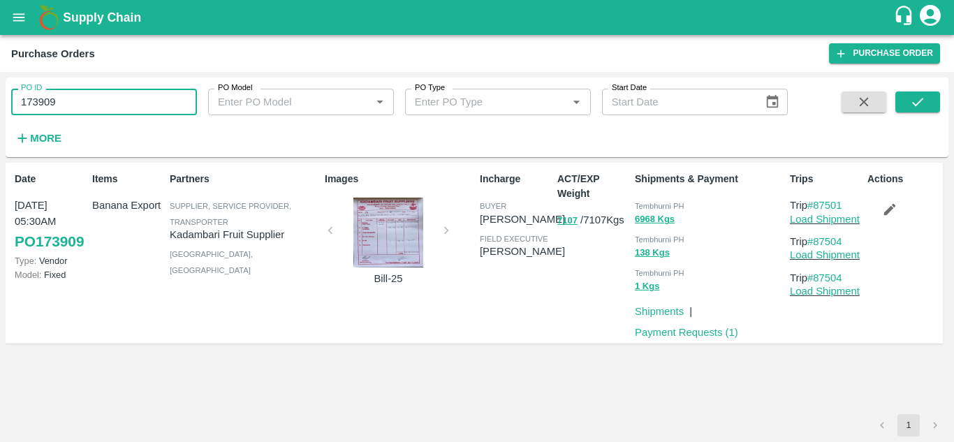
click at [68, 96] on input "173909" at bounding box center [104, 102] width 186 height 27
paste input "text"
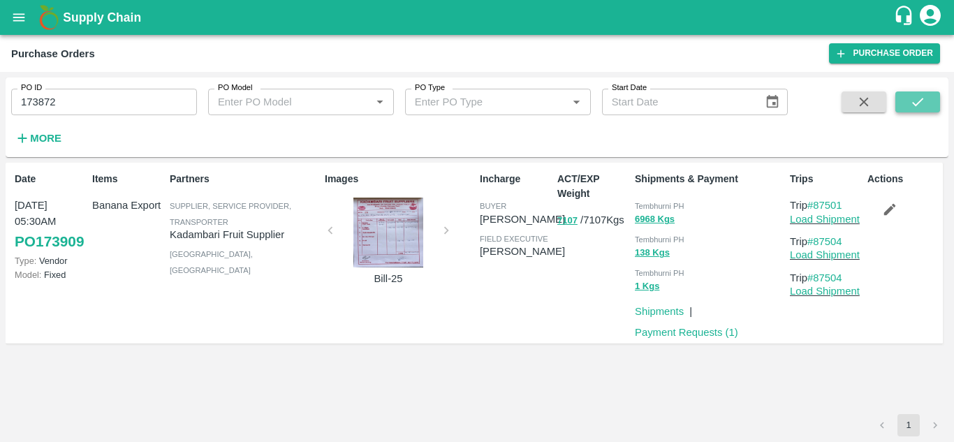
click at [912, 101] on icon "submit" at bounding box center [917, 101] width 15 height 15
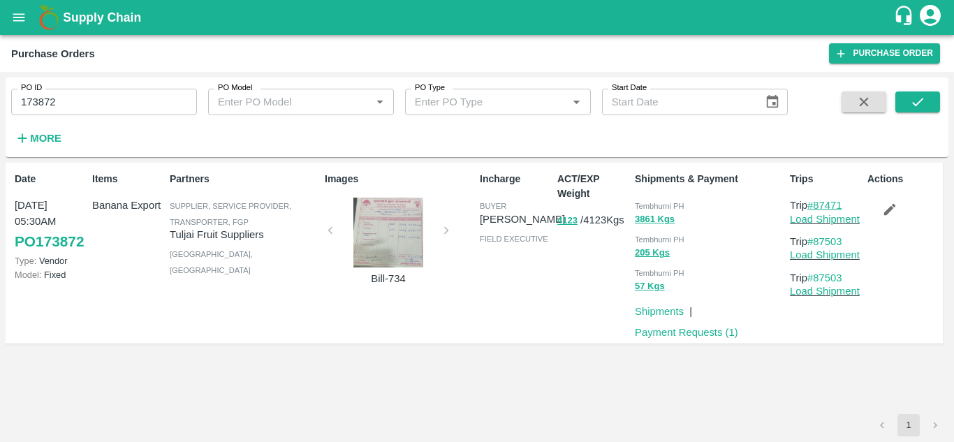
drag, startPoint x: 849, startPoint y: 202, endPoint x: 815, endPoint y: 205, distance: 34.3
click at [815, 205] on p "Trip #87471" at bounding box center [826, 205] width 72 height 15
copy link "87471"
click at [91, 107] on input "173872" at bounding box center [104, 102] width 186 height 27
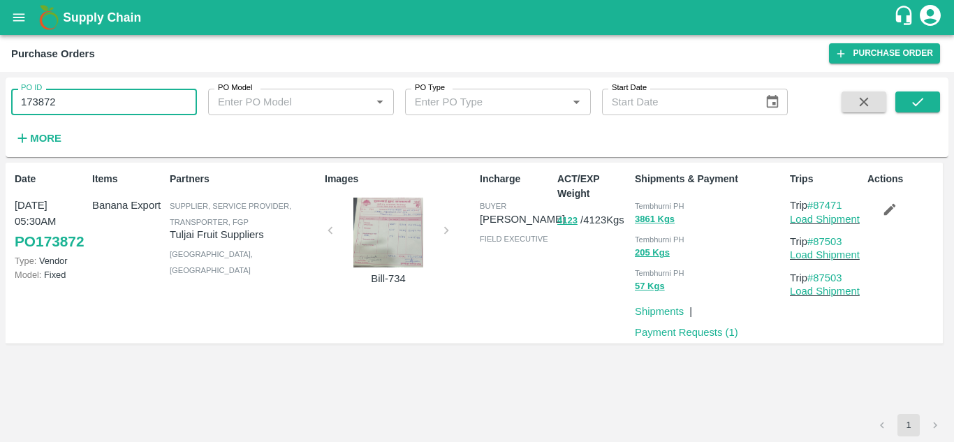
paste input "text"
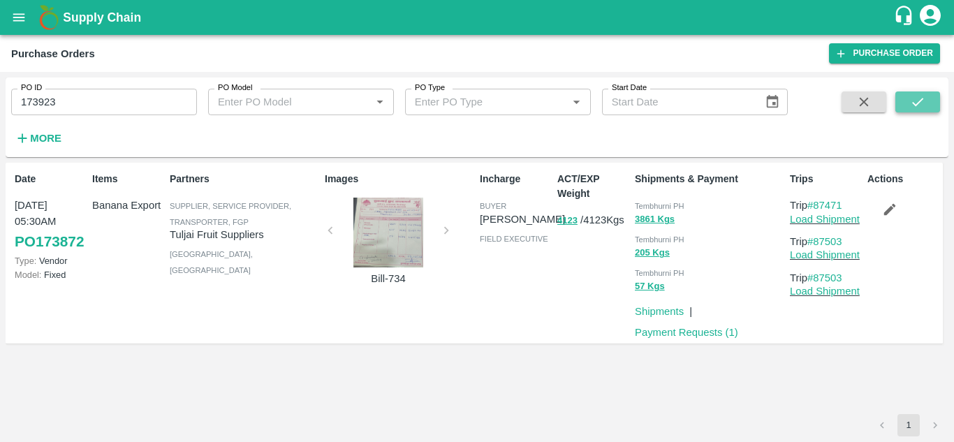
click at [902, 104] on button "submit" at bounding box center [917, 101] width 45 height 21
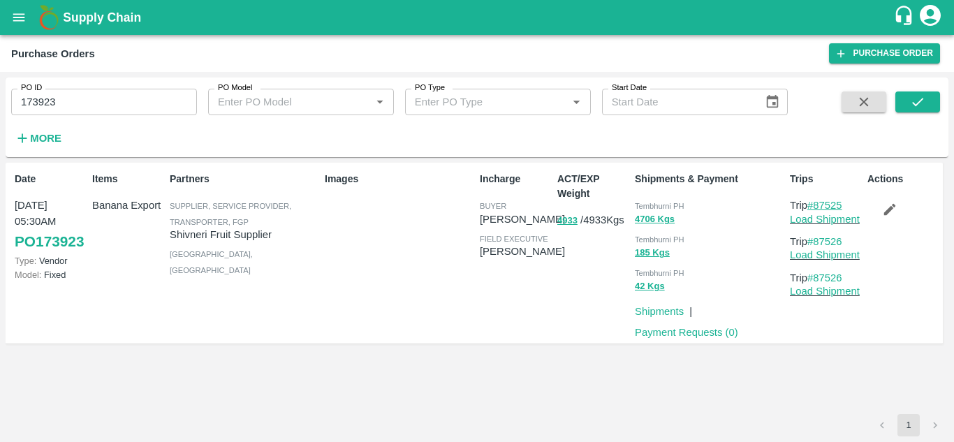
drag, startPoint x: 854, startPoint y: 206, endPoint x: 813, endPoint y: 204, distance: 40.5
click at [813, 204] on p "Trip #87525" at bounding box center [826, 205] width 72 height 15
copy link "87525"
click at [78, 96] on input "173923" at bounding box center [104, 102] width 186 height 27
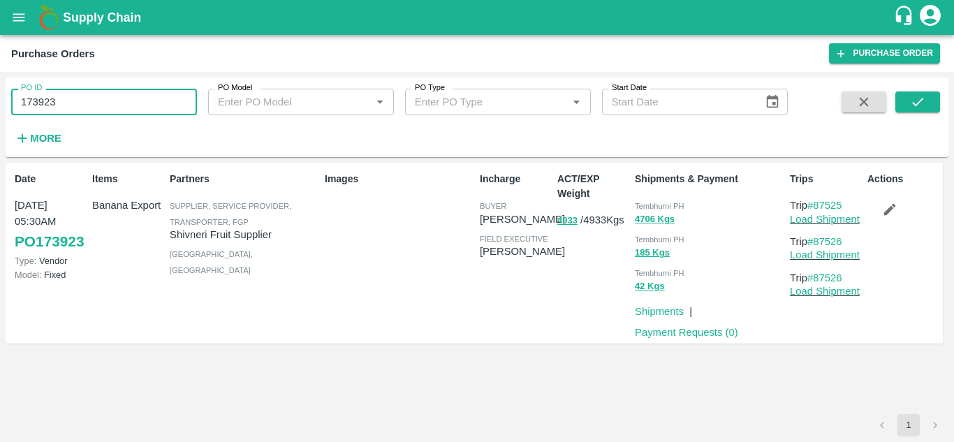
paste input "text"
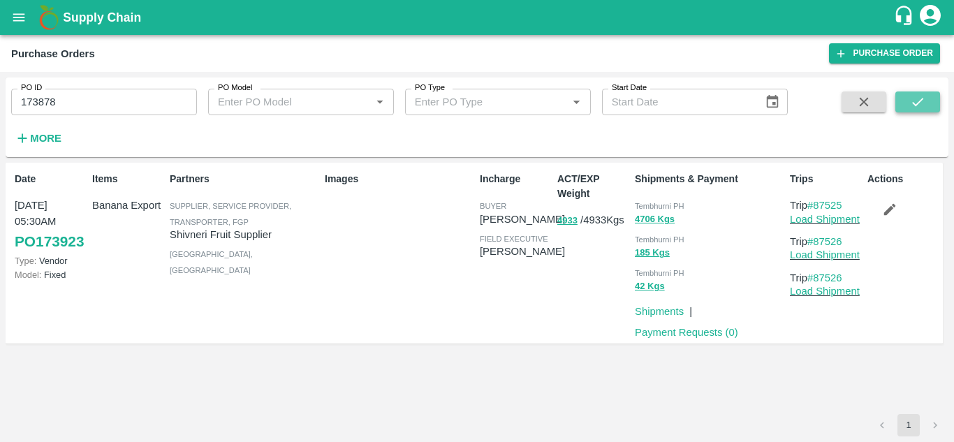
click at [915, 98] on icon "submit" at bounding box center [917, 101] width 15 height 15
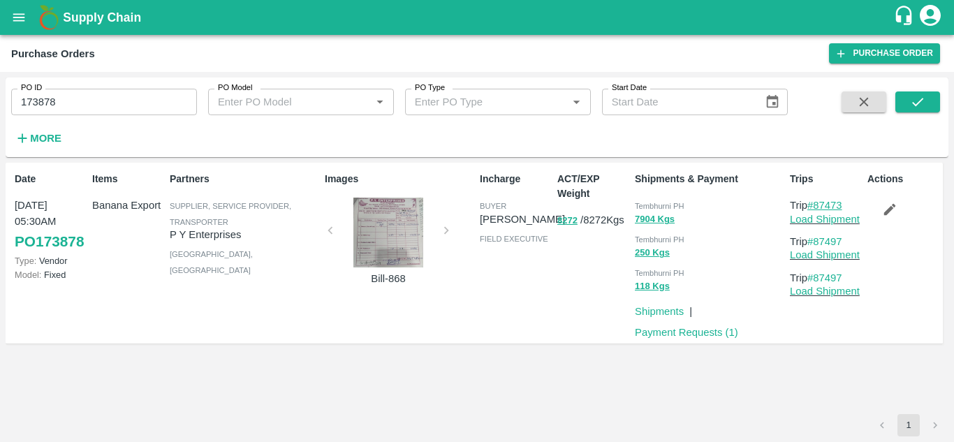
drag, startPoint x: 855, startPoint y: 202, endPoint x: 815, endPoint y: 209, distance: 41.2
click at [815, 209] on p "Trip #87473" at bounding box center [826, 205] width 72 height 15
copy link "87473"
click at [68, 91] on input "173878" at bounding box center [104, 102] width 186 height 27
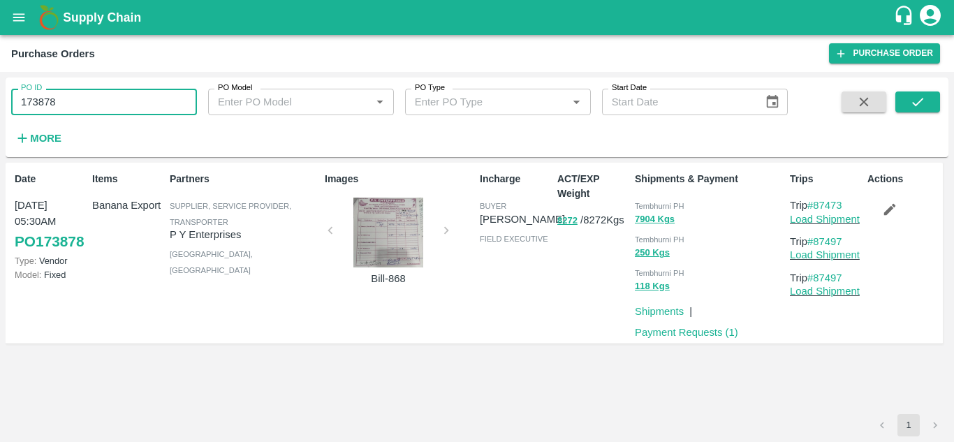
paste input "text"
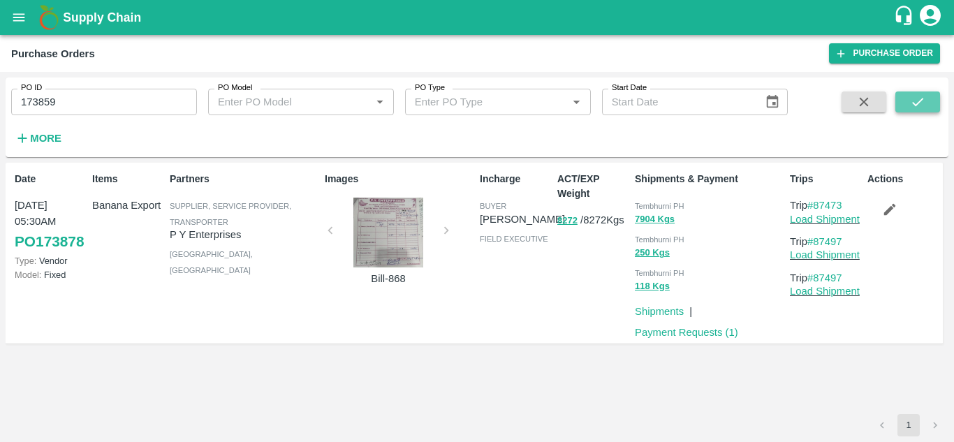
click at [912, 98] on icon "submit" at bounding box center [917, 101] width 15 height 15
drag, startPoint x: 845, startPoint y: 206, endPoint x: 814, endPoint y: 209, distance: 30.8
click at [814, 209] on p "Trip #87470" at bounding box center [826, 205] width 72 height 15
copy link "87470"
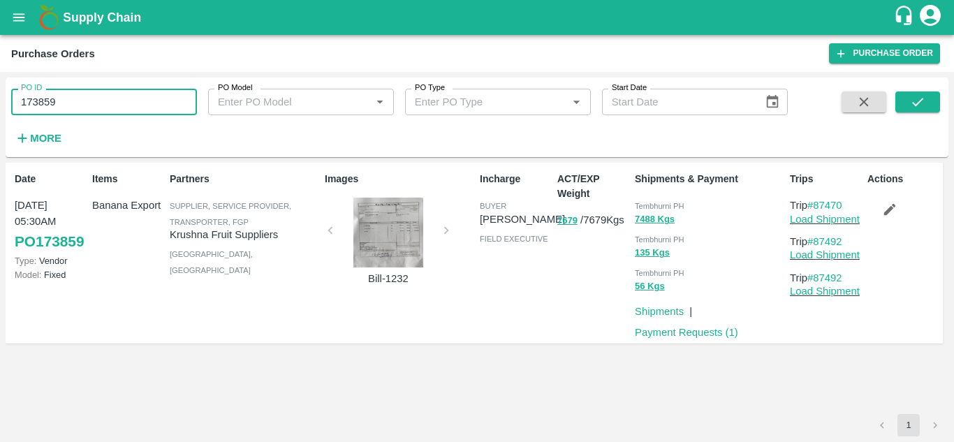
click at [75, 99] on input "173859" at bounding box center [104, 102] width 186 height 27
paste input "text"
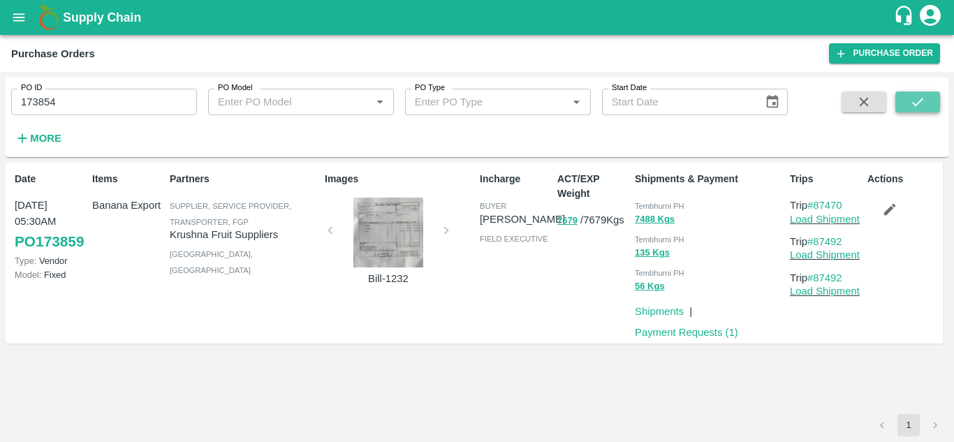
click at [908, 102] on button "submit" at bounding box center [917, 101] width 45 height 21
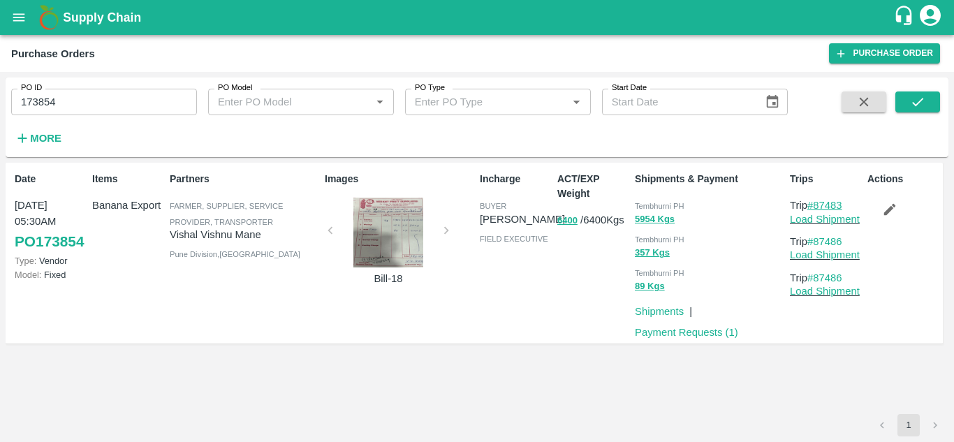
drag, startPoint x: 850, startPoint y: 203, endPoint x: 816, endPoint y: 208, distance: 34.6
click at [816, 208] on p "Trip #87483" at bounding box center [826, 205] width 72 height 15
copy link "87483"
click at [65, 101] on input "173854" at bounding box center [104, 102] width 186 height 27
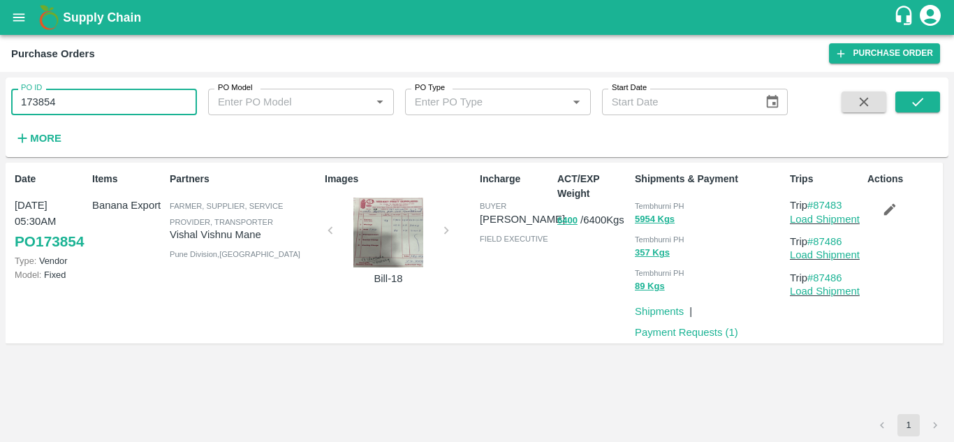
paste input "text"
click at [916, 101] on icon "submit" at bounding box center [917, 101] width 15 height 15
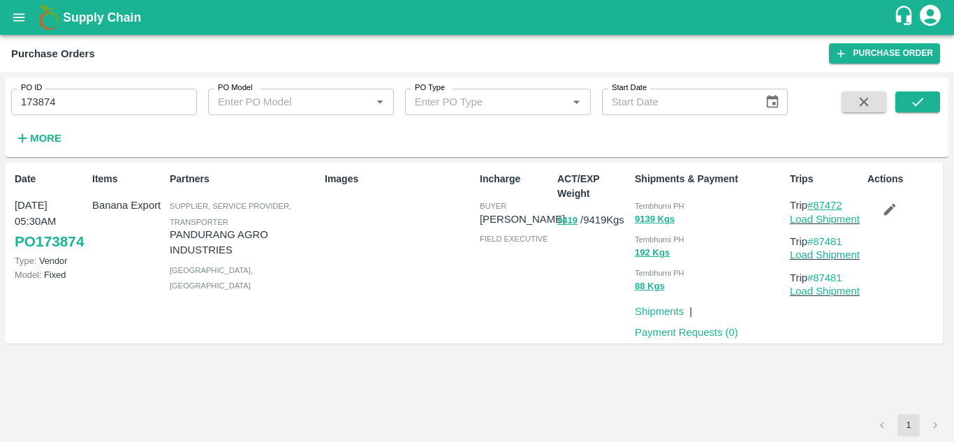
drag, startPoint x: 851, startPoint y: 200, endPoint x: 817, endPoint y: 201, distance: 34.2
click at [817, 201] on p "Trip #87472" at bounding box center [826, 205] width 72 height 15
copy link "87472"
click at [67, 105] on input "173874" at bounding box center [104, 102] width 186 height 27
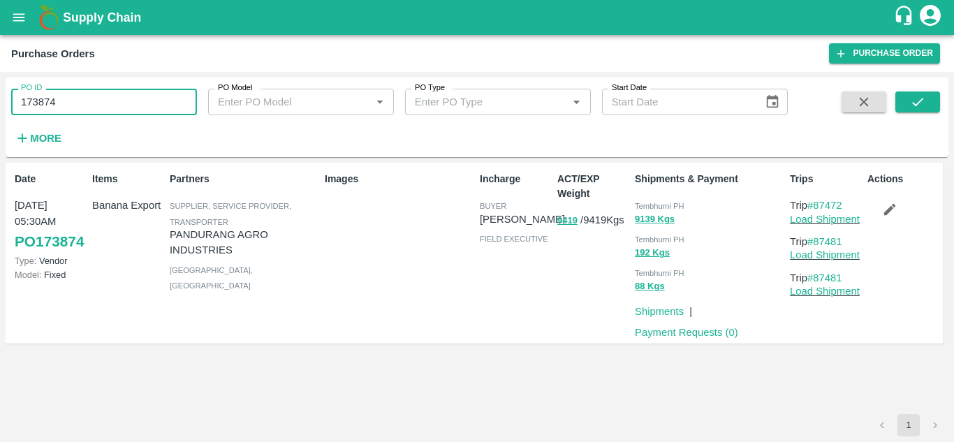
paste input "text"
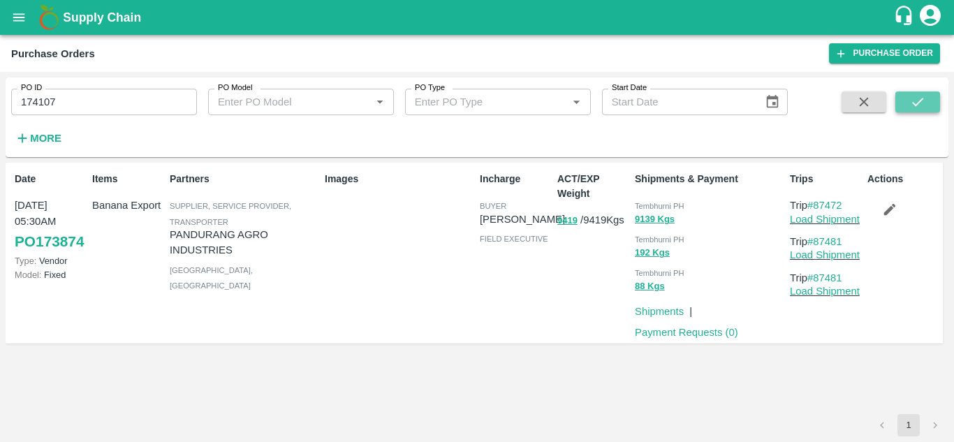
click at [906, 93] on button "submit" at bounding box center [917, 101] width 45 height 21
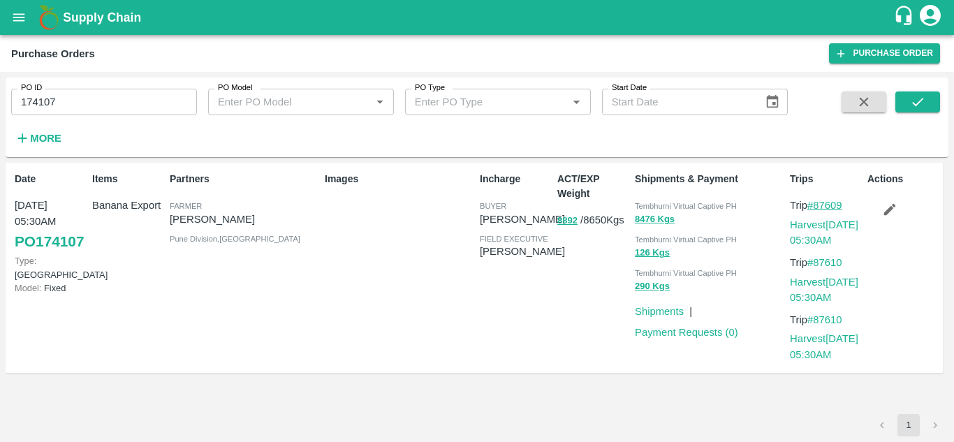
drag, startPoint x: 850, startPoint y: 206, endPoint x: 815, endPoint y: 205, distance: 35.6
click at [815, 205] on p "Trip #87609" at bounding box center [826, 205] width 72 height 15
copy link "87609"
click at [75, 103] on input "174107" at bounding box center [104, 102] width 186 height 27
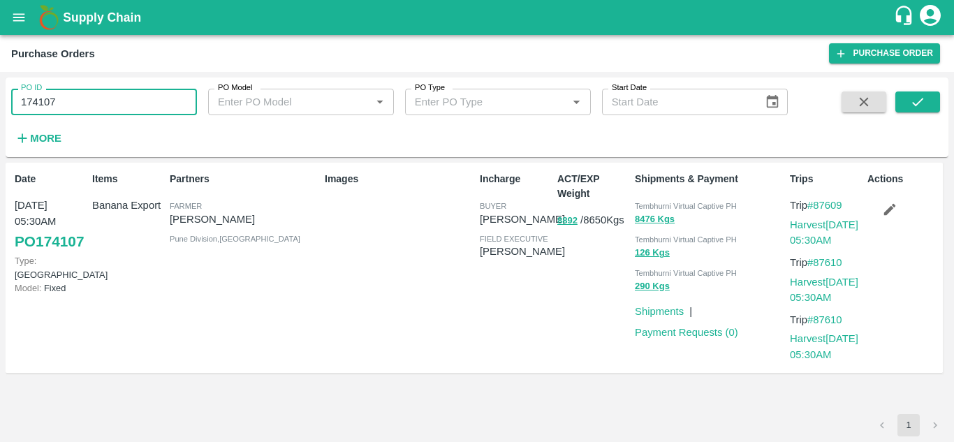
paste input "text"
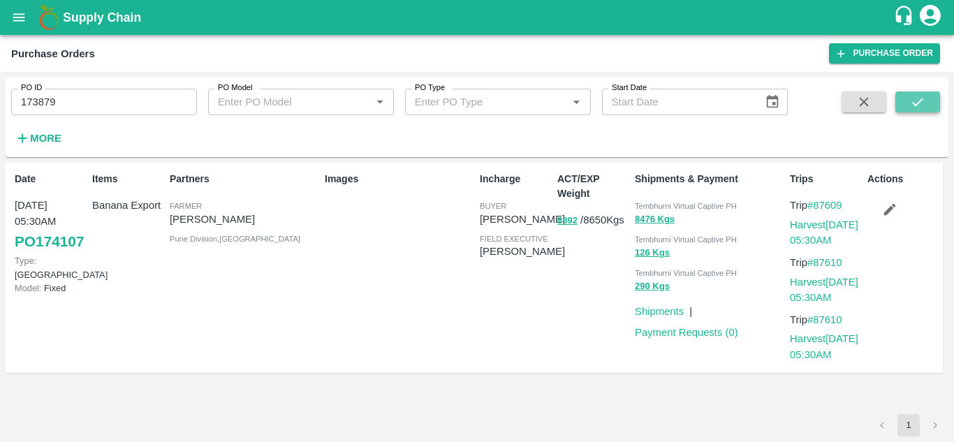
click at [913, 101] on icon "submit" at bounding box center [917, 101] width 15 height 15
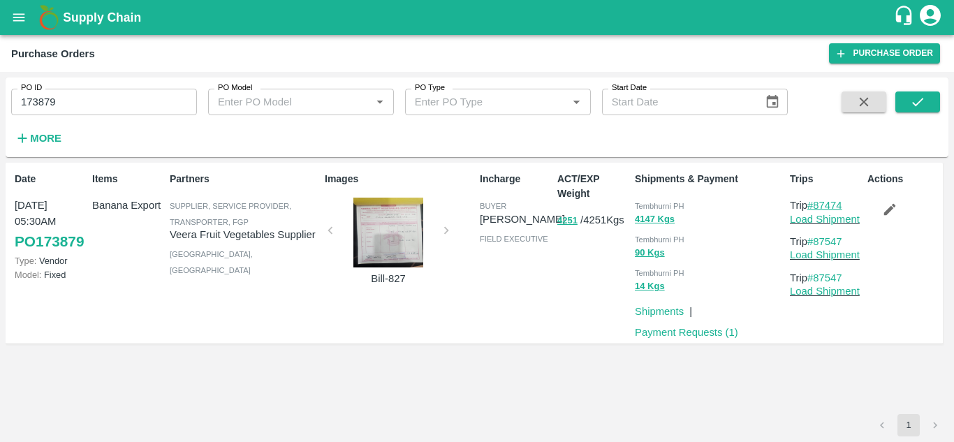
drag, startPoint x: 849, startPoint y: 203, endPoint x: 814, endPoint y: 205, distance: 35.0
click at [814, 205] on p "Trip #87474" at bounding box center [826, 205] width 72 height 15
copy link "87474"
click at [84, 106] on input "173879" at bounding box center [104, 102] width 186 height 27
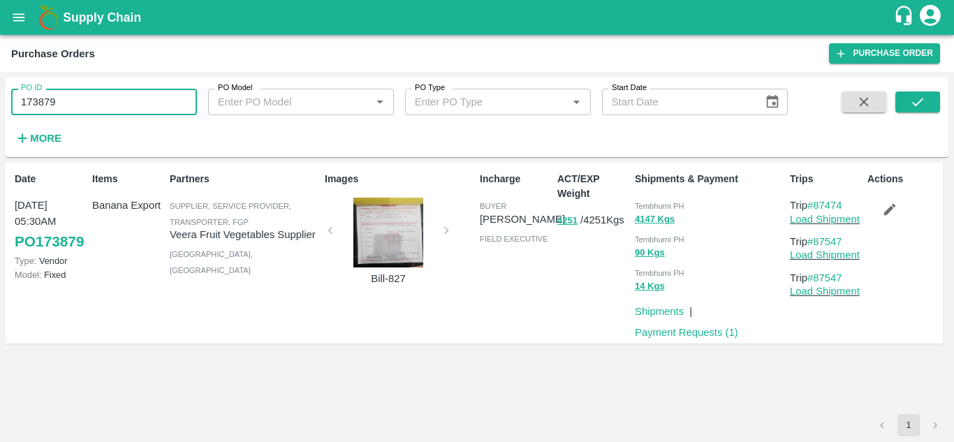
paste input "text"
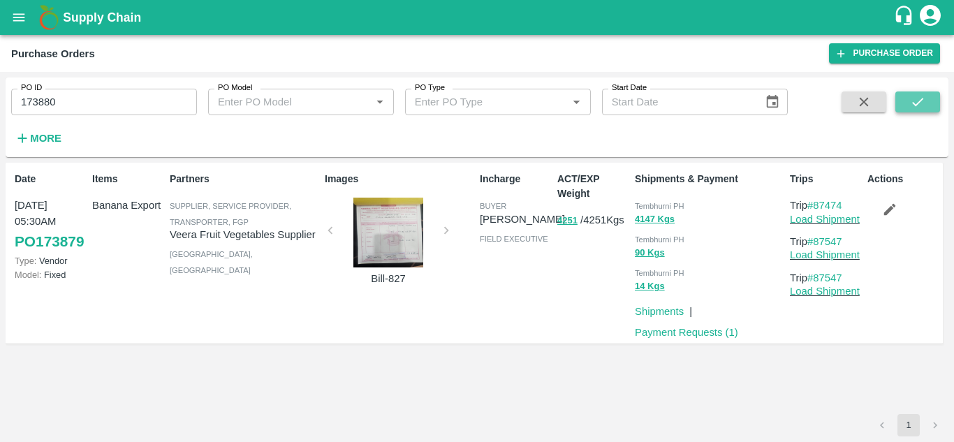
click at [930, 98] on button "submit" at bounding box center [917, 101] width 45 height 21
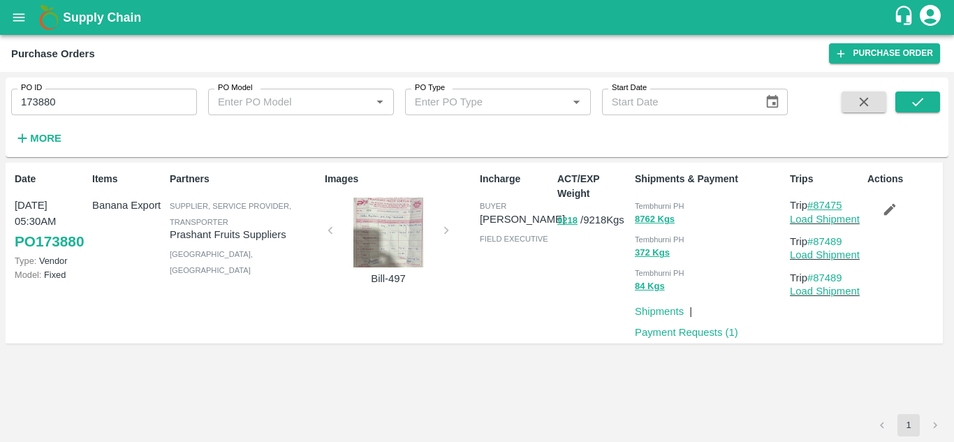
drag, startPoint x: 848, startPoint y: 202, endPoint x: 817, endPoint y: 209, distance: 32.0
click at [817, 209] on p "Trip #87475" at bounding box center [826, 205] width 72 height 15
click at [79, 101] on input "173880" at bounding box center [104, 102] width 186 height 27
paste input "text"
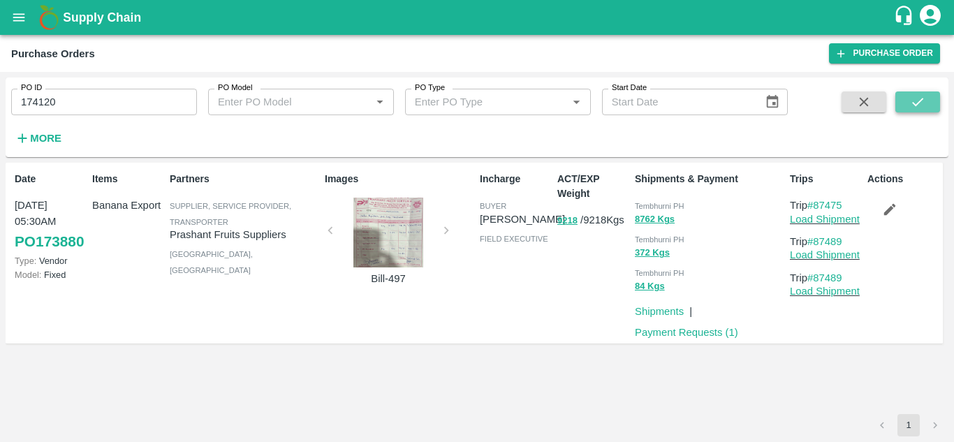
click at [923, 103] on icon "submit" at bounding box center [917, 101] width 15 height 15
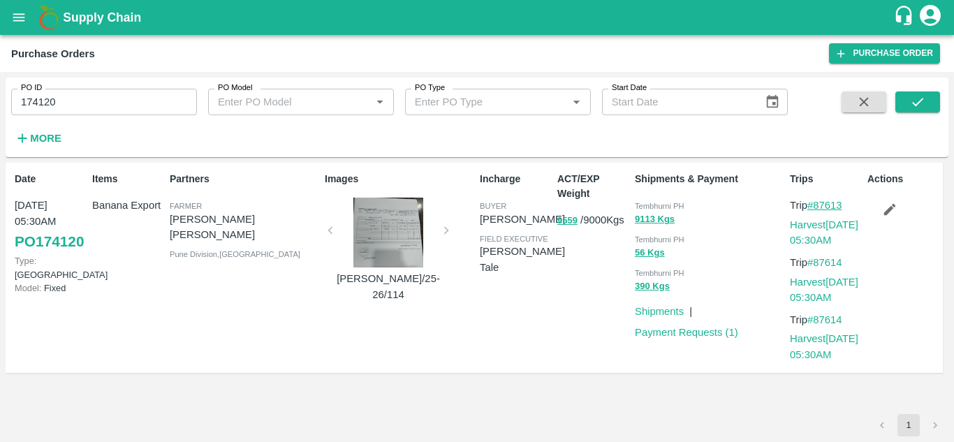
drag, startPoint x: 850, startPoint y: 199, endPoint x: 816, endPoint y: 206, distance: 34.2
click at [816, 206] on p "Trip #87613" at bounding box center [826, 205] width 72 height 15
click at [65, 105] on input "174120" at bounding box center [104, 102] width 186 height 27
paste input "text"
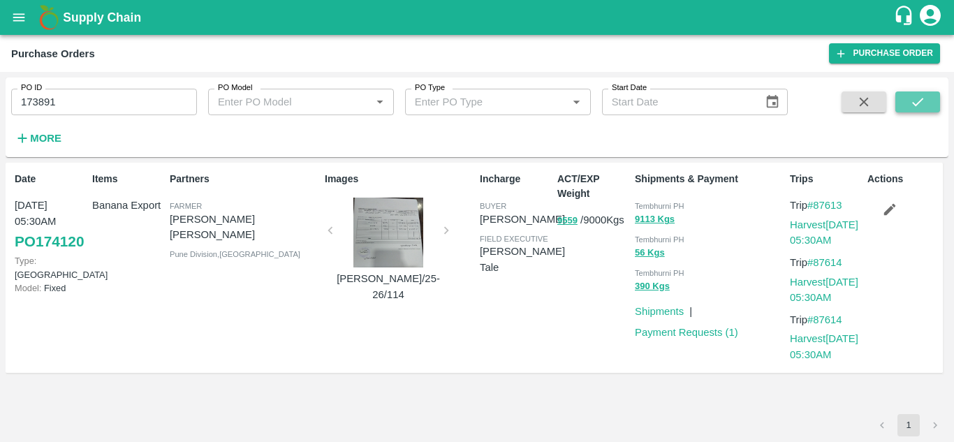
click at [929, 100] on button "submit" at bounding box center [917, 101] width 45 height 21
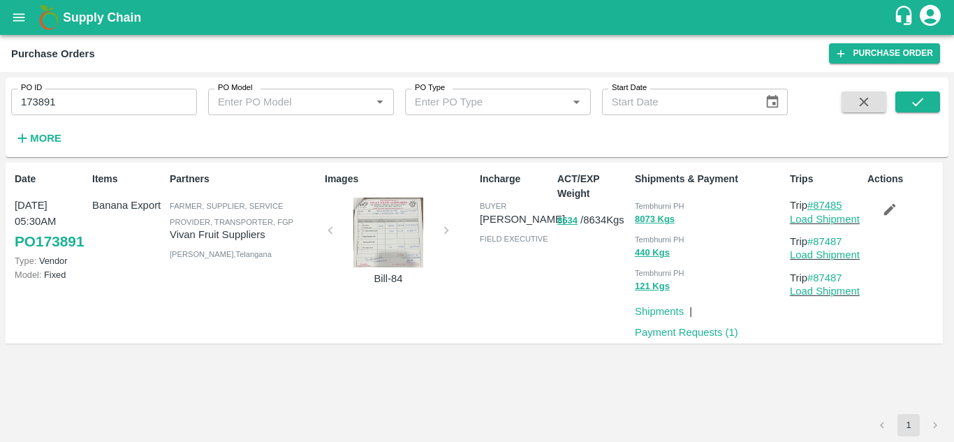
drag, startPoint x: 851, startPoint y: 205, endPoint x: 812, endPoint y: 206, distance: 39.1
click at [812, 206] on p "Trip #87485" at bounding box center [826, 205] width 72 height 15
click at [772, 390] on div "Date 05 Sep, 05:30AM PO 173891 Type: Vendor Model: Fixed Items Banana Export Pa…" at bounding box center [477, 288] width 942 height 251
drag, startPoint x: 848, startPoint y: 207, endPoint x: 814, endPoint y: 210, distance: 33.7
click at [814, 210] on p "Trip #87485" at bounding box center [826, 205] width 72 height 15
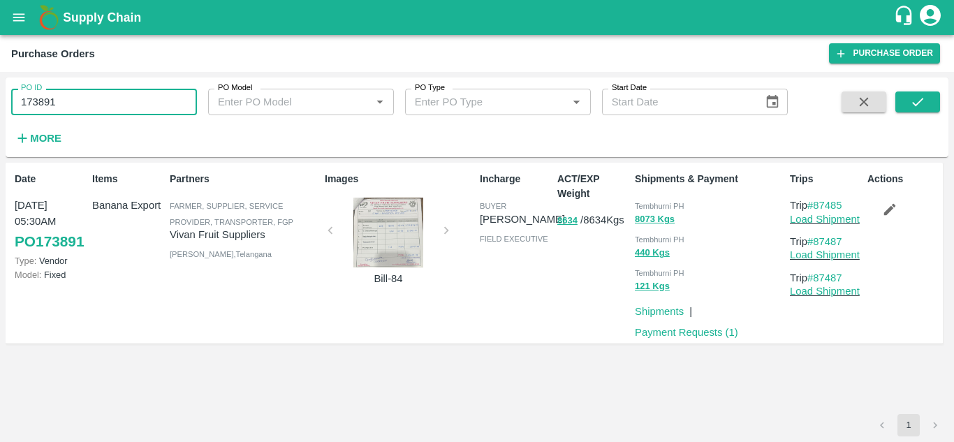
click at [60, 99] on input "173891" at bounding box center [104, 102] width 186 height 27
paste input "text"
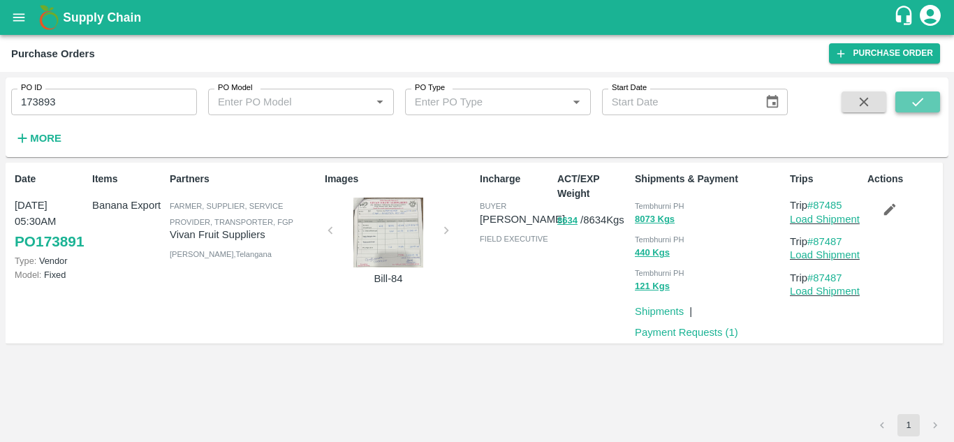
click at [923, 96] on icon "submit" at bounding box center [917, 101] width 15 height 15
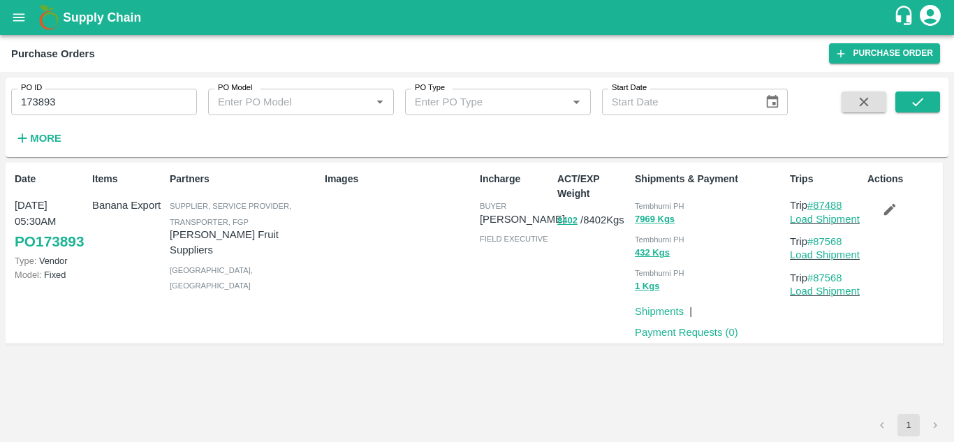
drag, startPoint x: 855, startPoint y: 201, endPoint x: 815, endPoint y: 207, distance: 40.3
click at [815, 207] on p "Trip #87488" at bounding box center [826, 205] width 72 height 15
click at [60, 107] on input "173893" at bounding box center [104, 102] width 186 height 27
paste input "text"
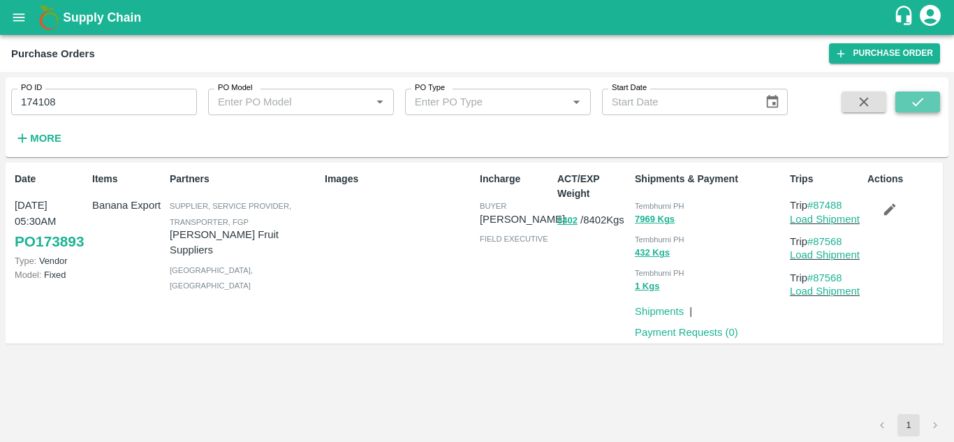
click at [930, 103] on button "submit" at bounding box center [917, 101] width 45 height 21
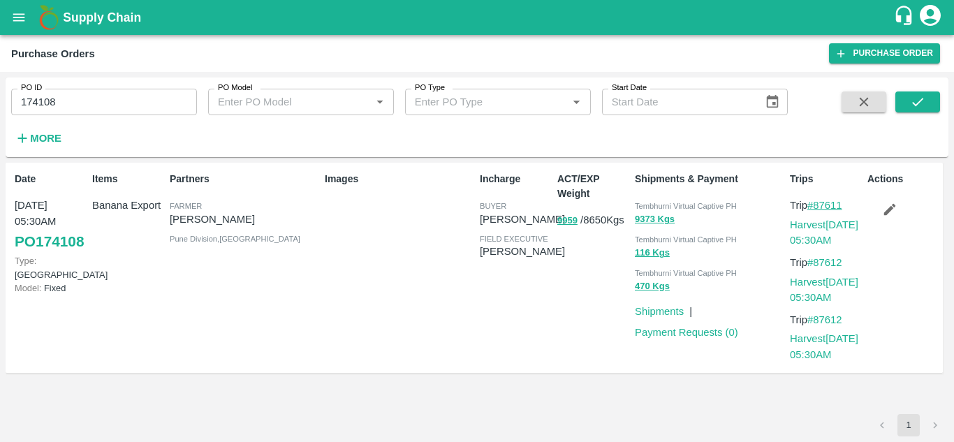
drag, startPoint x: 852, startPoint y: 202, endPoint x: 815, endPoint y: 207, distance: 37.3
click at [815, 207] on p "Trip #87611" at bounding box center [826, 205] width 72 height 15
click at [57, 104] on input "174108" at bounding box center [104, 102] width 186 height 27
paste input "text"
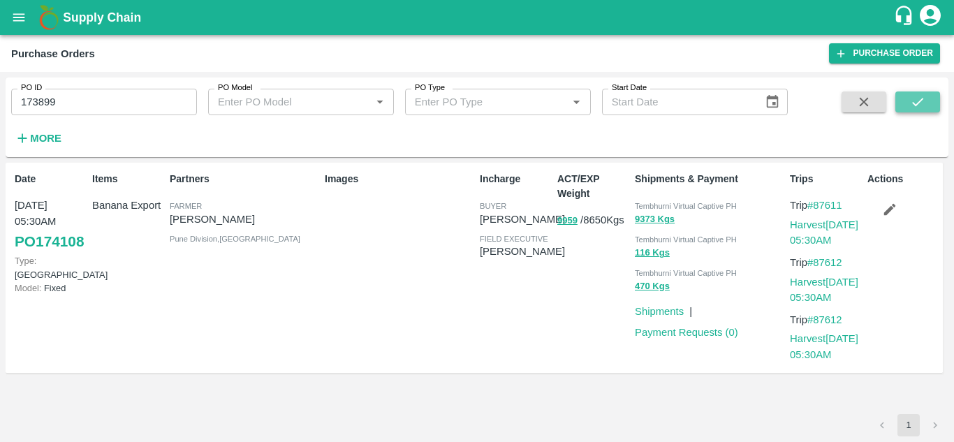
click at [912, 101] on icon "submit" at bounding box center [917, 101] width 15 height 15
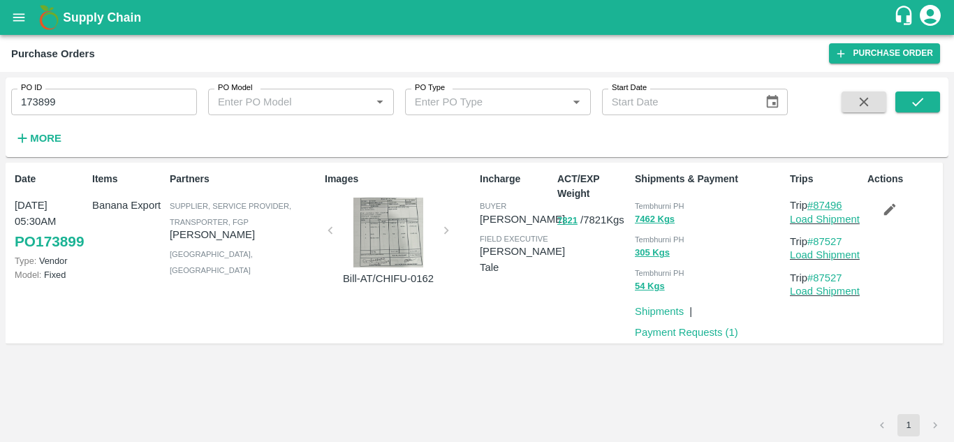
drag, startPoint x: 852, startPoint y: 201, endPoint x: 815, endPoint y: 208, distance: 37.7
click at [815, 208] on p "Trip #87496" at bounding box center [826, 205] width 72 height 15
click at [84, 93] on input "173899" at bounding box center [104, 102] width 186 height 27
paste input "text"
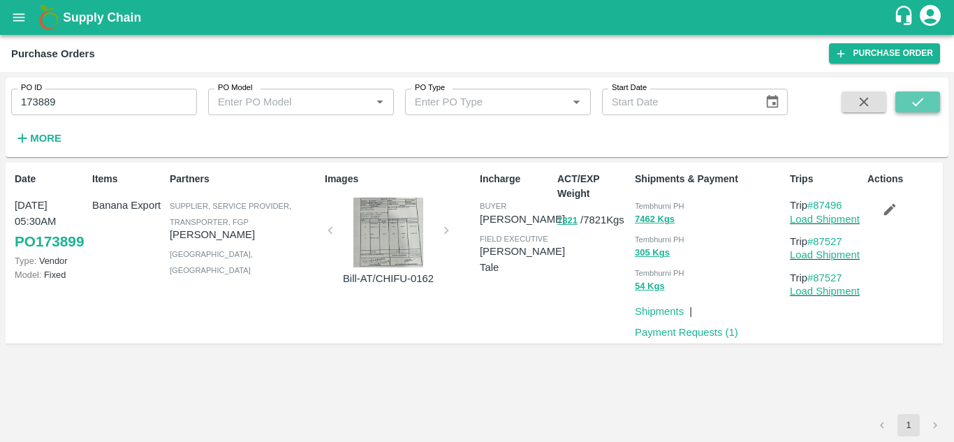
click at [929, 103] on button "submit" at bounding box center [917, 101] width 45 height 21
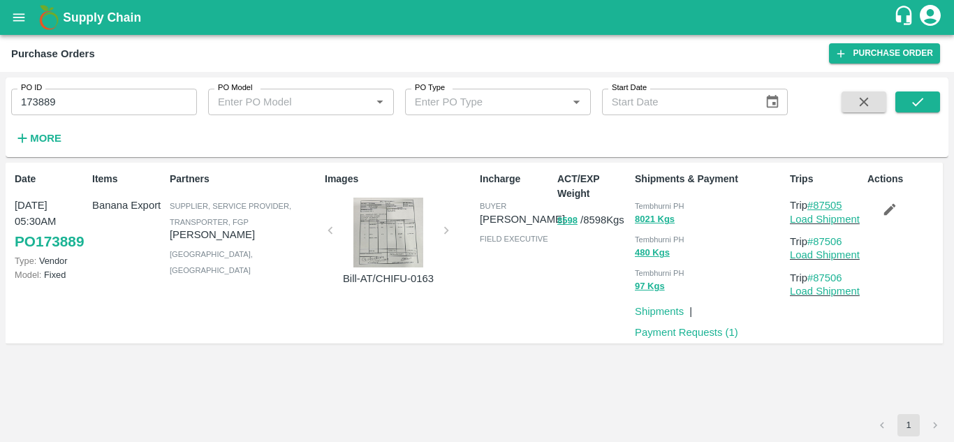
drag, startPoint x: 852, startPoint y: 207, endPoint x: 816, endPoint y: 200, distance: 36.3
click at [816, 200] on p "Trip #87505" at bounding box center [826, 205] width 72 height 15
click at [78, 108] on input "173889" at bounding box center [104, 102] width 186 height 27
paste input "text"
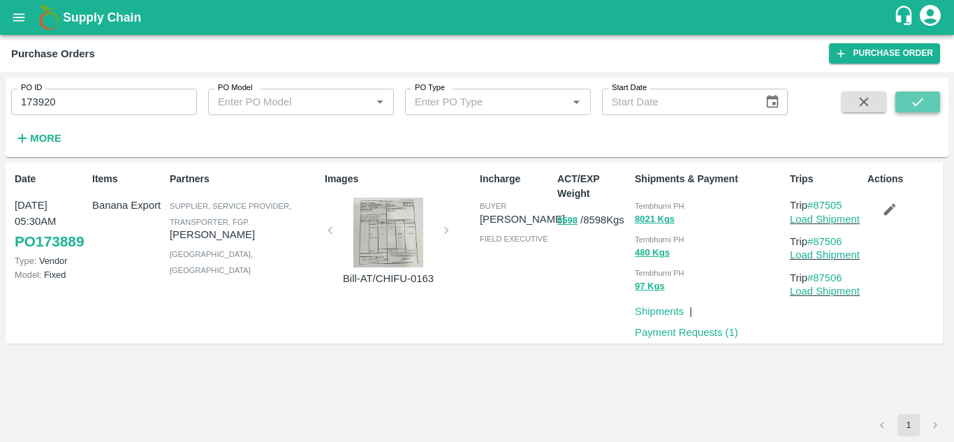
click at [925, 101] on icon "submit" at bounding box center [917, 101] width 15 height 15
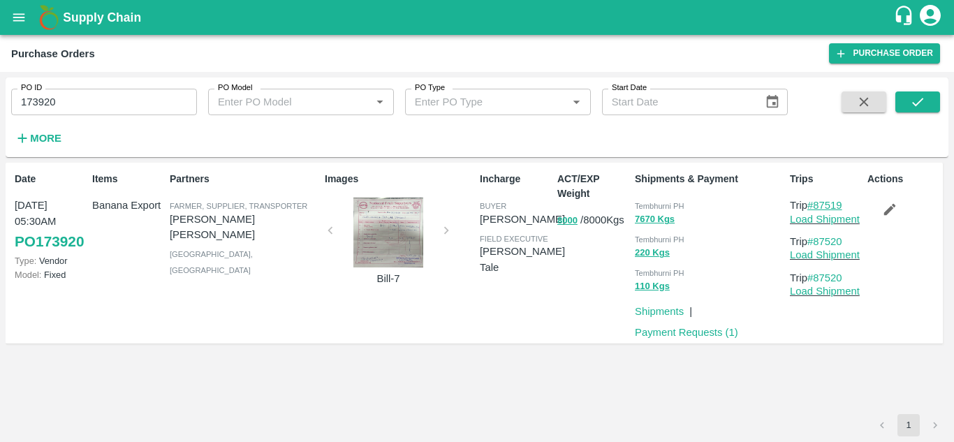
drag, startPoint x: 852, startPoint y: 205, endPoint x: 817, endPoint y: 202, distance: 35.7
click at [817, 202] on p "Trip #87519" at bounding box center [826, 205] width 72 height 15
click at [68, 106] on input "173920" at bounding box center [104, 102] width 186 height 27
paste input "text"
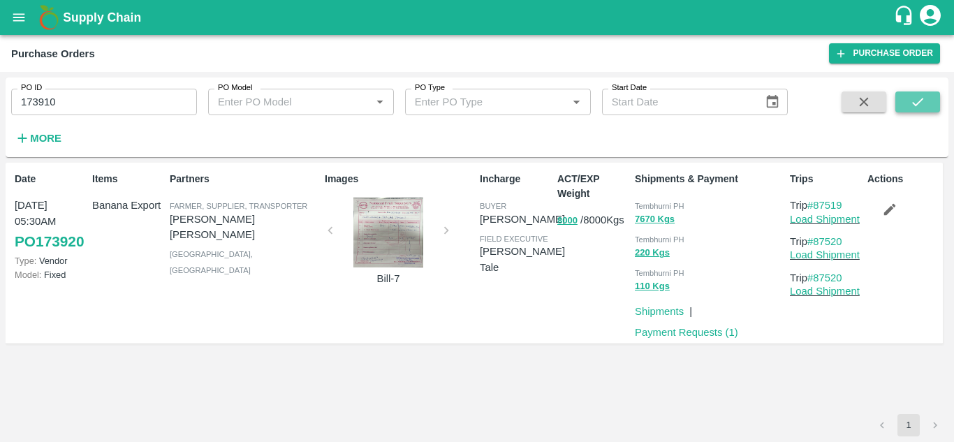
click at [924, 97] on icon "submit" at bounding box center [917, 101] width 15 height 15
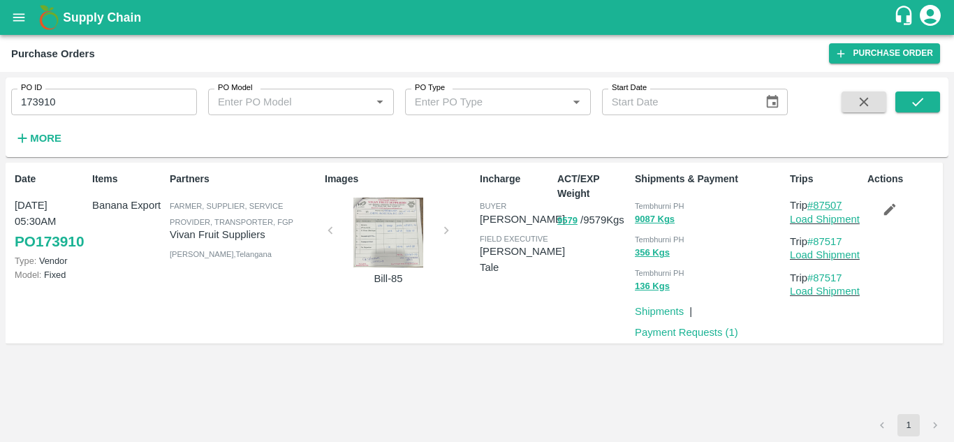
drag, startPoint x: 857, startPoint y: 200, endPoint x: 814, endPoint y: 204, distance: 42.8
click at [814, 204] on p "Trip #87507" at bounding box center [826, 205] width 72 height 15
click at [71, 91] on input "173910" at bounding box center [104, 102] width 186 height 27
paste input "text"
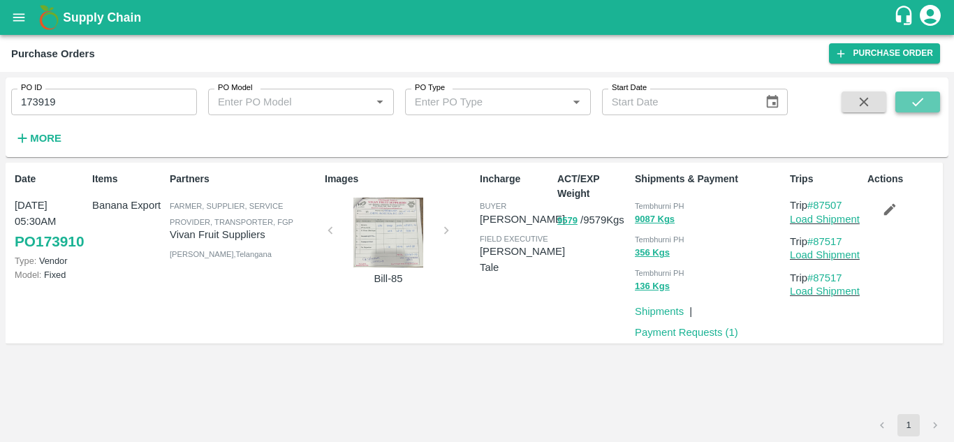
click at [914, 101] on icon "submit" at bounding box center [917, 101] width 15 height 15
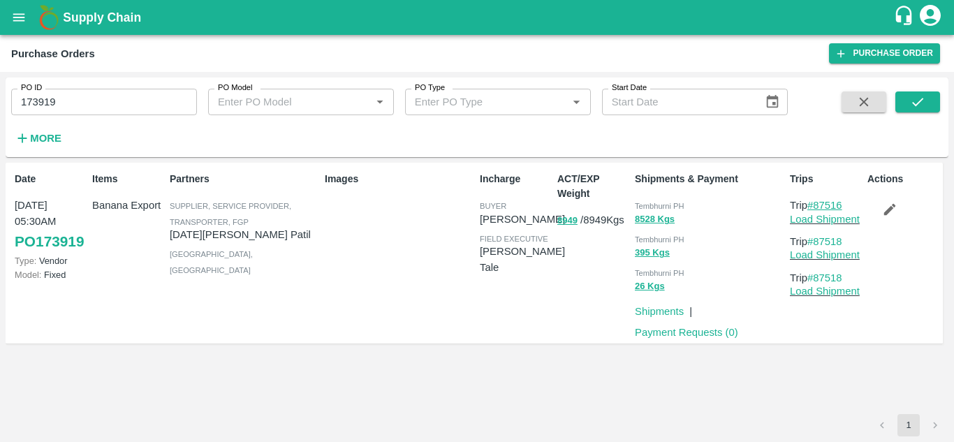
drag, startPoint x: 855, startPoint y: 203, endPoint x: 814, endPoint y: 205, distance: 41.2
click at [814, 205] on p "Trip #87516" at bounding box center [826, 205] width 72 height 15
click at [97, 96] on input "173919" at bounding box center [104, 102] width 186 height 27
paste input "text"
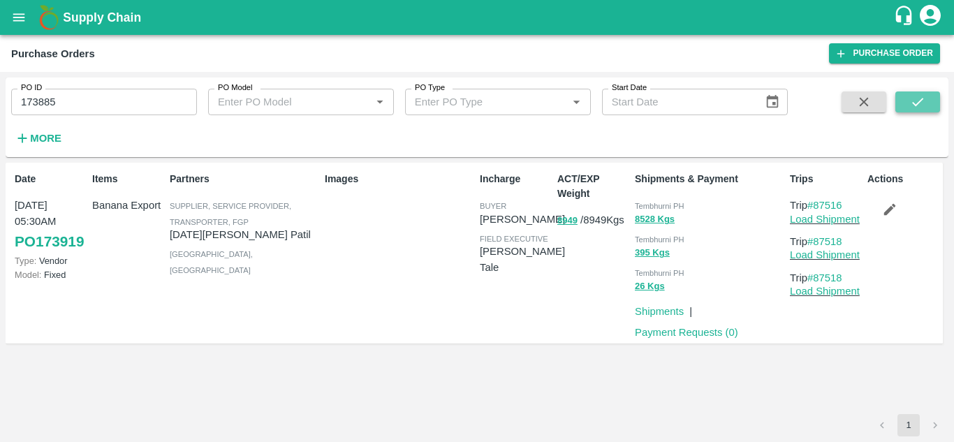
click at [920, 99] on icon "submit" at bounding box center [917, 101] width 15 height 15
drag, startPoint x: 850, startPoint y: 207, endPoint x: 817, endPoint y: 209, distance: 33.5
click at [817, 209] on p "Trip #87478" at bounding box center [826, 205] width 72 height 15
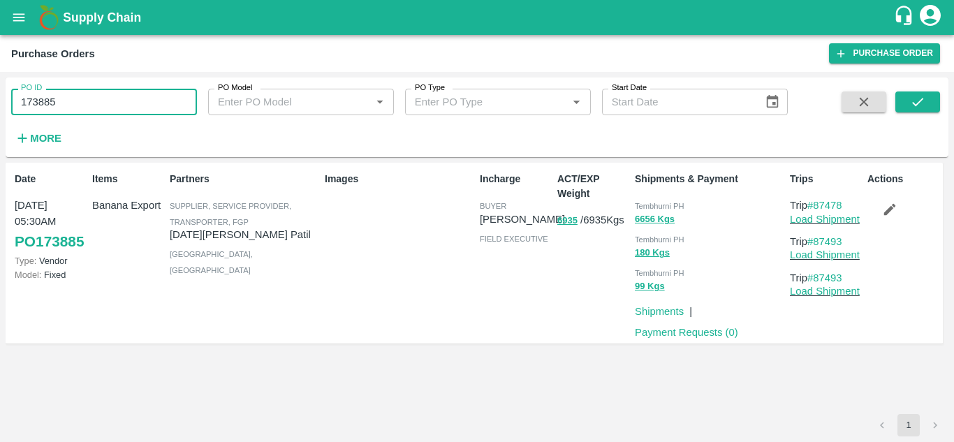
click at [113, 107] on input "173885" at bounding box center [104, 102] width 186 height 27
click at [57, 107] on input "173885" at bounding box center [104, 102] width 186 height 27
paste input "text"
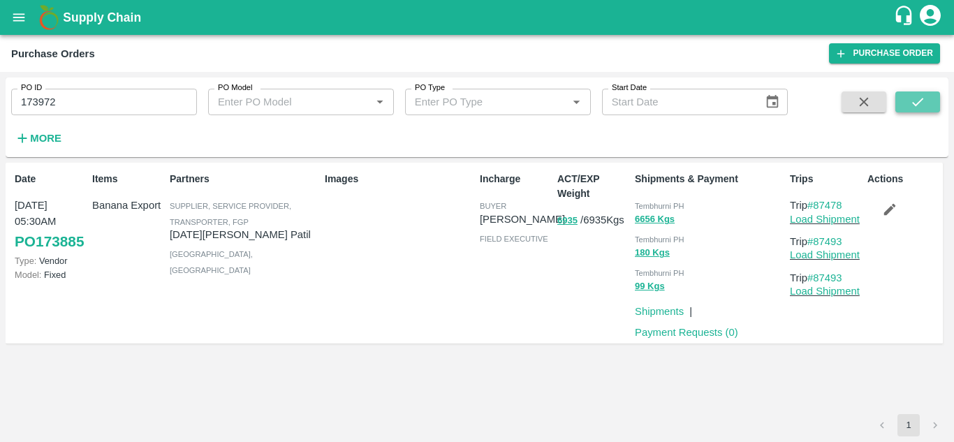
click at [921, 101] on icon "submit" at bounding box center [917, 102] width 11 height 8
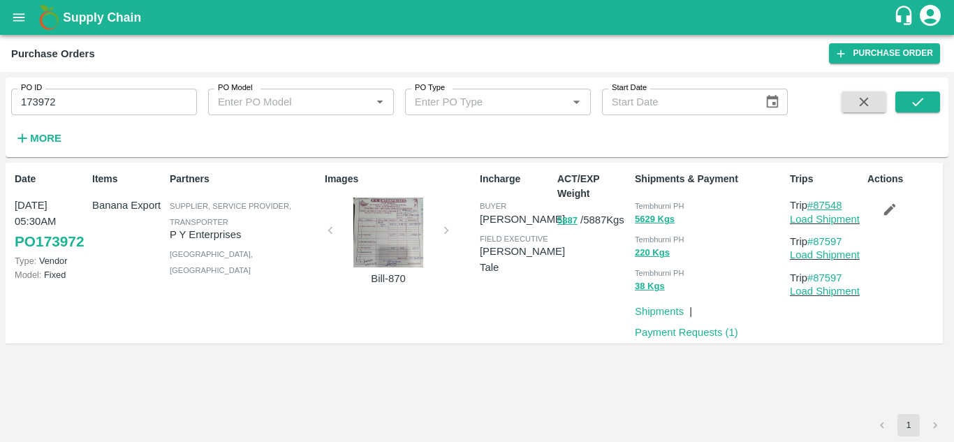
drag, startPoint x: 851, startPoint y: 202, endPoint x: 818, endPoint y: 204, distance: 33.6
click at [818, 204] on p "Trip #87548" at bounding box center [826, 205] width 72 height 15
click at [82, 102] on input "173972" at bounding box center [104, 102] width 186 height 27
paste input "text"
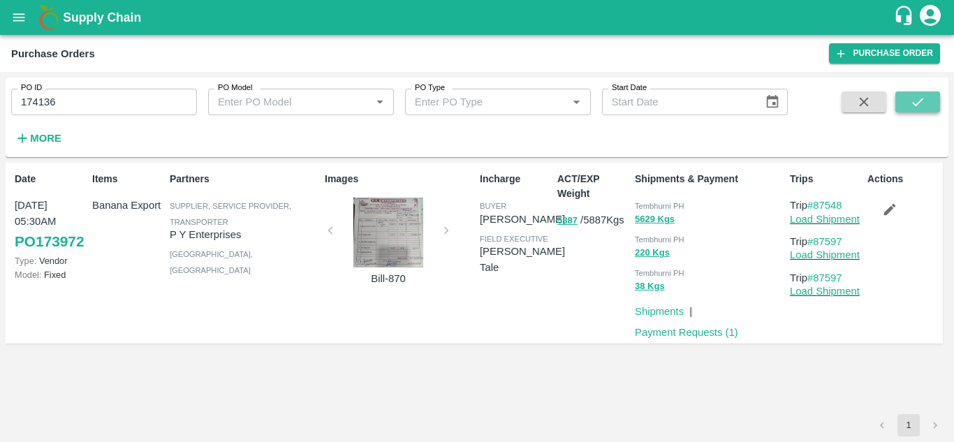
click at [917, 101] on icon "submit" at bounding box center [917, 101] width 15 height 15
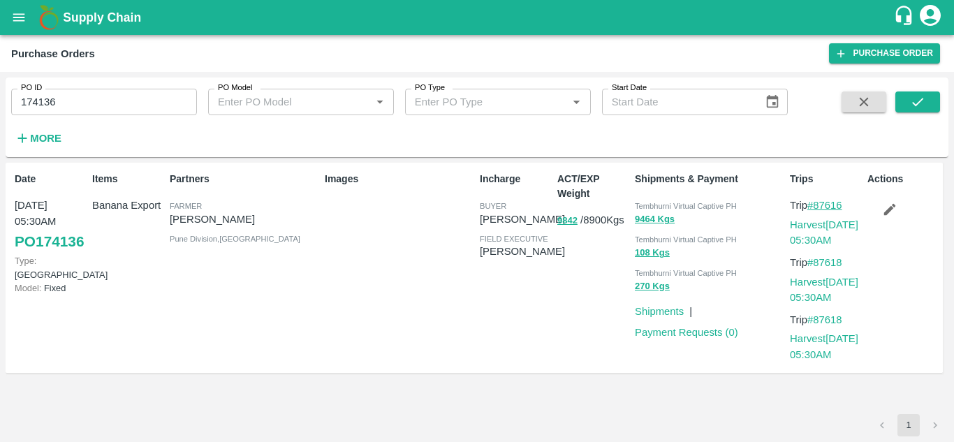
drag, startPoint x: 849, startPoint y: 209, endPoint x: 813, endPoint y: 206, distance: 35.7
click at [813, 206] on p "Trip #87616" at bounding box center [826, 205] width 72 height 15
click at [72, 101] on input "174136" at bounding box center [104, 102] width 186 height 27
paste input "text"
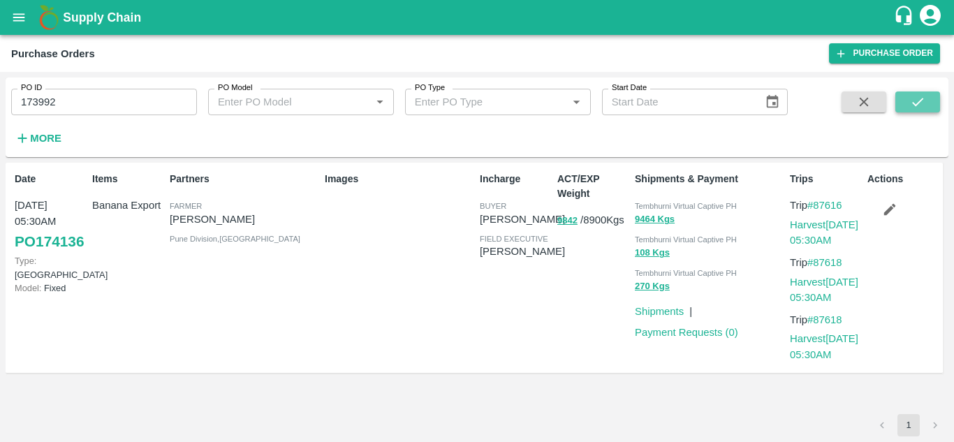
click at [919, 98] on icon "submit" at bounding box center [917, 101] width 15 height 15
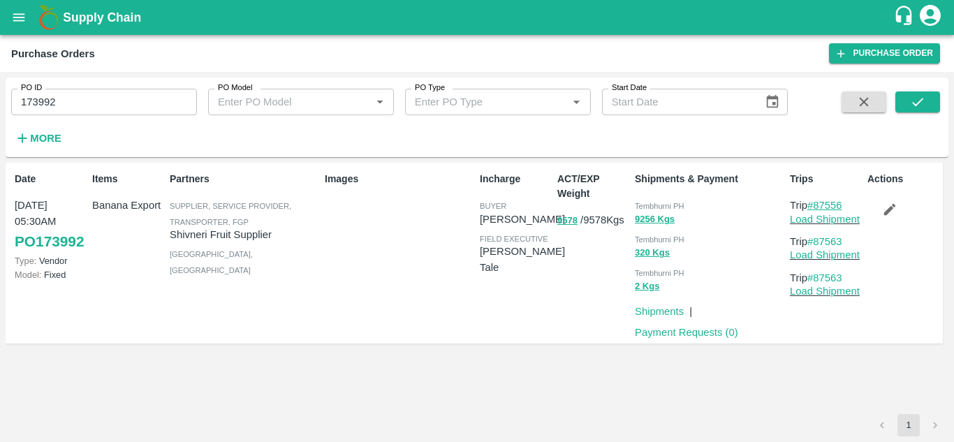
drag, startPoint x: 853, startPoint y: 205, endPoint x: 813, endPoint y: 209, distance: 40.6
click at [813, 209] on p "Trip #87556" at bounding box center [826, 205] width 72 height 15
click at [855, 205] on p "Trip #87556" at bounding box center [826, 205] width 72 height 15
drag, startPoint x: 845, startPoint y: 204, endPoint x: 817, endPoint y: 203, distance: 28.6
click at [817, 203] on p "Trip #87556" at bounding box center [826, 205] width 72 height 15
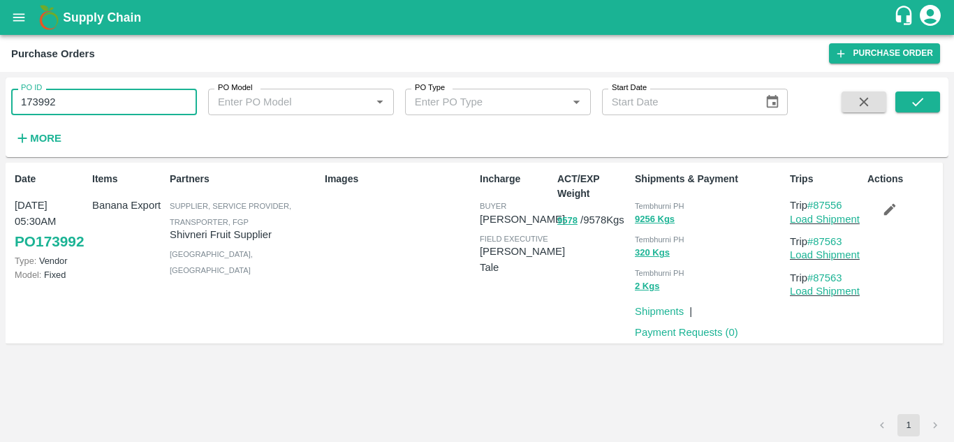
click at [103, 115] on input "173992" at bounding box center [104, 102] width 186 height 27
paste input "text"
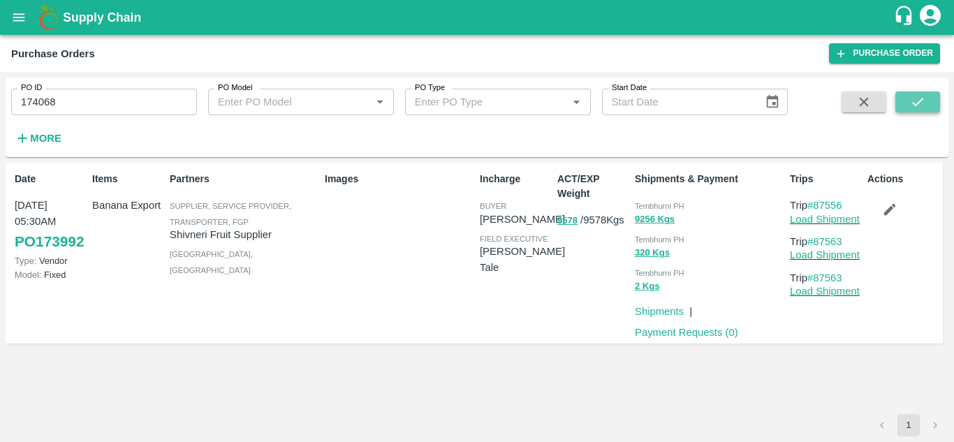
click at [922, 98] on icon "submit" at bounding box center [917, 102] width 11 height 8
drag, startPoint x: 848, startPoint y: 206, endPoint x: 814, endPoint y: 208, distance: 33.6
click at [814, 208] on p "Trip #87574" at bounding box center [826, 205] width 72 height 15
click at [81, 96] on input "174068" at bounding box center [104, 102] width 186 height 27
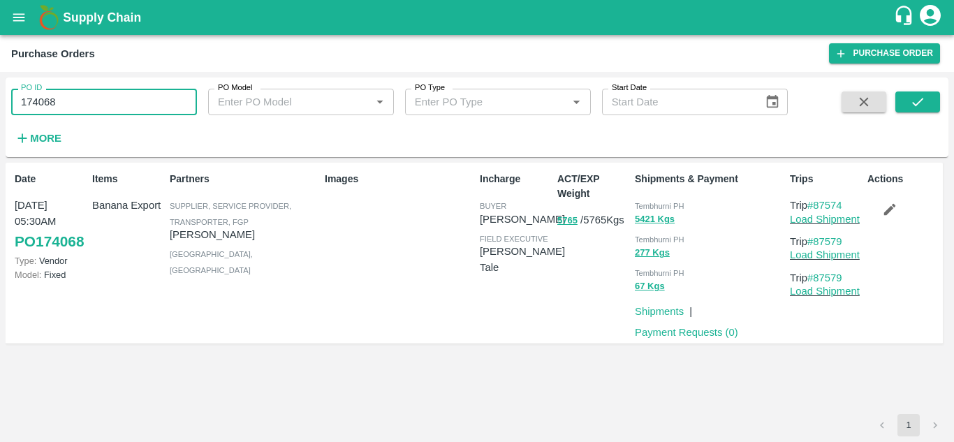
click at [81, 96] on input "174068" at bounding box center [104, 102] width 186 height 27
paste input "text"
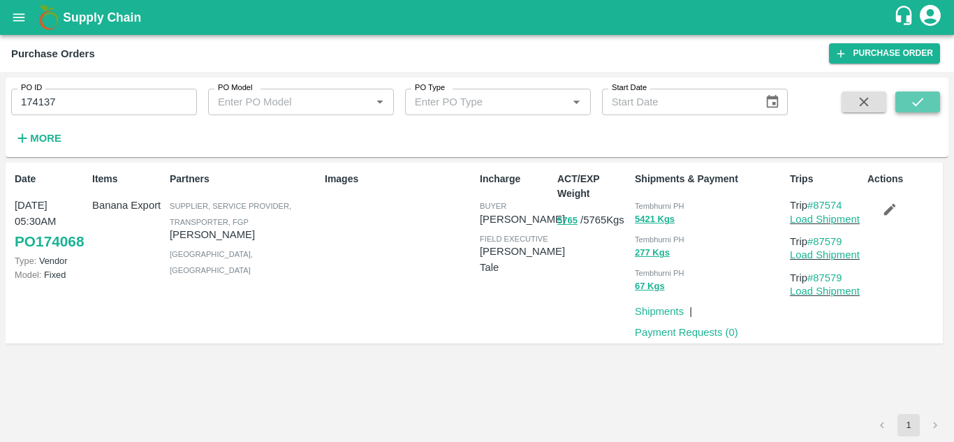
click at [923, 98] on icon "submit" at bounding box center [917, 101] width 15 height 15
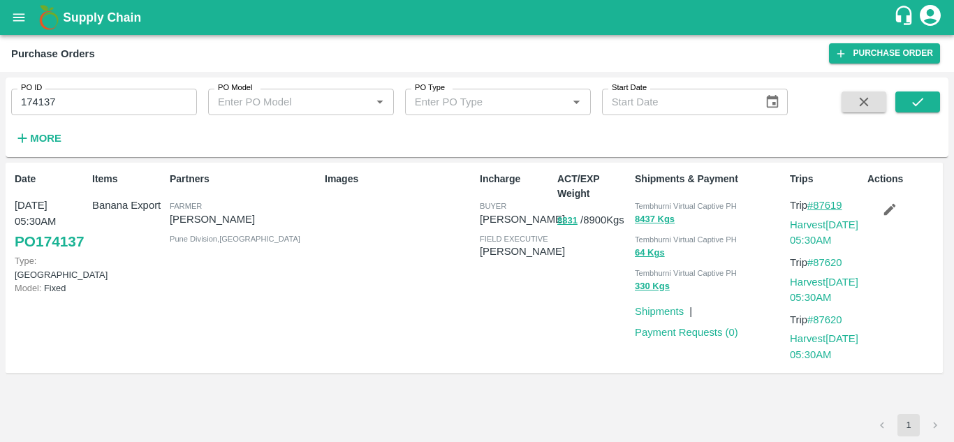
drag, startPoint x: 850, startPoint y: 205, endPoint x: 818, endPoint y: 205, distance: 32.1
click at [818, 205] on p "Trip #87619" at bounding box center [826, 205] width 72 height 15
click at [60, 108] on input "174137" at bounding box center [104, 102] width 186 height 27
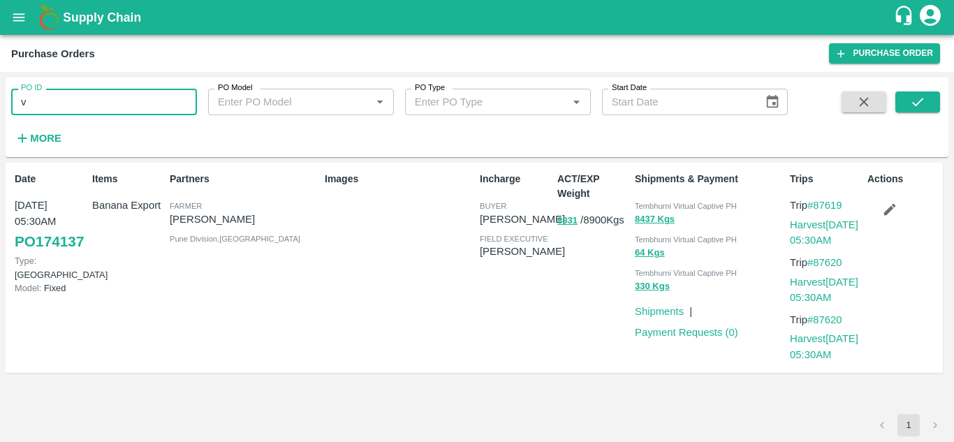
click at [60, 109] on input "v" at bounding box center [104, 102] width 186 height 27
type input "v"
paste input "text"
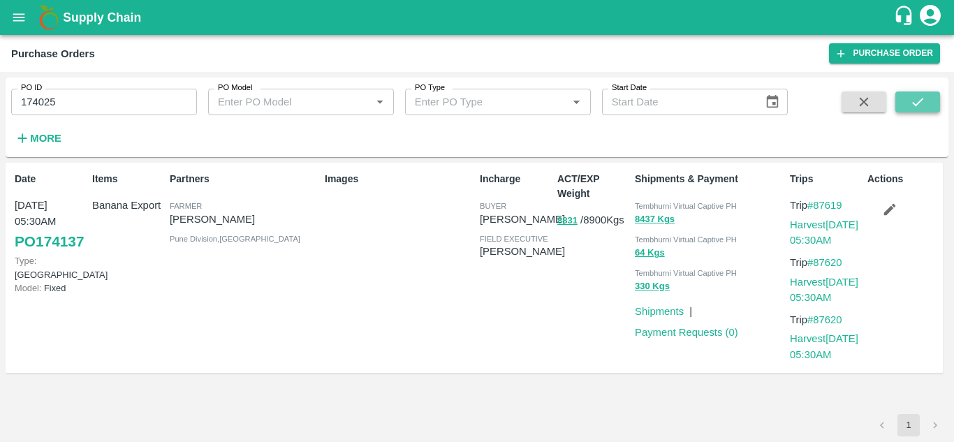
click at [917, 100] on icon "submit" at bounding box center [917, 101] width 15 height 15
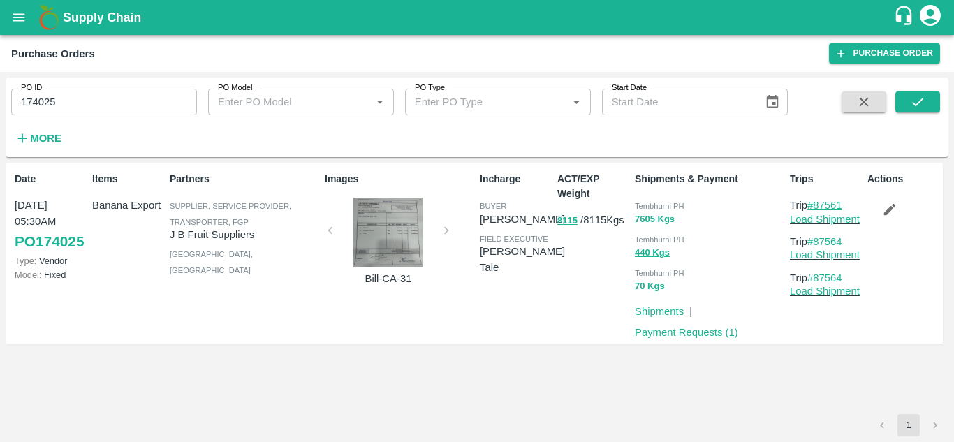
drag, startPoint x: 849, startPoint y: 205, endPoint x: 815, endPoint y: 207, distance: 33.6
click at [815, 207] on p "Trip #87561" at bounding box center [826, 205] width 72 height 15
click at [57, 105] on input "174025" at bounding box center [104, 102] width 186 height 27
paste input "text"
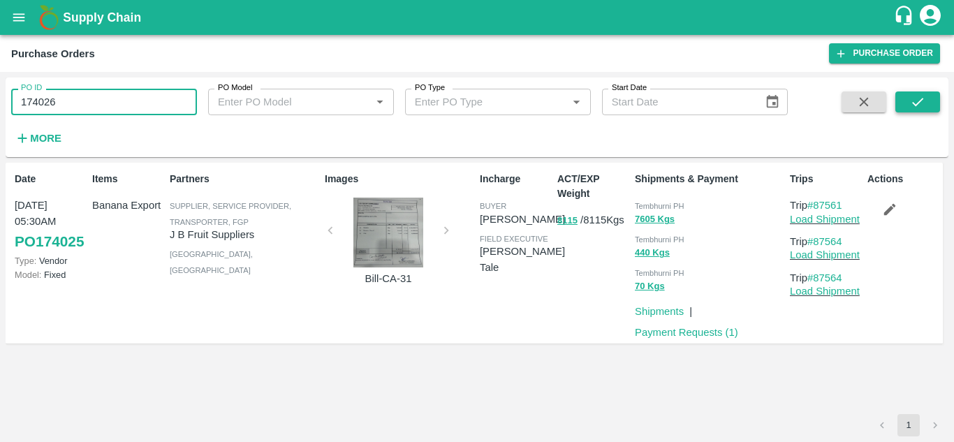
type input "174026"
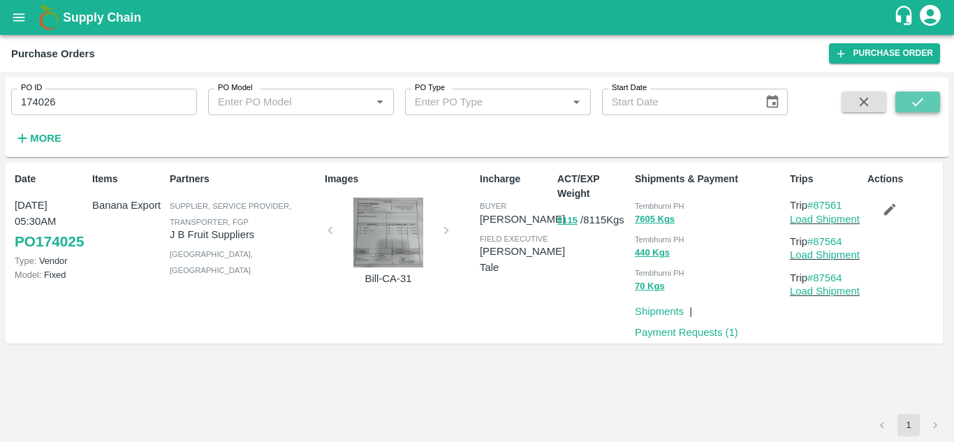
click at [915, 98] on icon "submit" at bounding box center [917, 101] width 15 height 15
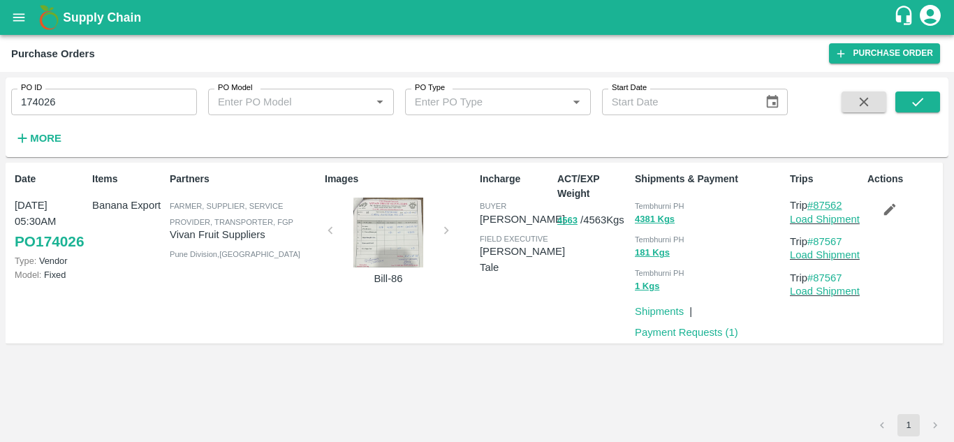
drag, startPoint x: 850, startPoint y: 204, endPoint x: 810, endPoint y: 200, distance: 39.9
click at [810, 200] on p "Trip #87562" at bounding box center [826, 205] width 72 height 15
click at [801, 359] on div "Date 06 Sep, 05:30AM PO 174026 Type: Vendor Model: Fixed Items Banana Export Pa…" at bounding box center [477, 288] width 942 height 251
drag, startPoint x: 854, startPoint y: 207, endPoint x: 818, endPoint y: 207, distance: 36.3
click at [818, 207] on p "Trip #87562" at bounding box center [826, 205] width 72 height 15
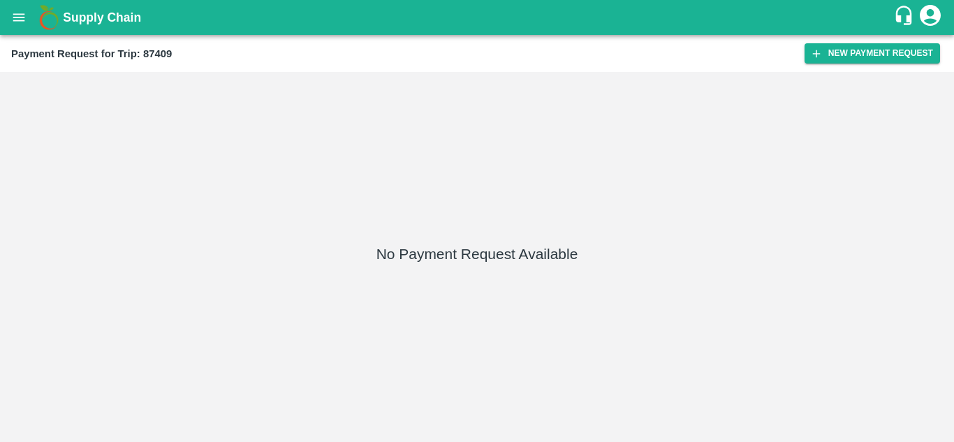
click at [858, 40] on div "Payment Request for Trip: 87409 New Payment Request" at bounding box center [477, 53] width 954 height 37
click at [841, 51] on button "New Payment Request" at bounding box center [871, 53] width 135 height 20
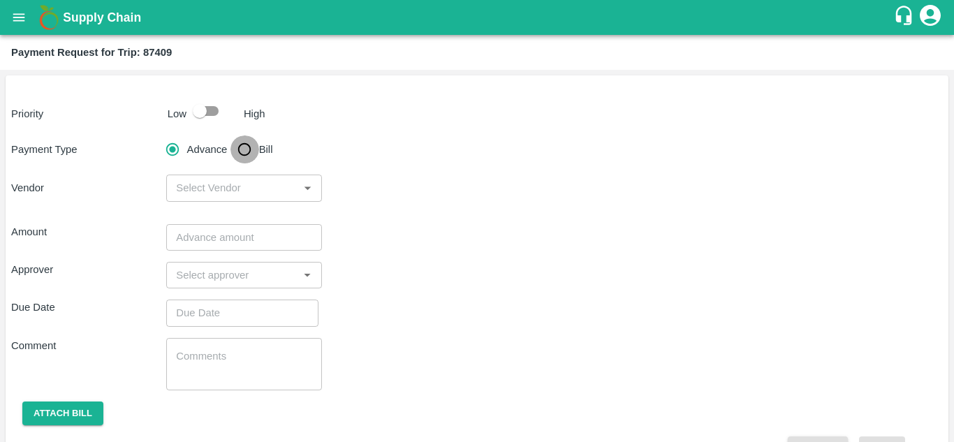
click at [247, 150] on input "Bill" at bounding box center [244, 149] width 28 height 28
radio input "true"
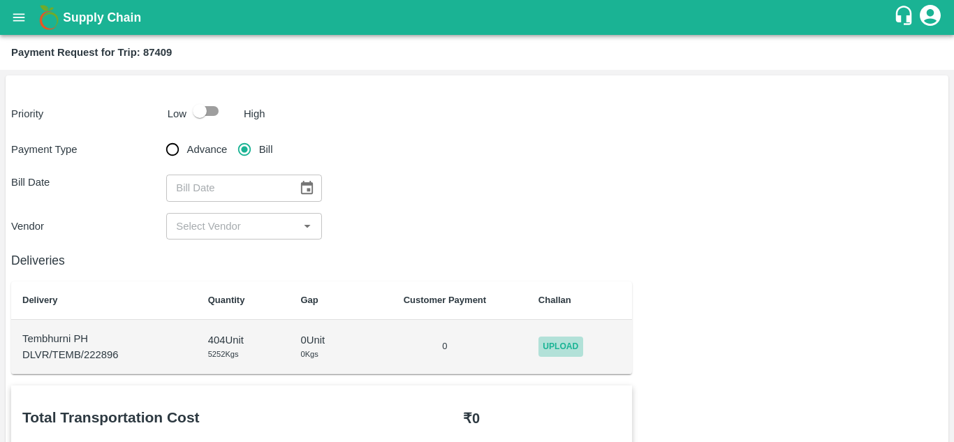
click at [561, 349] on span "Upload" at bounding box center [560, 346] width 45 height 20
click at [0, 0] on input "Upload" at bounding box center [0, 0] width 0 height 0
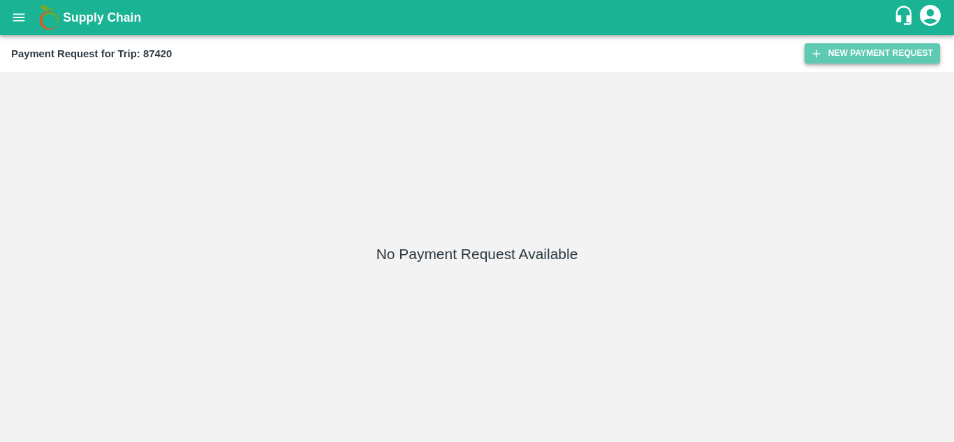
click at [855, 50] on button "New Payment Request" at bounding box center [871, 53] width 135 height 20
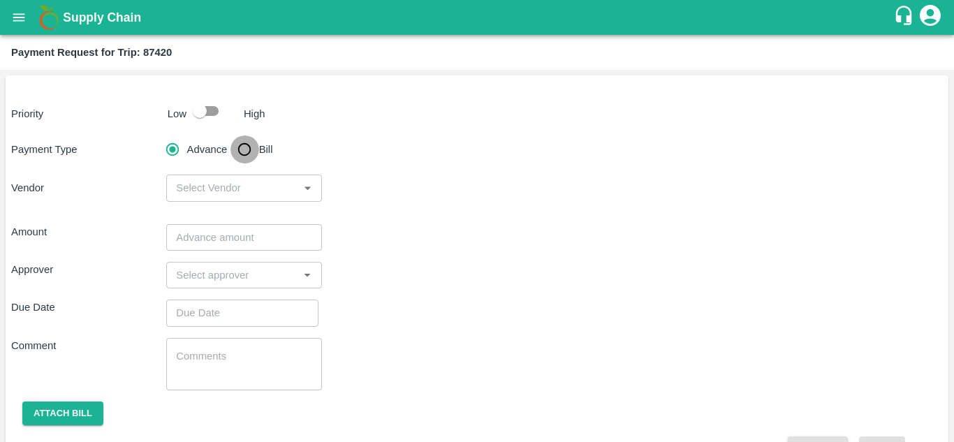
click at [235, 149] on input "Bill" at bounding box center [244, 149] width 28 height 28
radio input "true"
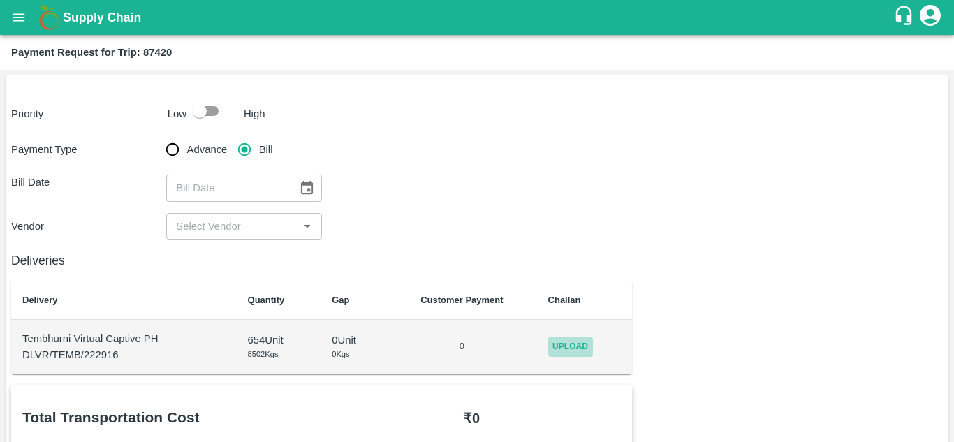
click at [575, 343] on span "Upload" at bounding box center [570, 346] width 45 height 20
click at [0, 0] on input "Upload" at bounding box center [0, 0] width 0 height 0
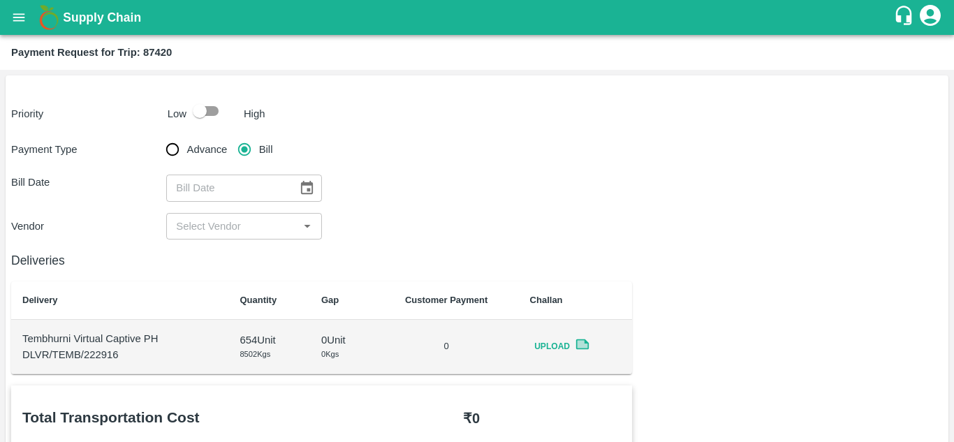
scroll to position [1, 0]
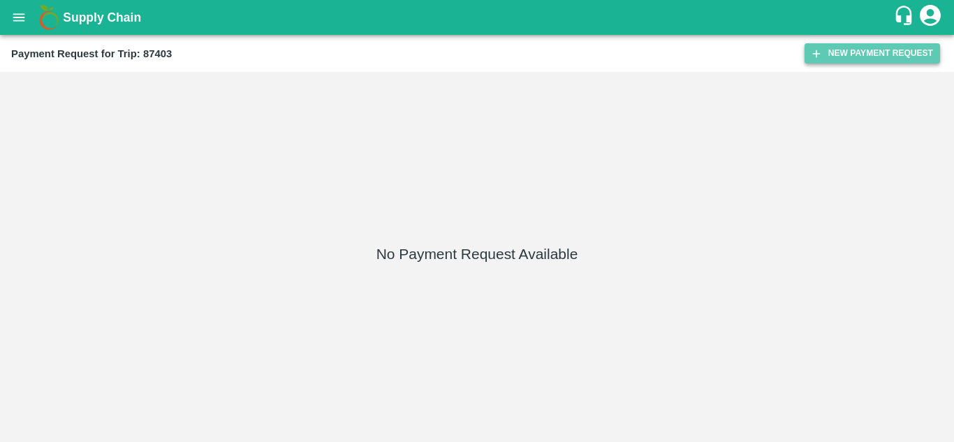
click at [867, 52] on button "New Payment Request" at bounding box center [871, 53] width 135 height 20
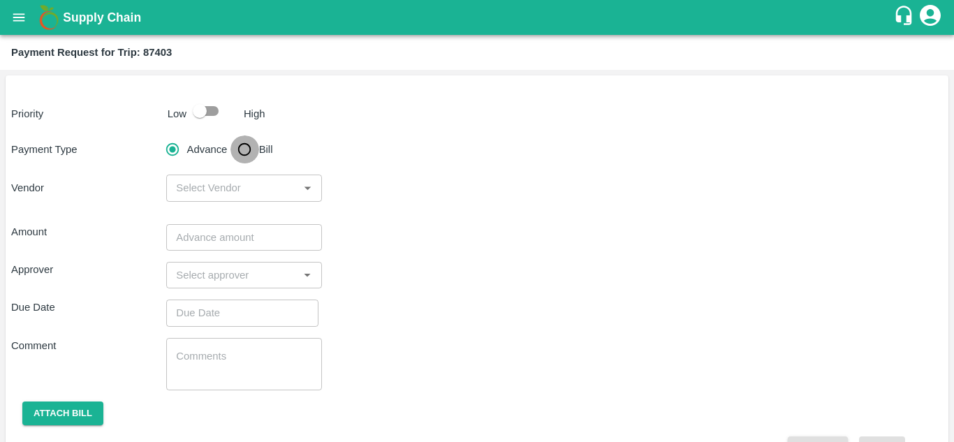
click at [243, 147] on input "Bill" at bounding box center [244, 149] width 28 height 28
radio input "true"
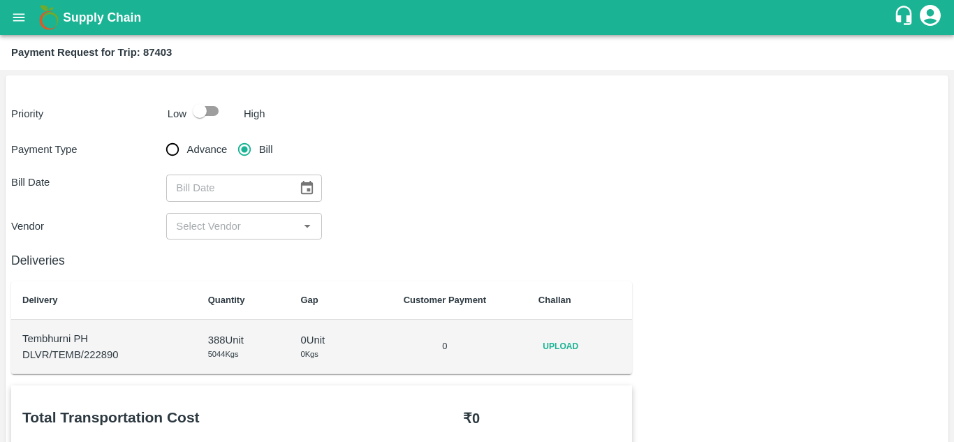
click at [569, 356] on span "Upload" at bounding box center [560, 346] width 45 height 20
click at [0, 0] on input "Upload" at bounding box center [0, 0] width 0 height 0
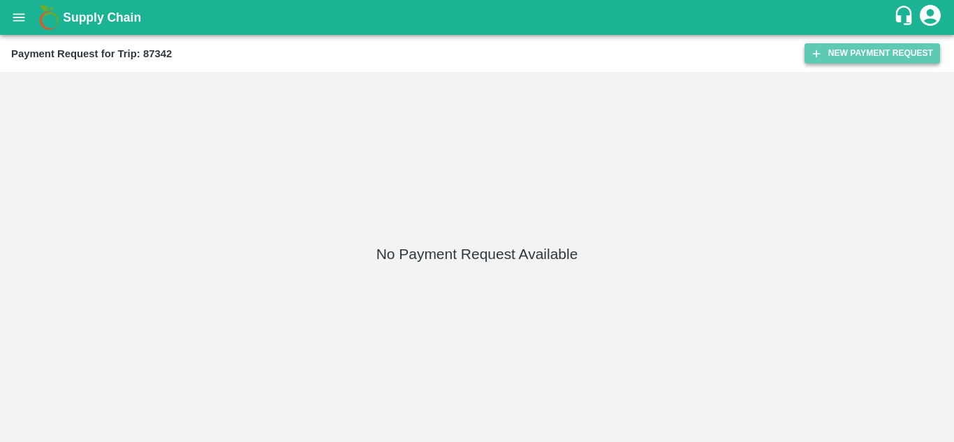
click at [857, 52] on button "New Payment Request" at bounding box center [871, 53] width 135 height 20
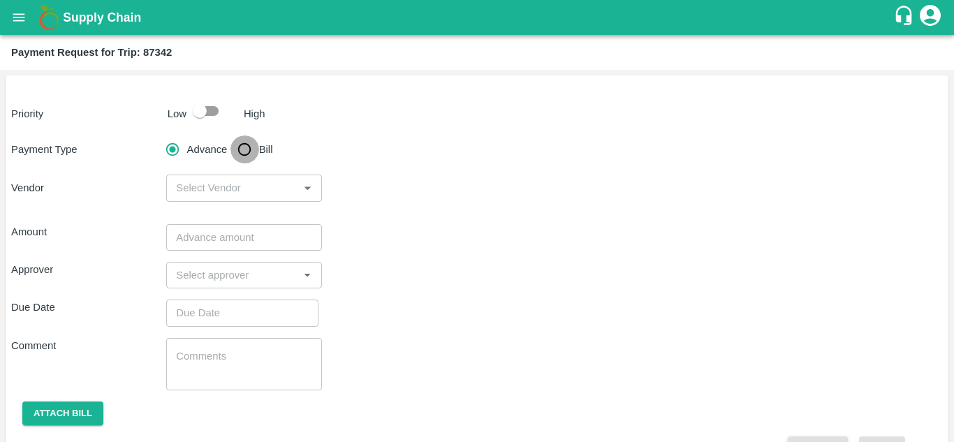
click at [243, 145] on input "Bill" at bounding box center [244, 149] width 28 height 28
radio input "true"
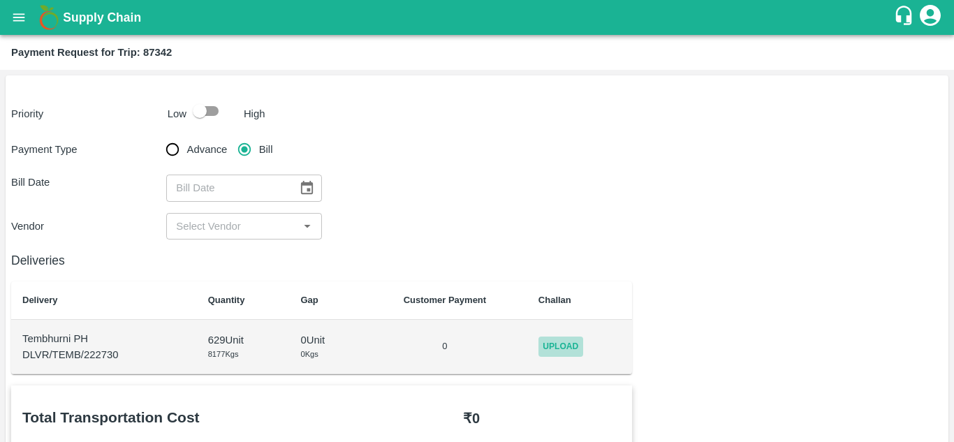
click at [549, 355] on span "Upload" at bounding box center [560, 346] width 45 height 20
click at [0, 0] on input "Upload" at bounding box center [0, 0] width 0 height 0
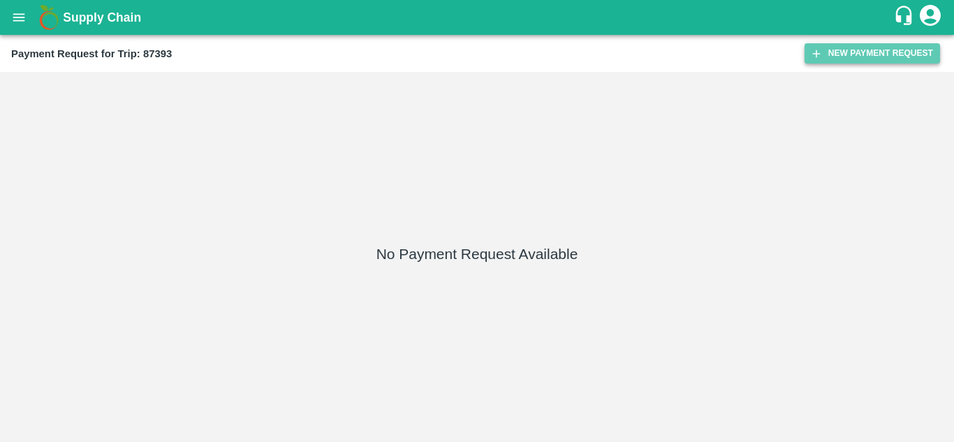
click at [877, 50] on button "New Payment Request" at bounding box center [871, 53] width 135 height 20
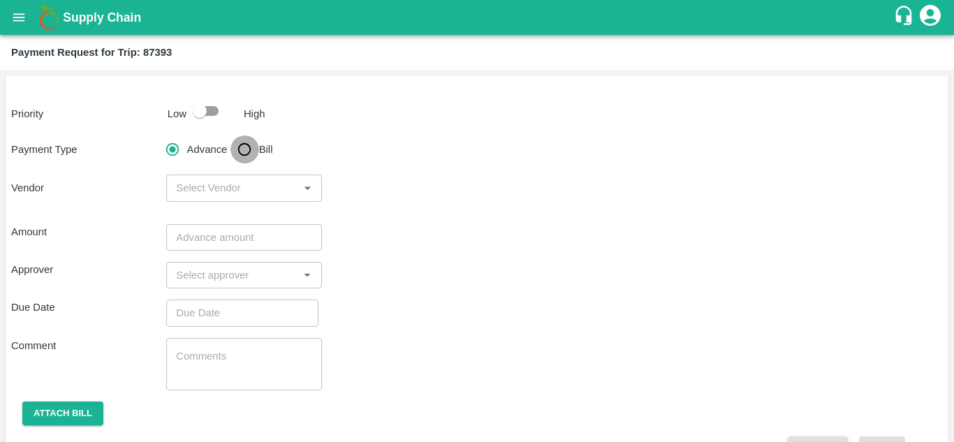
click at [242, 147] on input "Bill" at bounding box center [244, 149] width 28 height 28
radio input "true"
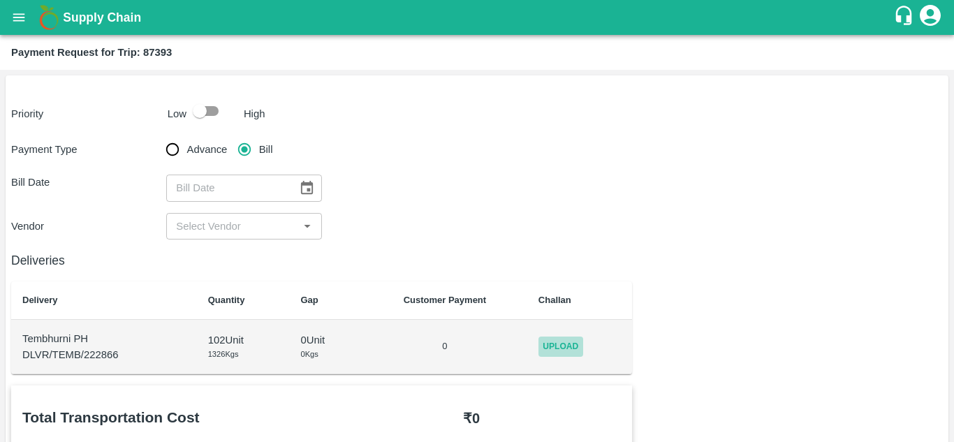
click at [567, 353] on span "Upload" at bounding box center [560, 346] width 45 height 20
click at [0, 0] on input "Upload" at bounding box center [0, 0] width 0 height 0
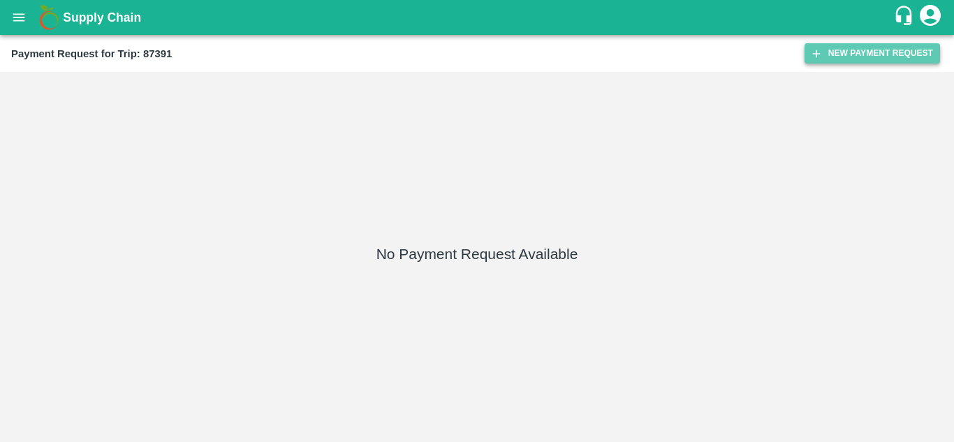
click at [855, 51] on button "New Payment Request" at bounding box center [871, 53] width 135 height 20
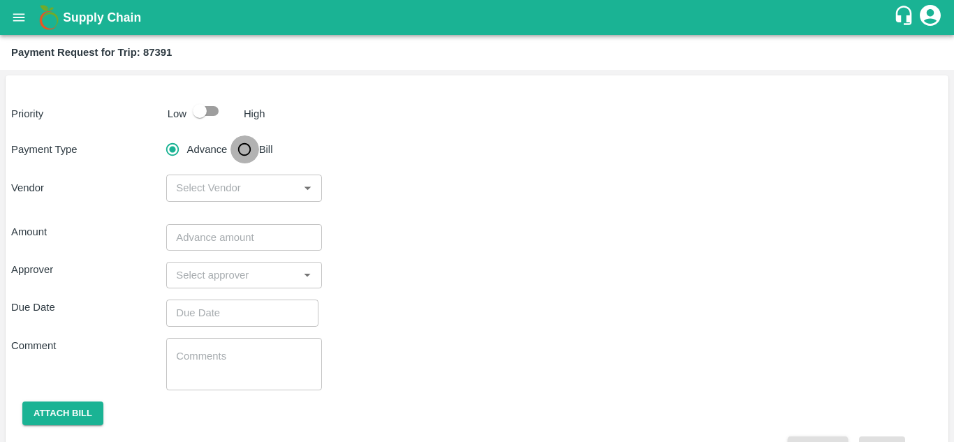
click at [247, 147] on input "Bill" at bounding box center [244, 149] width 28 height 28
radio input "true"
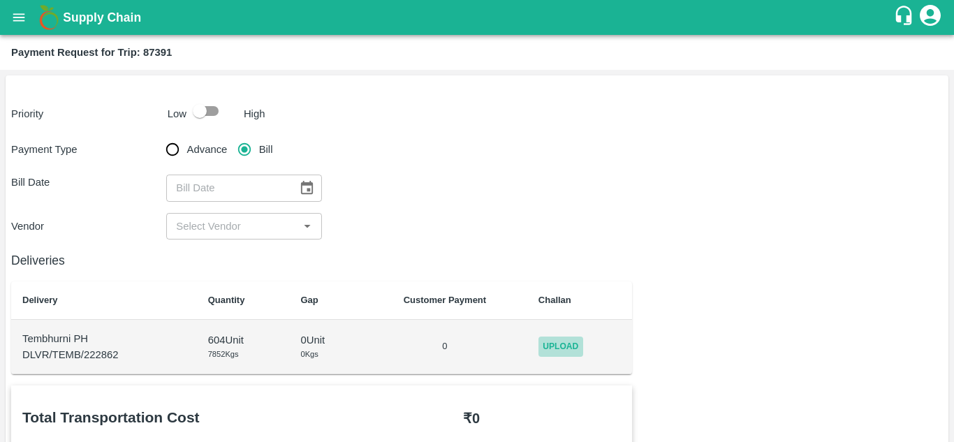
click at [581, 349] on span "Upload" at bounding box center [560, 346] width 45 height 20
click at [0, 0] on input "Upload" at bounding box center [0, 0] width 0 height 0
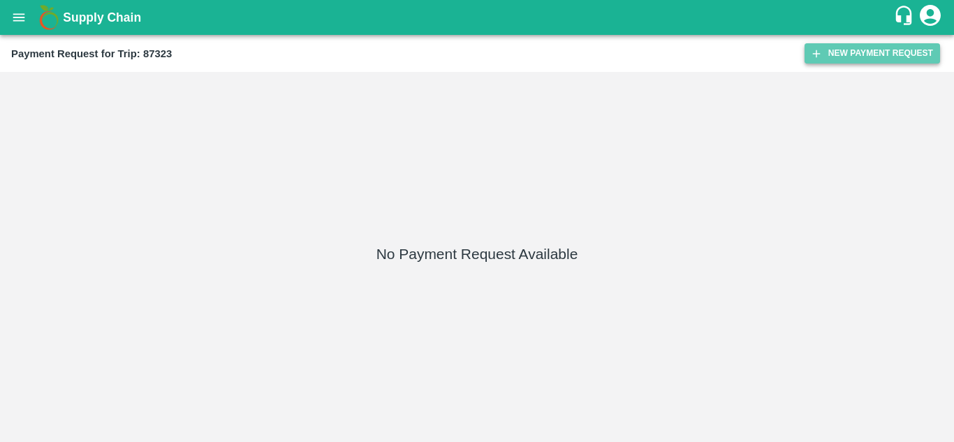
click at [857, 49] on button "New Payment Request" at bounding box center [871, 53] width 135 height 20
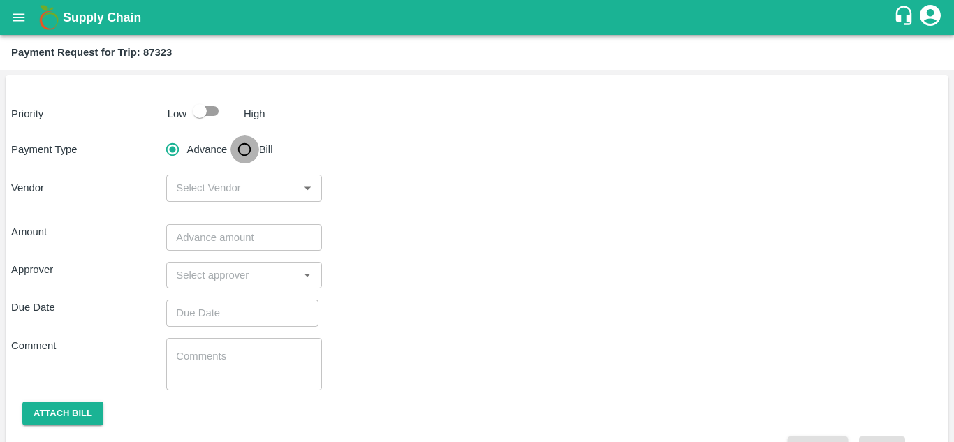
click at [245, 151] on input "Bill" at bounding box center [244, 149] width 28 height 28
radio input "true"
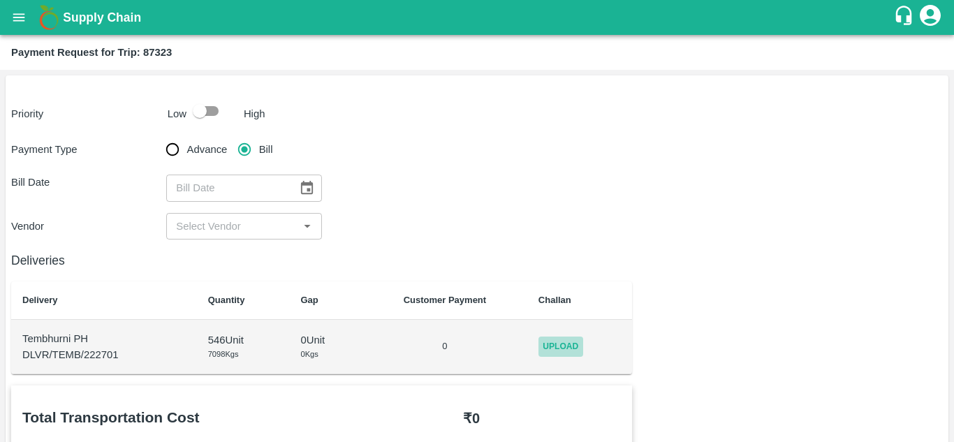
click at [568, 346] on span "Upload" at bounding box center [560, 346] width 45 height 20
click at [0, 0] on input "Upload" at bounding box center [0, 0] width 0 height 0
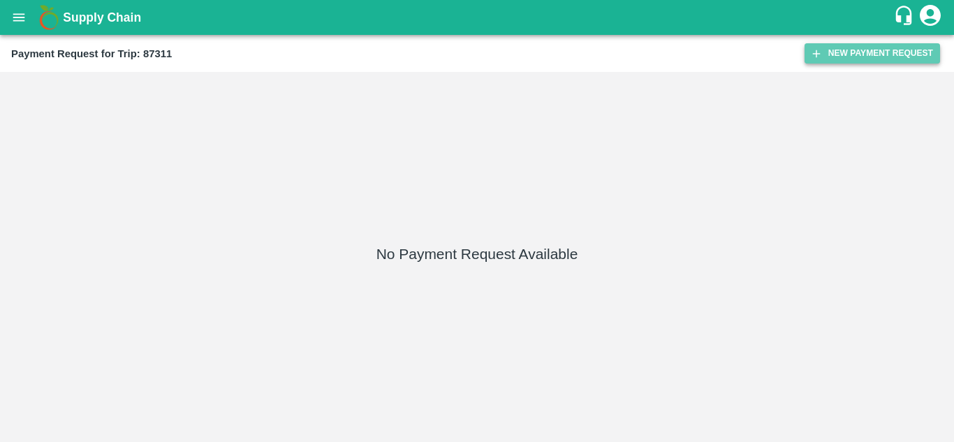
click at [880, 51] on button "New Payment Request" at bounding box center [871, 53] width 135 height 20
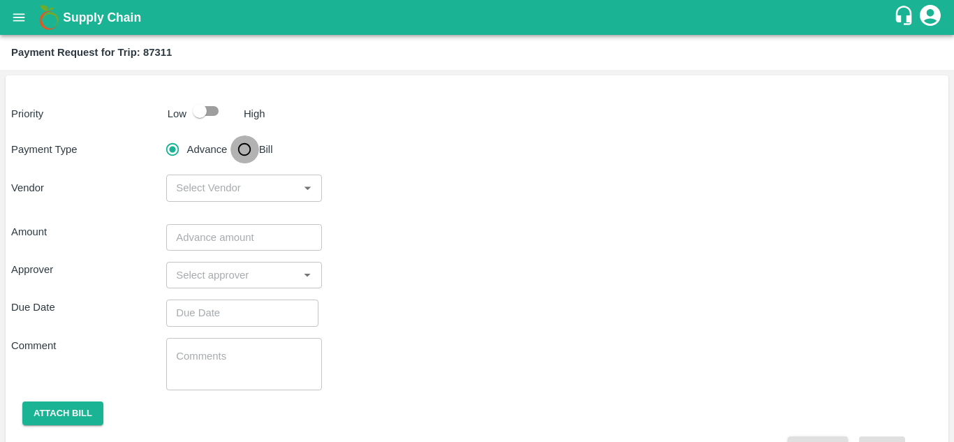
click at [244, 148] on input "Bill" at bounding box center [244, 149] width 28 height 28
radio input "true"
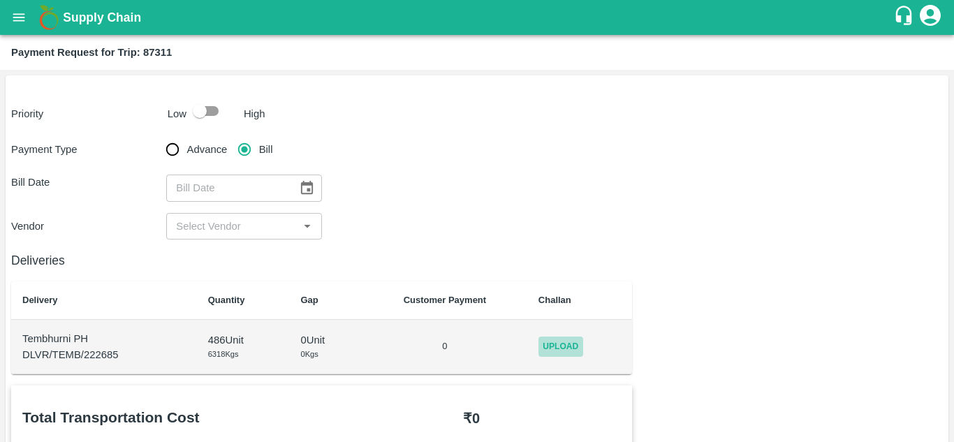
click at [566, 342] on span "Upload" at bounding box center [560, 346] width 45 height 20
click at [0, 0] on input "Upload" at bounding box center [0, 0] width 0 height 0
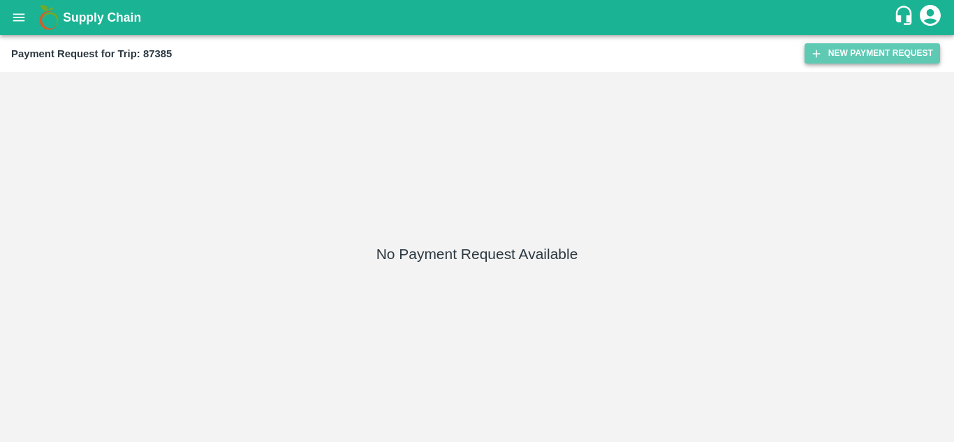
click at [886, 47] on button "New Payment Request" at bounding box center [871, 53] width 135 height 20
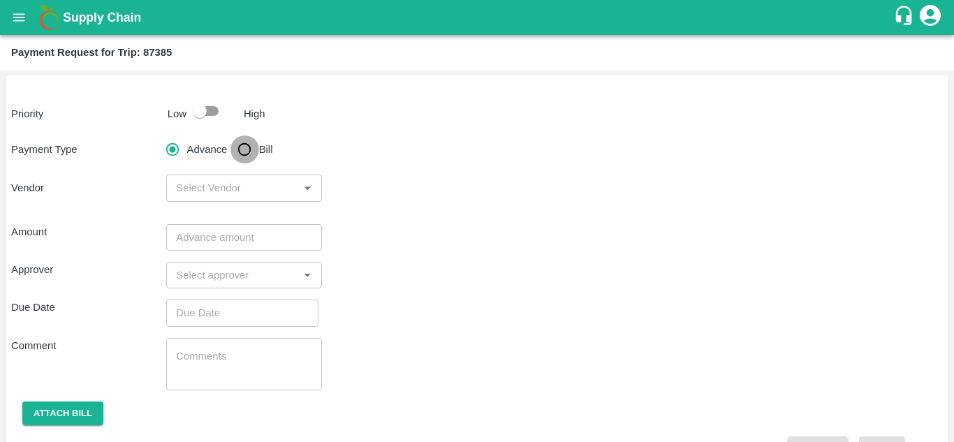
click at [247, 151] on input "Bill" at bounding box center [244, 149] width 28 height 28
radio input "true"
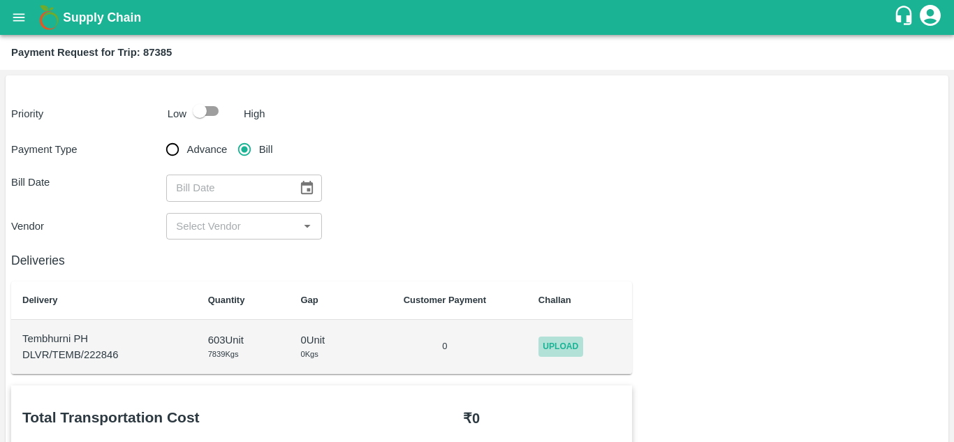
click at [574, 351] on span "Upload" at bounding box center [560, 346] width 45 height 20
click at [0, 0] on input "Upload" at bounding box center [0, 0] width 0 height 0
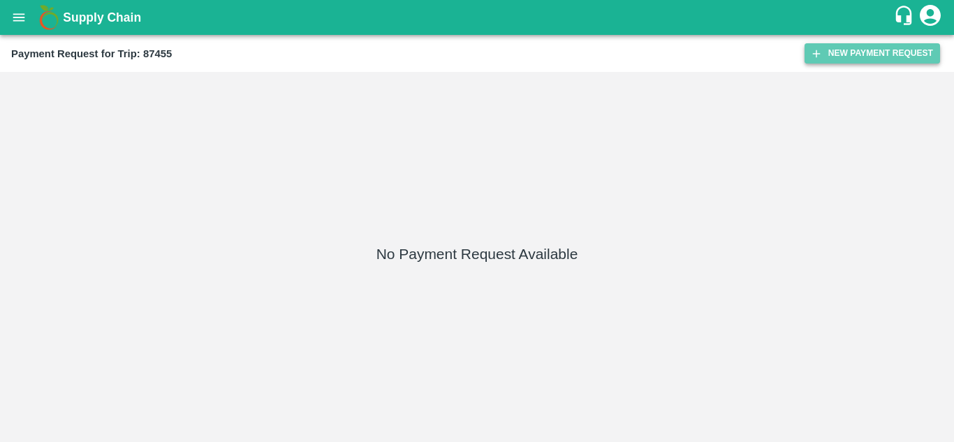
click at [881, 61] on button "New Payment Request" at bounding box center [871, 53] width 135 height 20
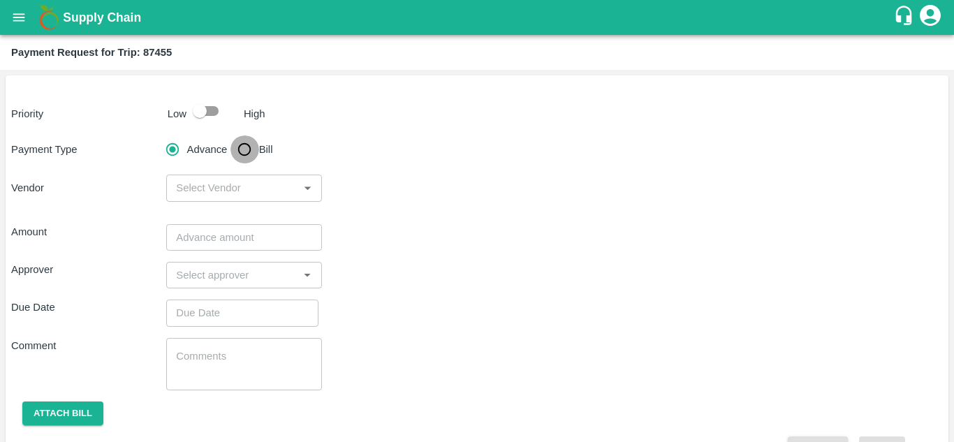
click at [246, 147] on input "Bill" at bounding box center [244, 149] width 28 height 28
radio input "true"
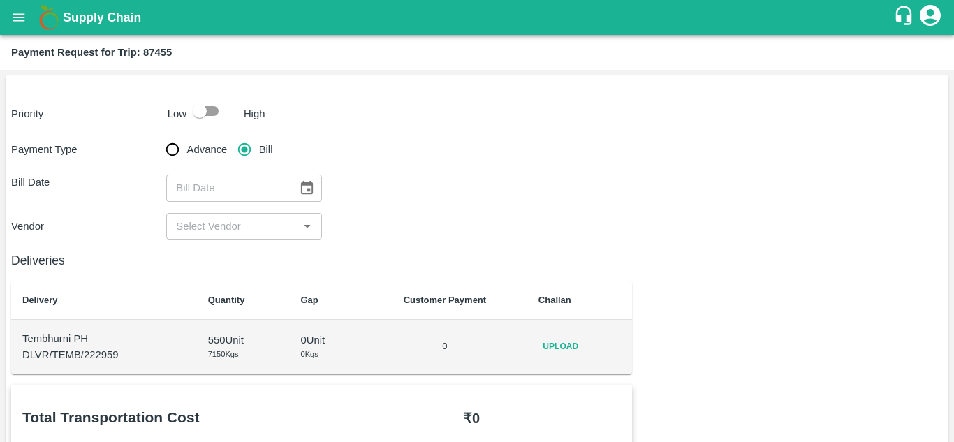
click at [584, 356] on div "Upload" at bounding box center [579, 346] width 83 height 20
click at [564, 341] on span "Upload" at bounding box center [560, 346] width 45 height 20
click at [0, 0] on input "Upload" at bounding box center [0, 0] width 0 height 0
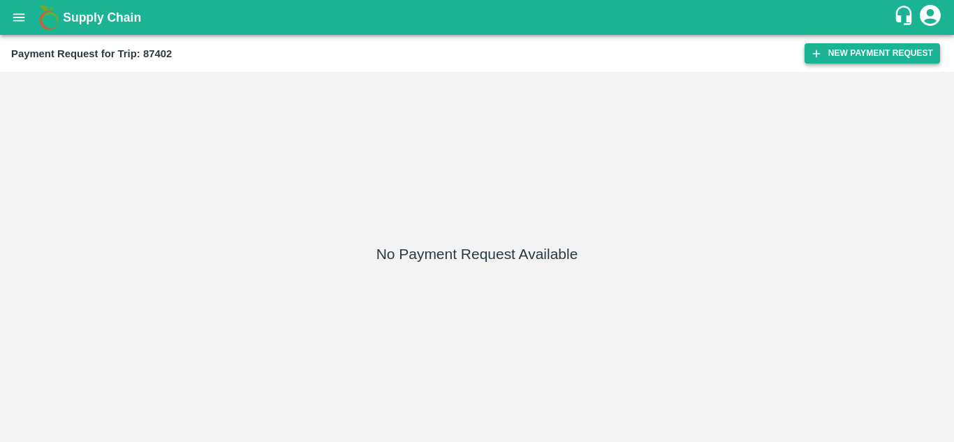
click at [855, 52] on button "New Payment Request" at bounding box center [871, 53] width 135 height 20
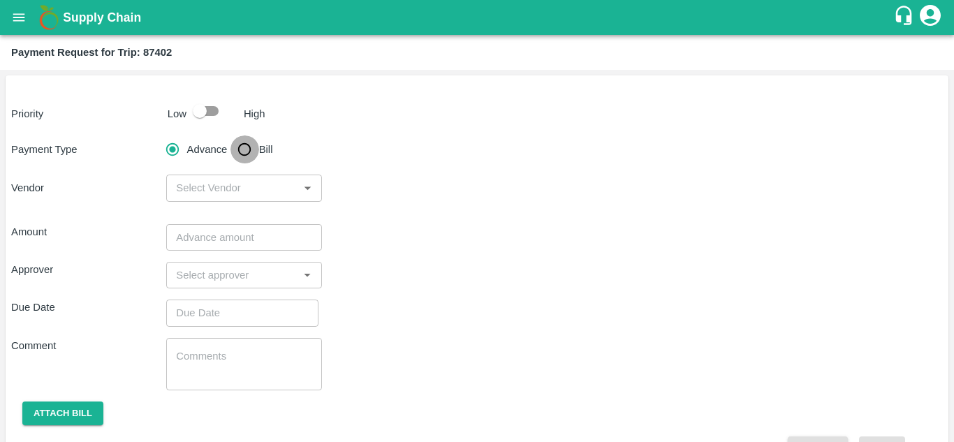
click at [244, 145] on input "Bill" at bounding box center [244, 149] width 28 height 28
radio input "true"
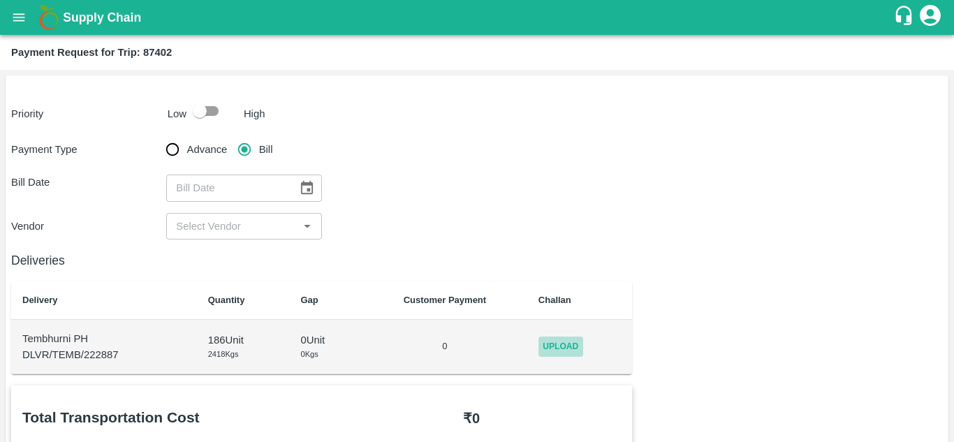
click at [565, 349] on span "Upload" at bounding box center [560, 346] width 45 height 20
click at [0, 0] on input "Upload" at bounding box center [0, 0] width 0 height 0
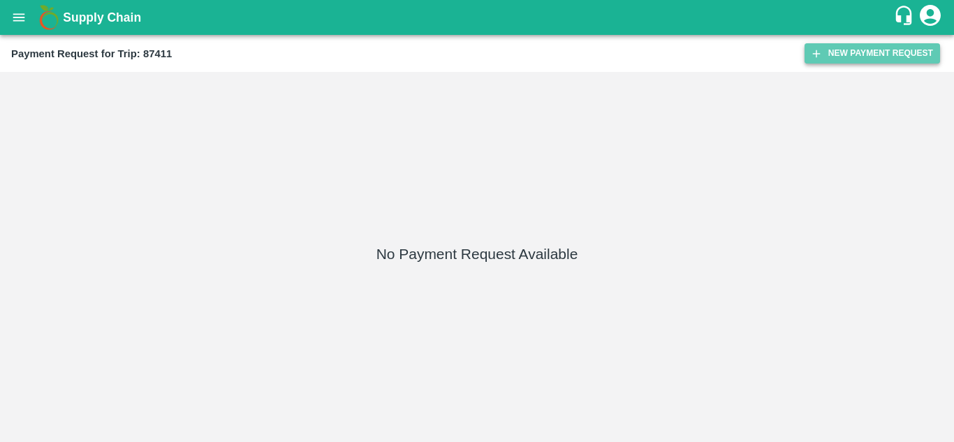
click at [853, 63] on button "New Payment Request" at bounding box center [871, 53] width 135 height 20
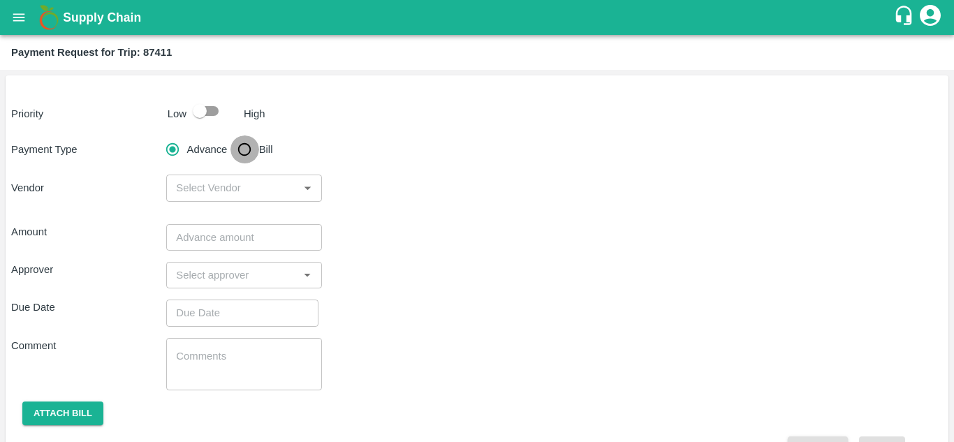
click at [249, 149] on input "Bill" at bounding box center [244, 149] width 28 height 28
radio input "true"
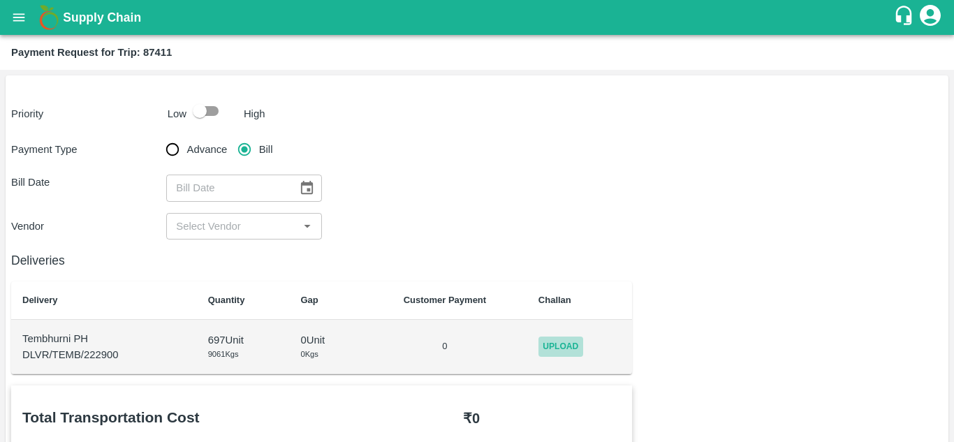
click at [559, 342] on span "Upload" at bounding box center [560, 346] width 45 height 20
click at [0, 0] on input "Upload" at bounding box center [0, 0] width 0 height 0
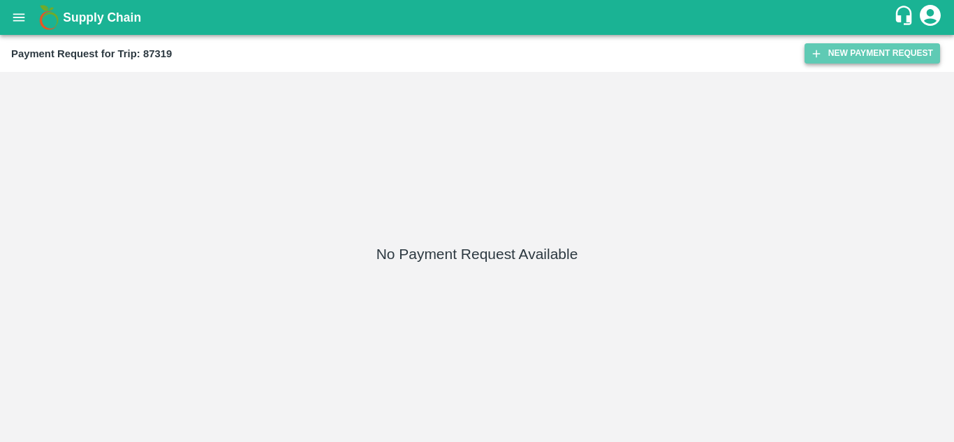
click at [879, 54] on button "New Payment Request" at bounding box center [871, 53] width 135 height 20
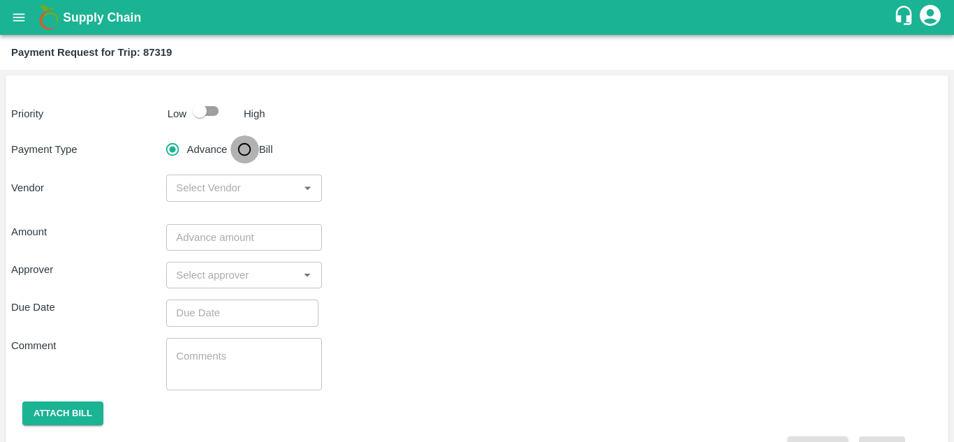
click at [242, 143] on input "Bill" at bounding box center [244, 149] width 28 height 28
radio input "true"
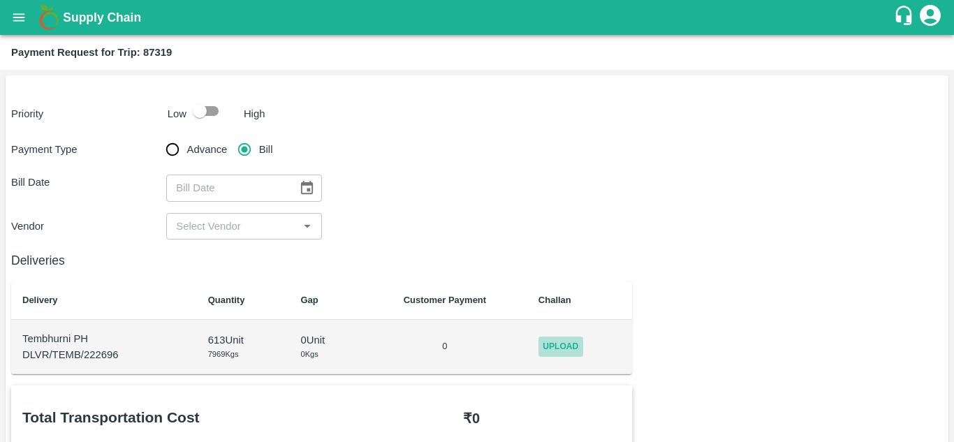
click at [571, 350] on span "Upload" at bounding box center [560, 346] width 45 height 20
click at [0, 0] on input "Upload" at bounding box center [0, 0] width 0 height 0
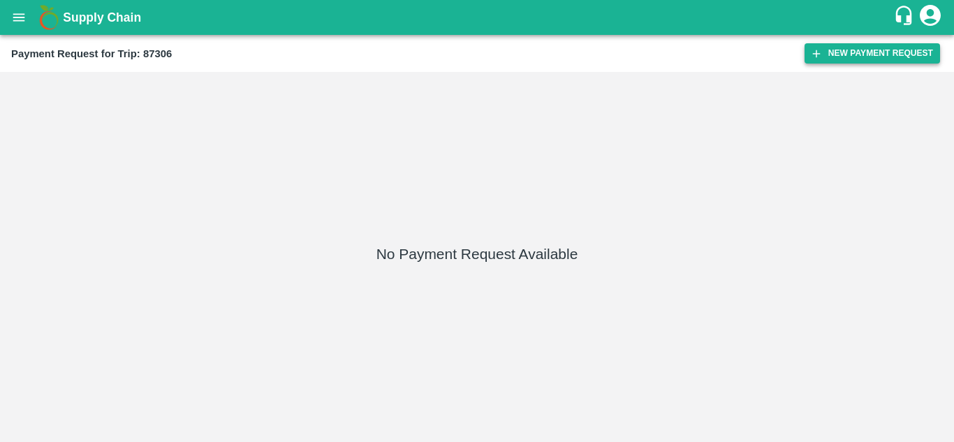
click at [851, 50] on button "New Payment Request" at bounding box center [871, 53] width 135 height 20
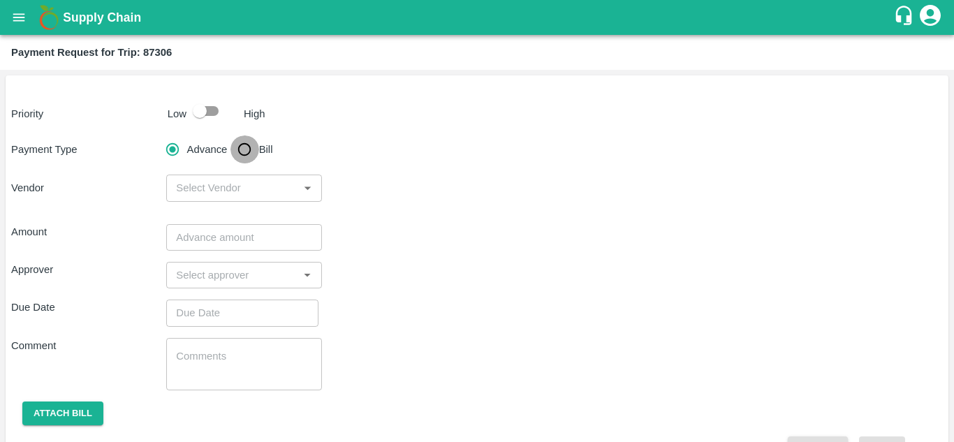
click at [244, 153] on input "Bill" at bounding box center [244, 149] width 28 height 28
radio input "true"
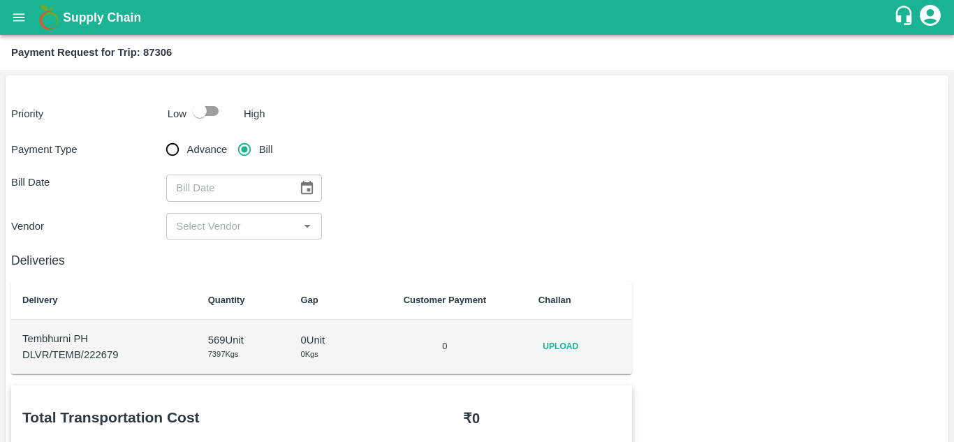
click at [559, 343] on span "Upload" at bounding box center [560, 346] width 45 height 20
click at [0, 0] on input "Upload" at bounding box center [0, 0] width 0 height 0
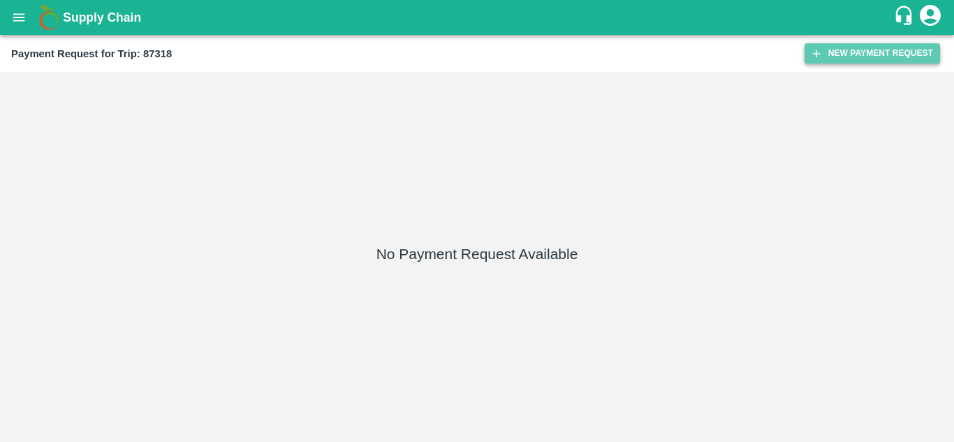
click at [906, 44] on button "New Payment Request" at bounding box center [871, 53] width 135 height 20
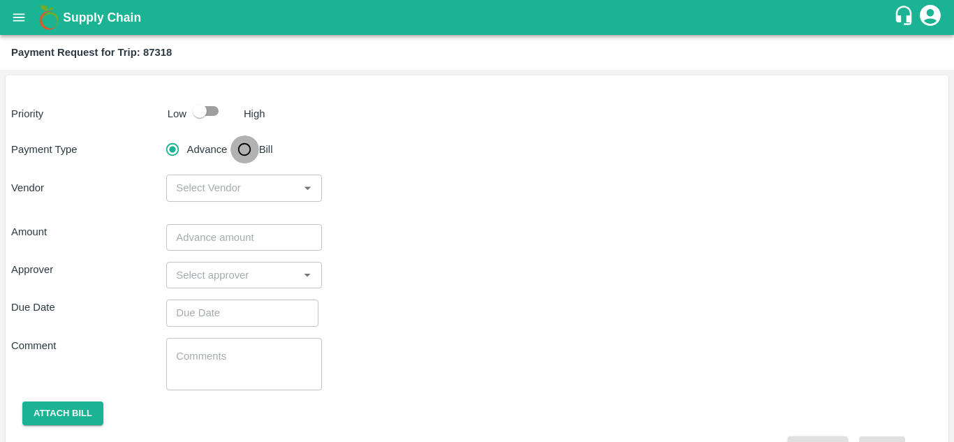
click at [243, 145] on input "Bill" at bounding box center [244, 149] width 28 height 28
radio input "true"
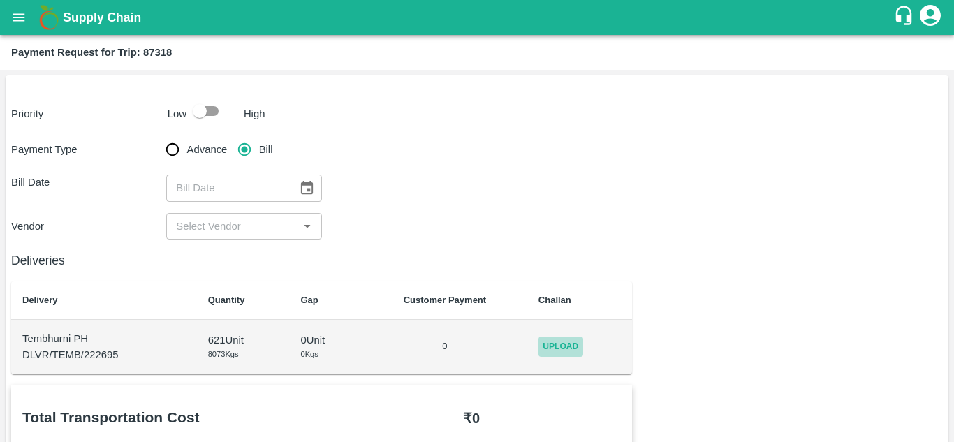
click at [563, 352] on span "Upload" at bounding box center [560, 346] width 45 height 20
click at [0, 0] on input "Upload" at bounding box center [0, 0] width 0 height 0
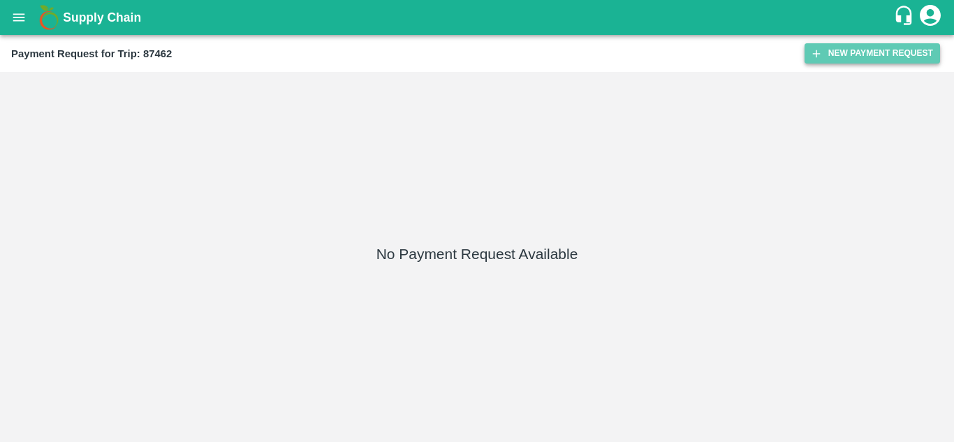
click at [849, 52] on button "New Payment Request" at bounding box center [871, 53] width 135 height 20
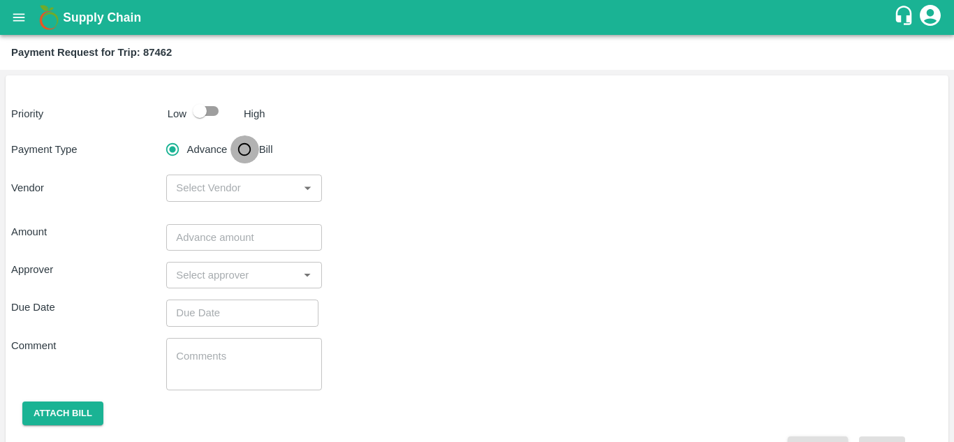
click at [241, 157] on input "Bill" at bounding box center [244, 149] width 28 height 28
radio input "true"
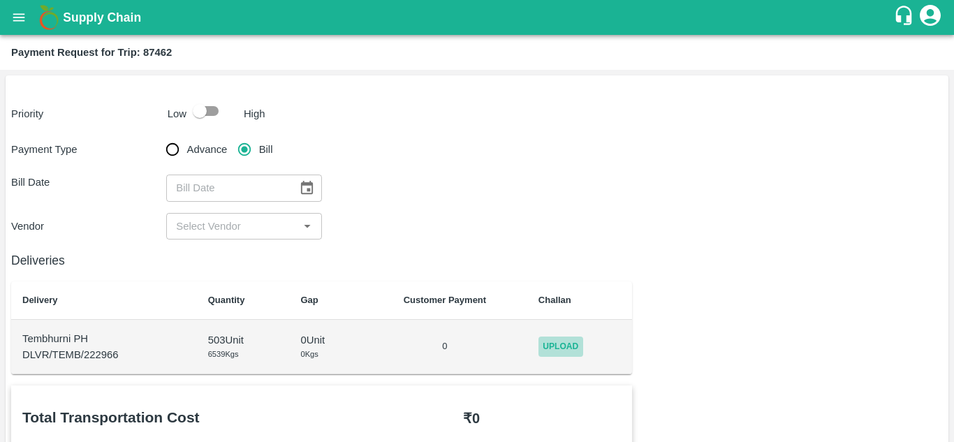
click at [547, 345] on span "Upload" at bounding box center [560, 346] width 45 height 20
click at [0, 0] on input "Upload" at bounding box center [0, 0] width 0 height 0
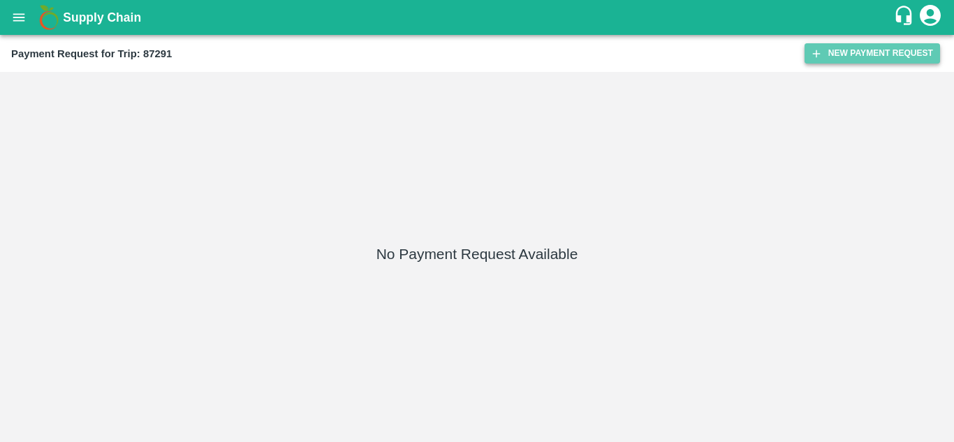
click at [851, 48] on button "New Payment Request" at bounding box center [871, 53] width 135 height 20
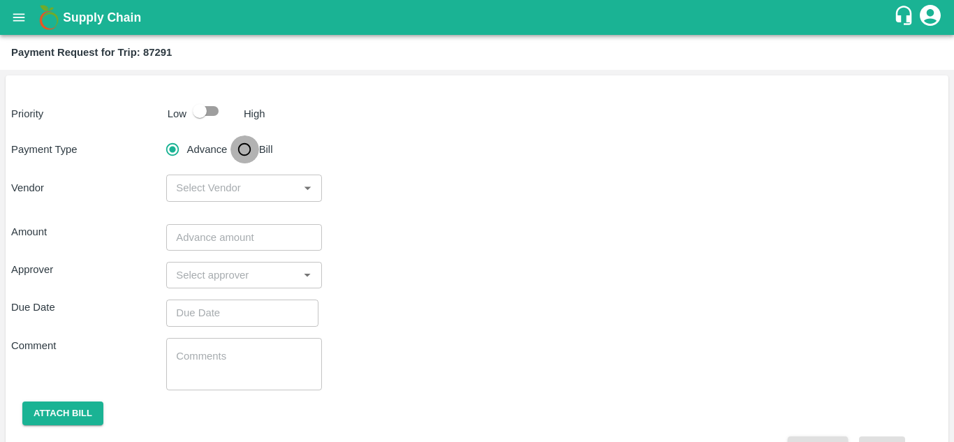
click at [245, 149] on input "Bill" at bounding box center [244, 149] width 28 height 28
radio input "true"
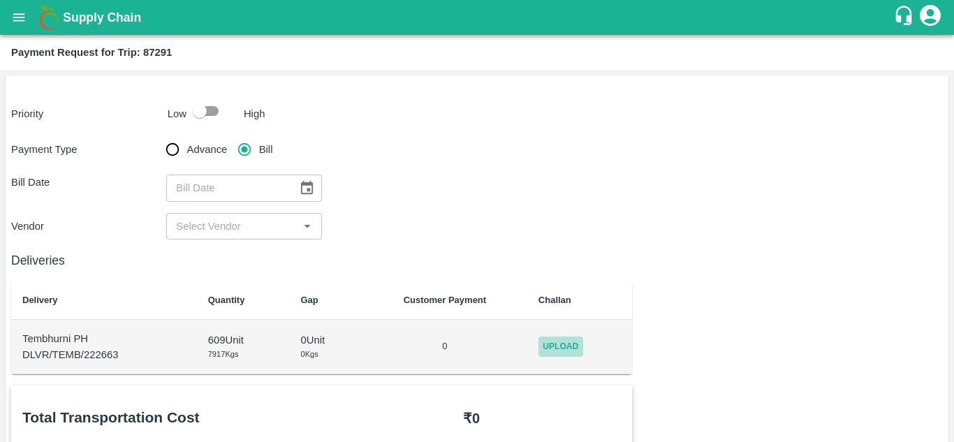
click at [573, 345] on span "Upload" at bounding box center [560, 346] width 45 height 20
click at [0, 0] on input "Upload" at bounding box center [0, 0] width 0 height 0
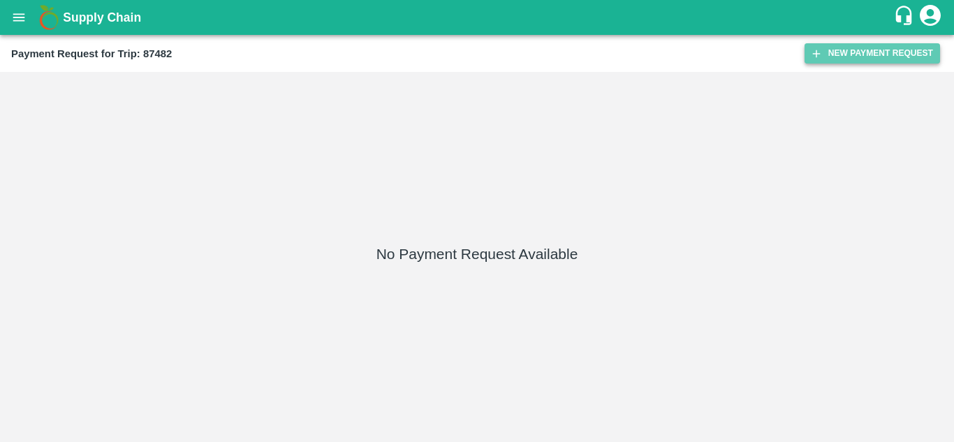
click at [851, 46] on button "New Payment Request" at bounding box center [871, 53] width 135 height 20
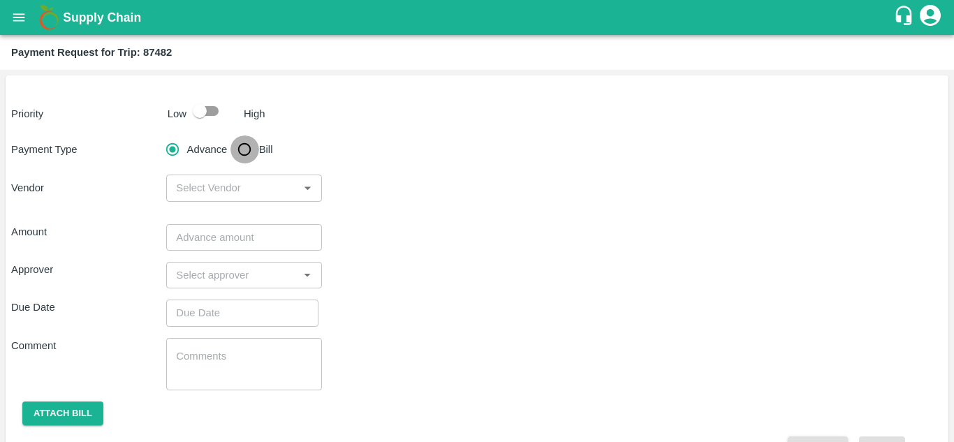
click at [244, 145] on input "Bill" at bounding box center [244, 149] width 28 height 28
radio input "true"
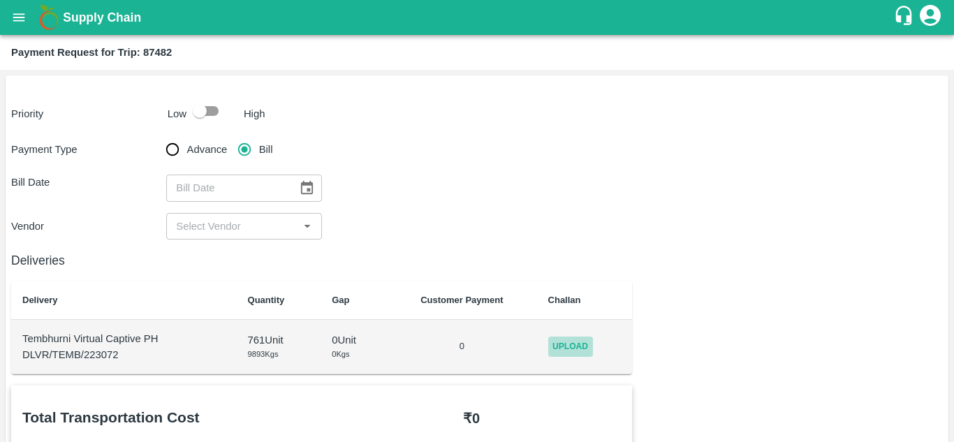
click at [551, 348] on span "Upload" at bounding box center [570, 346] width 45 height 20
click at [0, 0] on input "Upload" at bounding box center [0, 0] width 0 height 0
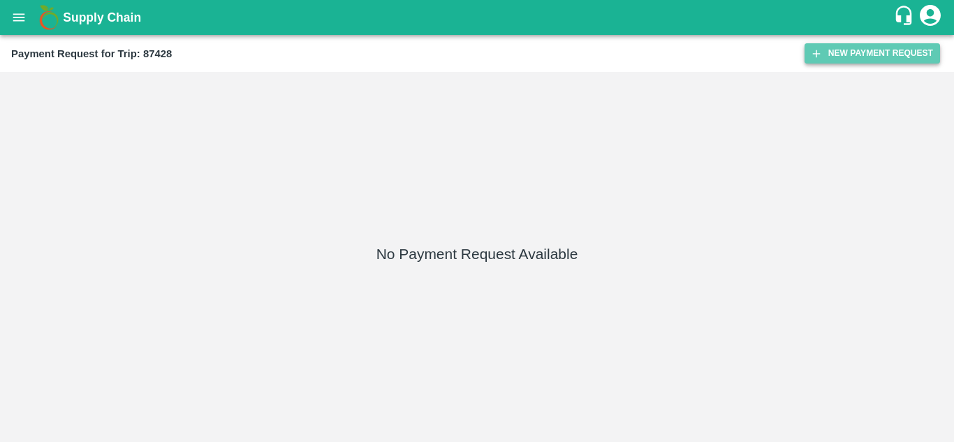
click at [847, 54] on button "New Payment Request" at bounding box center [871, 53] width 135 height 20
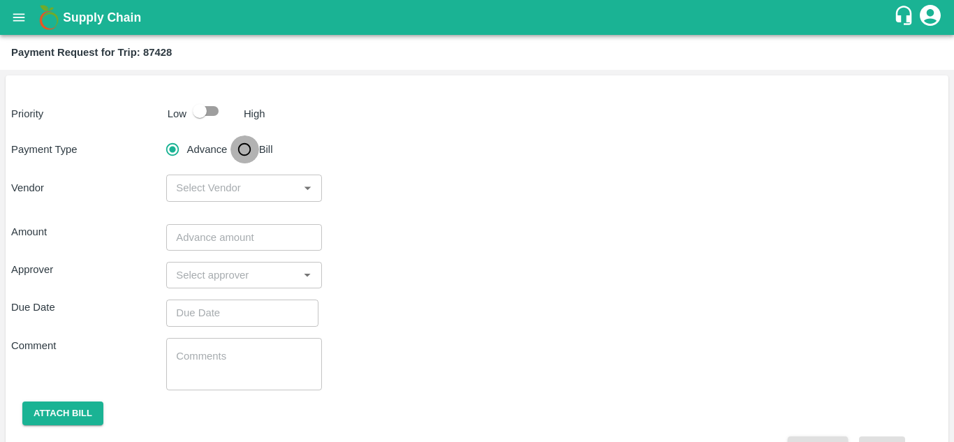
click at [246, 146] on input "Bill" at bounding box center [244, 149] width 28 height 28
radio input "true"
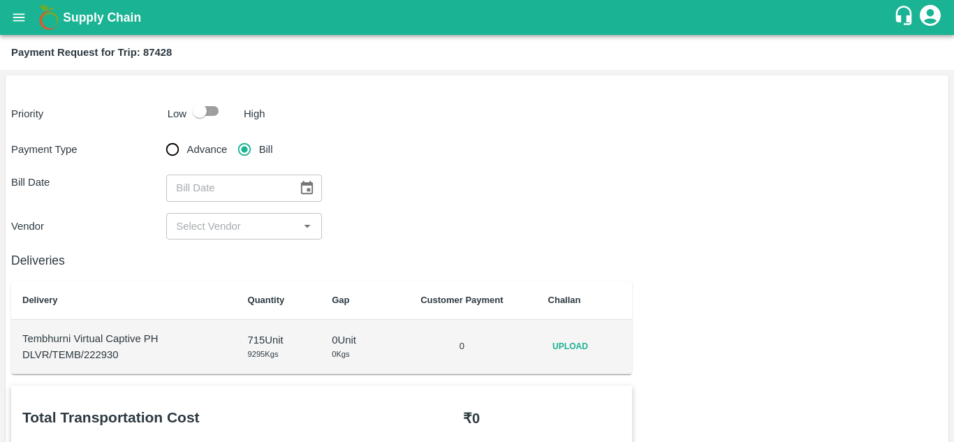
click at [560, 348] on span "Upload" at bounding box center [570, 346] width 45 height 20
click at [0, 0] on input "Upload" at bounding box center [0, 0] width 0 height 0
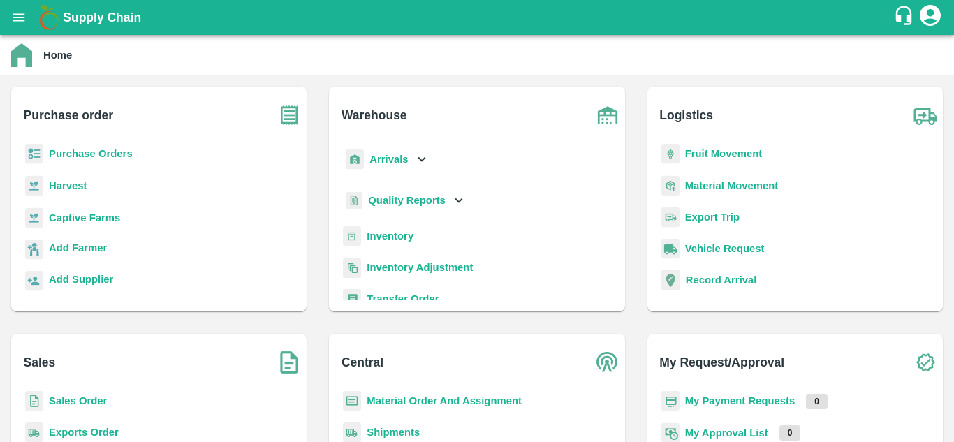
click at [711, 152] on b "Fruit Movement" at bounding box center [723, 153] width 77 height 11
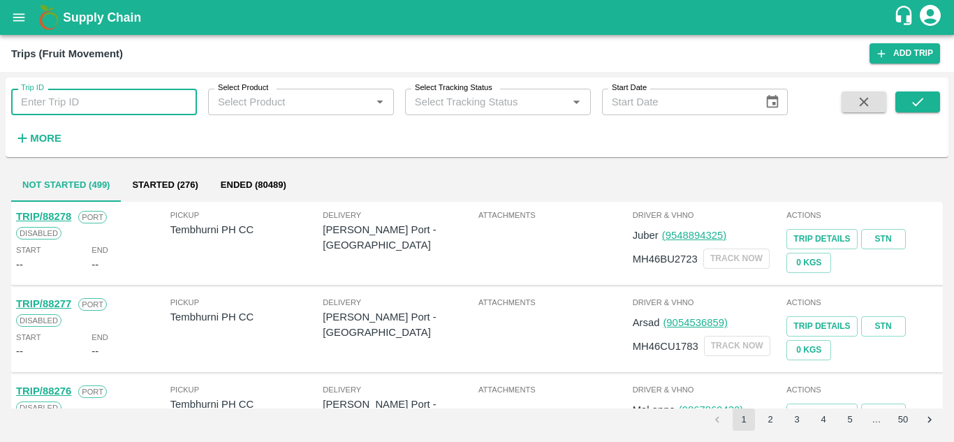
click at [59, 100] on input "Trip ID" at bounding box center [104, 102] width 186 height 27
paste input "88258"
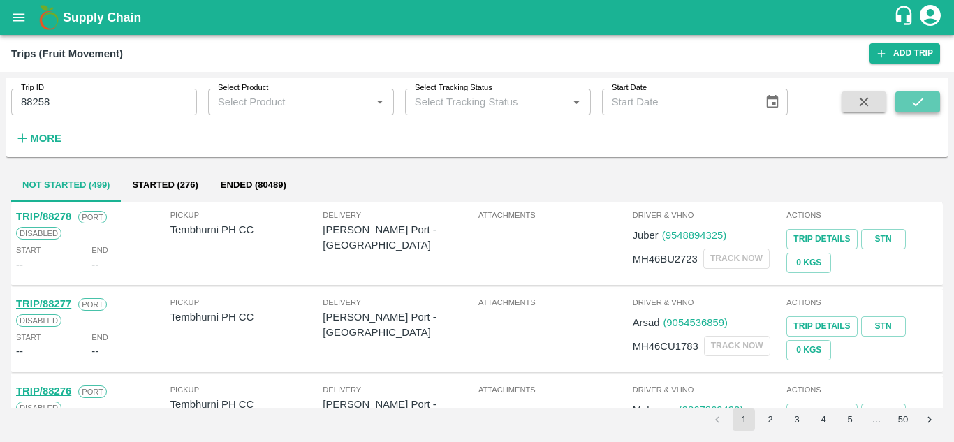
click at [916, 97] on icon "submit" at bounding box center [917, 101] width 15 height 15
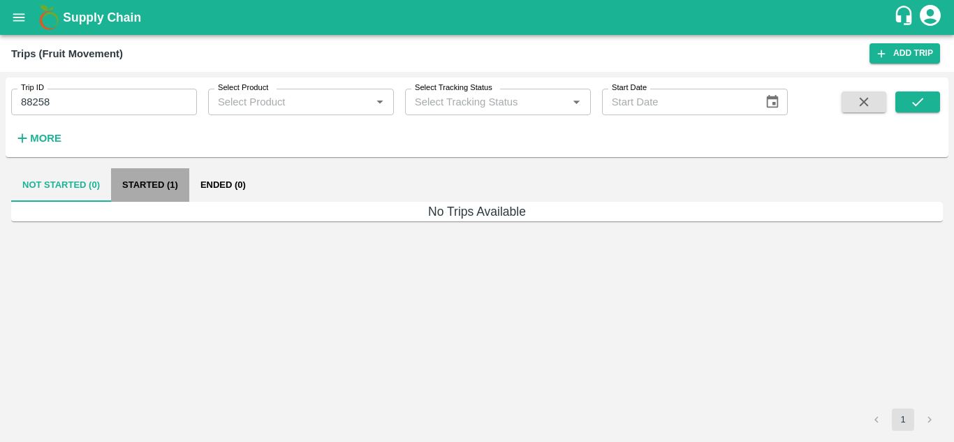
click at [149, 186] on button "Started (1)" at bounding box center [150, 185] width 78 height 34
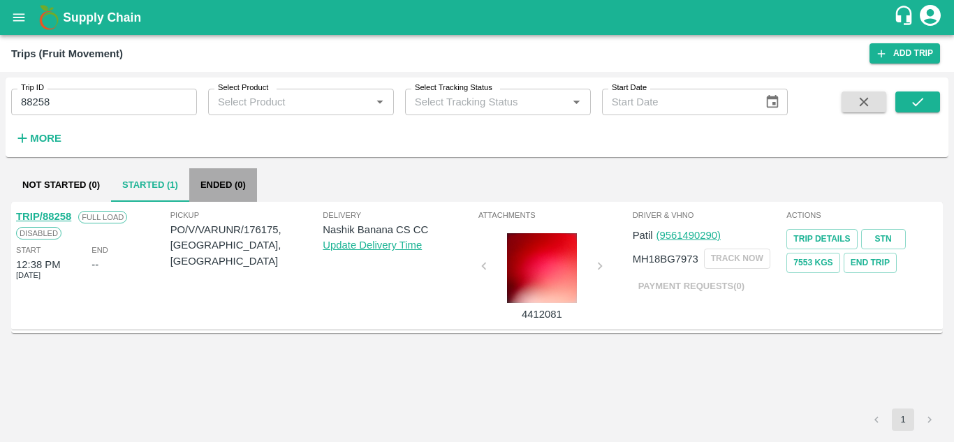
click at [226, 182] on button "Ended (0)" at bounding box center [223, 185] width 68 height 34
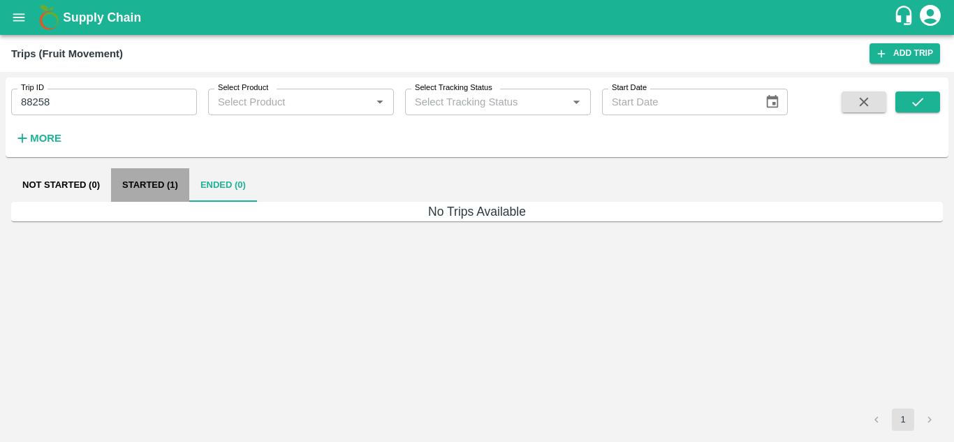
click at [141, 174] on button "Started (1)" at bounding box center [150, 185] width 78 height 34
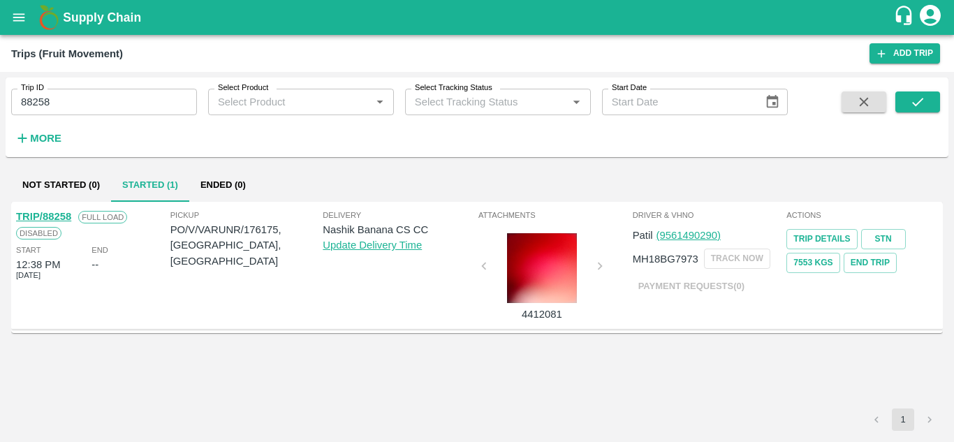
click at [103, 96] on input "88258" at bounding box center [104, 102] width 186 height 27
paste input "text"
click at [910, 102] on icon "submit" at bounding box center [917, 101] width 15 height 15
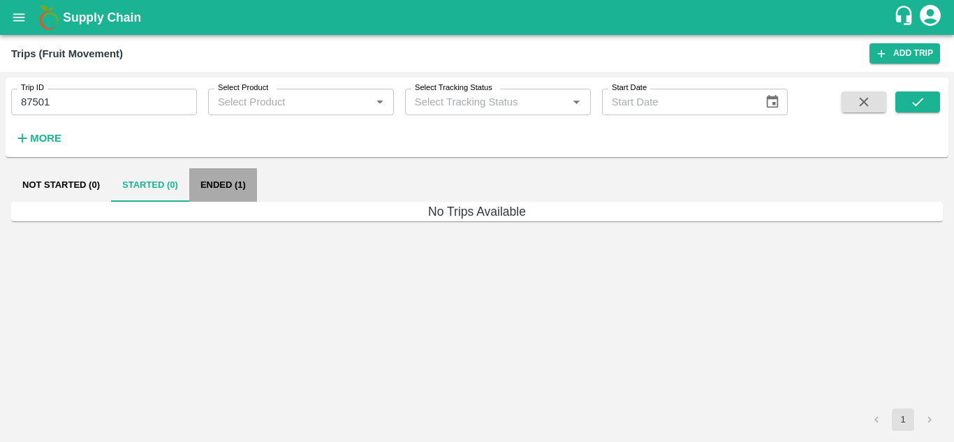
click at [232, 174] on button "Ended (1)" at bounding box center [223, 185] width 68 height 34
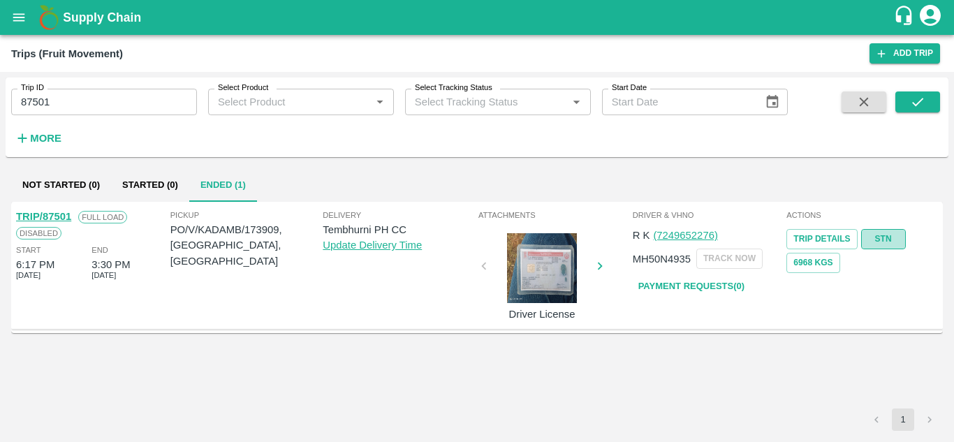
click at [897, 235] on link "STN" at bounding box center [883, 239] width 45 height 20
click at [87, 99] on input "87501" at bounding box center [104, 102] width 186 height 27
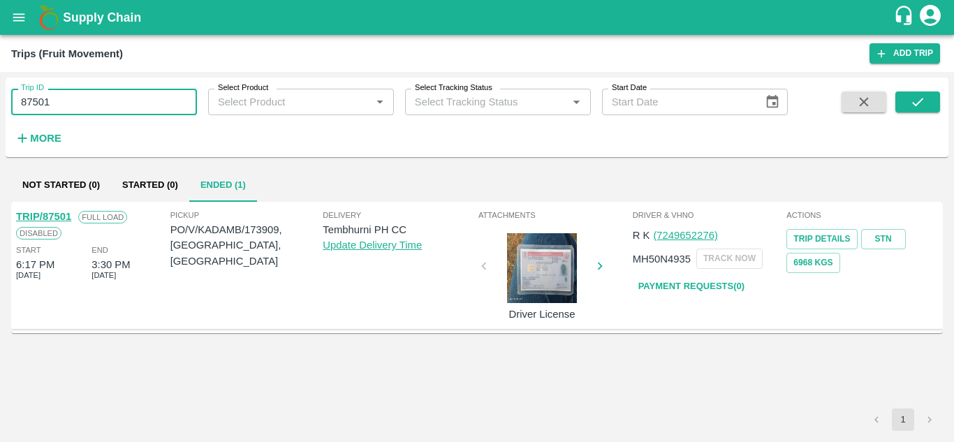
click at [87, 99] on input "87501" at bounding box center [104, 102] width 186 height 27
paste input "text"
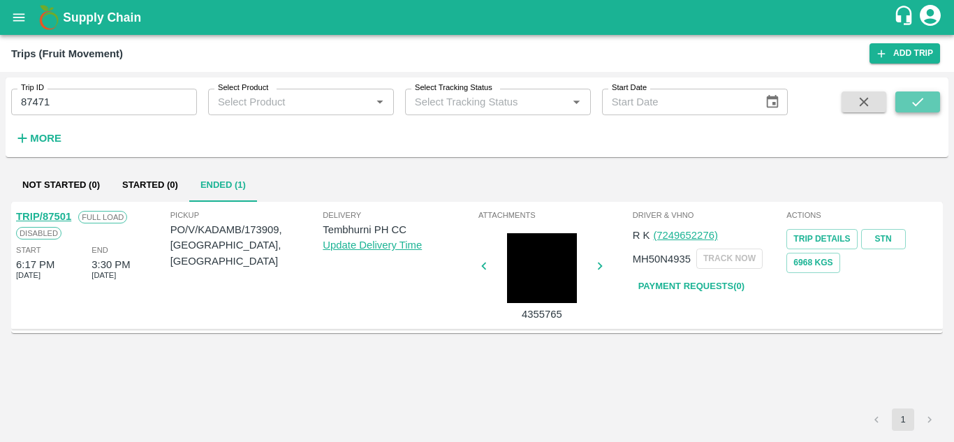
click at [922, 92] on button "submit" at bounding box center [917, 101] width 45 height 21
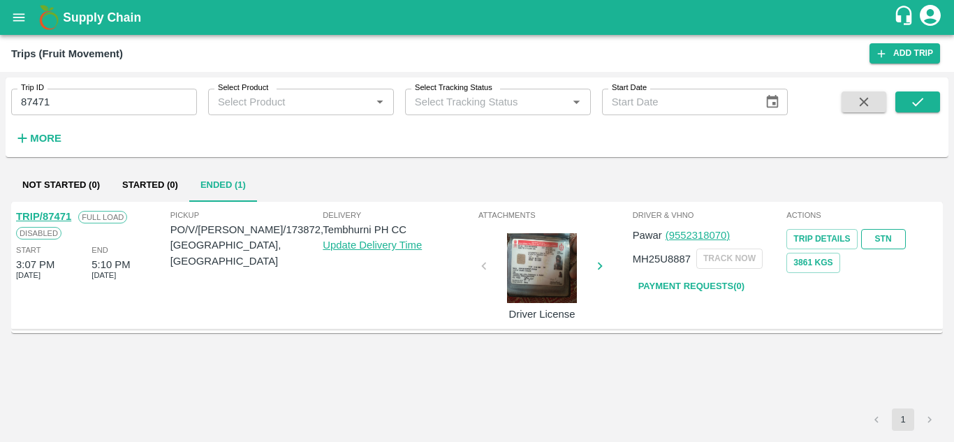
click at [880, 238] on link "STN" at bounding box center [883, 239] width 45 height 20
click at [114, 101] on input "87471" at bounding box center [104, 102] width 186 height 27
paste input "text"
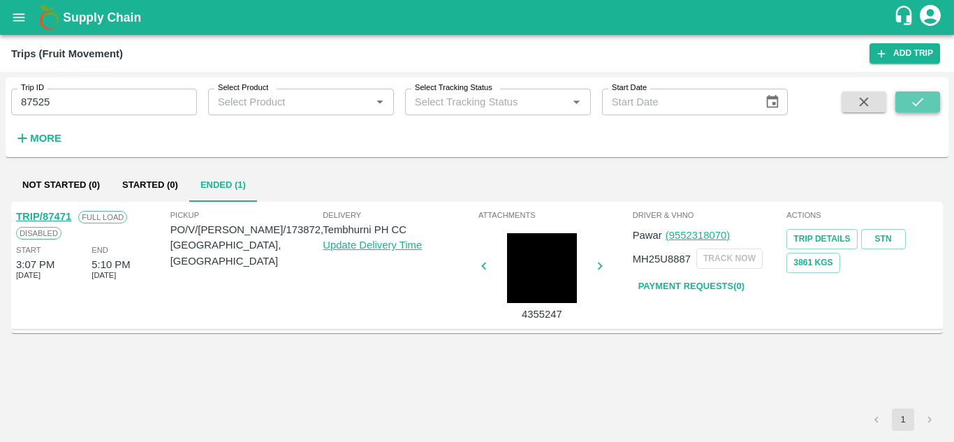
click at [918, 104] on icon "submit" at bounding box center [917, 101] width 15 height 15
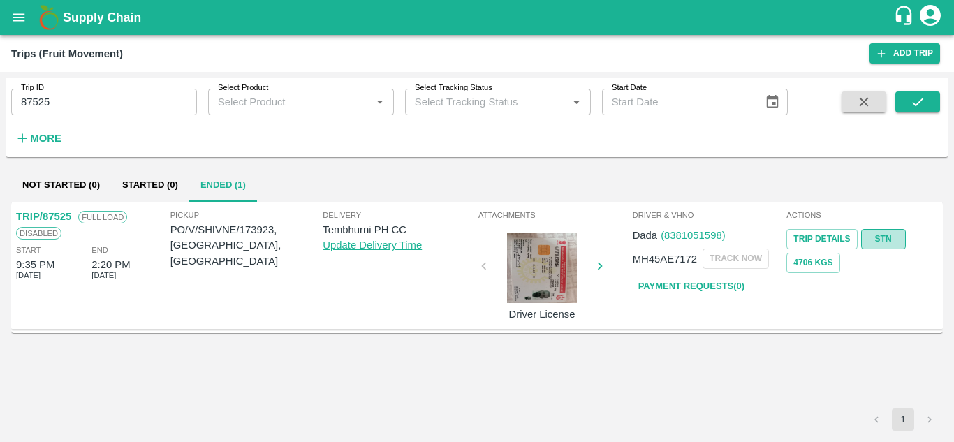
click at [882, 235] on link "STN" at bounding box center [883, 239] width 45 height 20
click at [55, 98] on input "87525" at bounding box center [104, 102] width 186 height 27
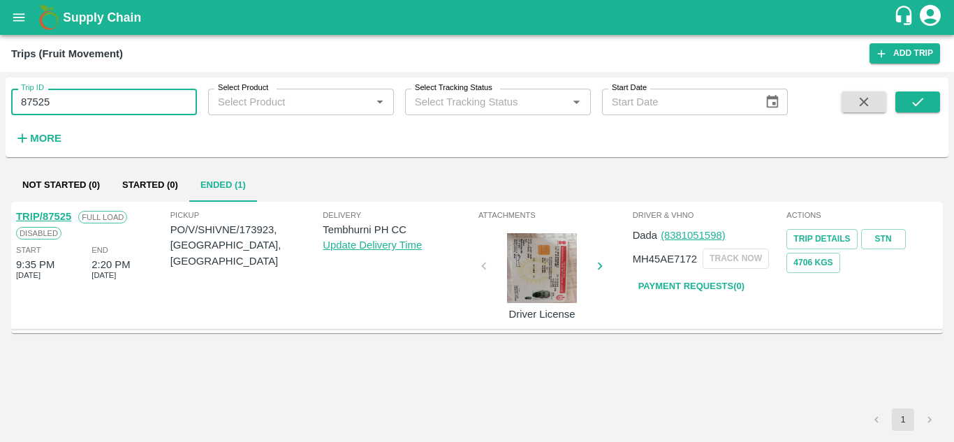
click at [55, 98] on input "87525" at bounding box center [104, 102] width 186 height 27
paste input "text"
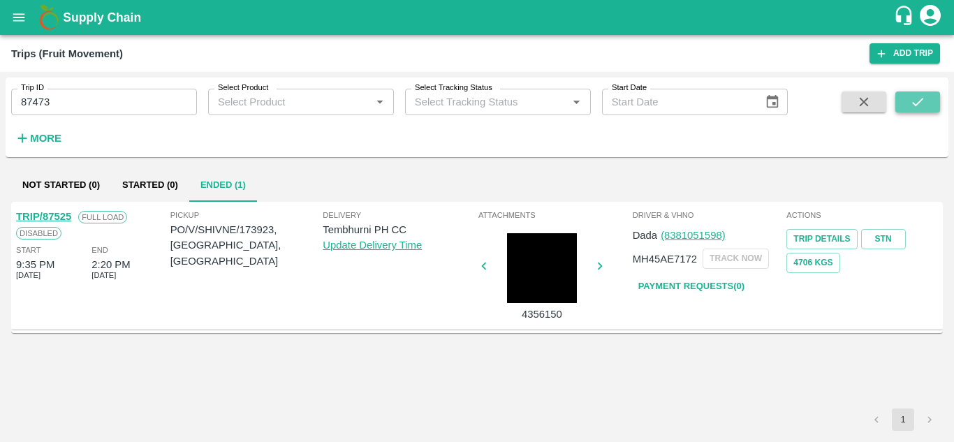
click at [922, 95] on icon "submit" at bounding box center [917, 101] width 15 height 15
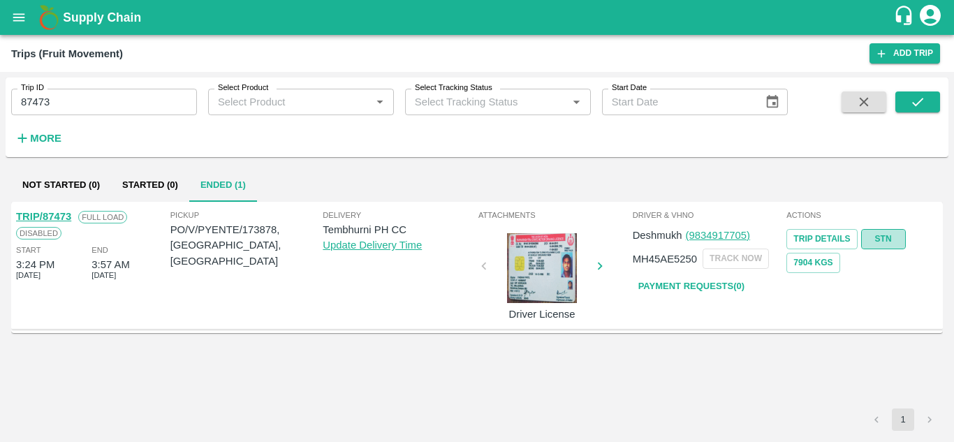
click at [878, 234] on link "STN" at bounding box center [883, 239] width 45 height 20
click at [74, 108] on input "87473" at bounding box center [104, 102] width 186 height 27
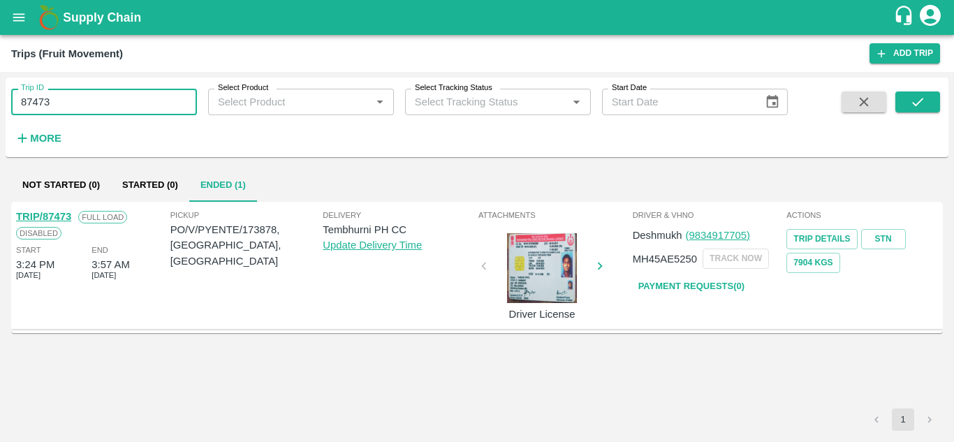
click at [74, 108] on input "87473" at bounding box center [104, 102] width 186 height 27
paste input "text"
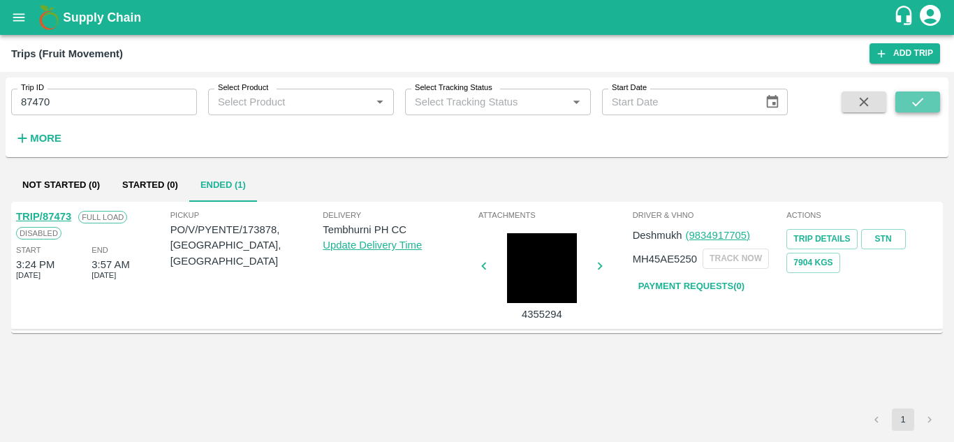
click at [919, 94] on icon "submit" at bounding box center [917, 101] width 15 height 15
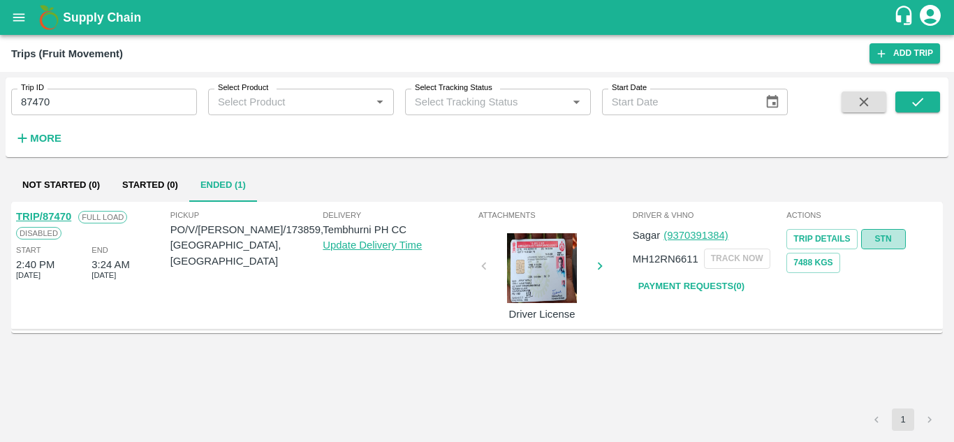
click at [878, 234] on link "STN" at bounding box center [883, 239] width 45 height 20
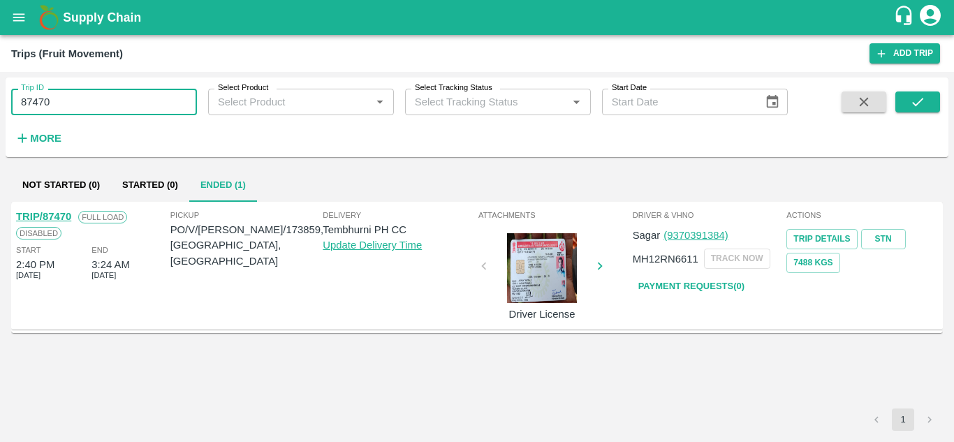
click at [108, 101] on input "87470" at bounding box center [104, 102] width 186 height 27
paste input "text"
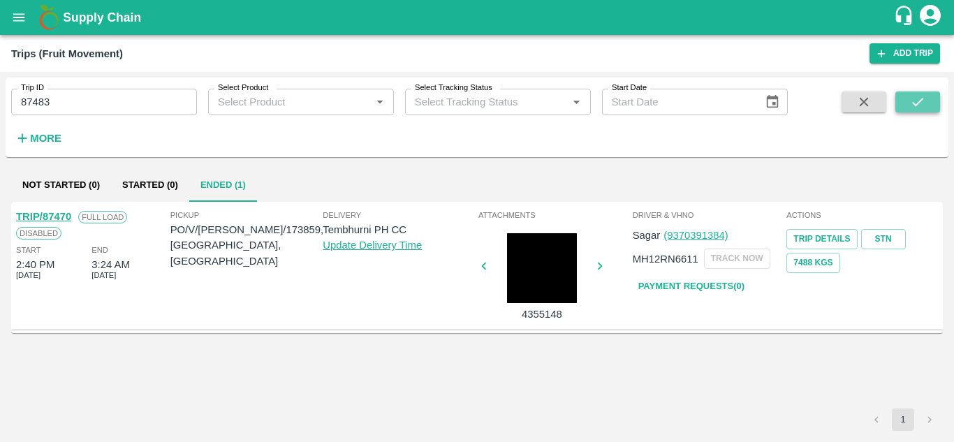
click at [910, 103] on icon "submit" at bounding box center [917, 101] width 15 height 15
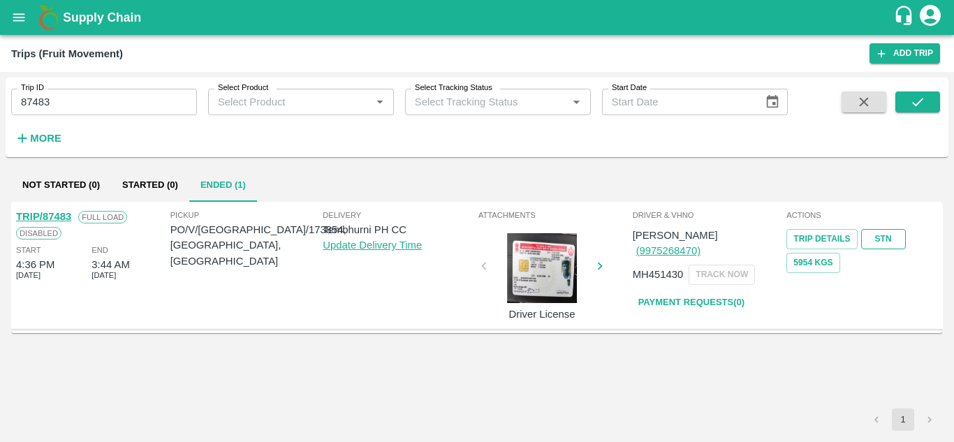
click at [882, 236] on link "STN" at bounding box center [883, 239] width 45 height 20
click at [54, 100] on input "87483" at bounding box center [104, 102] width 186 height 27
paste input "text"
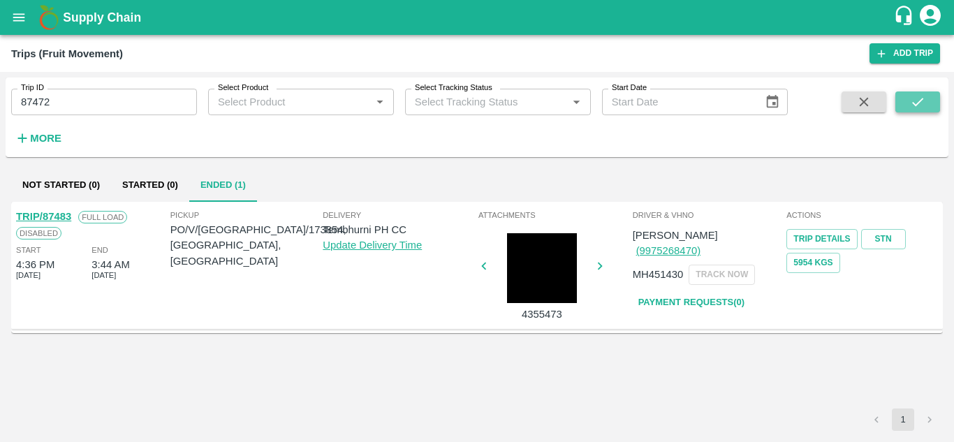
click at [922, 101] on icon "submit" at bounding box center [917, 101] width 15 height 15
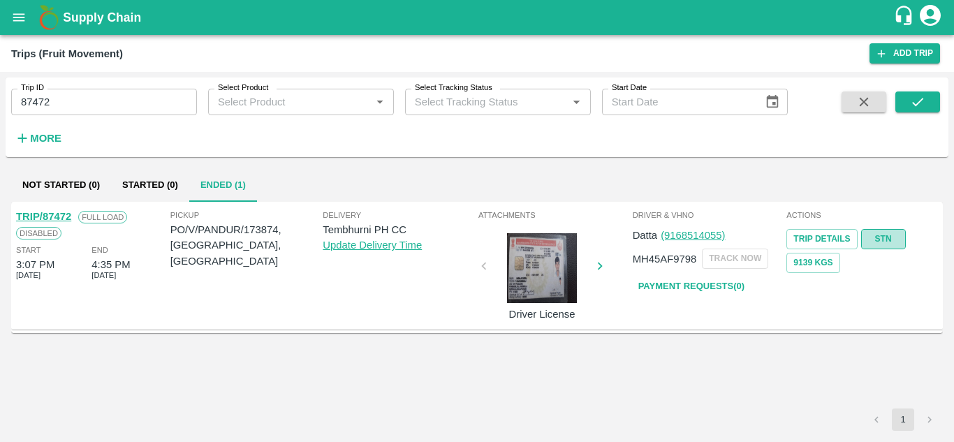
click at [885, 237] on link "STN" at bounding box center [883, 239] width 45 height 20
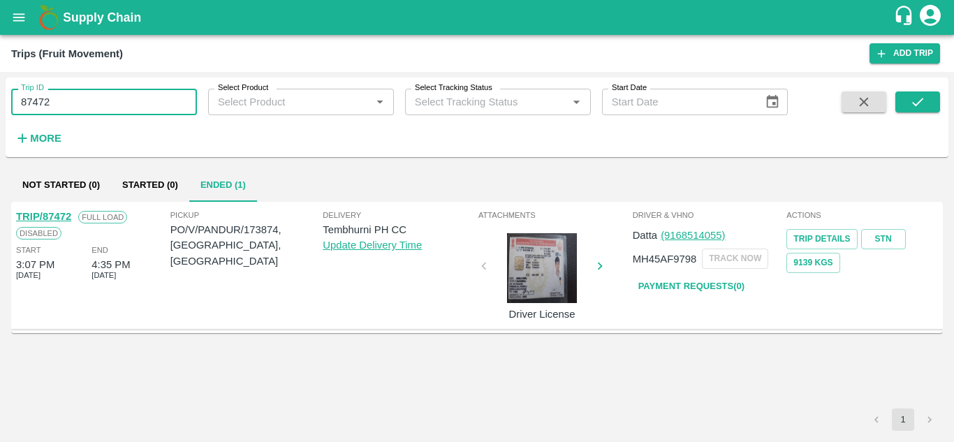
click at [76, 100] on input "87472" at bounding box center [104, 102] width 186 height 27
paste input "text"
click at [915, 90] on div "Trip ID 87609 Trip ID Select Product Select Product   * Select Tracking Status …" at bounding box center [477, 117] width 942 height 68
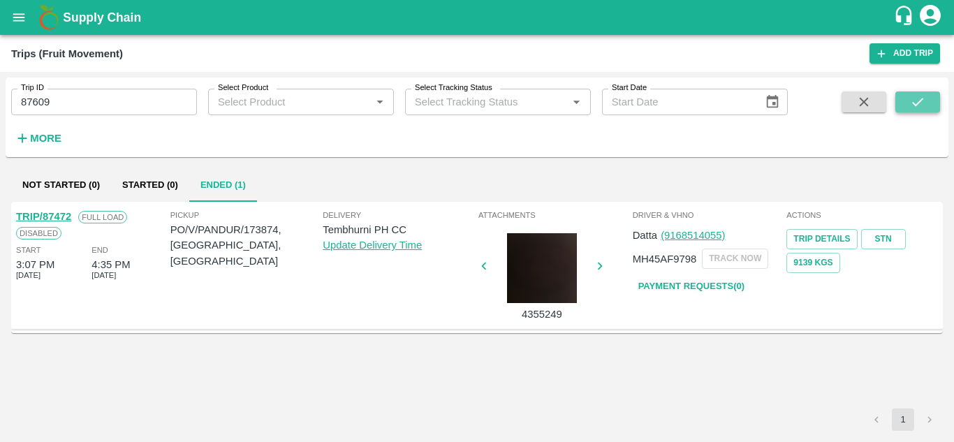
click at [917, 105] on icon "submit" at bounding box center [917, 101] width 15 height 15
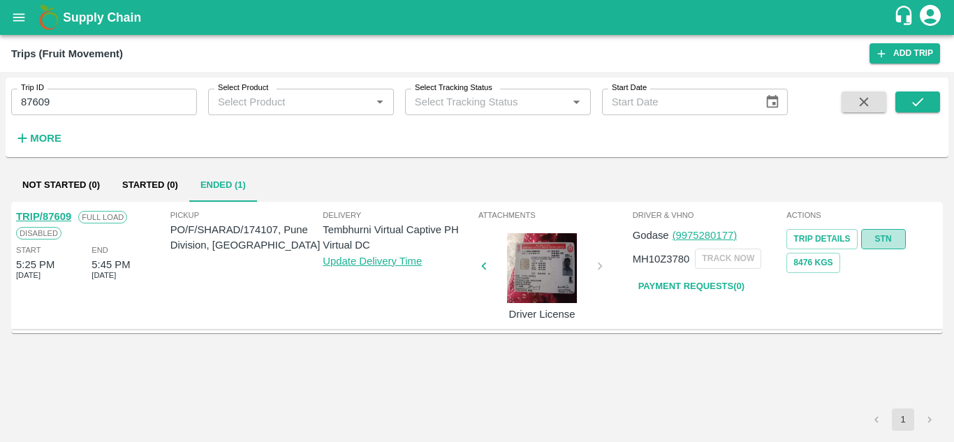
click at [887, 242] on link "STN" at bounding box center [883, 239] width 45 height 20
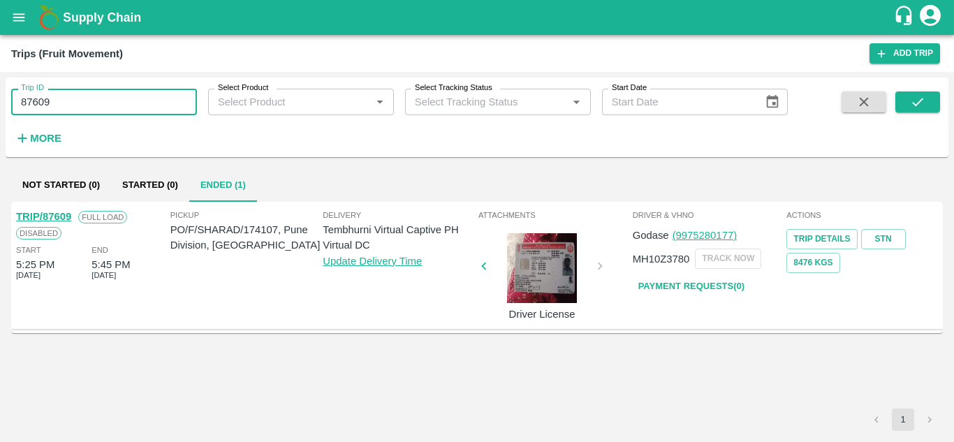
click at [71, 98] on input "87609" at bounding box center [104, 102] width 186 height 27
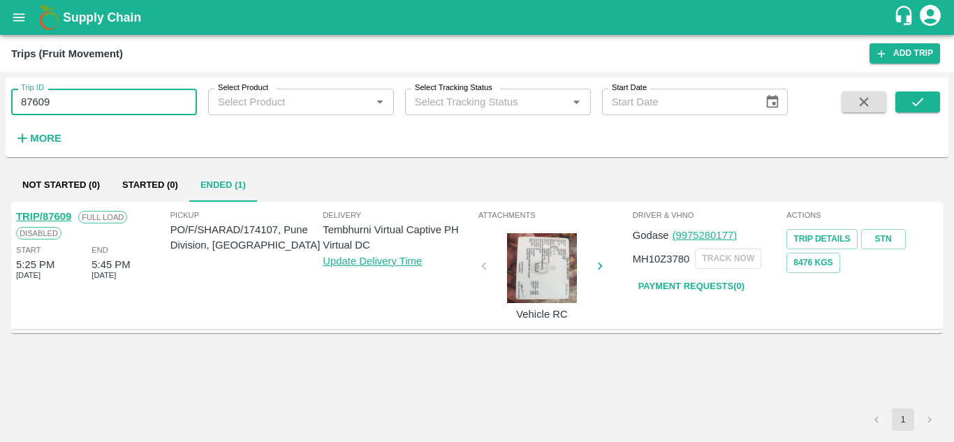
paste input "text"
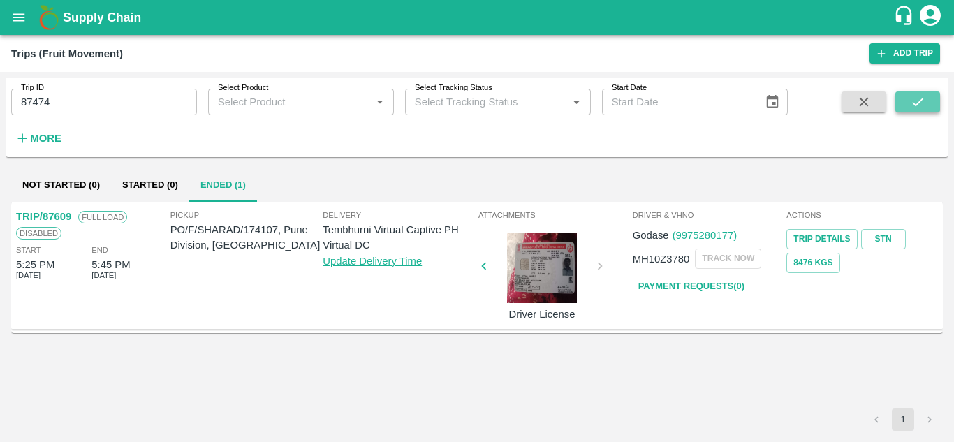
click at [920, 103] on icon "submit" at bounding box center [917, 101] width 15 height 15
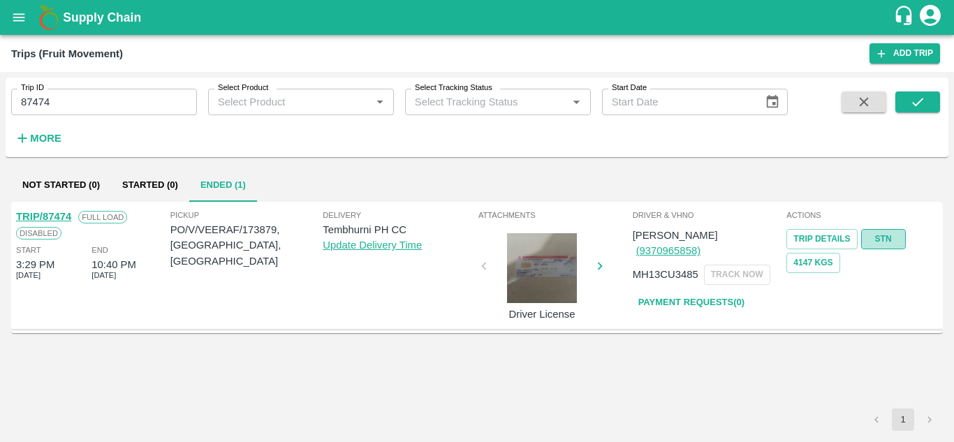
click at [879, 235] on link "STN" at bounding box center [883, 239] width 45 height 20
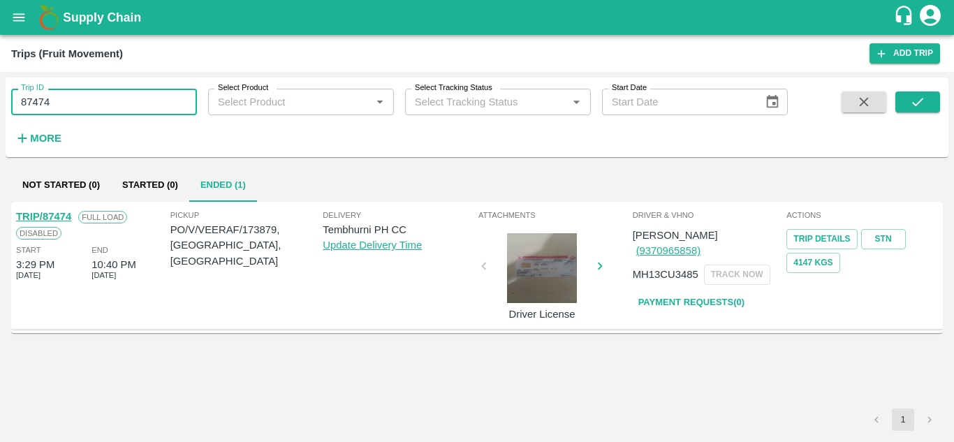
click at [119, 111] on input "87474" at bounding box center [104, 102] width 186 height 27
paste input "text"
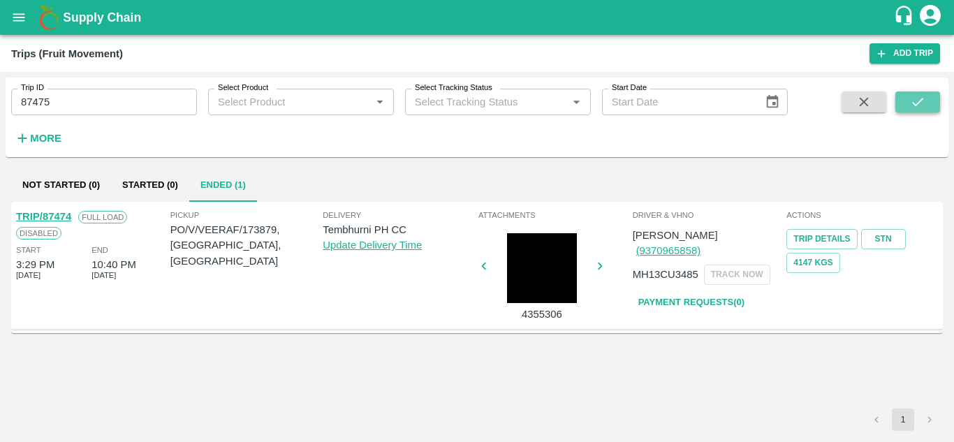
click at [935, 98] on button "submit" at bounding box center [917, 101] width 45 height 21
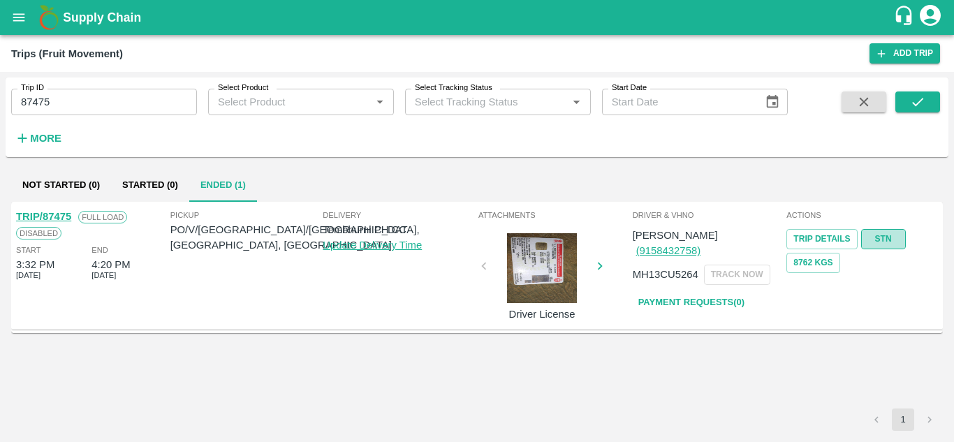
click at [880, 230] on link "STN" at bounding box center [883, 239] width 45 height 20
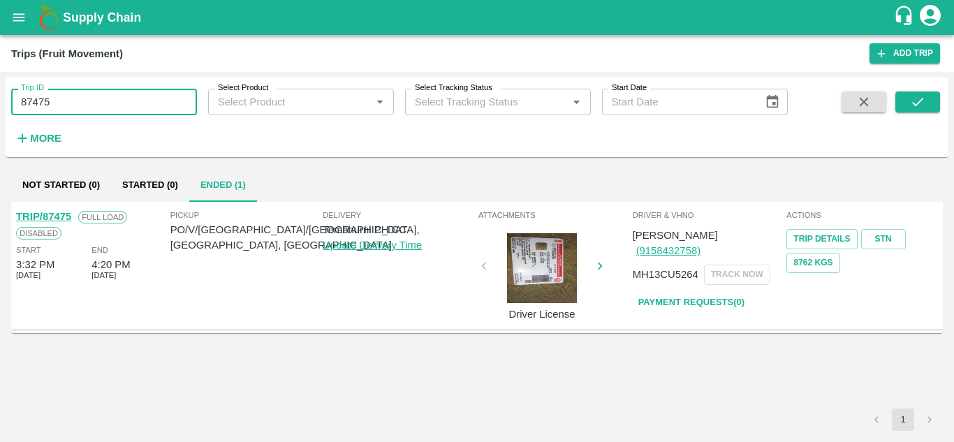
click at [71, 96] on input "87475" at bounding box center [104, 102] width 186 height 27
paste input "text"
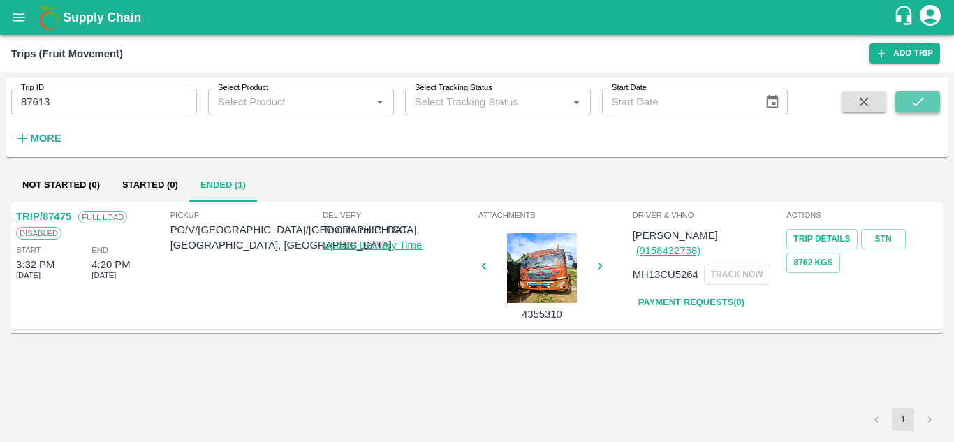
click at [924, 98] on icon "submit" at bounding box center [917, 101] width 15 height 15
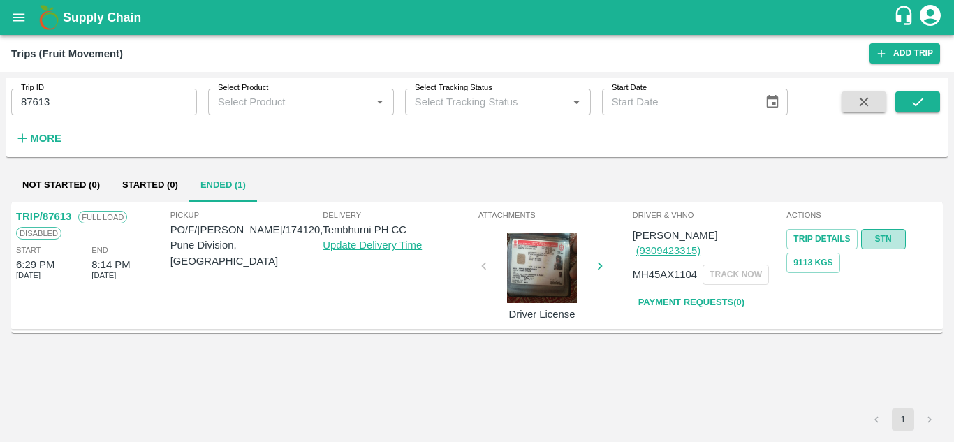
click at [893, 237] on link "STN" at bounding box center [883, 239] width 45 height 20
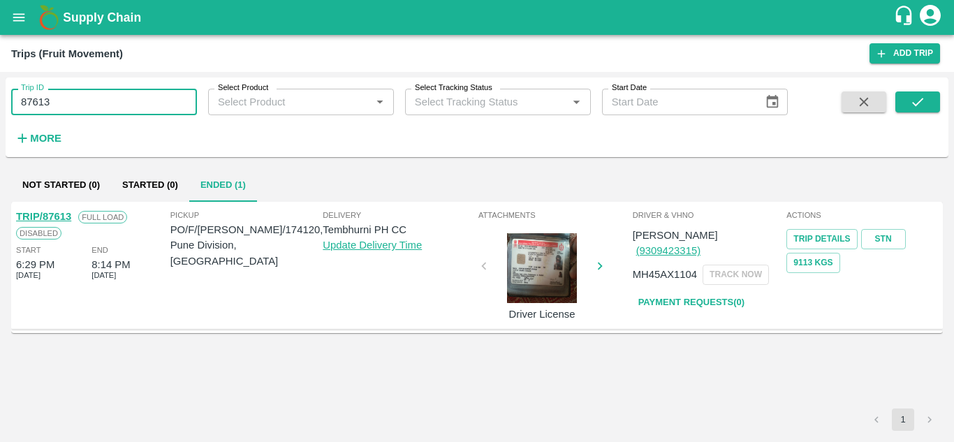
click at [104, 101] on input "87613" at bounding box center [104, 102] width 186 height 27
paste input "text"
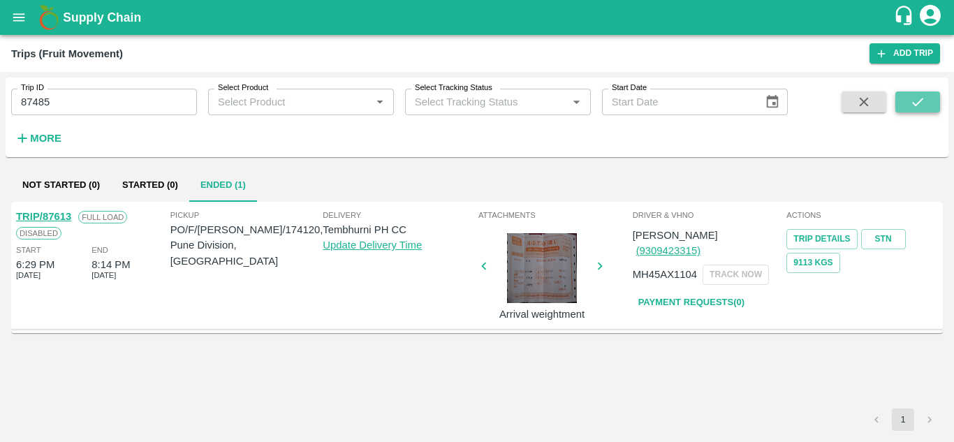
click at [919, 96] on icon "submit" at bounding box center [917, 101] width 15 height 15
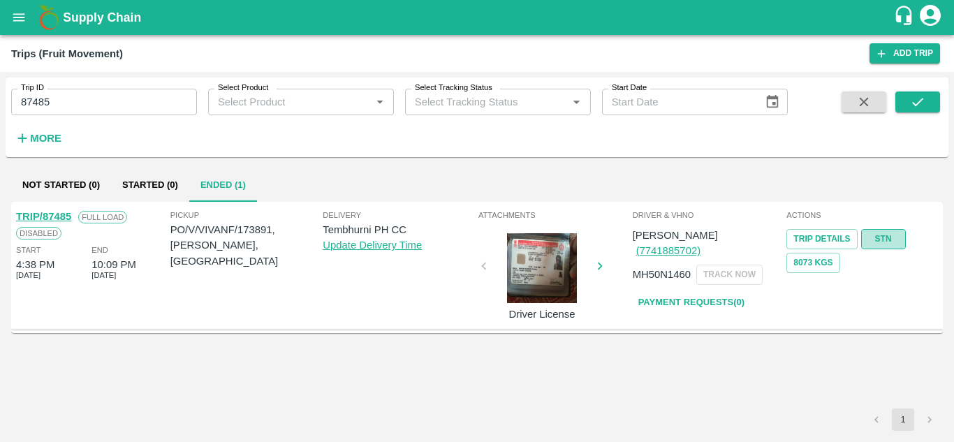
click at [893, 237] on link "STN" at bounding box center [883, 239] width 45 height 20
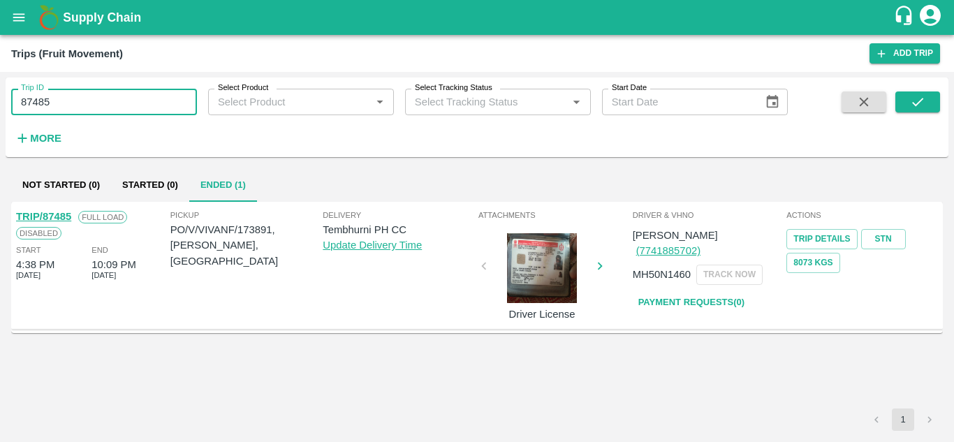
click at [78, 94] on input "87485" at bounding box center [104, 102] width 186 height 27
paste input "text"
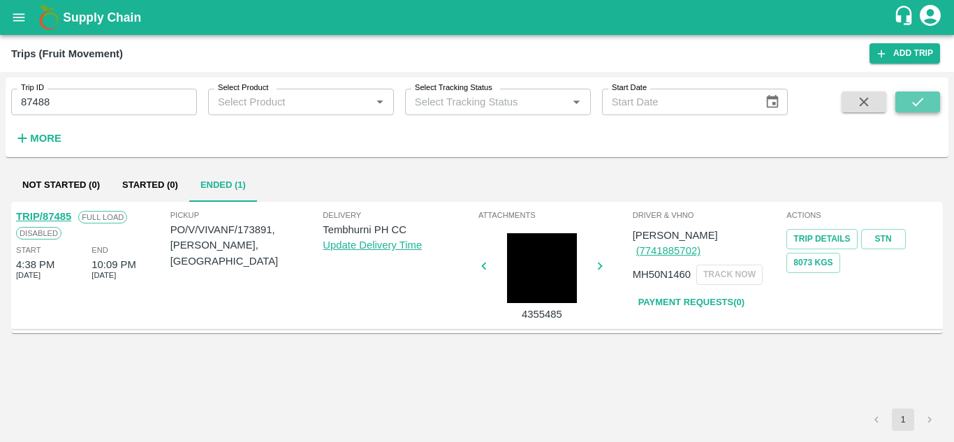
click at [921, 108] on icon "submit" at bounding box center [917, 101] width 15 height 15
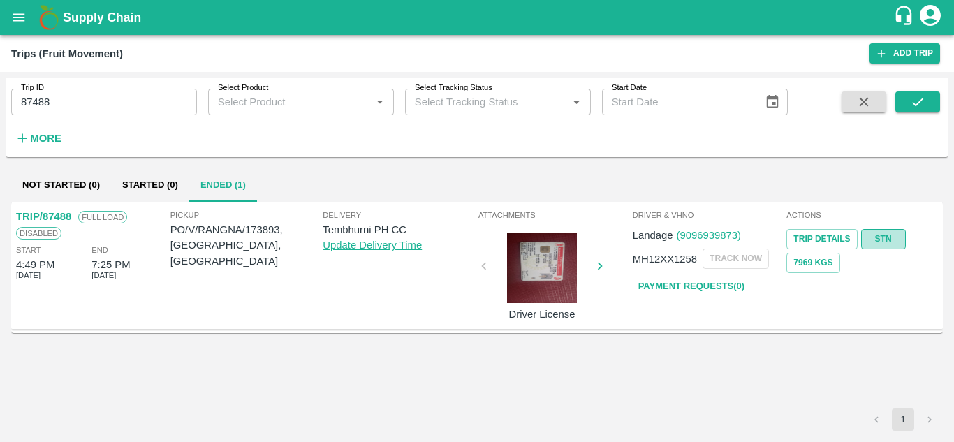
click at [881, 240] on link "STN" at bounding box center [883, 239] width 45 height 20
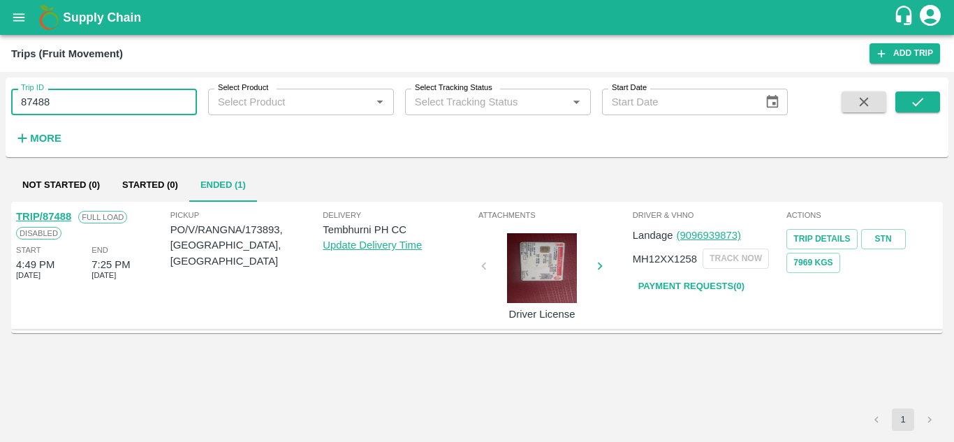
click at [60, 110] on input "87488" at bounding box center [104, 102] width 186 height 27
paste input "text"
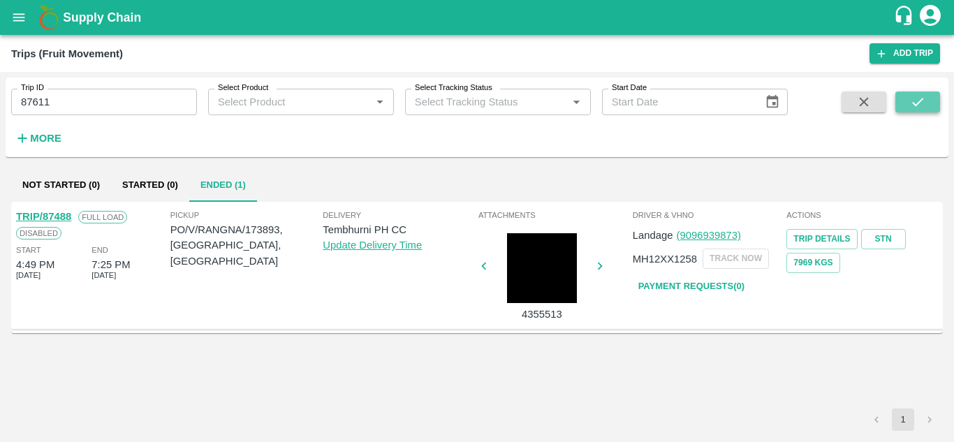
click at [905, 100] on button "submit" at bounding box center [917, 101] width 45 height 21
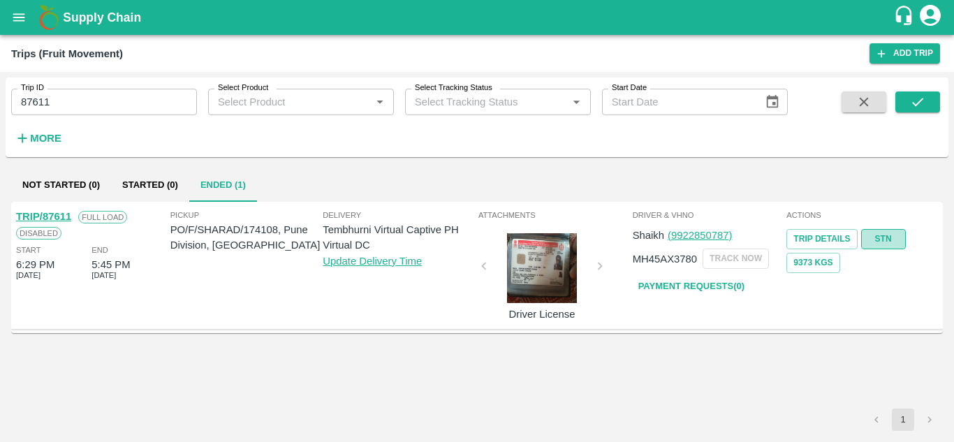
click at [896, 235] on link "STN" at bounding box center [883, 239] width 45 height 20
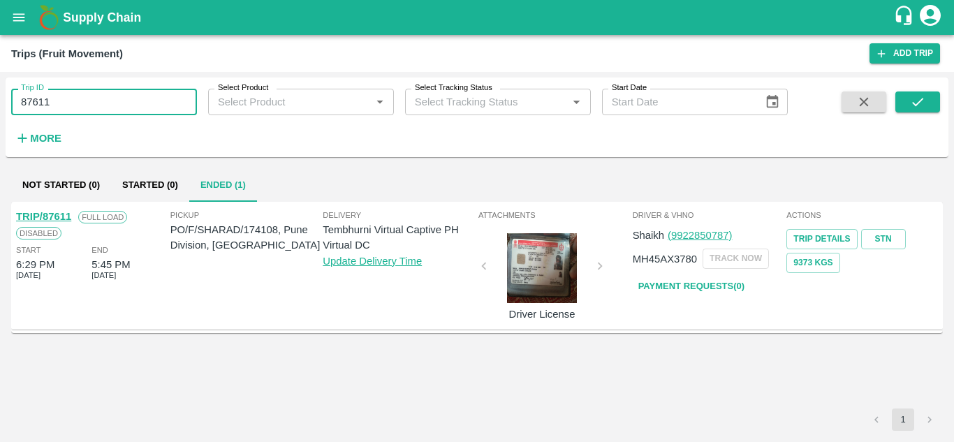
click at [75, 109] on input "87611" at bounding box center [104, 102] width 186 height 27
paste input "text"
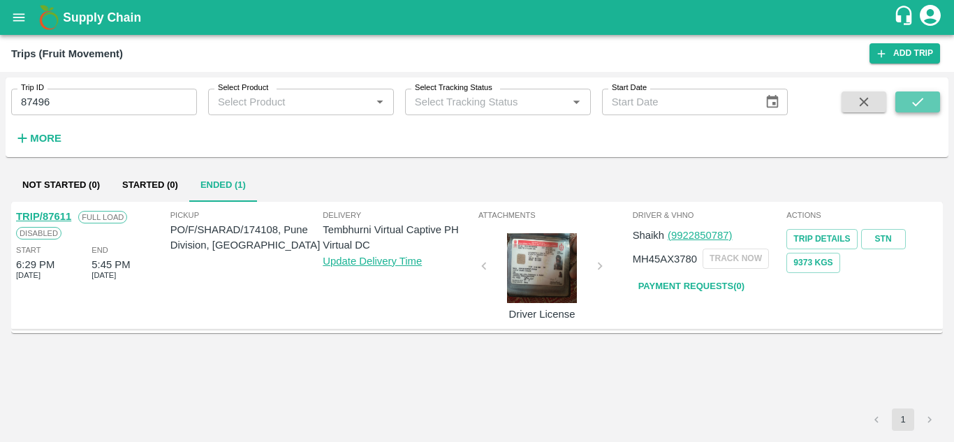
click at [919, 94] on button "submit" at bounding box center [917, 101] width 45 height 21
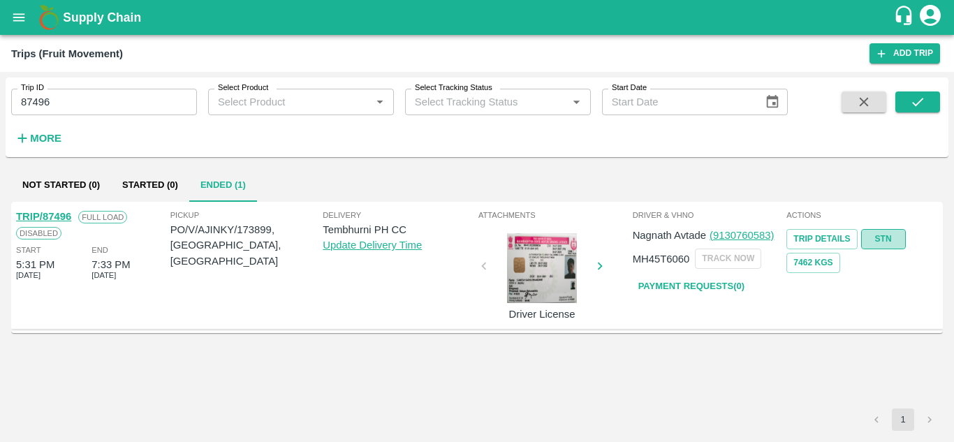
click at [889, 233] on link "STN" at bounding box center [883, 239] width 45 height 20
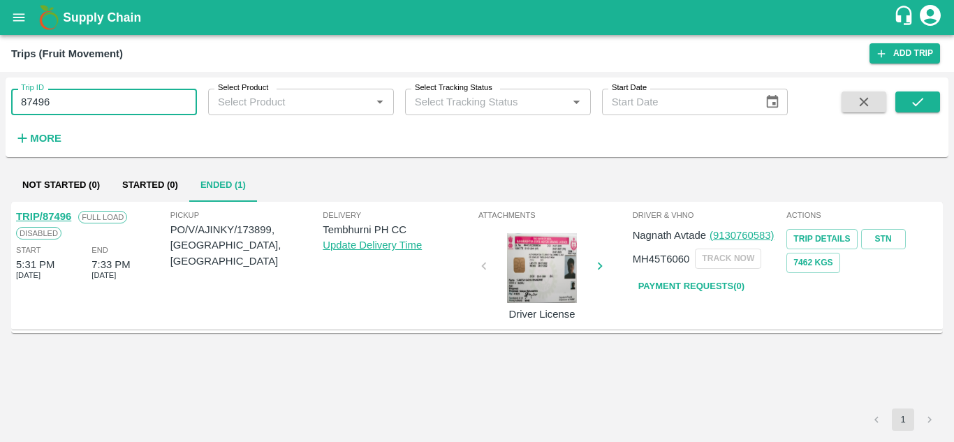
click at [87, 101] on input "87496" at bounding box center [104, 102] width 186 height 27
paste input "text"
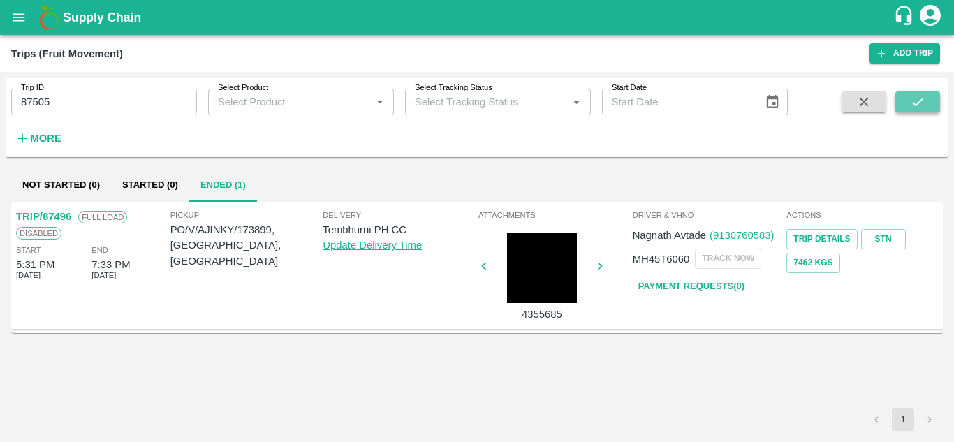
click at [917, 103] on icon "submit" at bounding box center [917, 101] width 15 height 15
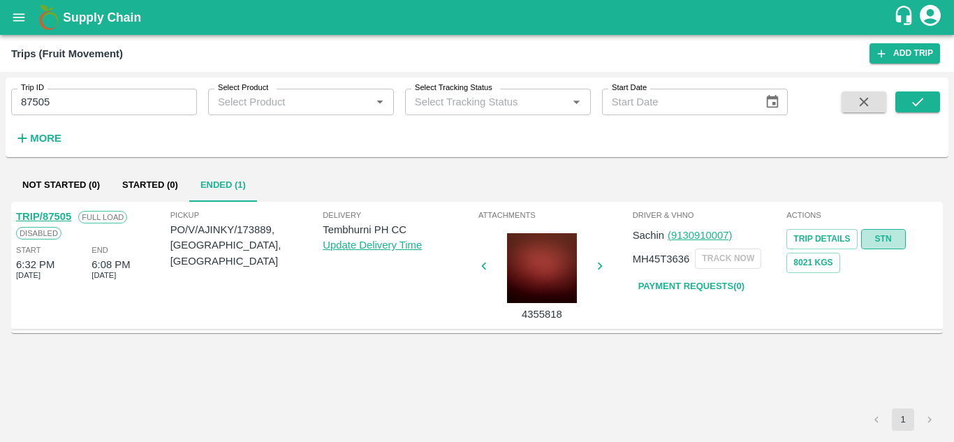
click at [889, 239] on link "STN" at bounding box center [883, 239] width 45 height 20
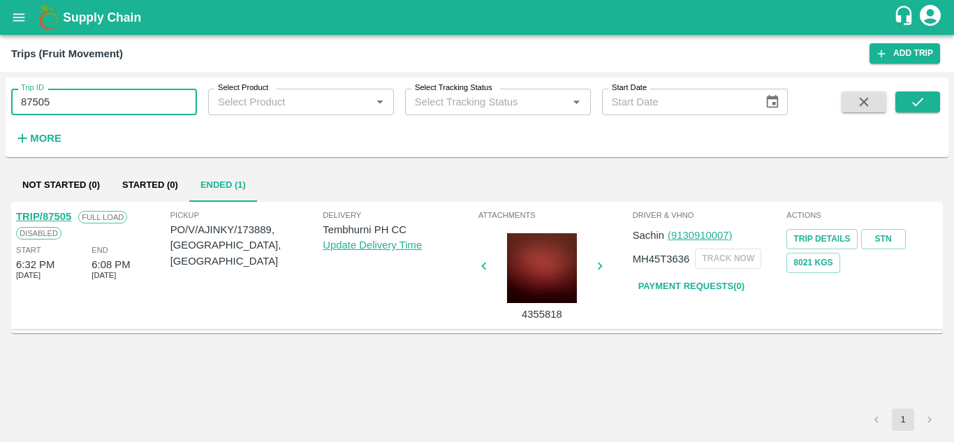
click at [87, 107] on input "87505" at bounding box center [104, 102] width 186 height 27
paste input "text"
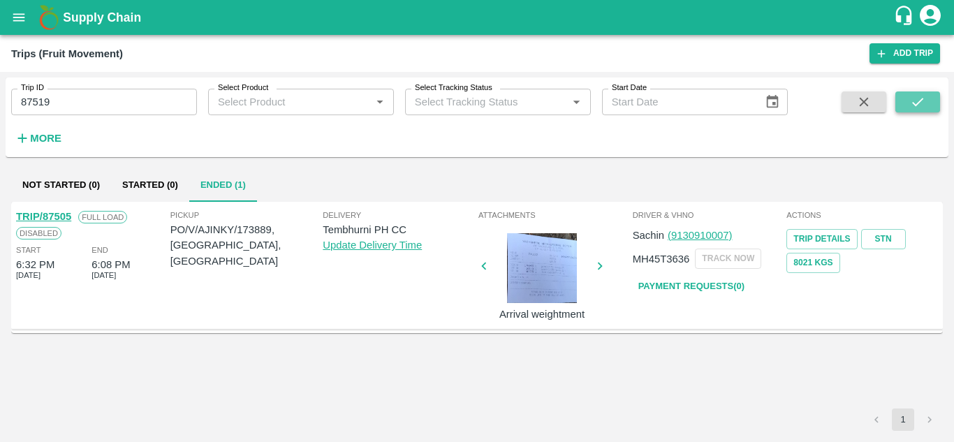
click at [914, 97] on icon "submit" at bounding box center [917, 101] width 15 height 15
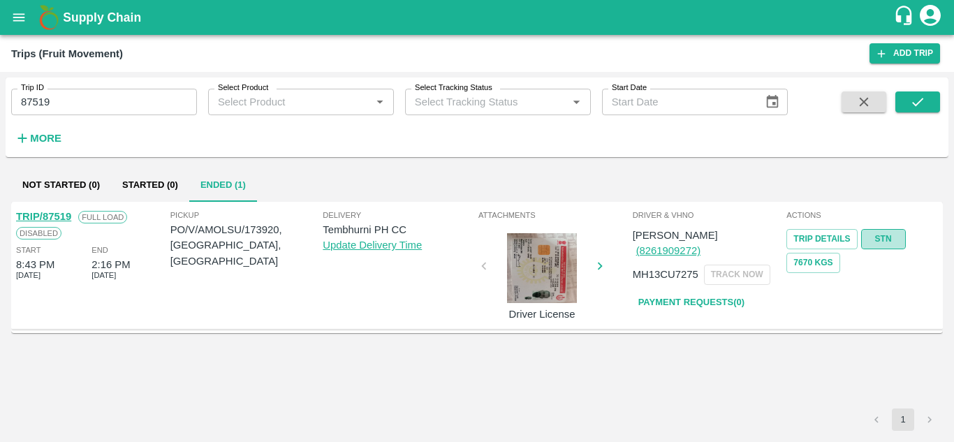
click at [889, 232] on link "STN" at bounding box center [883, 239] width 45 height 20
click at [62, 114] on input "87519" at bounding box center [104, 102] width 186 height 27
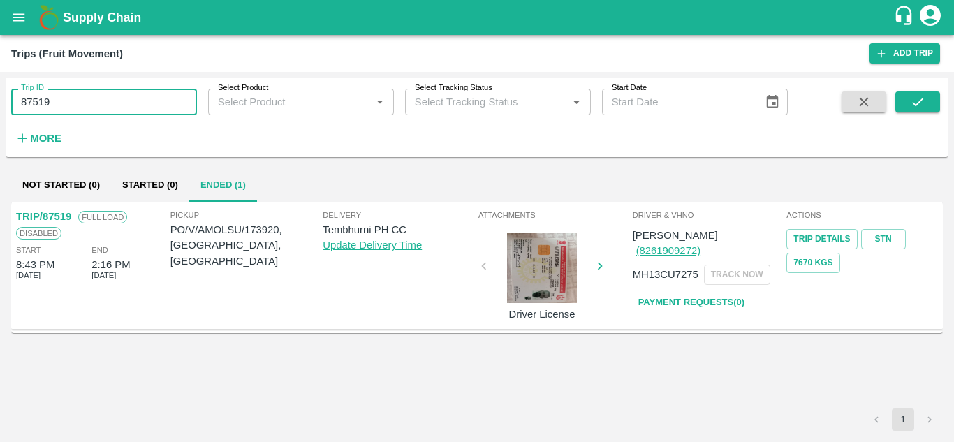
click at [62, 114] on input "87519" at bounding box center [104, 102] width 186 height 27
paste input "text"
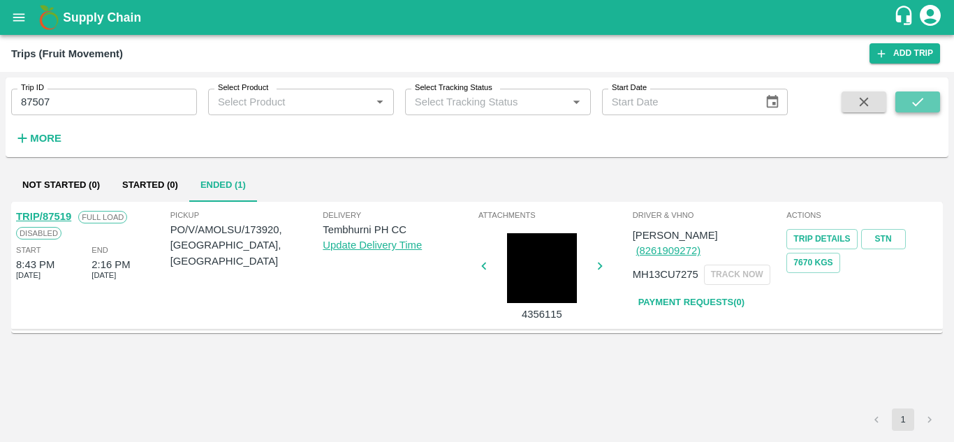
click at [926, 105] on button "submit" at bounding box center [917, 101] width 45 height 21
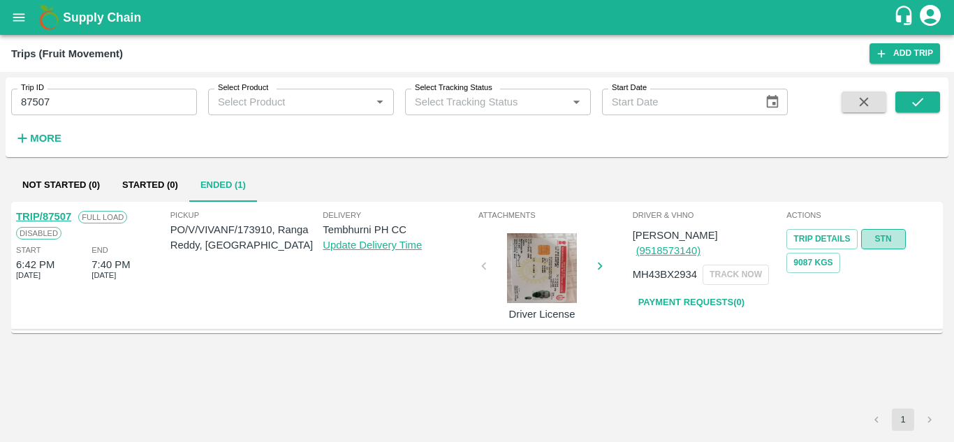
click at [871, 242] on link "STN" at bounding box center [883, 239] width 45 height 20
click at [75, 107] on input "87507" at bounding box center [104, 102] width 186 height 27
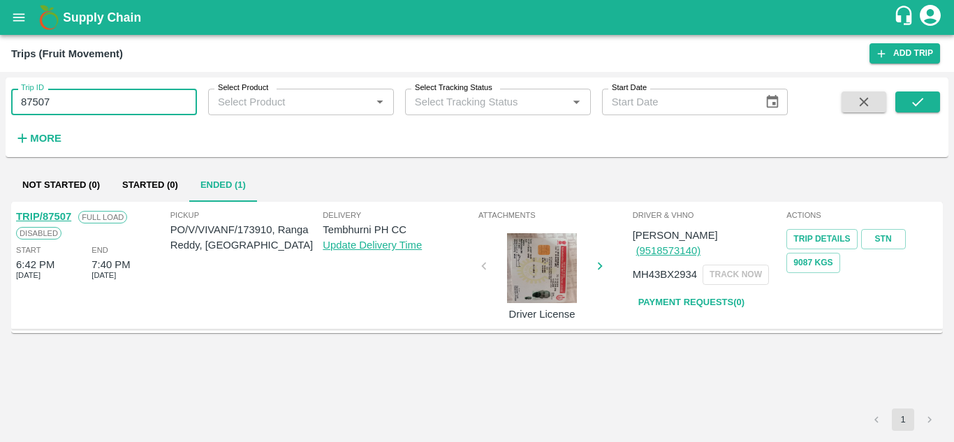
click at [75, 107] on input "87507" at bounding box center [104, 102] width 186 height 27
paste input "text"
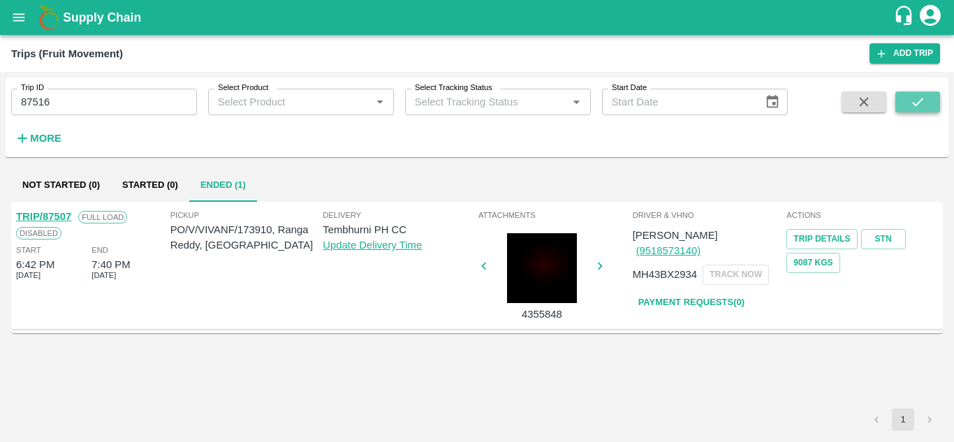
click at [918, 108] on icon "submit" at bounding box center [917, 101] width 15 height 15
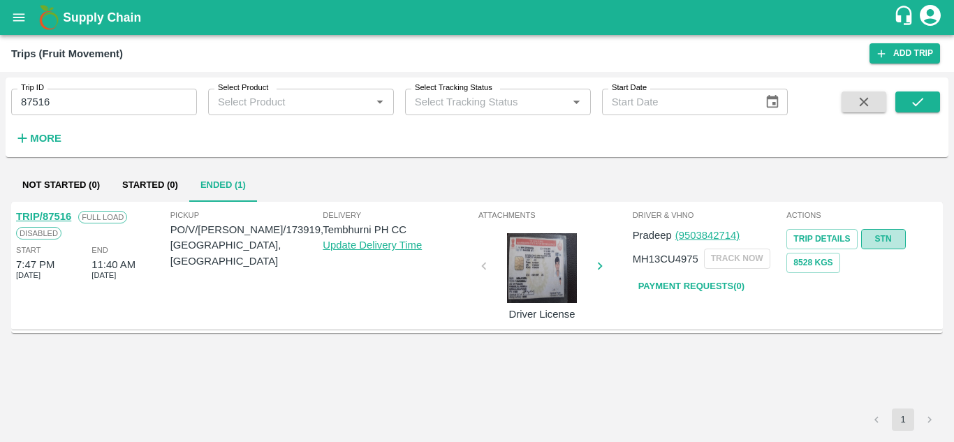
click at [875, 238] on link "STN" at bounding box center [883, 239] width 45 height 20
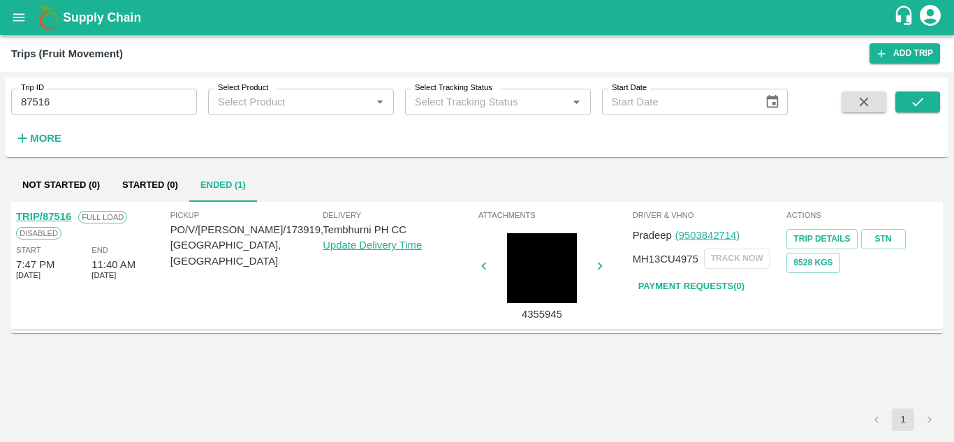
click at [64, 96] on input "87516" at bounding box center [104, 102] width 186 height 27
paste input "text"
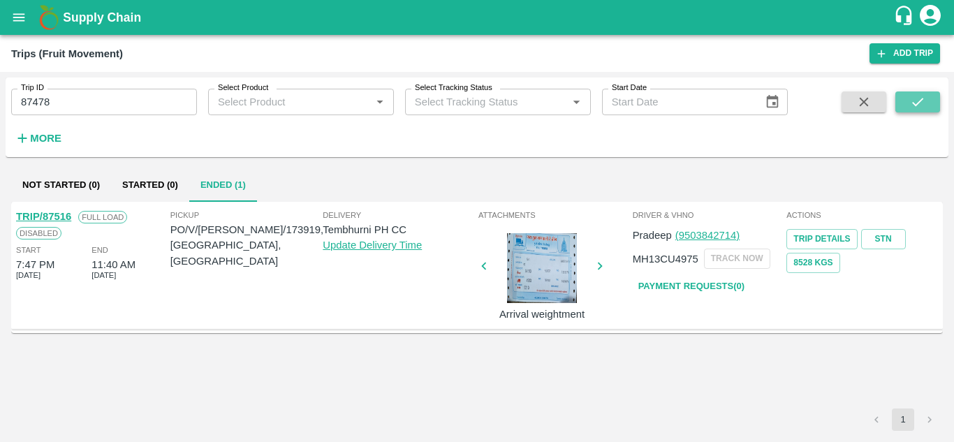
click at [924, 97] on icon "submit" at bounding box center [917, 101] width 15 height 15
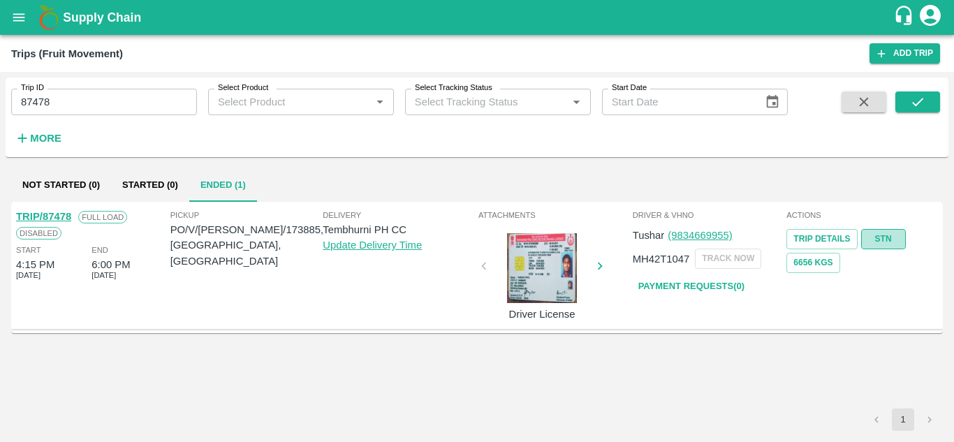
click at [879, 233] on link "STN" at bounding box center [883, 239] width 45 height 20
click at [73, 110] on input "87478" at bounding box center [104, 102] width 186 height 27
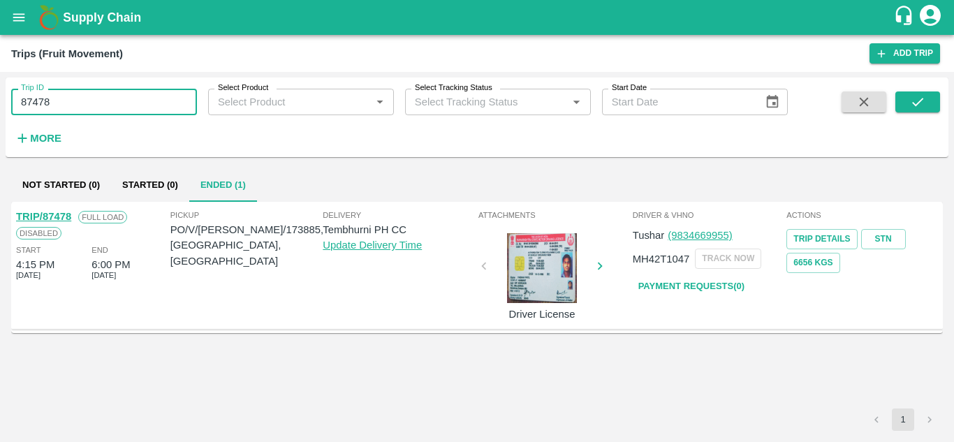
click at [73, 110] on input "87478" at bounding box center [104, 102] width 186 height 27
paste input "text"
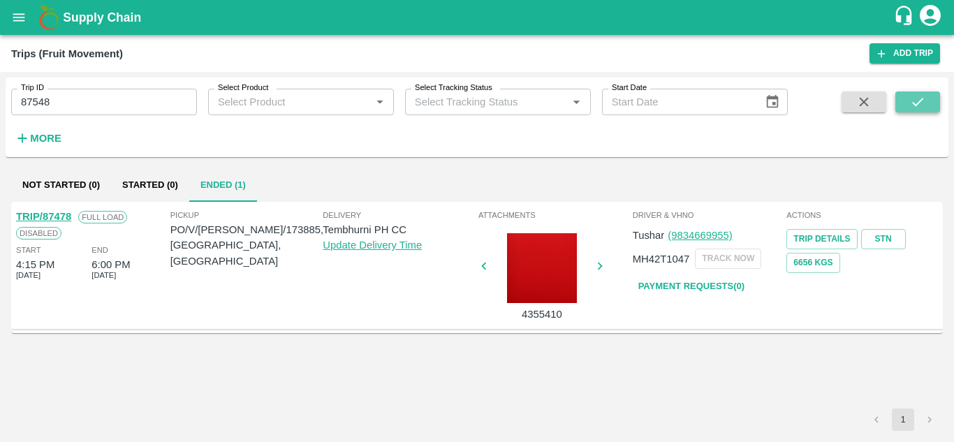
click at [908, 105] on button "submit" at bounding box center [917, 101] width 45 height 21
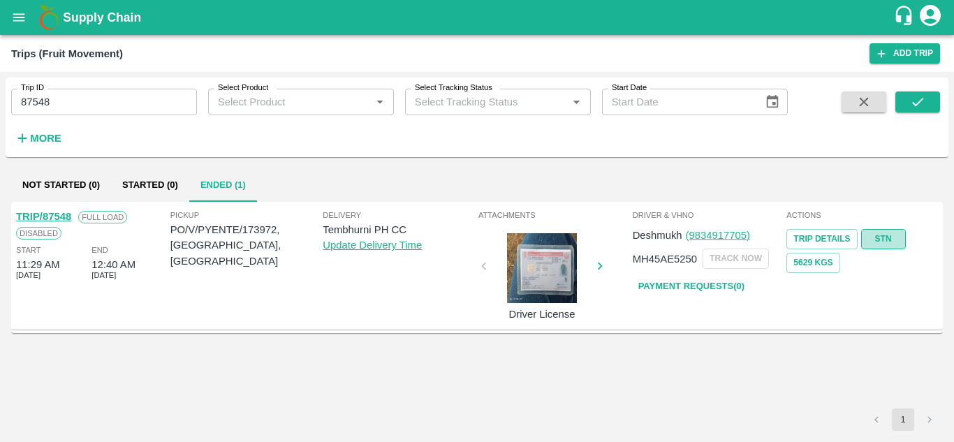
click at [892, 236] on link "STN" at bounding box center [883, 239] width 45 height 20
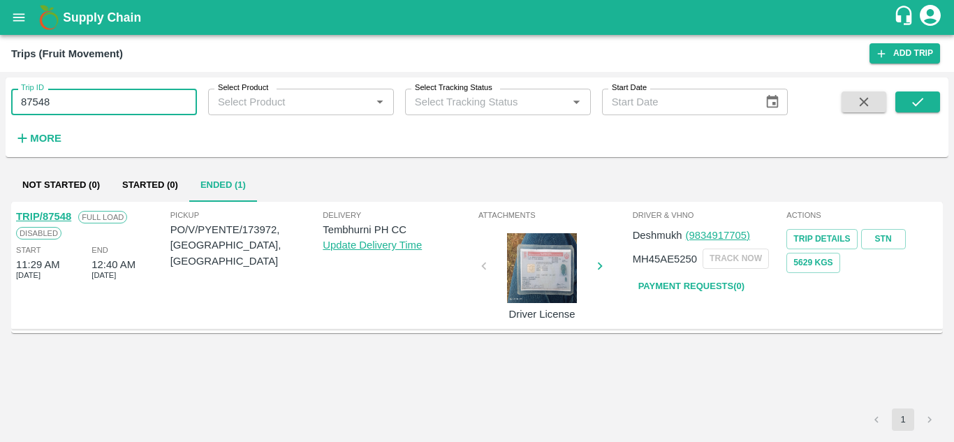
click at [61, 103] on input "87548" at bounding box center [104, 102] width 186 height 27
paste input "text"
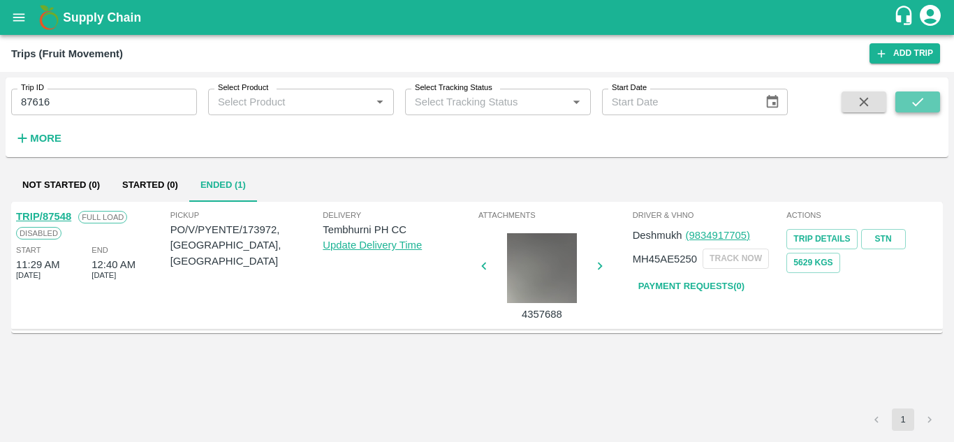
click at [919, 96] on icon "submit" at bounding box center [917, 101] width 15 height 15
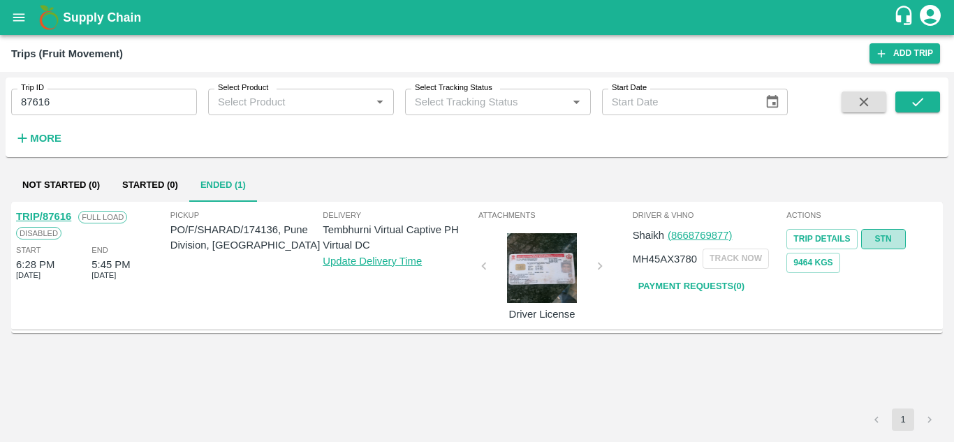
click at [887, 236] on link "STN" at bounding box center [883, 239] width 45 height 20
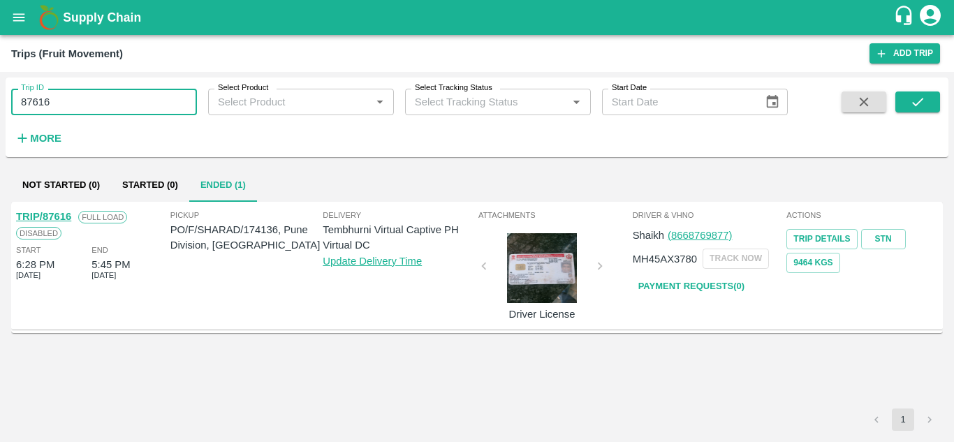
click at [101, 105] on input "87616" at bounding box center [104, 102] width 186 height 27
paste input "text"
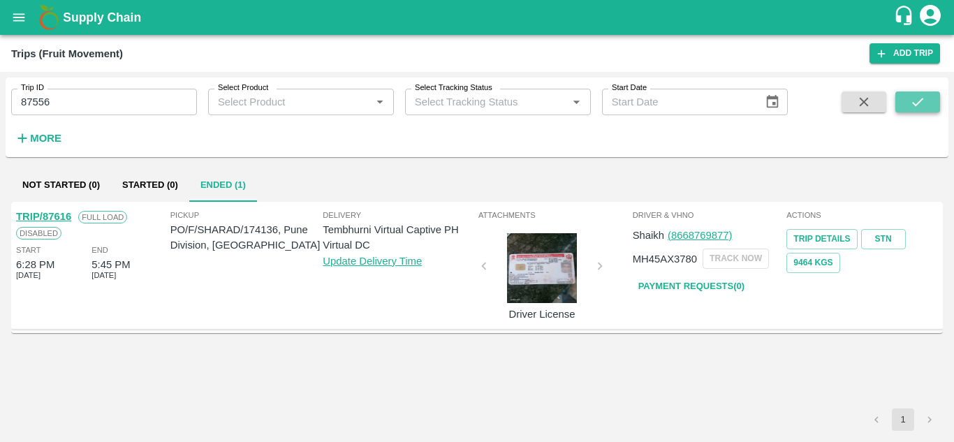
click at [916, 105] on icon "submit" at bounding box center [917, 102] width 11 height 8
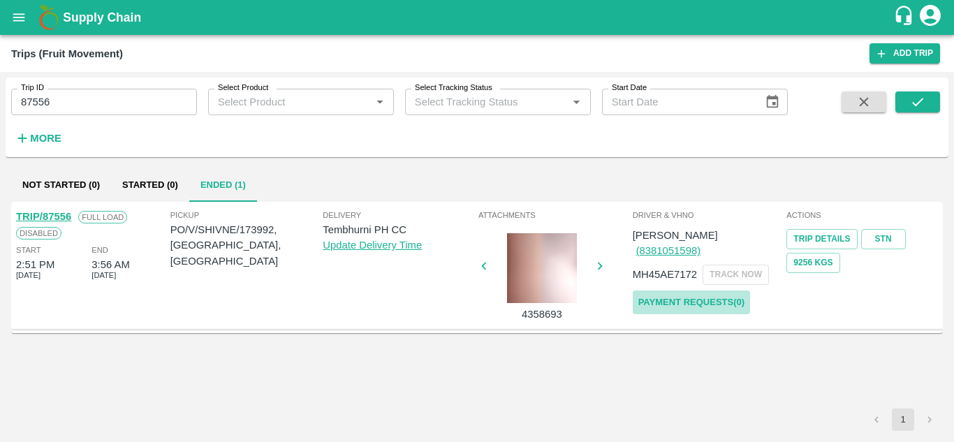
click at [682, 290] on link "Payment Requests( 0 )" at bounding box center [691, 302] width 117 height 24
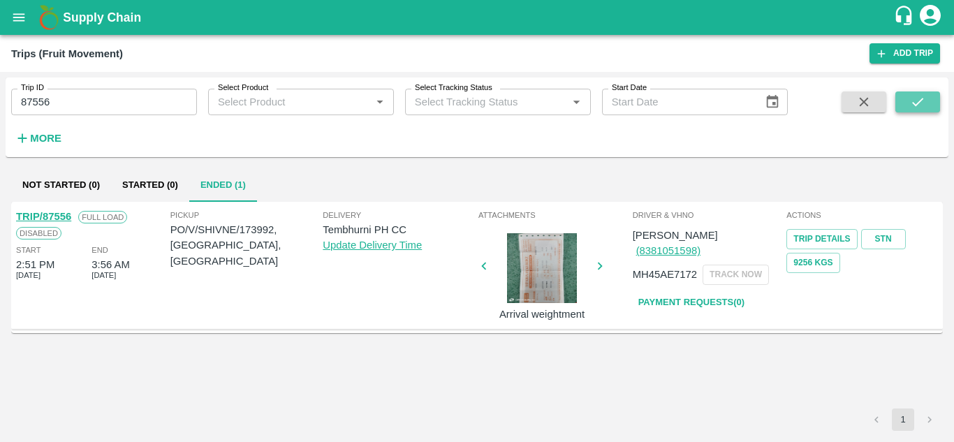
click at [930, 94] on button "submit" at bounding box center [917, 101] width 45 height 21
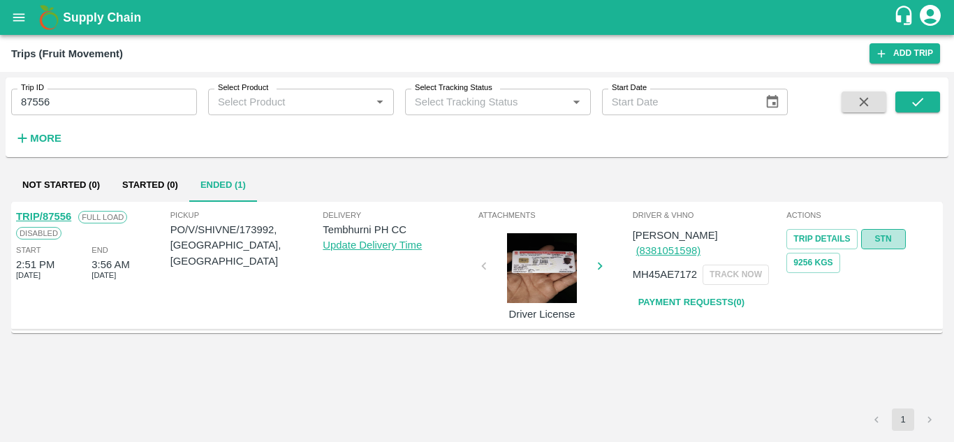
click at [887, 237] on link "STN" at bounding box center [883, 239] width 45 height 20
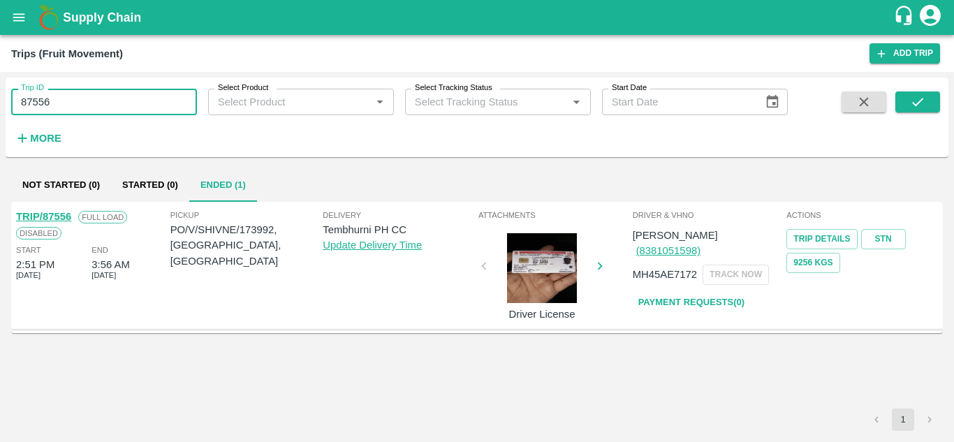
click at [68, 108] on input "87556" at bounding box center [104, 102] width 186 height 27
paste input "text"
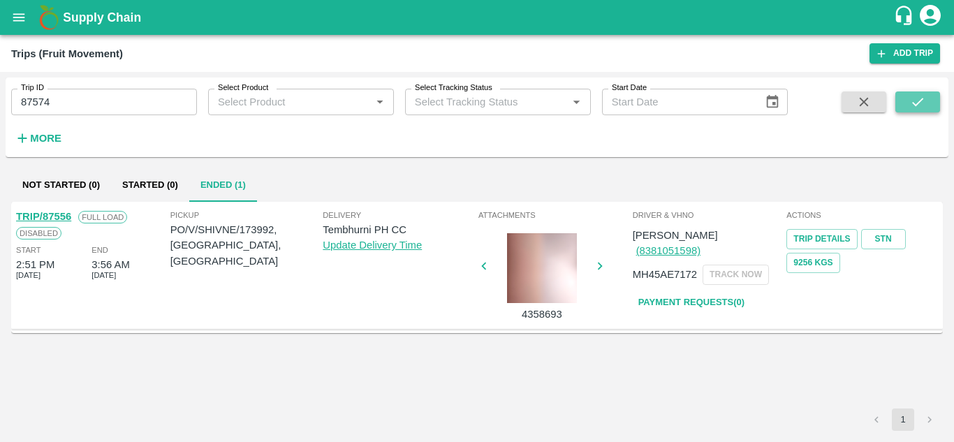
click at [913, 96] on icon "submit" at bounding box center [917, 101] width 15 height 15
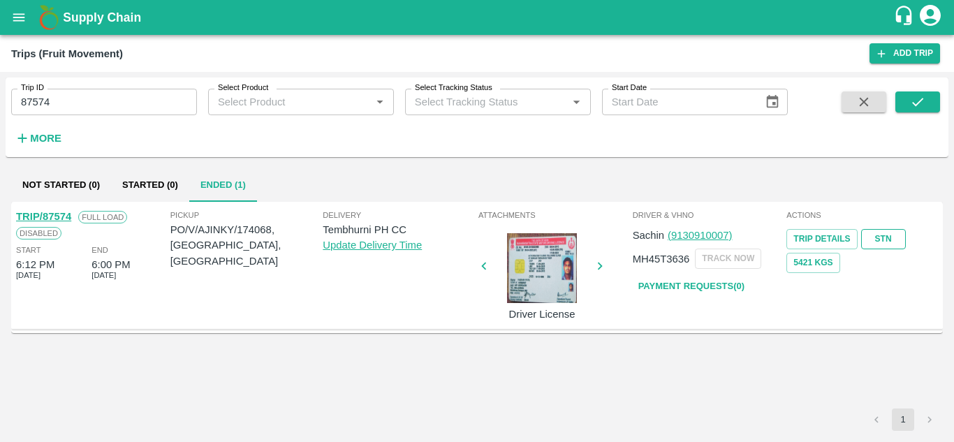
click at [884, 241] on link "STN" at bounding box center [883, 239] width 45 height 20
click at [74, 100] on input "87574" at bounding box center [104, 102] width 186 height 27
paste input "text"
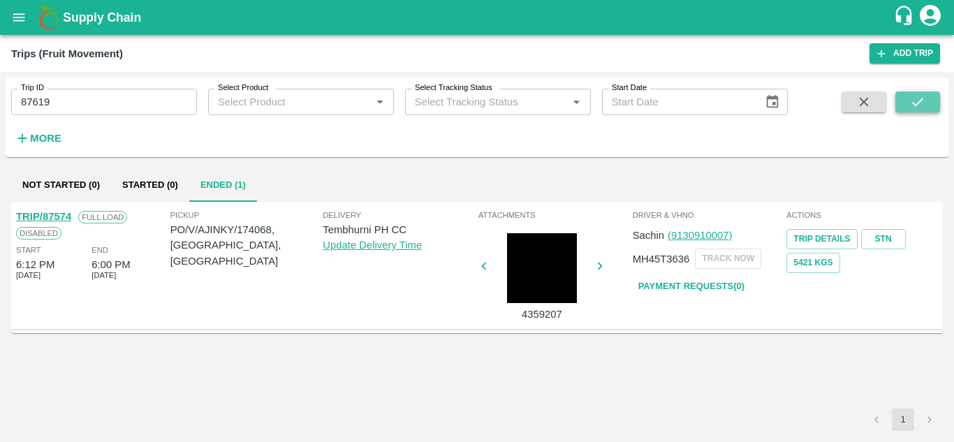
click at [918, 101] on icon "submit" at bounding box center [917, 101] width 15 height 15
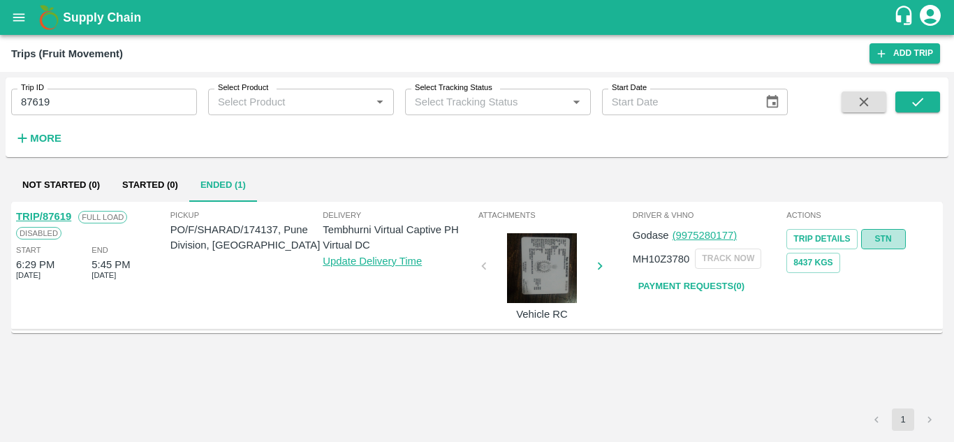
click at [886, 237] on link "STN" at bounding box center [883, 239] width 45 height 20
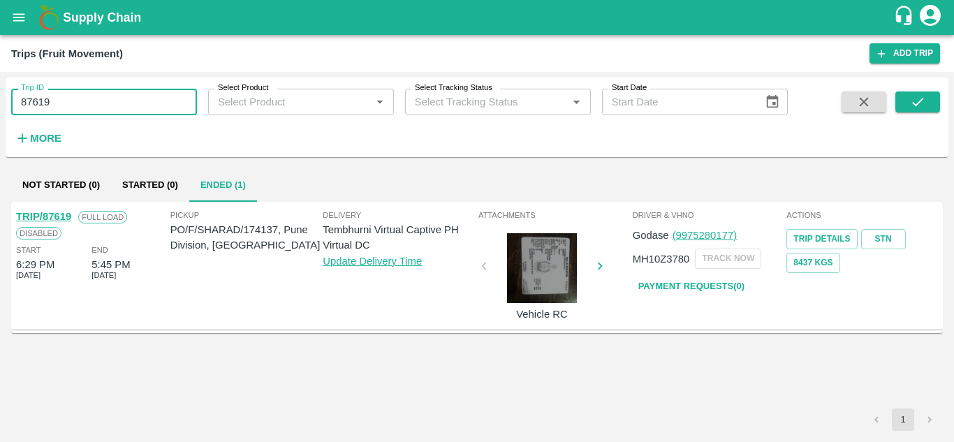
click at [68, 112] on input "87619" at bounding box center [104, 102] width 186 height 27
paste input "text"
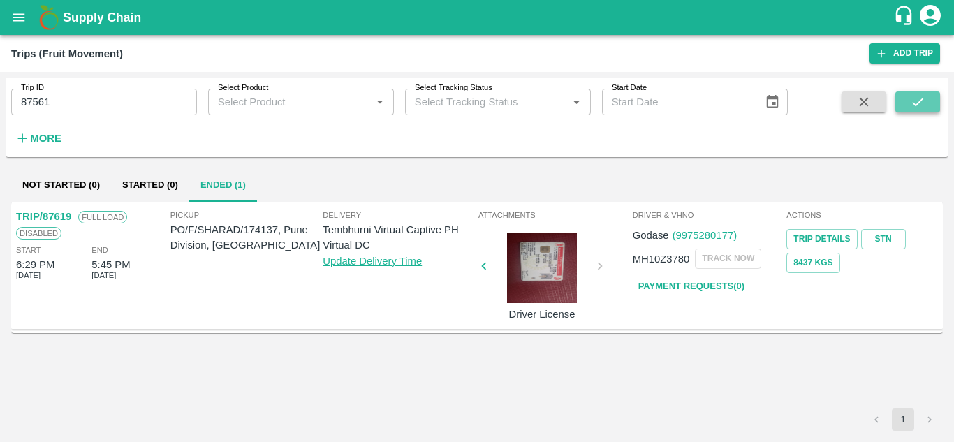
click at [905, 103] on button "submit" at bounding box center [917, 101] width 45 height 21
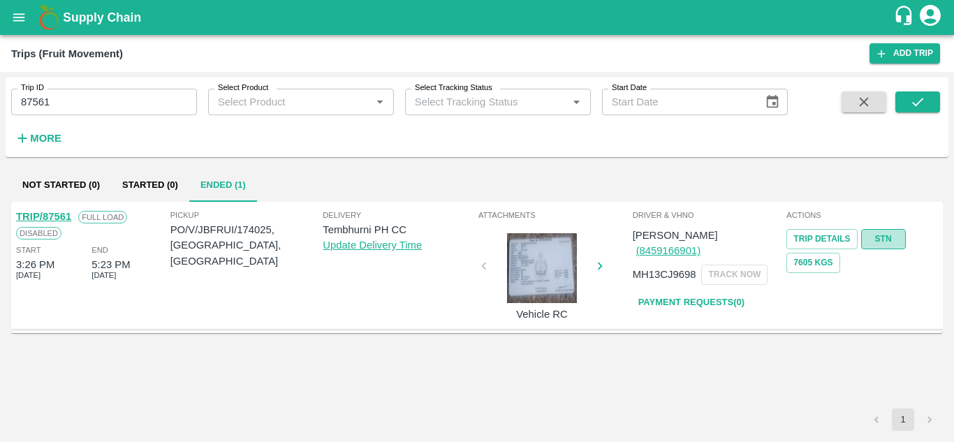
click at [884, 239] on link "STN" at bounding box center [883, 239] width 45 height 20
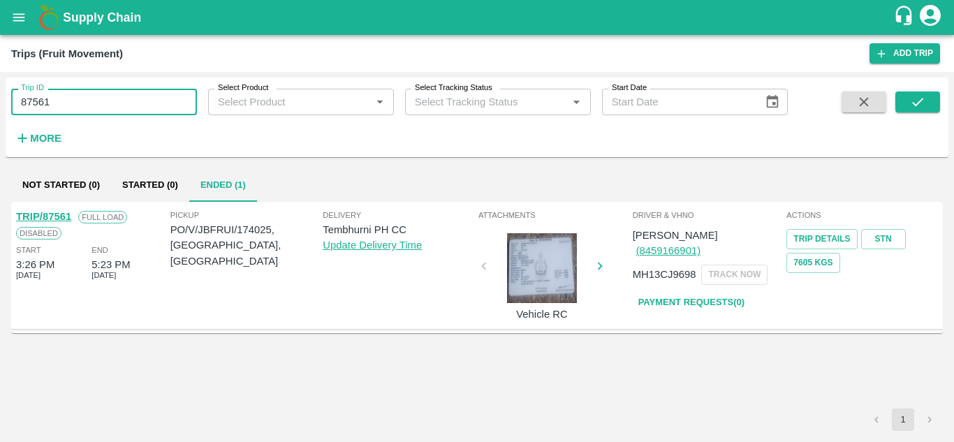
click at [71, 110] on input "87561" at bounding box center [104, 102] width 186 height 27
paste input "text"
type input "87562"
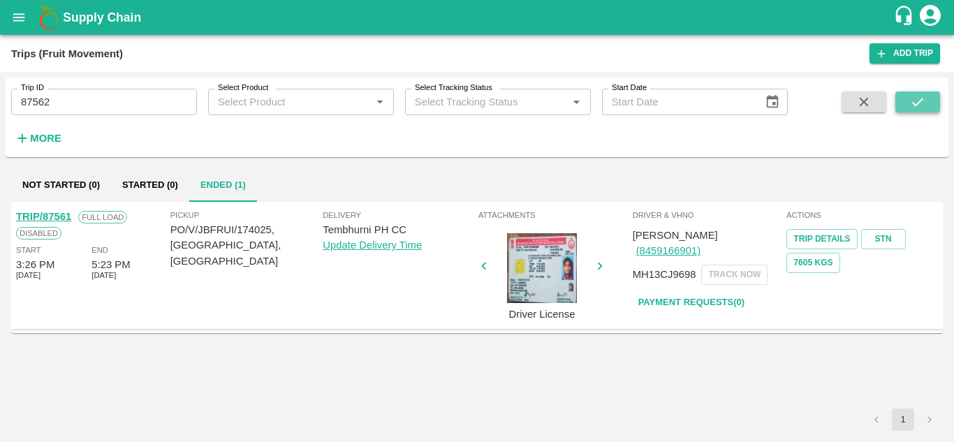
click at [925, 100] on icon "submit" at bounding box center [917, 101] width 15 height 15
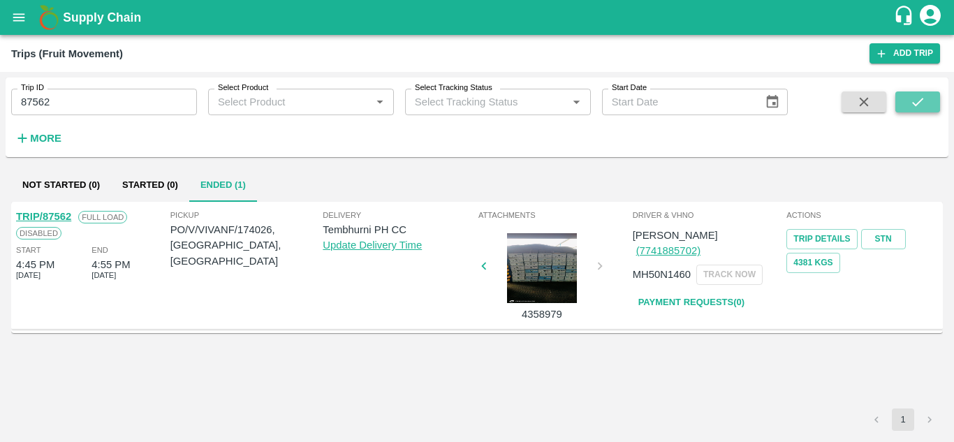
click at [917, 107] on icon "submit" at bounding box center [917, 101] width 15 height 15
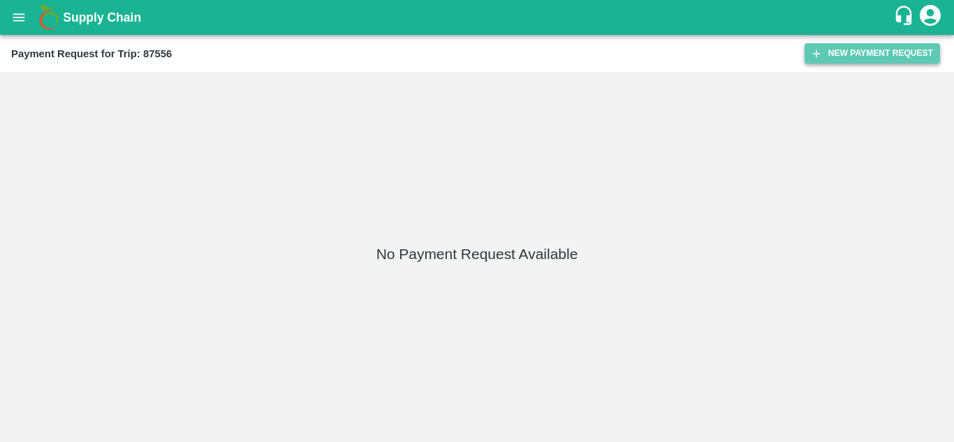
click at [859, 45] on button "New Payment Request" at bounding box center [871, 53] width 135 height 20
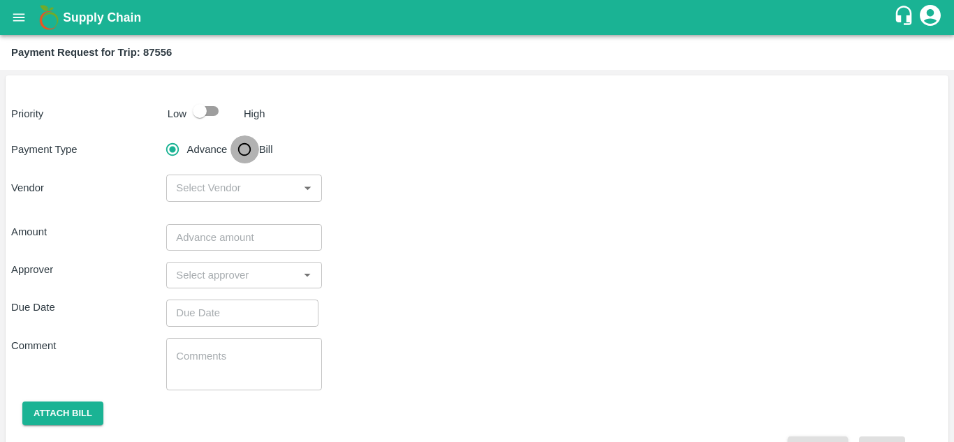
click at [245, 146] on input "Bill" at bounding box center [244, 149] width 28 height 28
radio input "true"
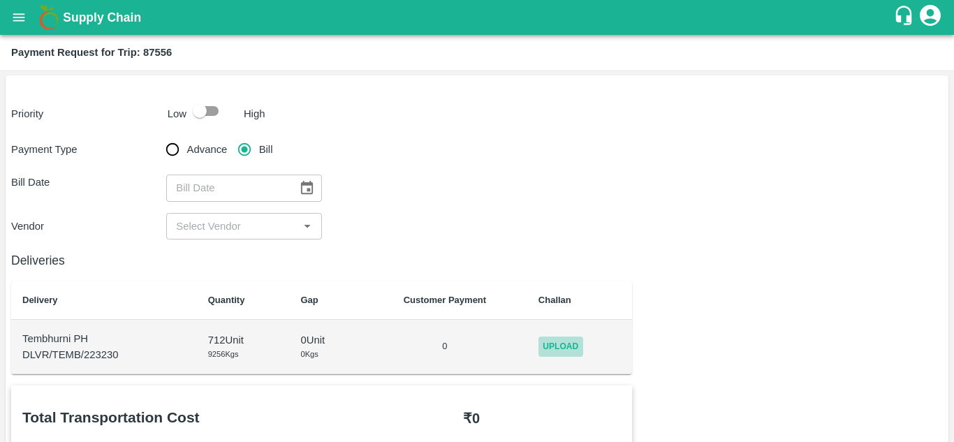
click at [562, 346] on span "Upload" at bounding box center [560, 346] width 45 height 20
click at [0, 0] on input "Upload" at bounding box center [0, 0] width 0 height 0
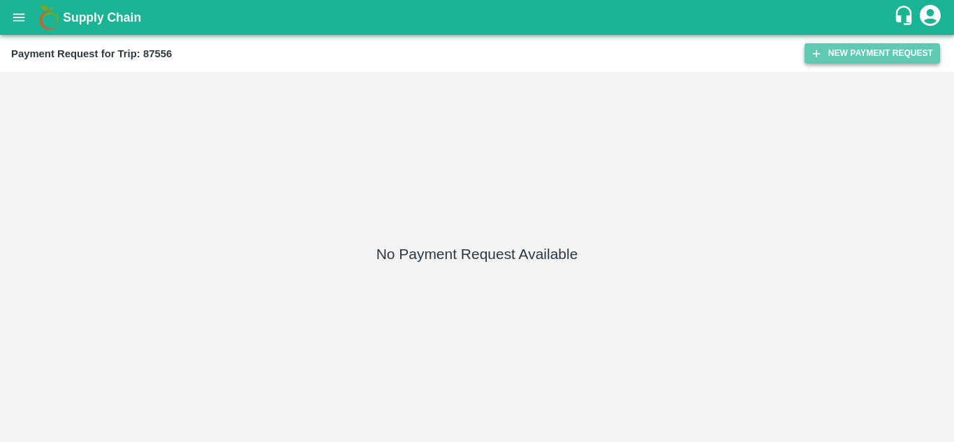
click at [858, 51] on button "New Payment Request" at bounding box center [871, 53] width 135 height 20
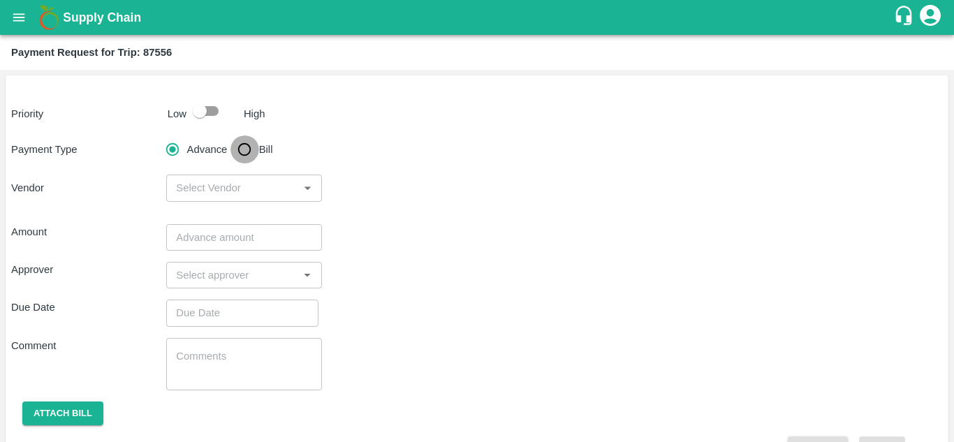
click at [242, 146] on input "Bill" at bounding box center [244, 149] width 28 height 28
radio input "true"
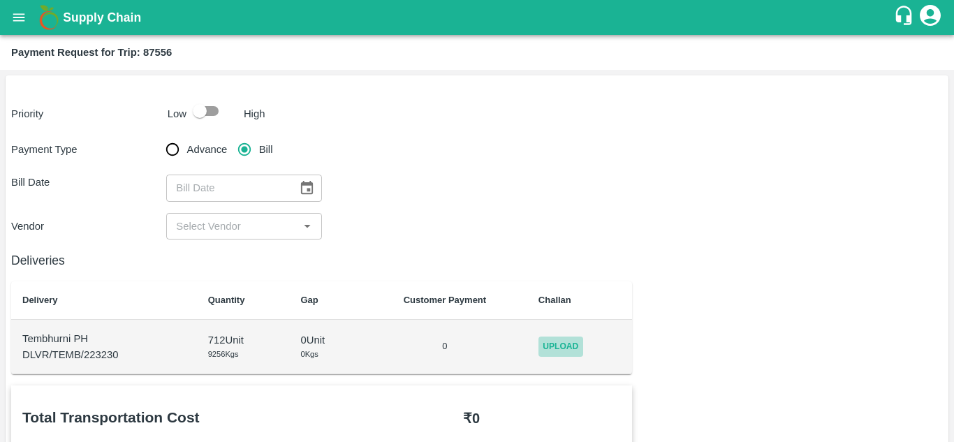
click at [547, 346] on span "Upload" at bounding box center [560, 346] width 45 height 20
click at [0, 0] on input "Upload" at bounding box center [0, 0] width 0 height 0
